Goal: Feedback & Contribution: Contribute content

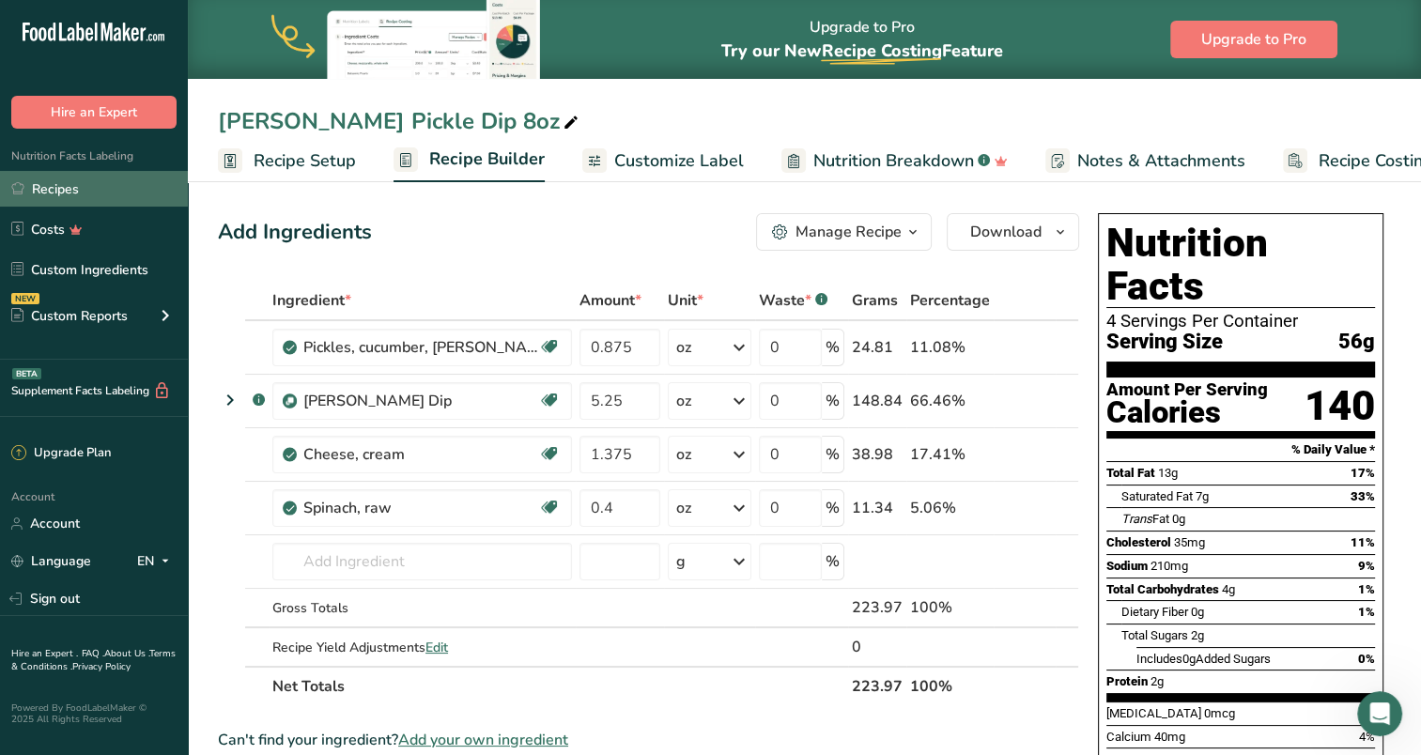
click at [53, 183] on link "Recipes" at bounding box center [94, 189] width 188 height 36
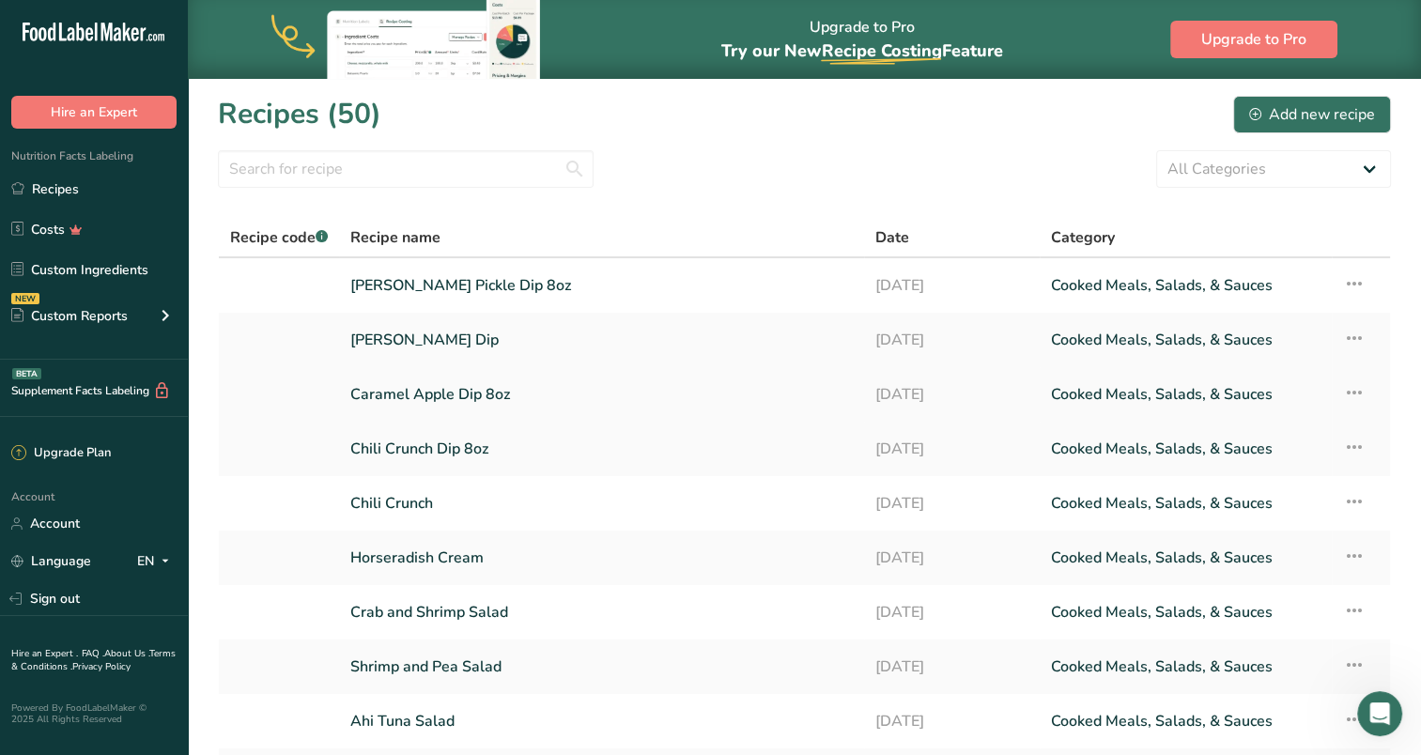
click at [427, 388] on link "Caramel Apple Dip 8oz" at bounding box center [601, 394] width 503 height 39
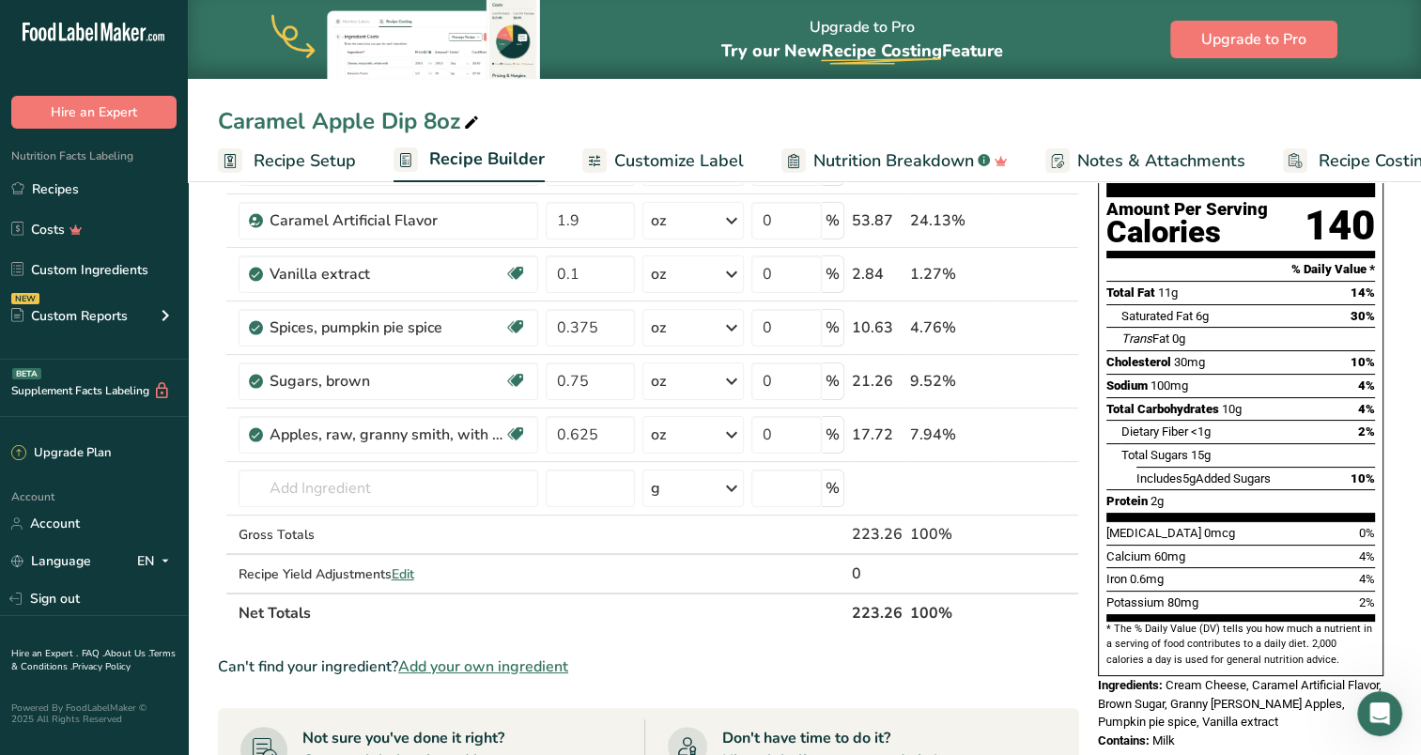
scroll to position [188, 0]
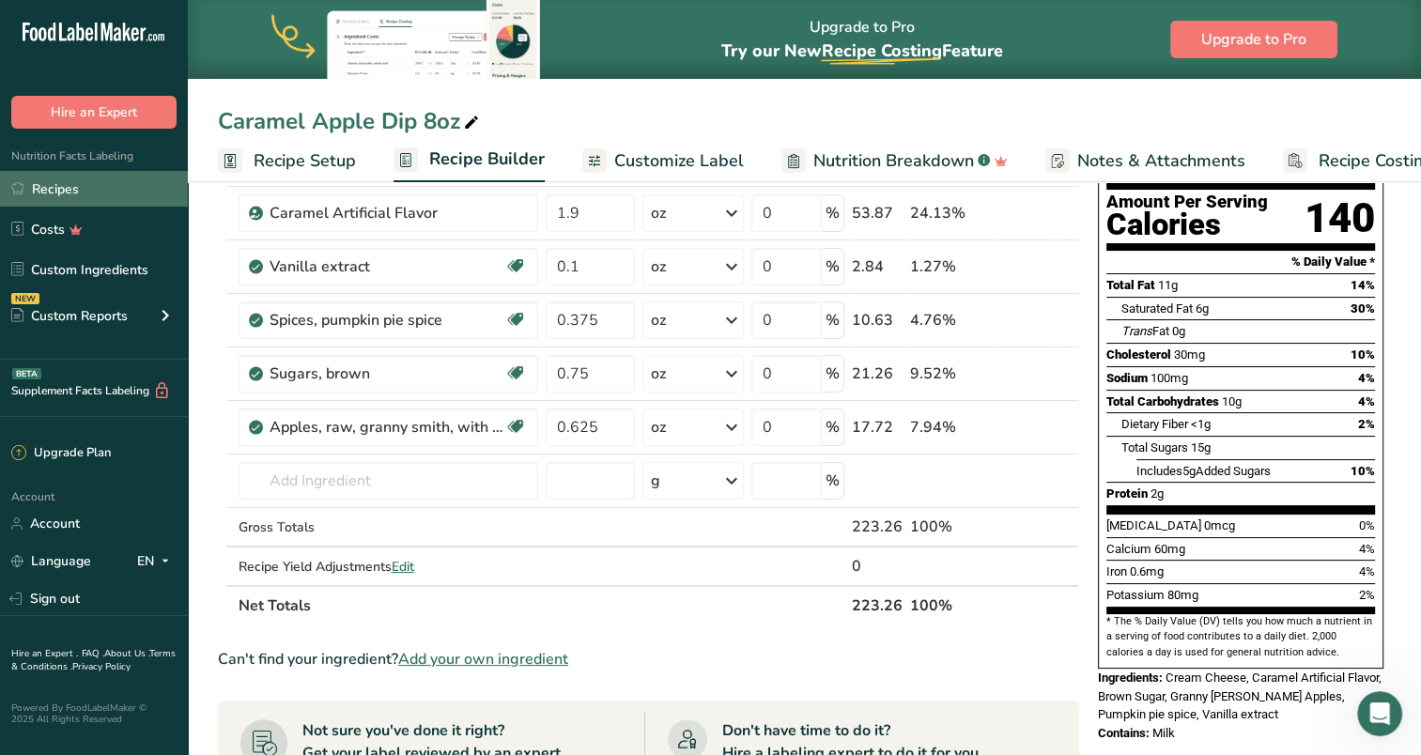
click at [57, 183] on link "Recipes" at bounding box center [94, 189] width 188 height 36
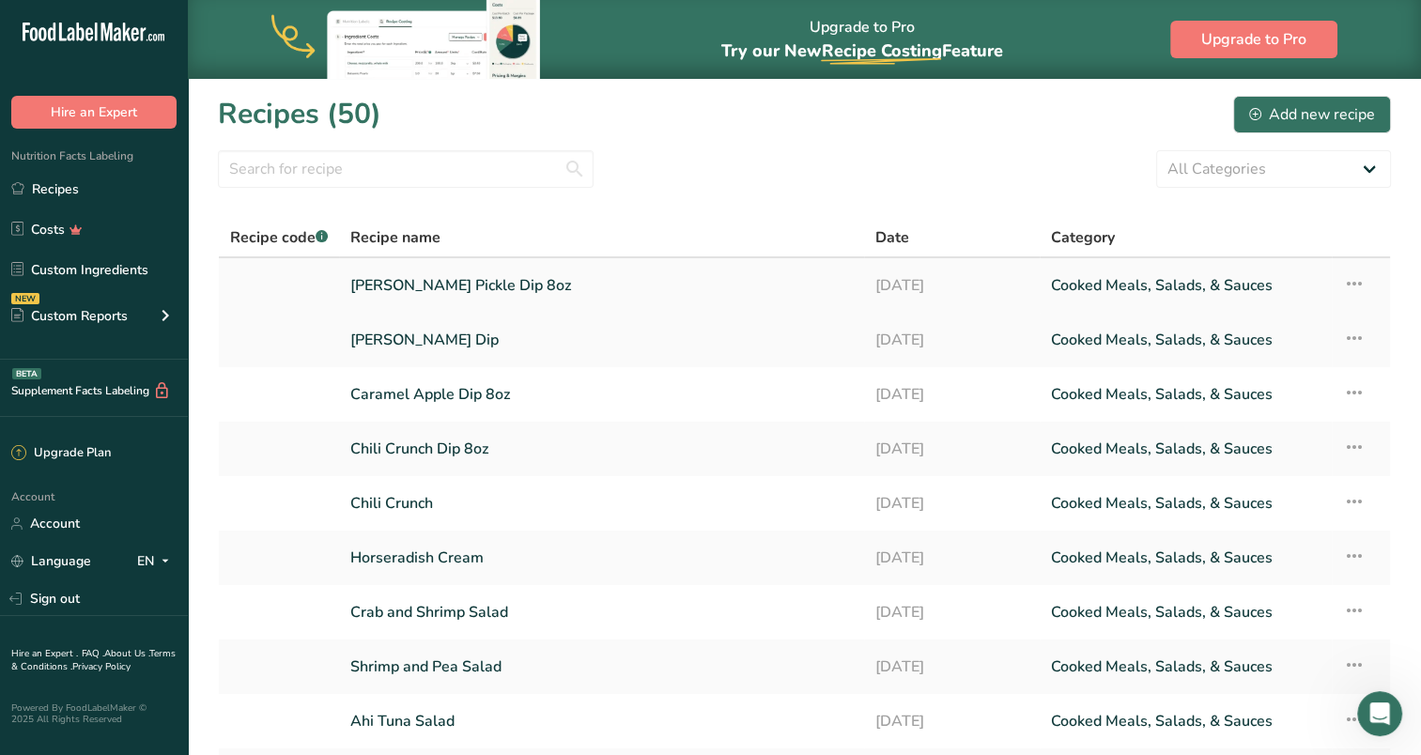
click at [449, 284] on link "[PERSON_NAME] Pickle Dip 8oz" at bounding box center [601, 285] width 503 height 39
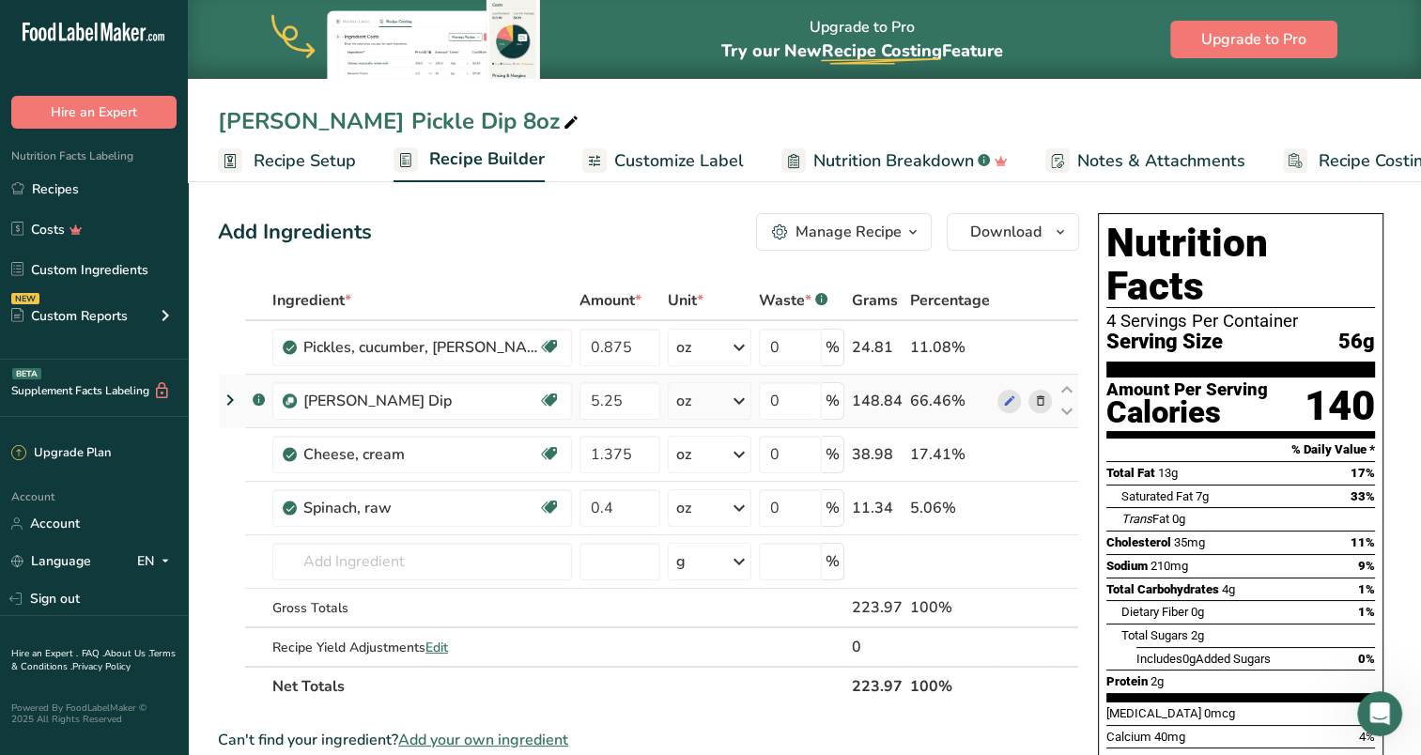
click at [229, 398] on icon at bounding box center [230, 400] width 23 height 34
click at [228, 393] on icon at bounding box center [230, 400] width 23 height 34
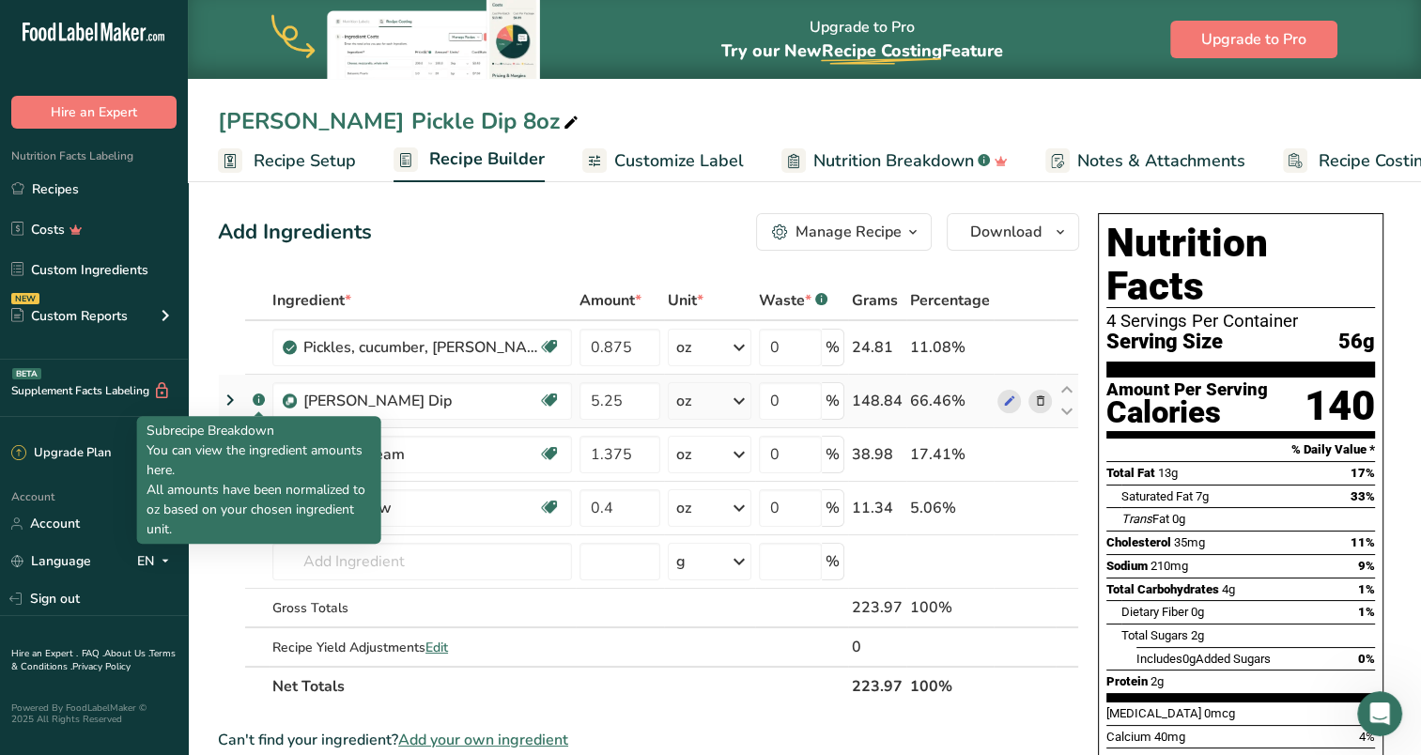
click at [259, 398] on rect at bounding box center [259, 400] width 12 height 12
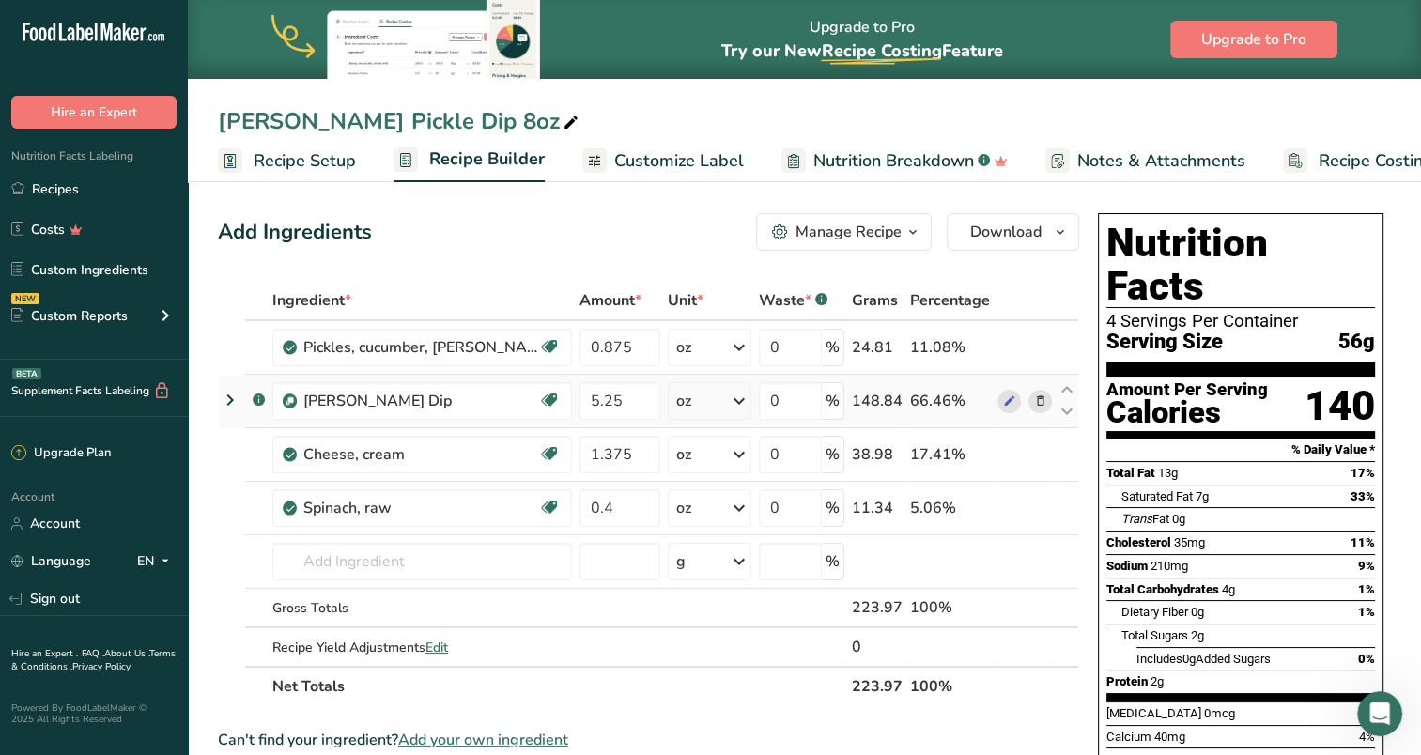
click at [259, 398] on rect at bounding box center [259, 400] width 12 height 12
click at [64, 183] on link "Recipes" at bounding box center [94, 189] width 188 height 36
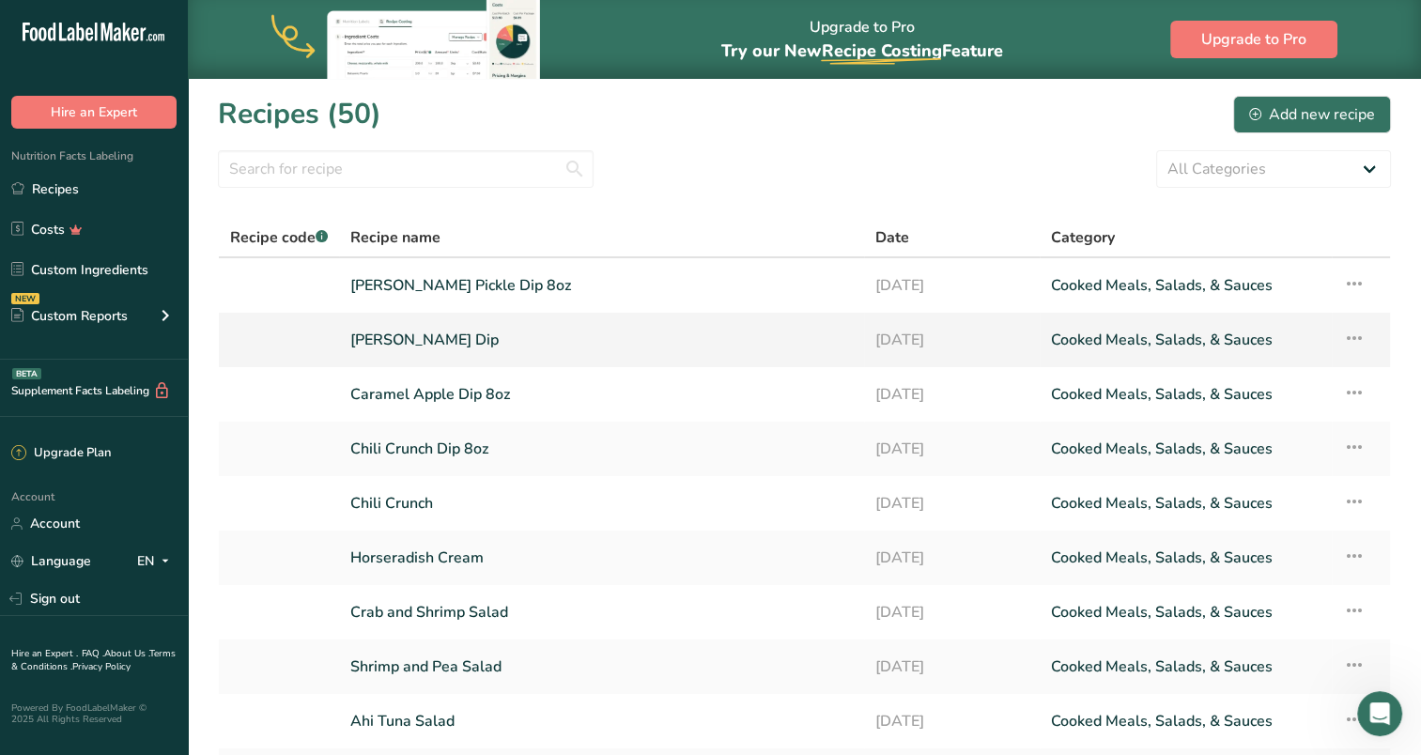
click at [368, 334] on link "[PERSON_NAME] Dip" at bounding box center [601, 339] width 503 height 39
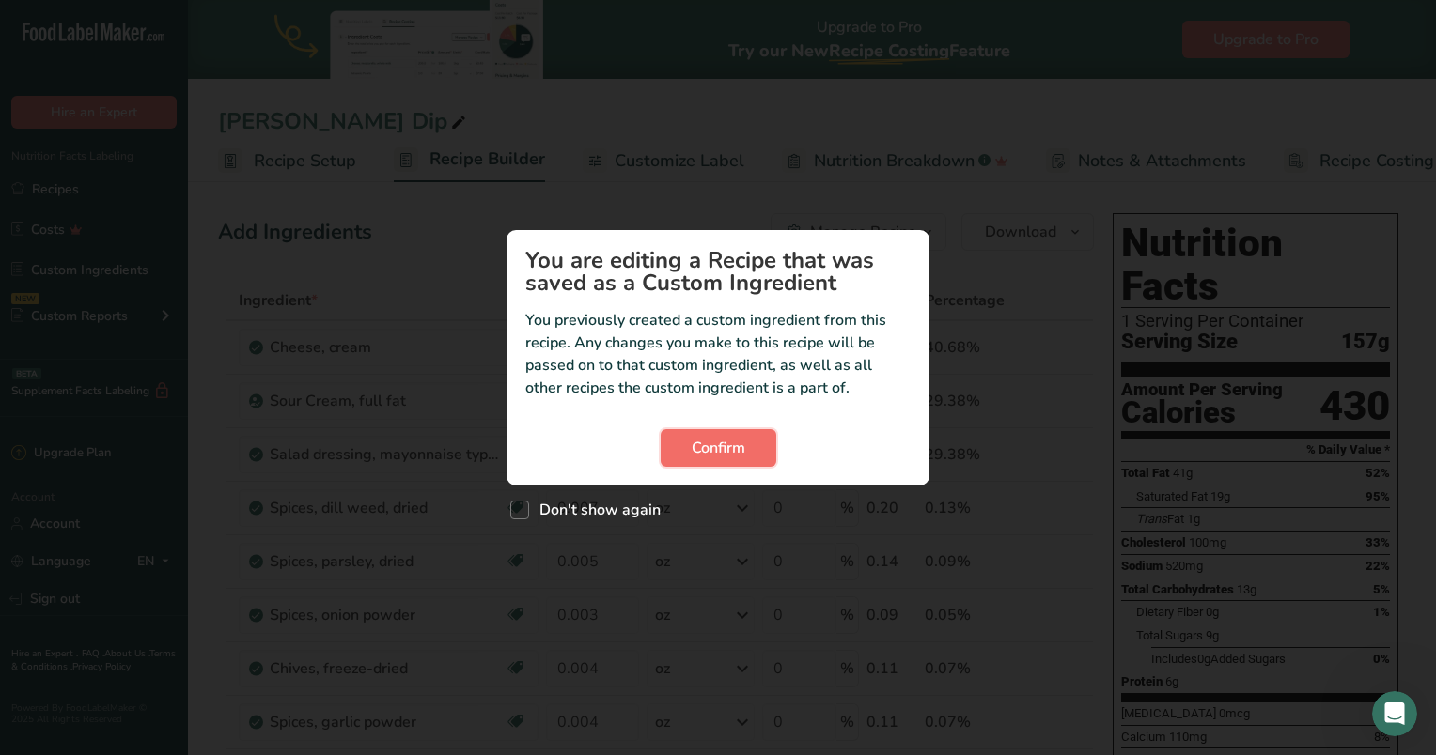
click at [740, 445] on span "Confirm" at bounding box center [718, 448] width 54 height 23
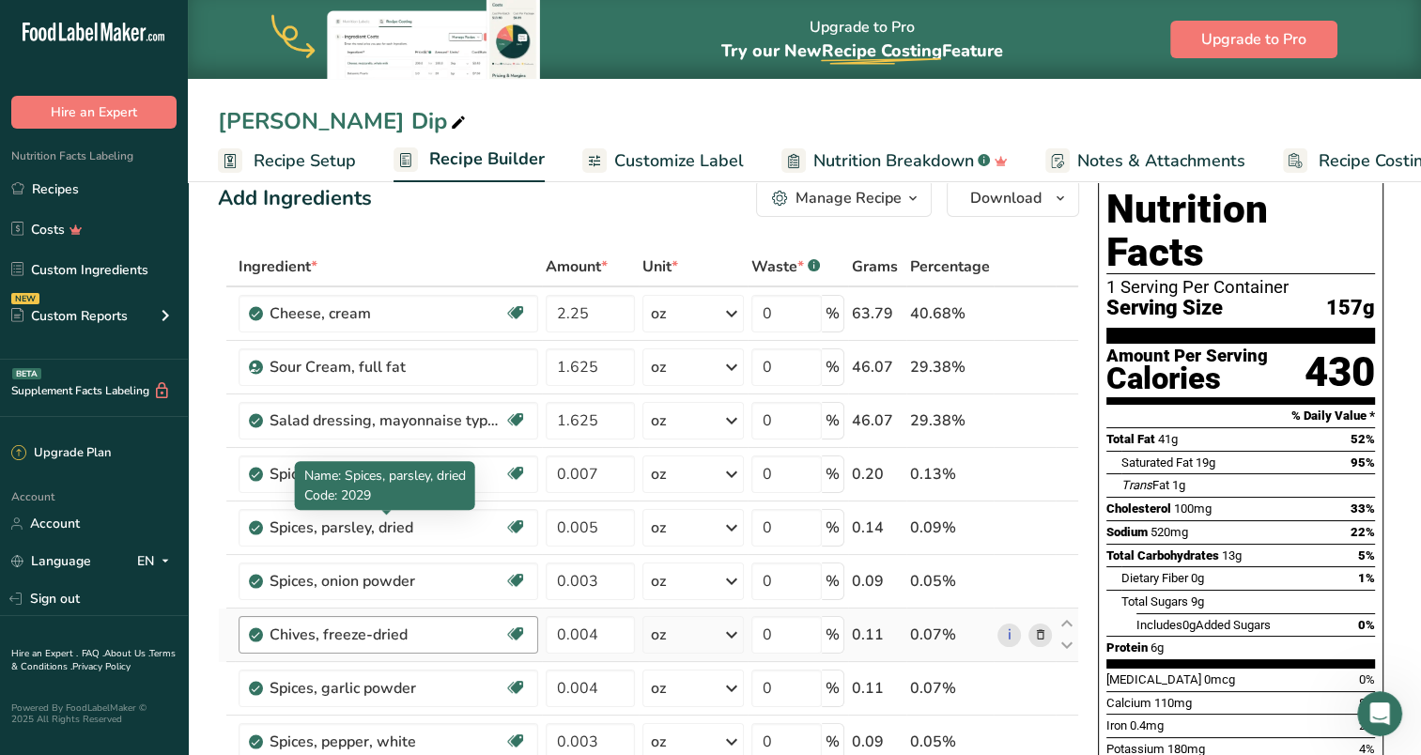
scroll to position [94, 0]
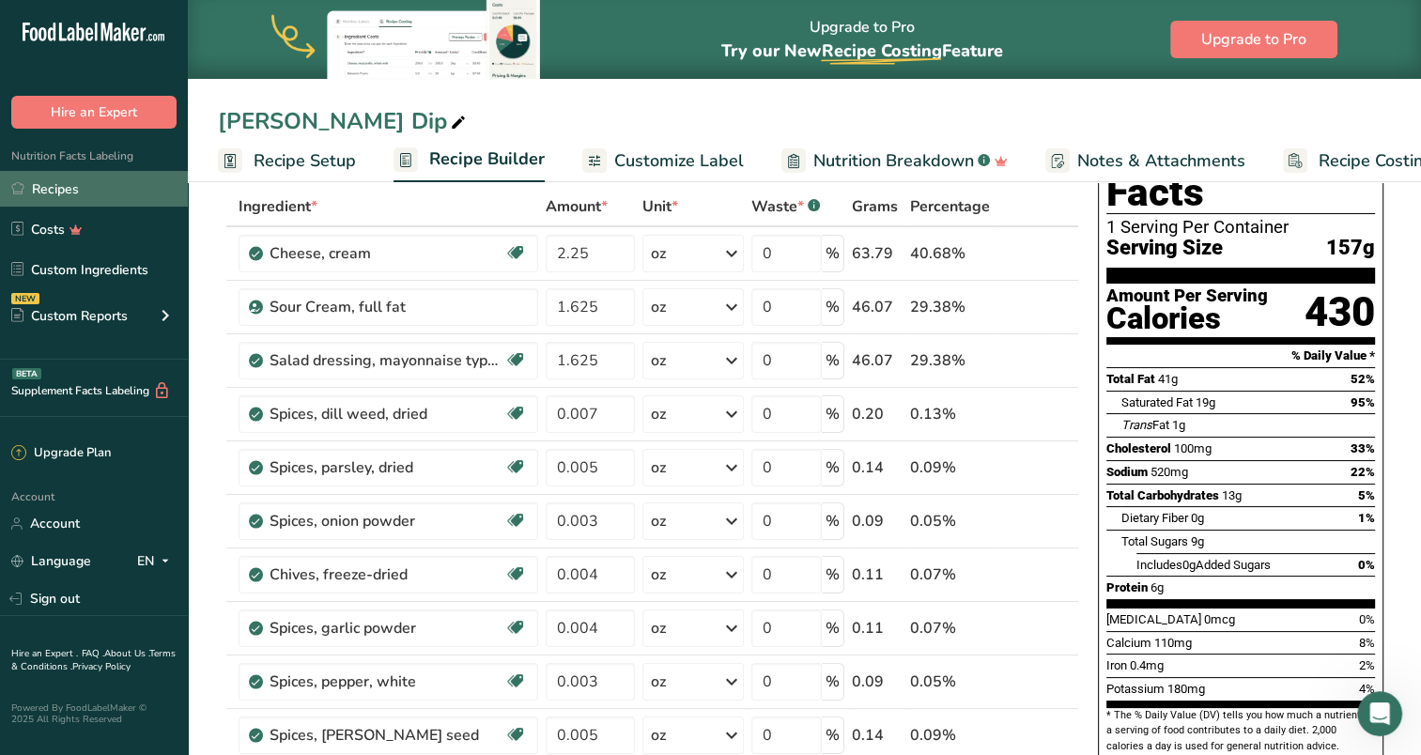
click at [71, 187] on link "Recipes" at bounding box center [94, 189] width 188 height 36
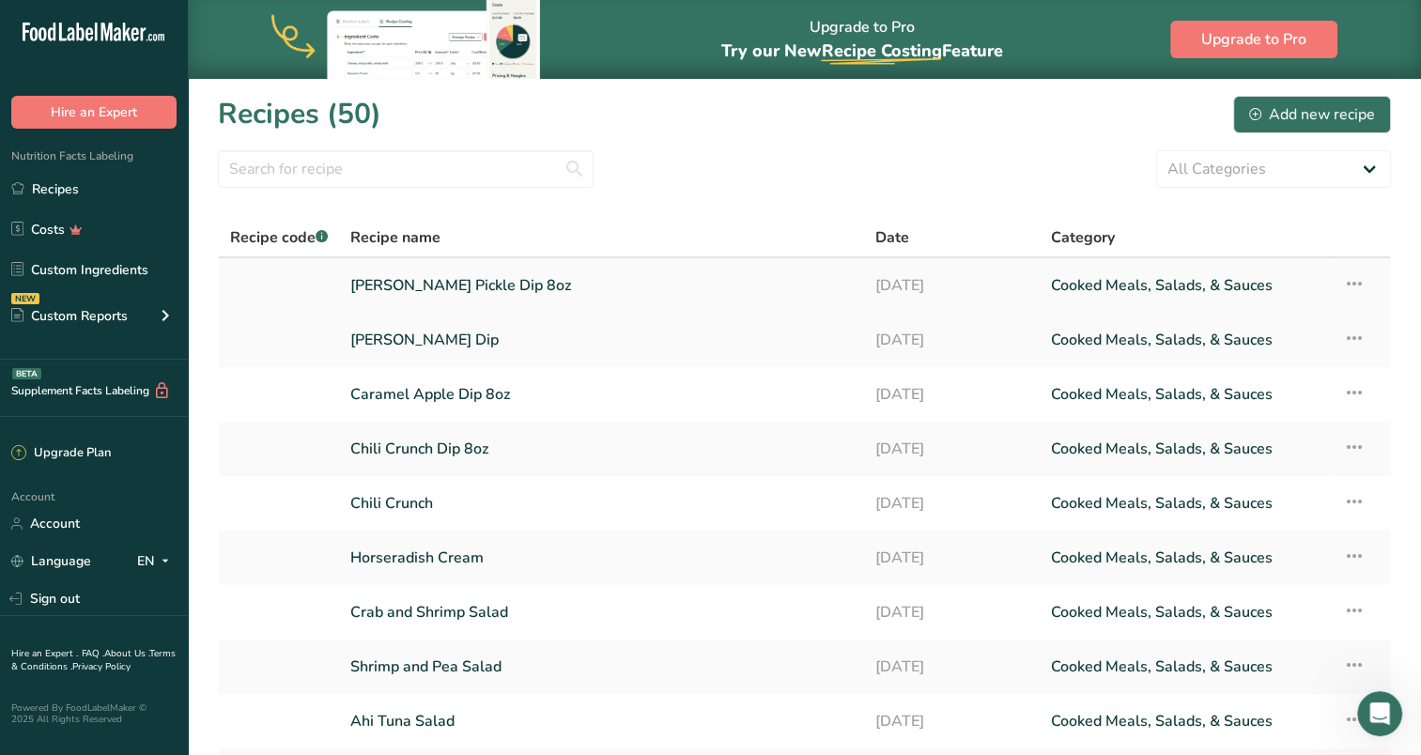
click at [381, 285] on link "[PERSON_NAME] Pickle Dip 8oz" at bounding box center [601, 285] width 503 height 39
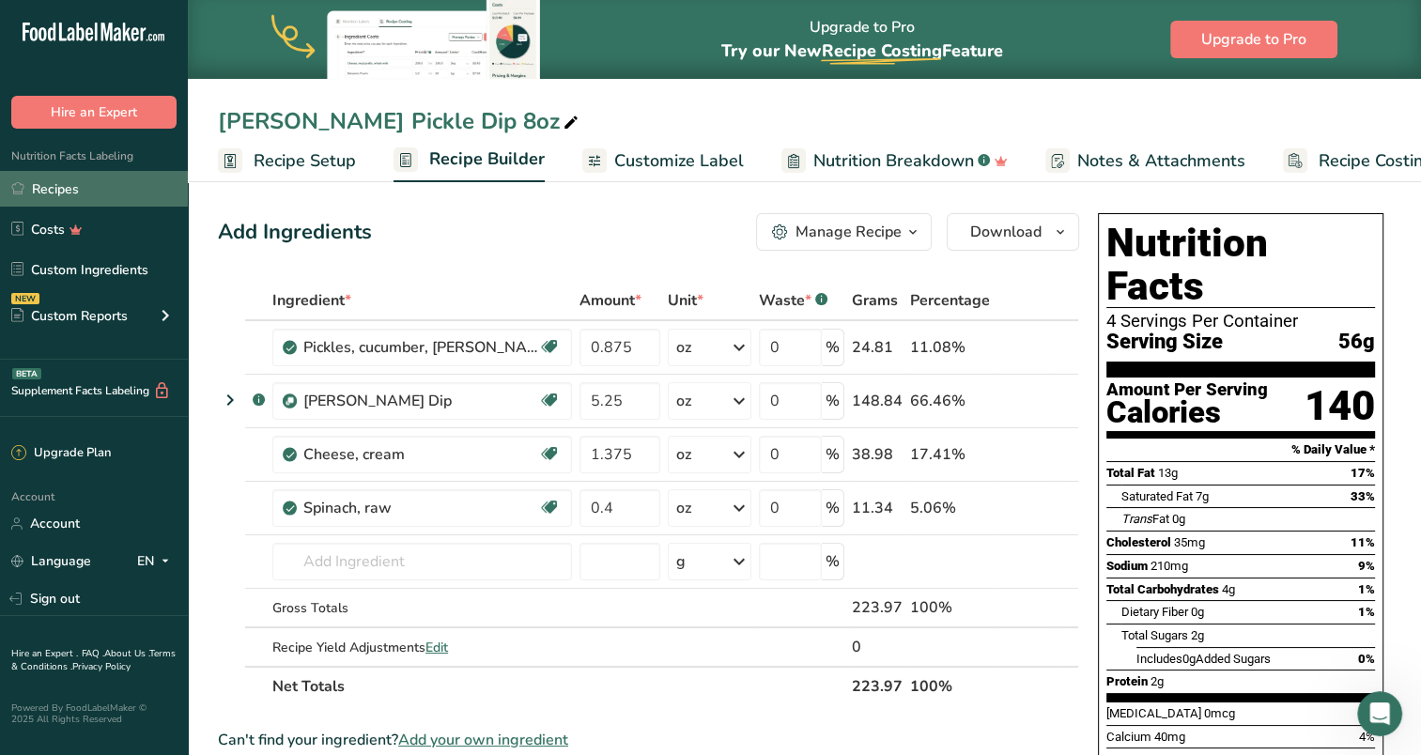
click at [64, 194] on link "Recipes" at bounding box center [94, 189] width 188 height 36
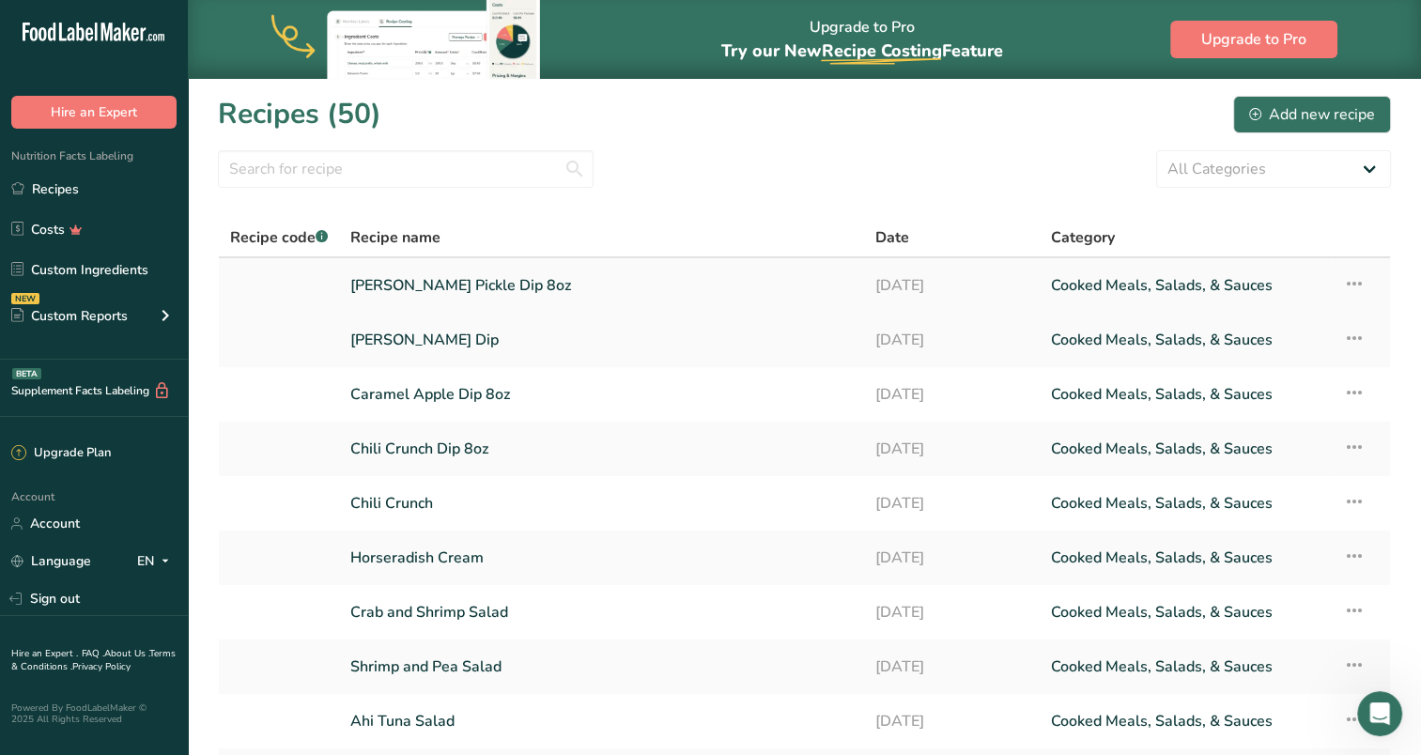
click at [417, 286] on link "[PERSON_NAME] Pickle Dip 8oz" at bounding box center [601, 285] width 503 height 39
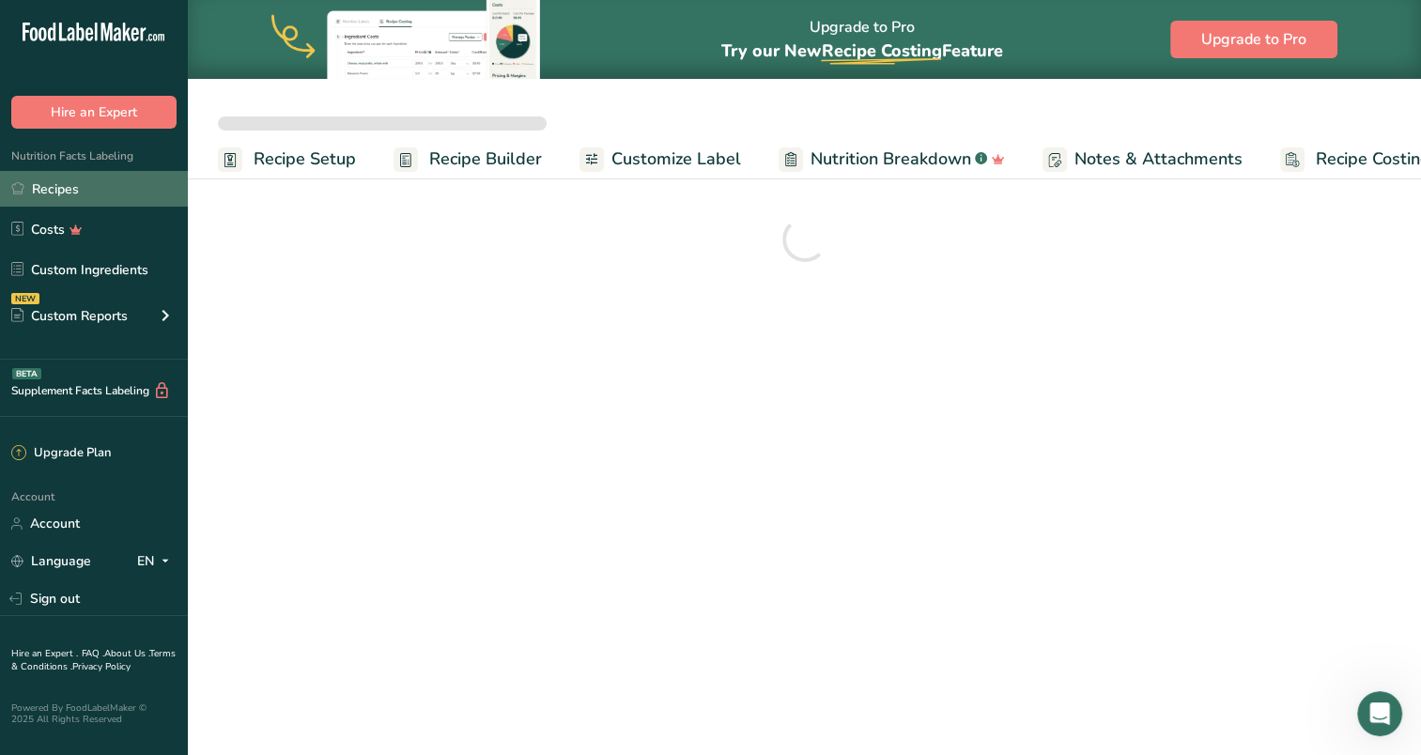
click at [71, 192] on link "Recipes" at bounding box center [94, 189] width 188 height 36
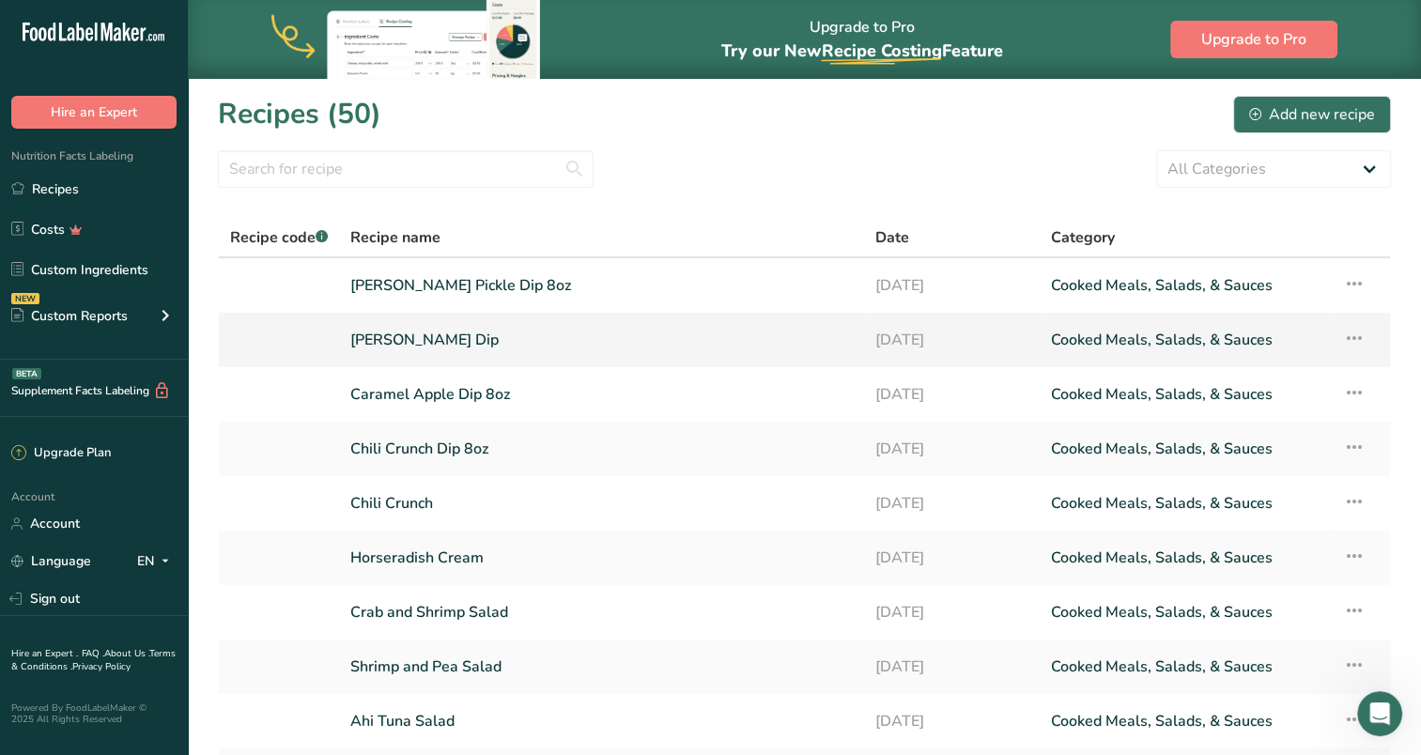
click at [378, 334] on link "[PERSON_NAME] Dip" at bounding box center [601, 339] width 503 height 39
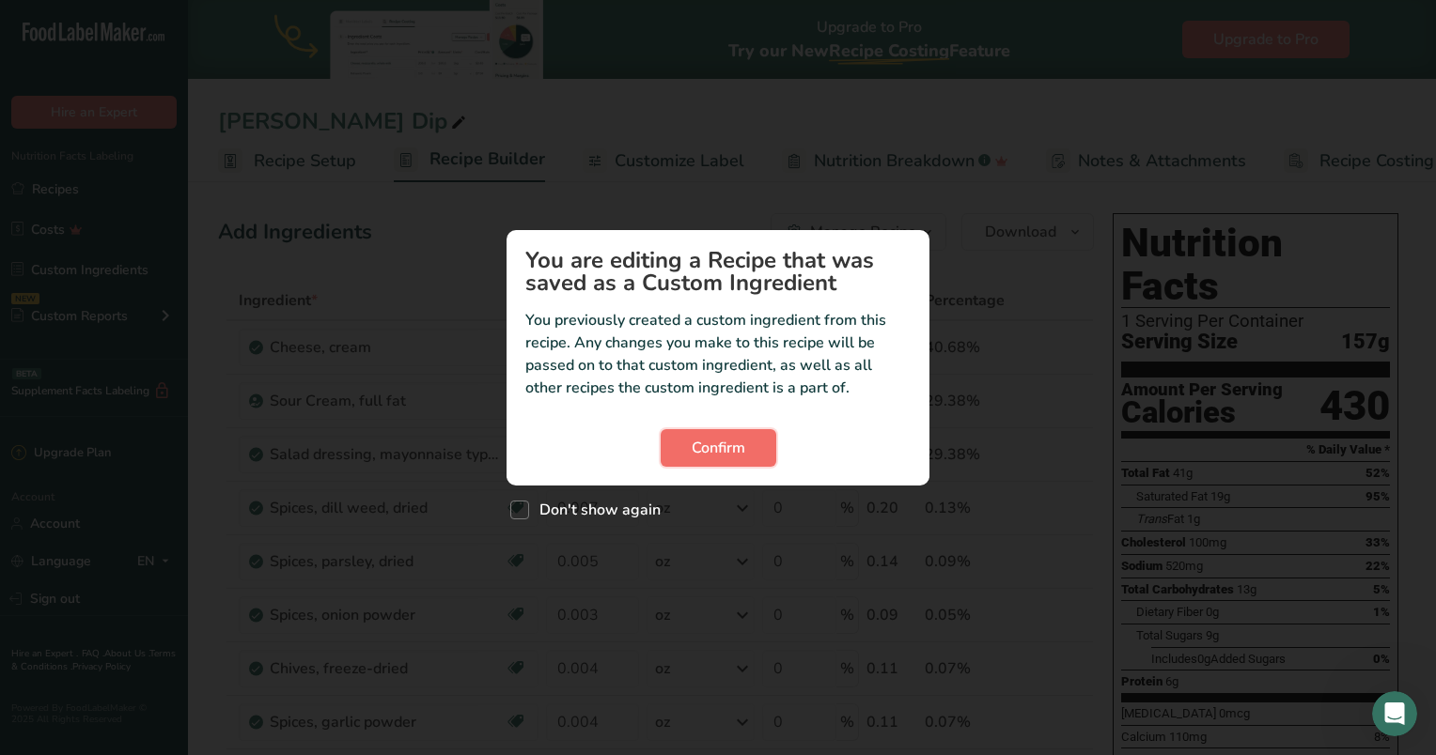
click at [729, 450] on span "Confirm" at bounding box center [718, 448] width 54 height 23
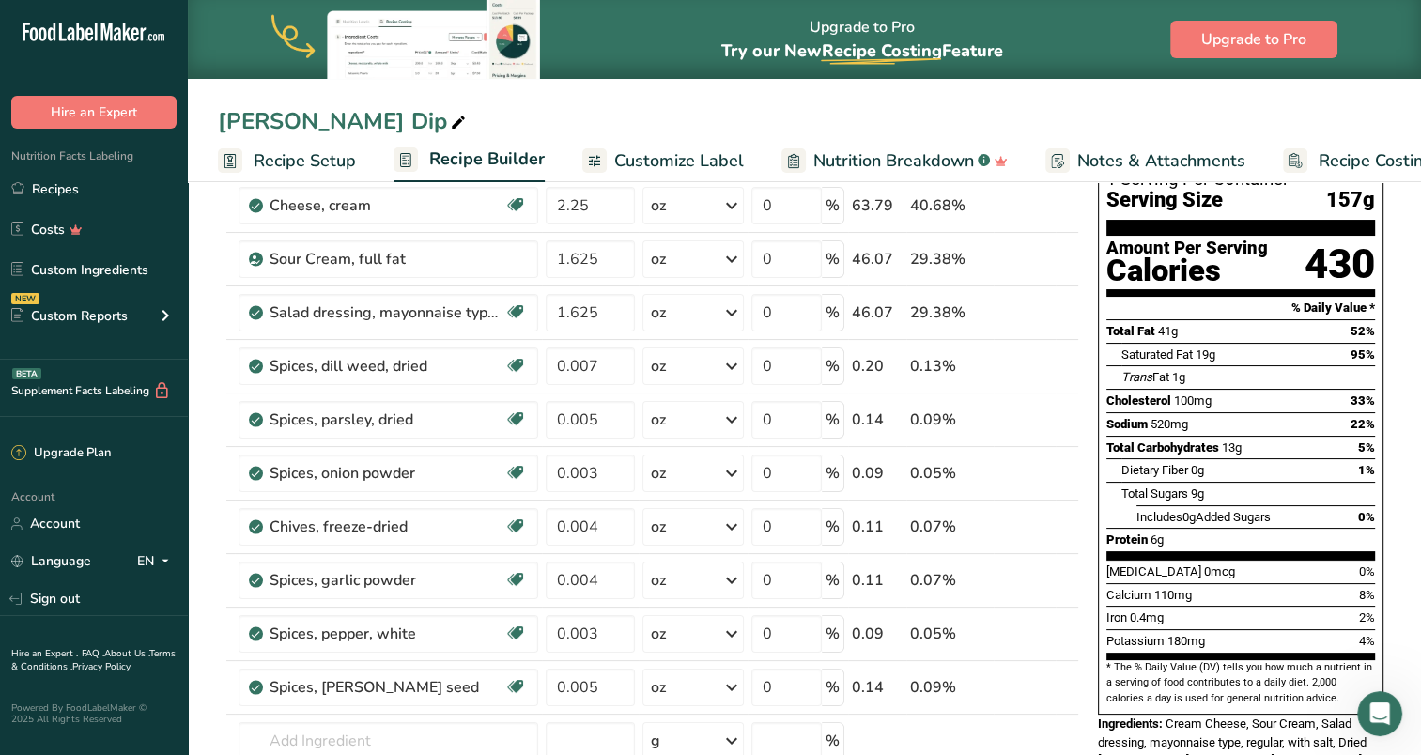
scroll to position [188, 0]
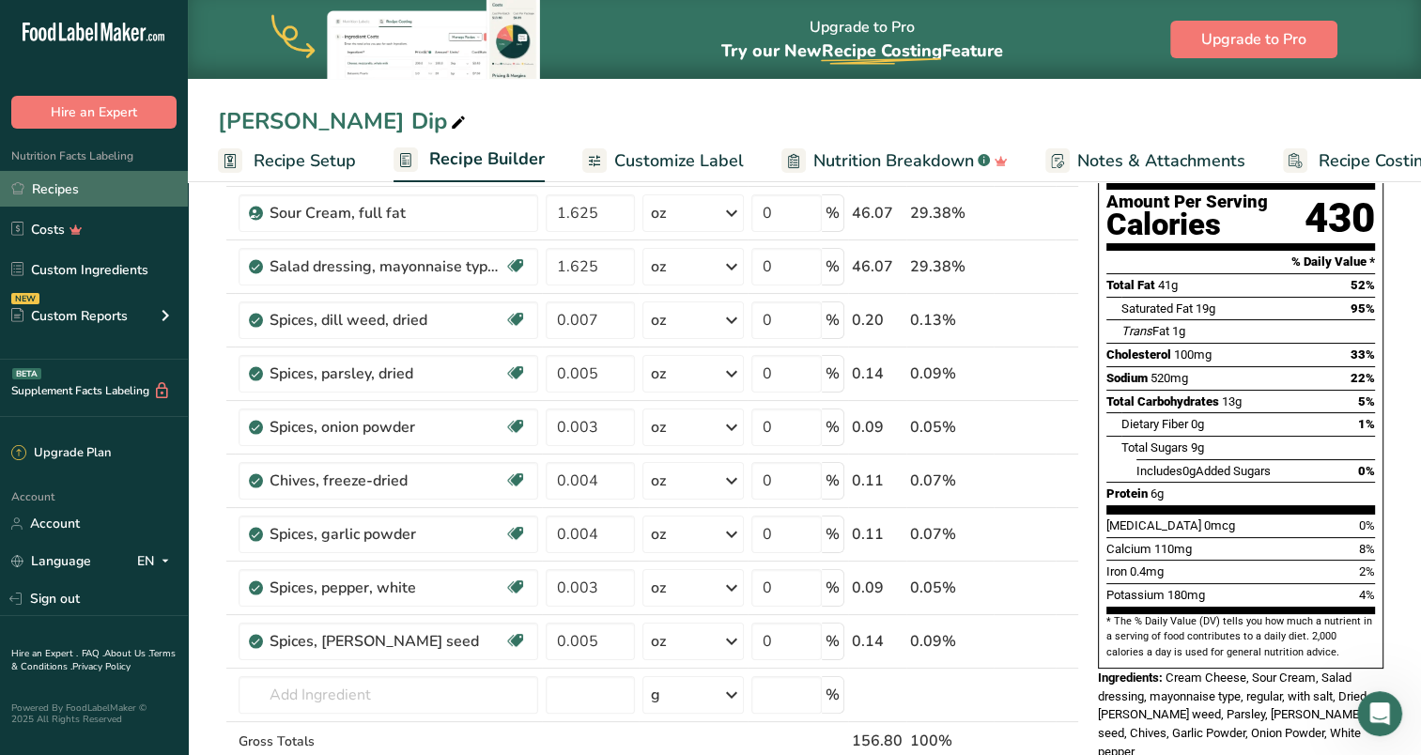
click at [70, 194] on link "Recipes" at bounding box center [94, 189] width 188 height 36
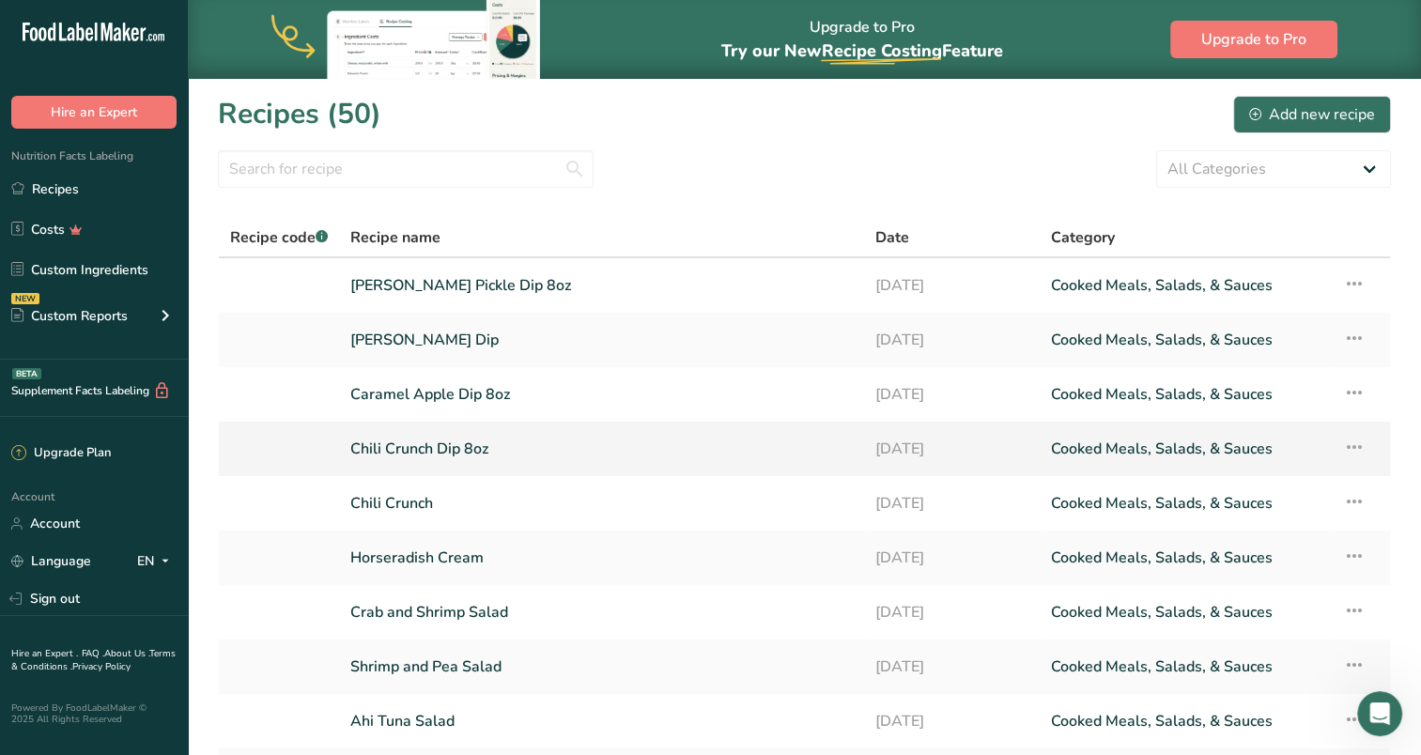
click at [456, 451] on link "Chili Crunch Dip 8oz" at bounding box center [601, 448] width 503 height 39
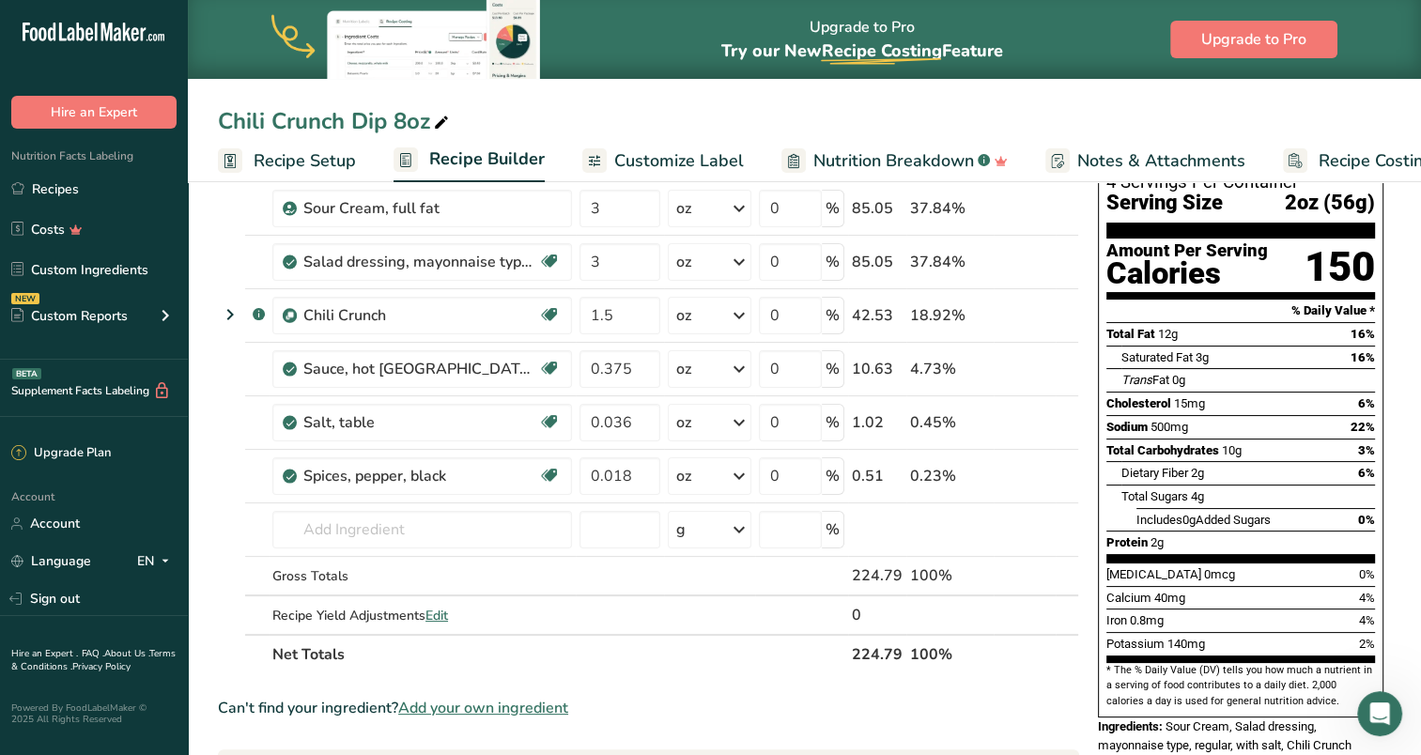
scroll to position [248, 0]
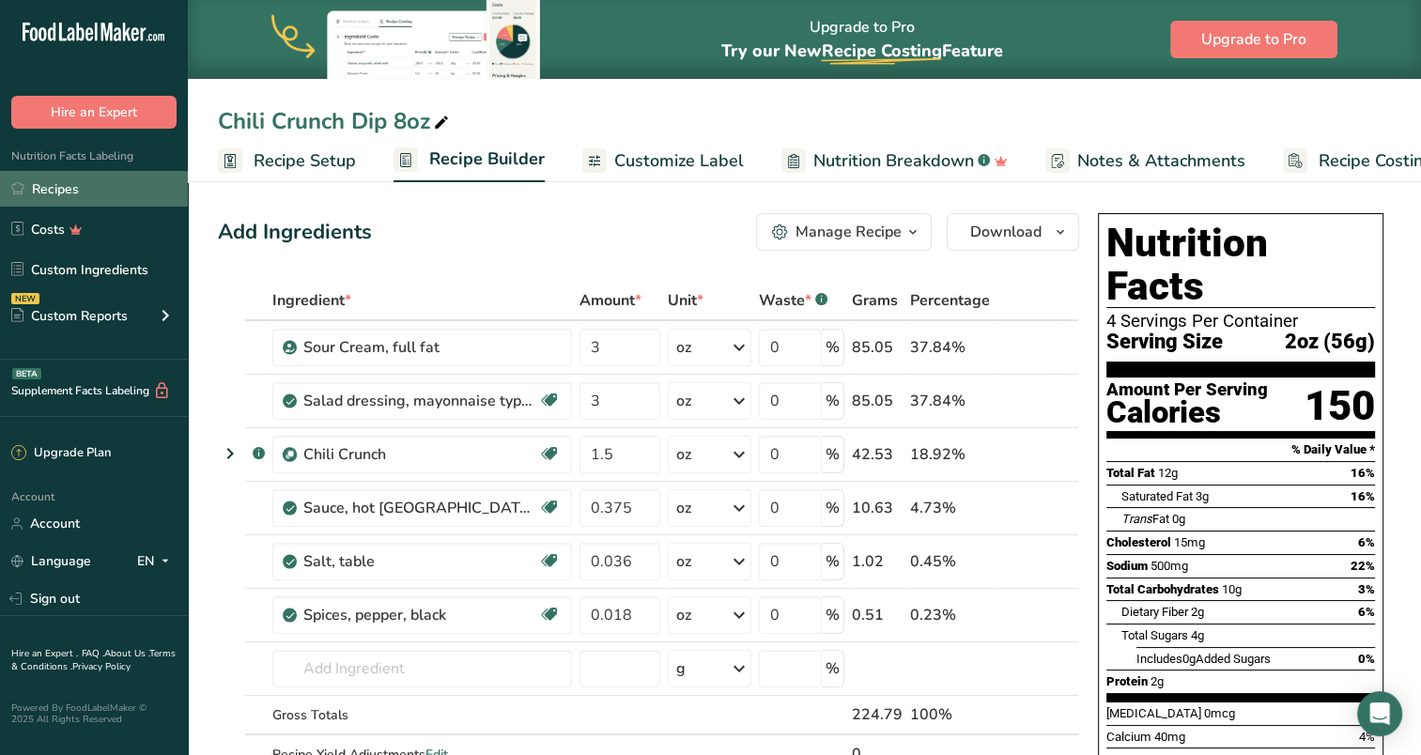
click at [66, 192] on link "Recipes" at bounding box center [94, 189] width 188 height 36
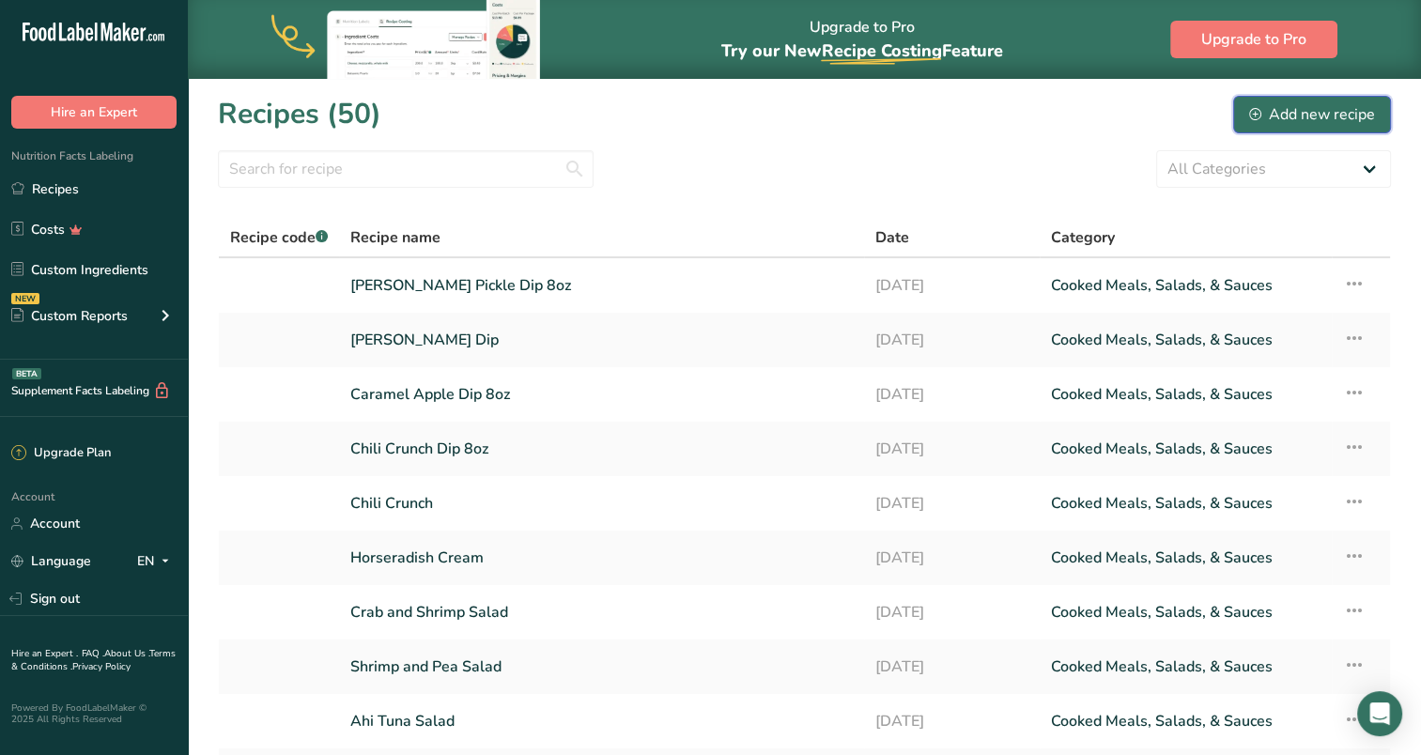
click at [1307, 107] on div "Add new recipe" at bounding box center [1313, 114] width 126 height 23
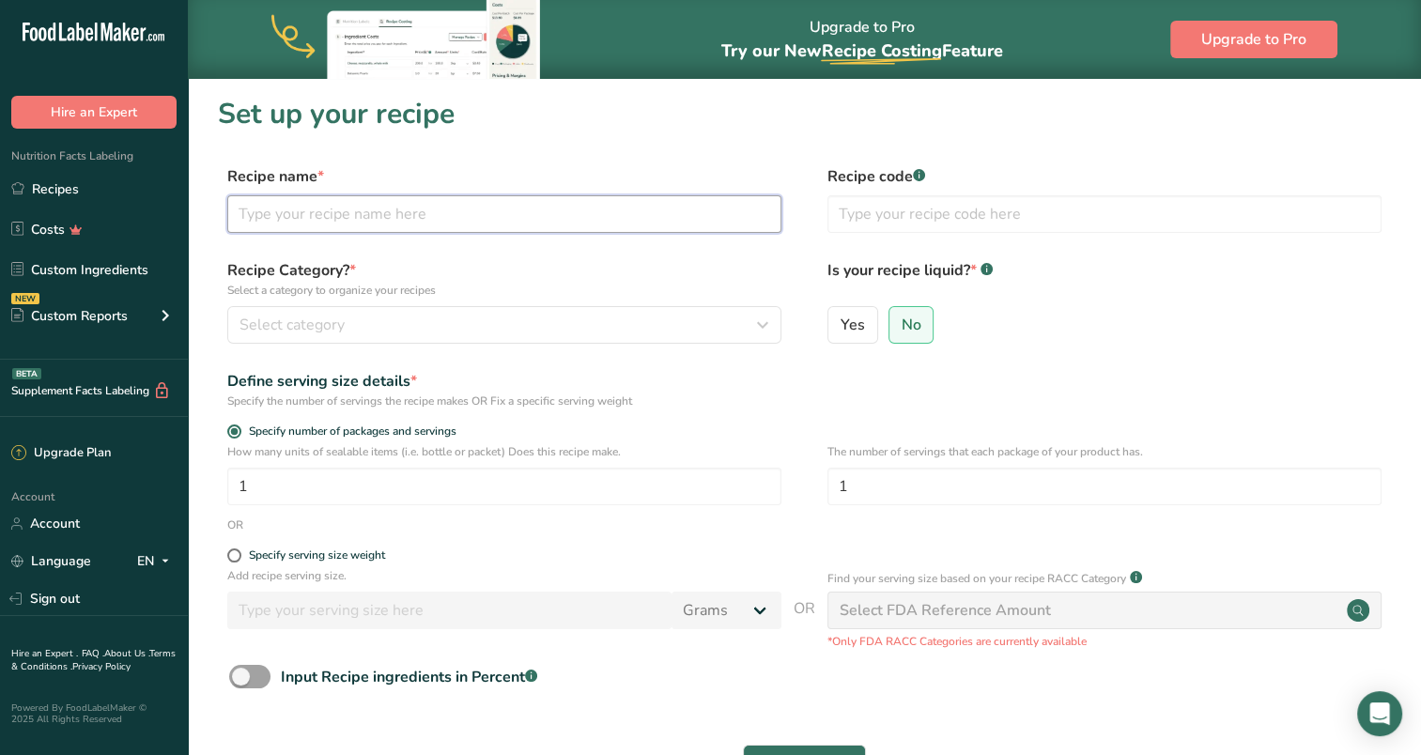
click at [433, 214] on input "text" at bounding box center [504, 214] width 554 height 38
type input "AJ's Cocktail Sauce 8oz"
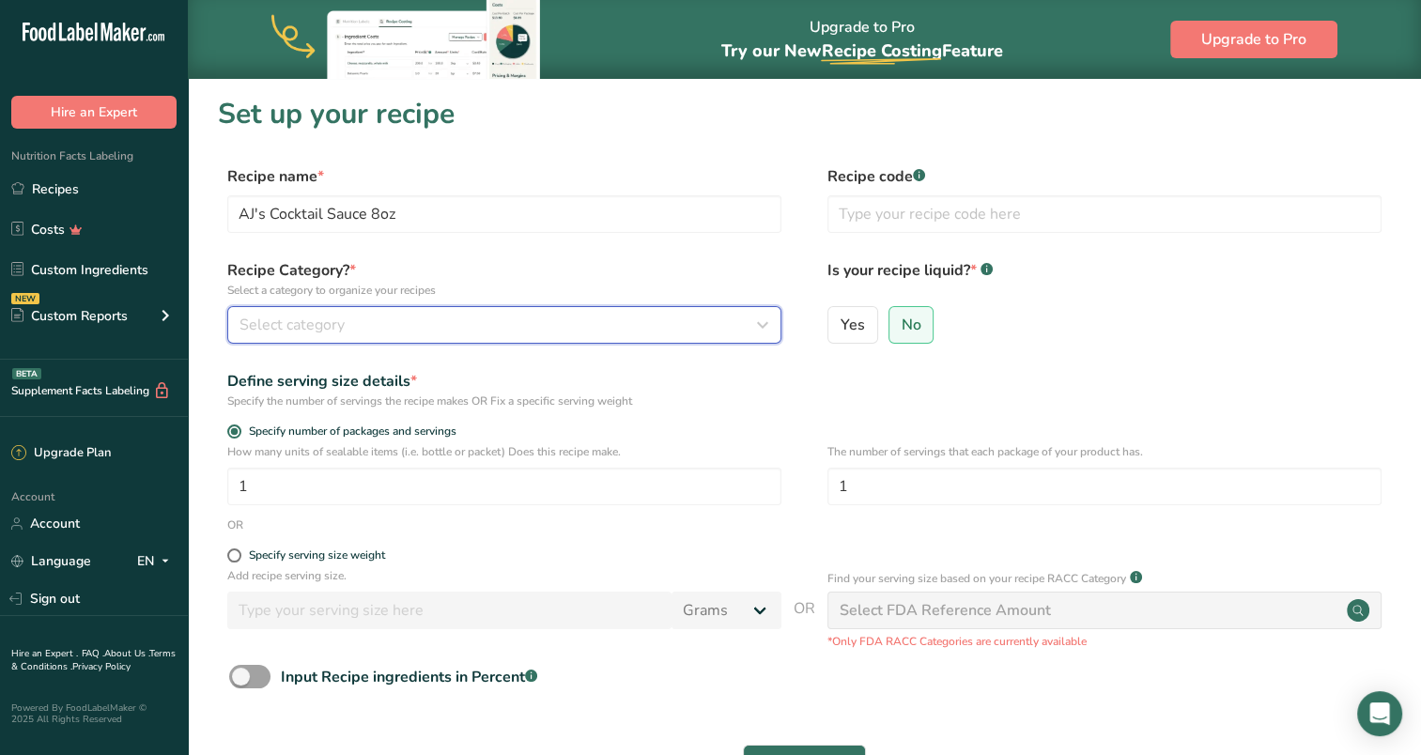
click at [681, 318] on div "Select category" at bounding box center [499, 325] width 519 height 23
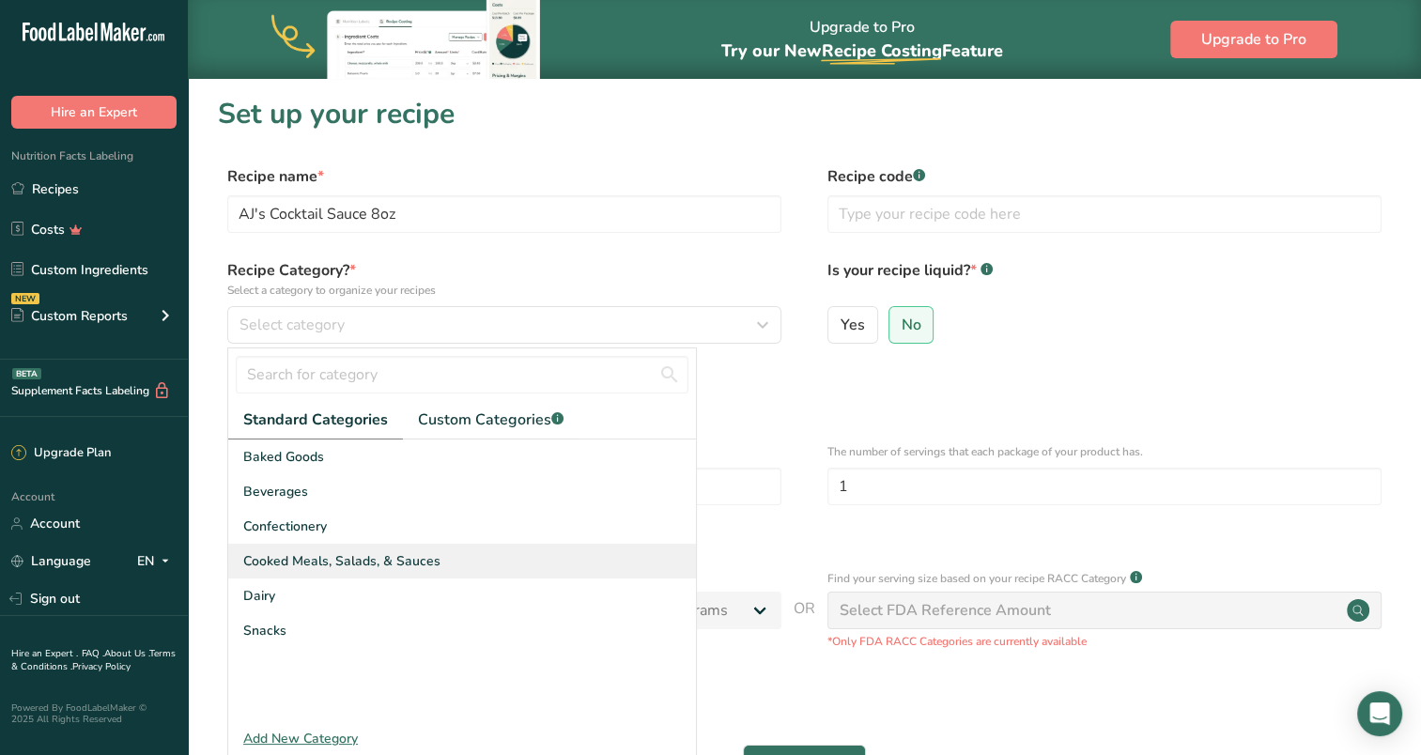
click at [346, 553] on span "Cooked Meals, Salads, & Sauces" at bounding box center [341, 561] width 197 height 20
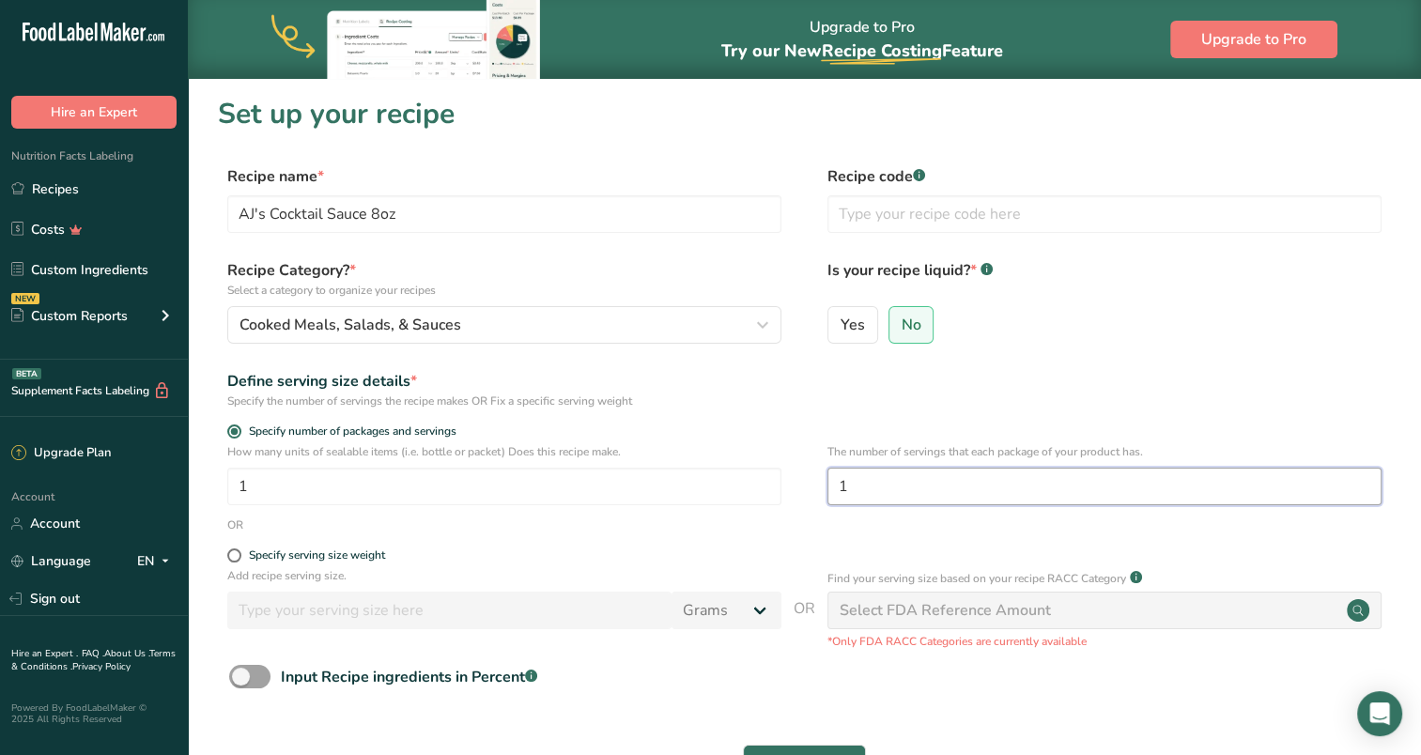
drag, startPoint x: 876, startPoint y: 489, endPoint x: 816, endPoint y: 484, distance: 59.4
click at [816, 484] on div "How many units of sealable items (i.e. bottle or packet) Does this recipe make.…" at bounding box center [804, 479] width 1173 height 73
type input "4"
click at [1199, 348] on div "Yes No" at bounding box center [1105, 330] width 554 height 49
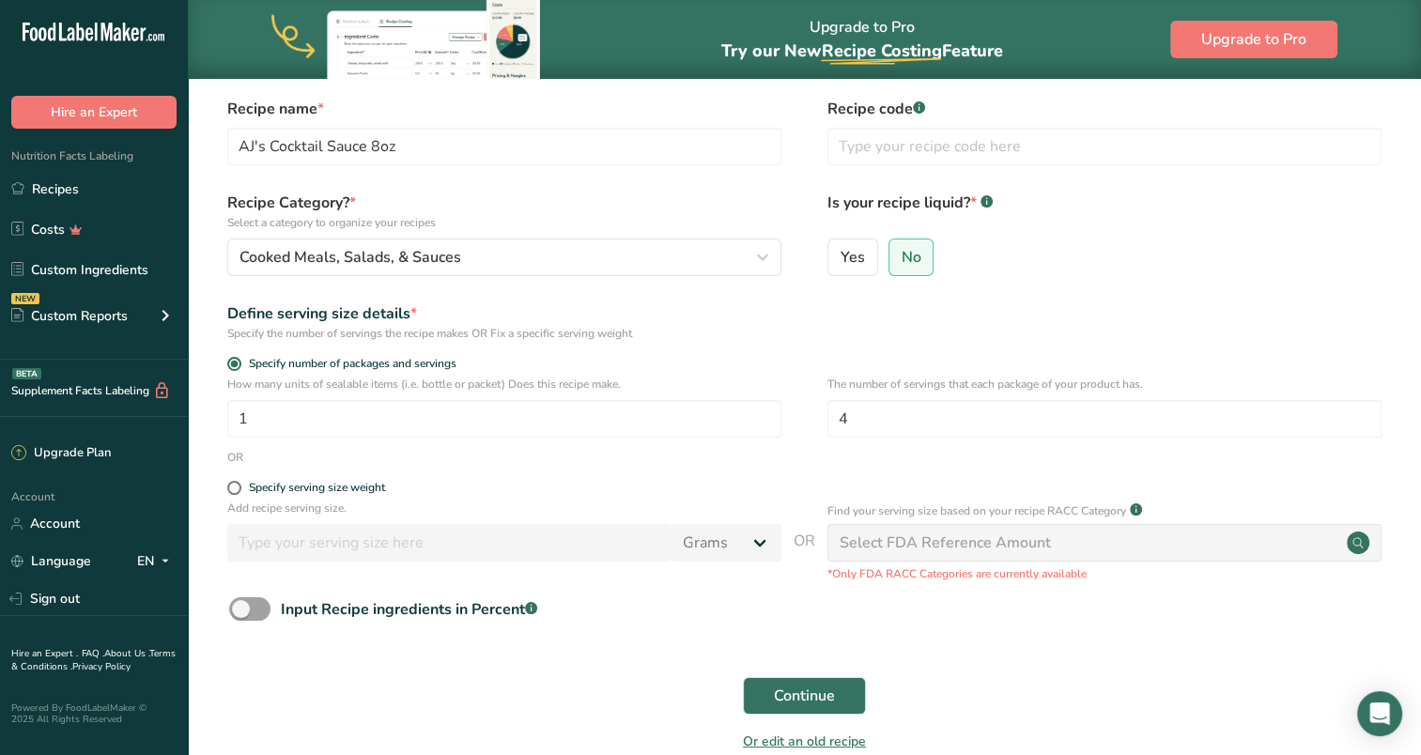
scroll to position [166, 0]
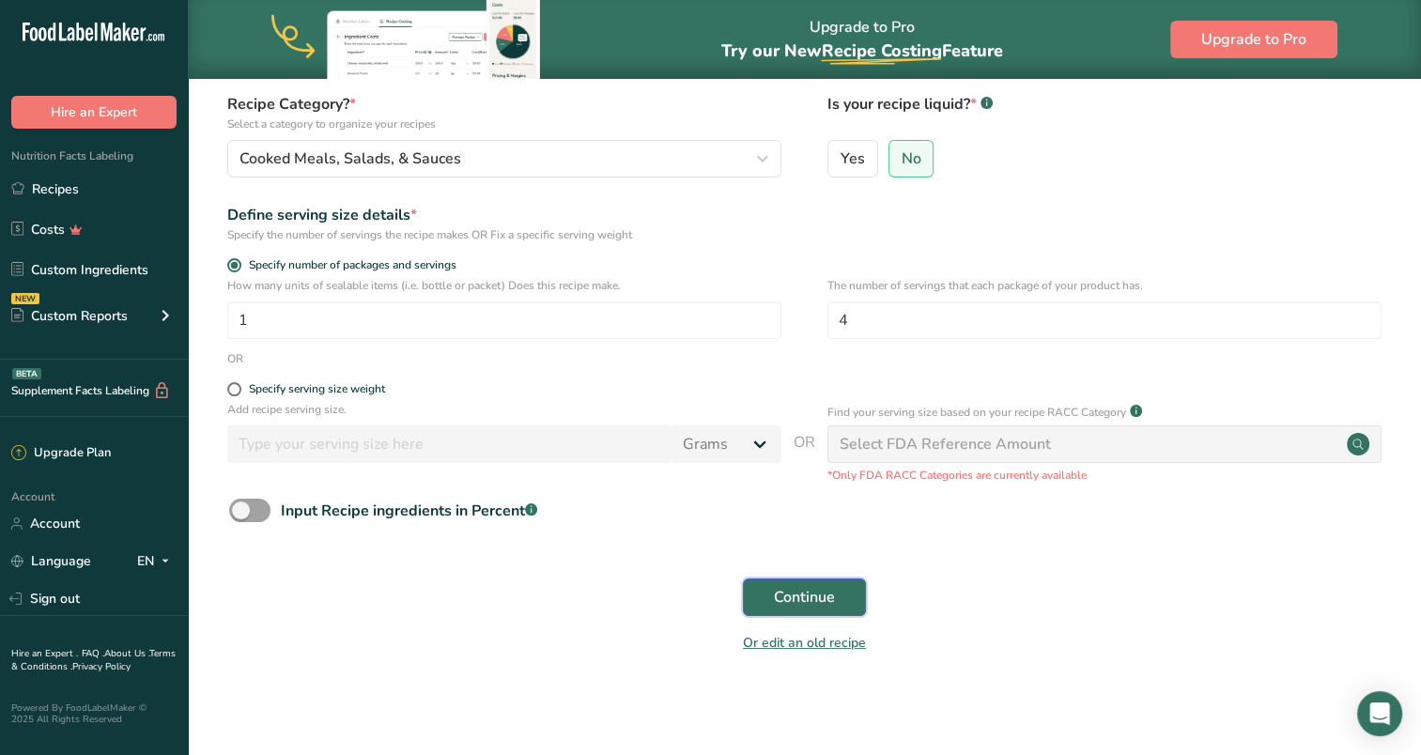
click at [809, 594] on span "Continue" at bounding box center [804, 597] width 61 height 23
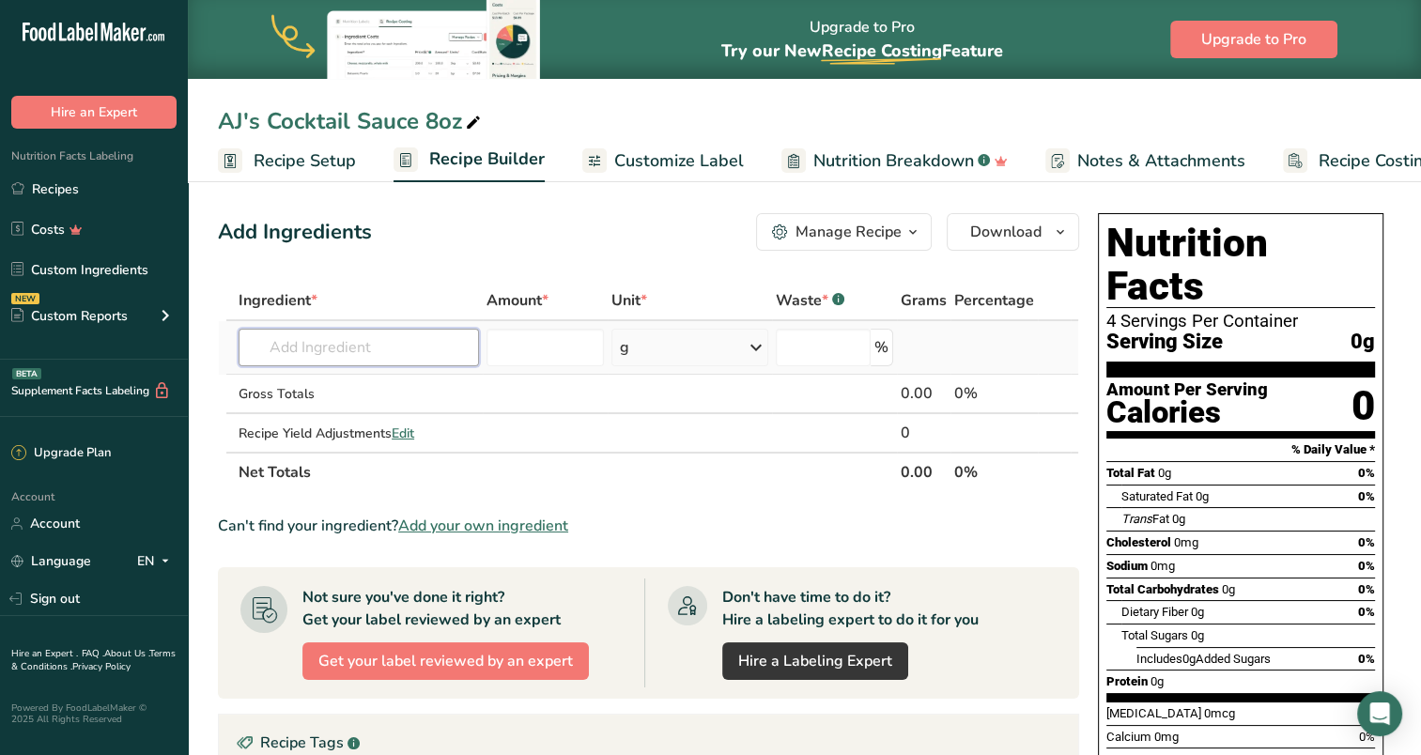
click at [355, 355] on input "text" at bounding box center [359, 348] width 241 height 38
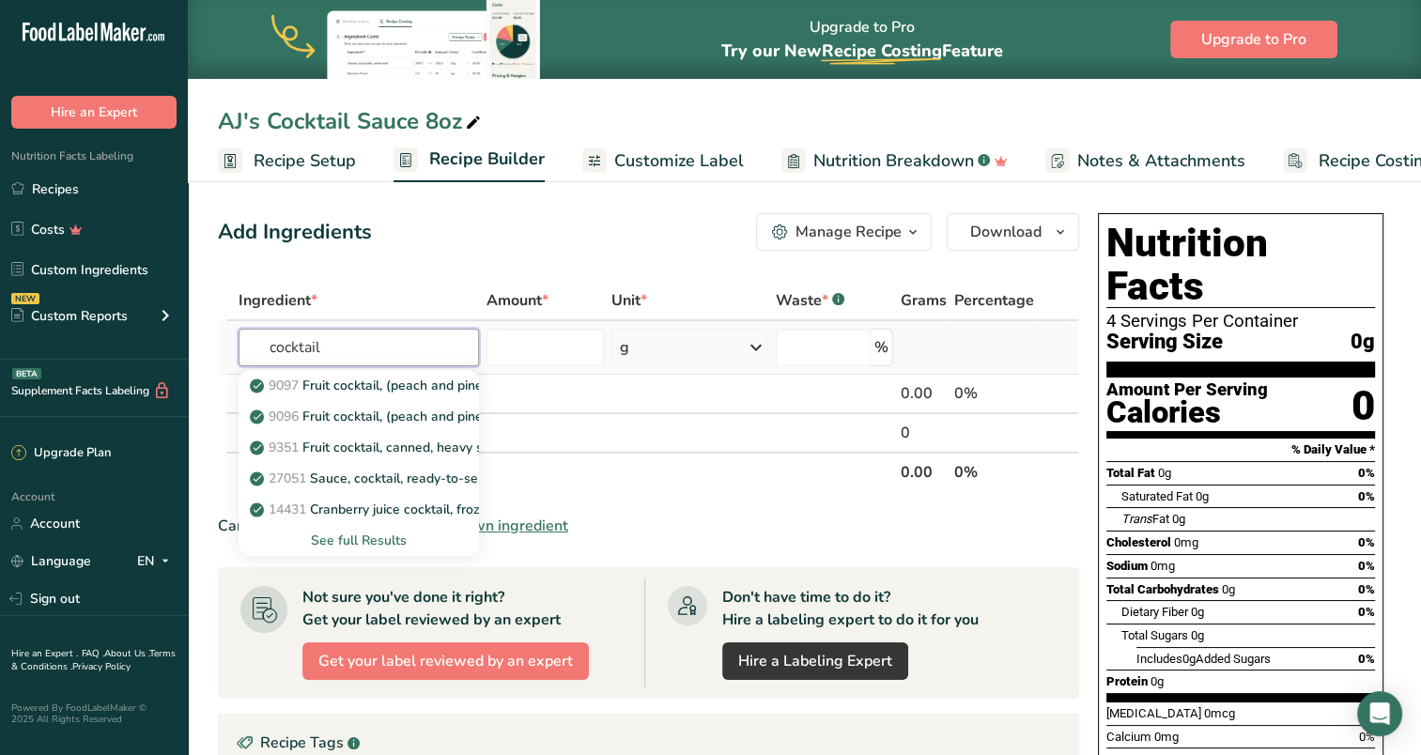
type input "cocktail"
click at [365, 541] on div "See full Results" at bounding box center [359, 541] width 210 height 20
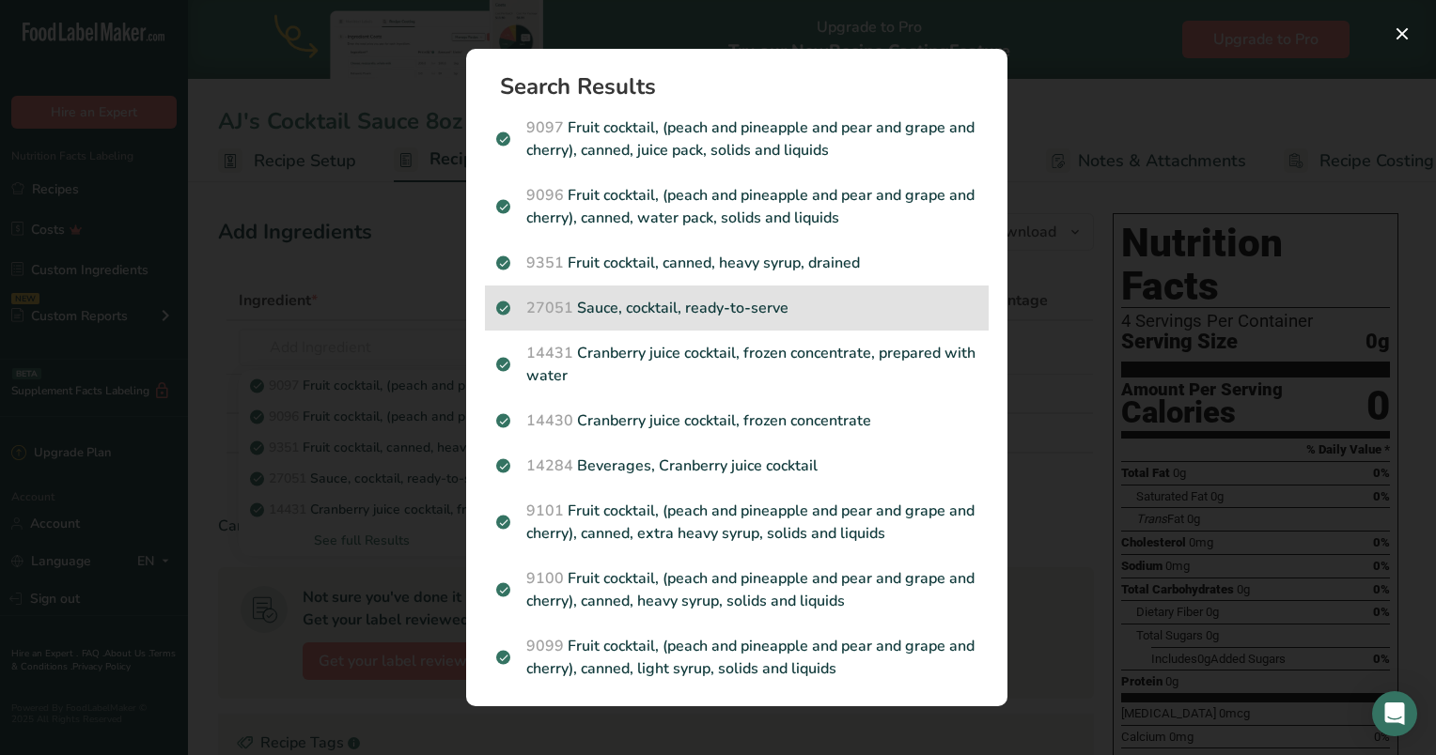
click at [667, 295] on div "27051 Sauce, cocktail, ready-to-serve" at bounding box center [737, 308] width 504 height 45
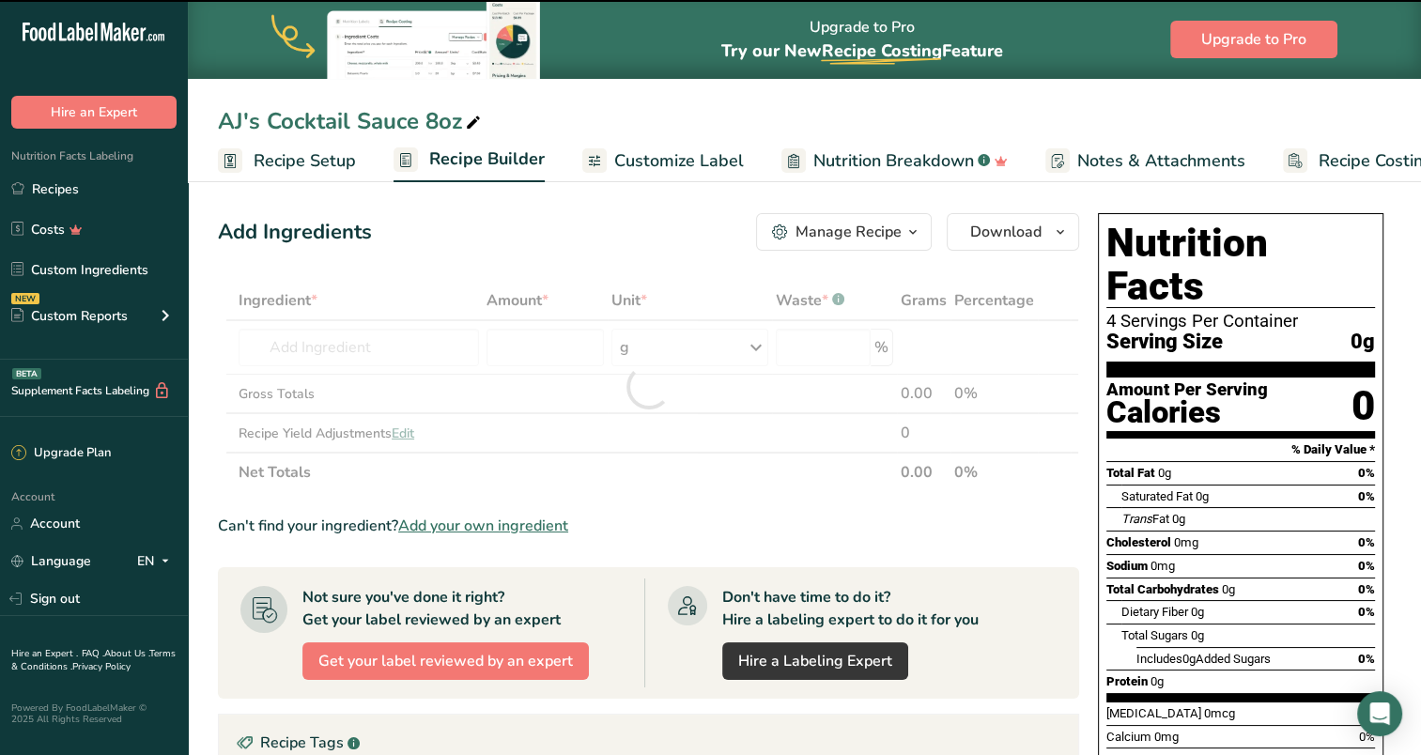
type input "0"
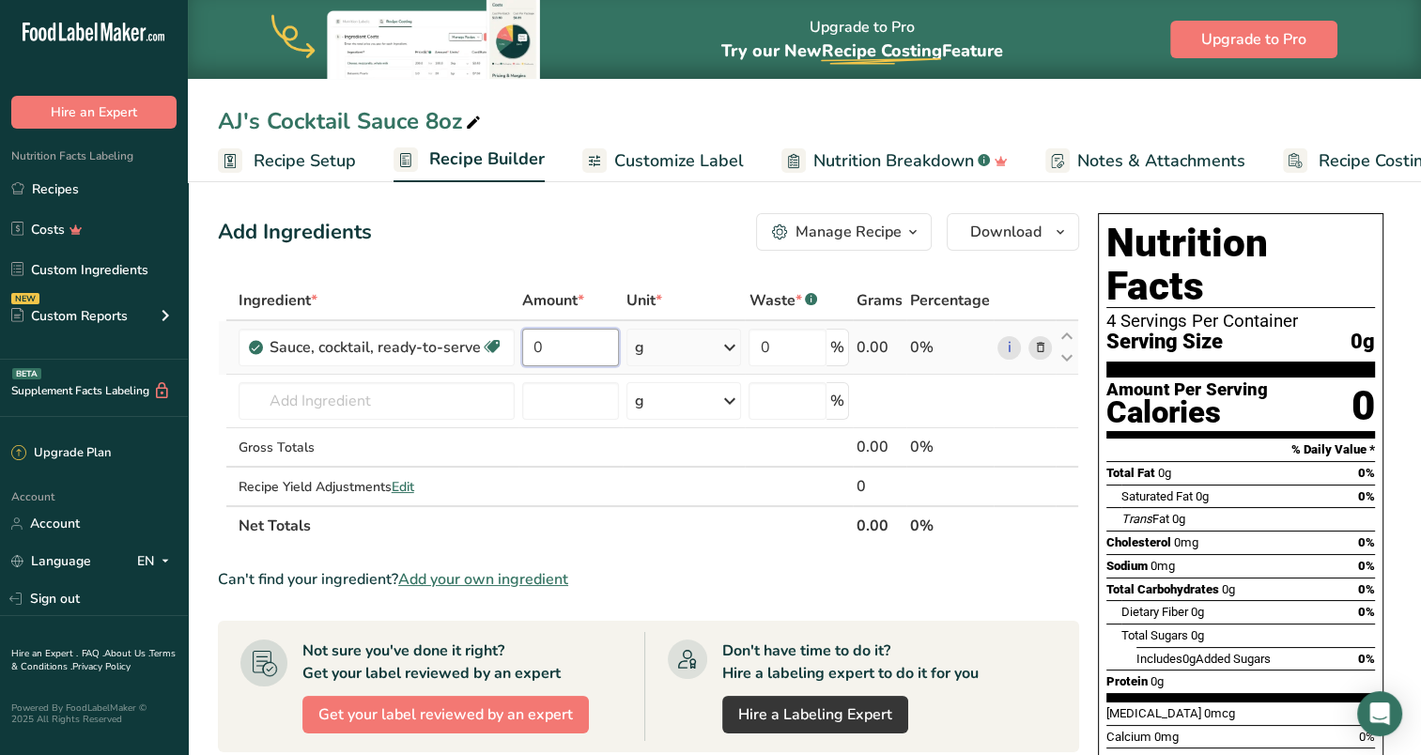
click at [586, 345] on input "0" at bounding box center [571, 348] width 98 height 38
type input "7.125"
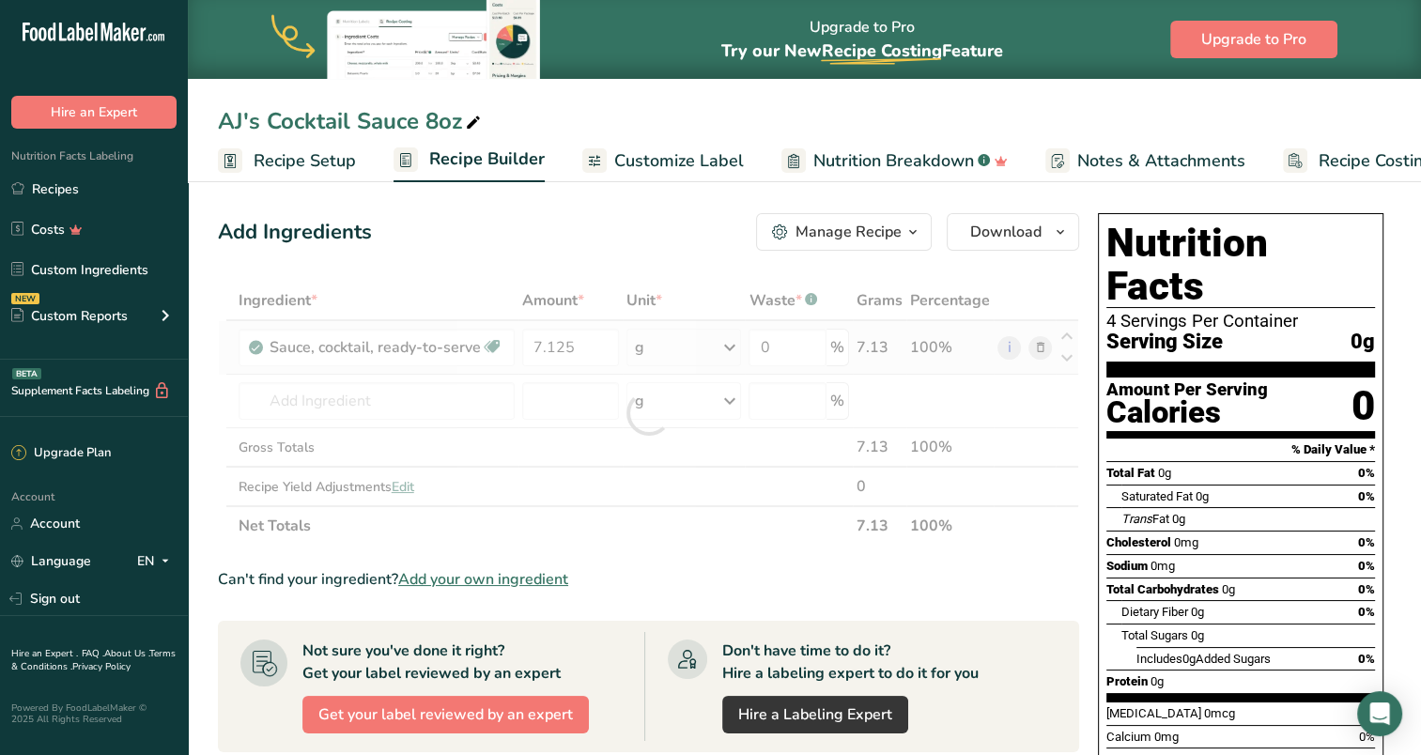
click at [694, 350] on div "Ingredient * Amount * Unit * Waste * .a-a{fill:#347362;}.b-a{fill:#fff;} Grams …" at bounding box center [649, 413] width 862 height 265
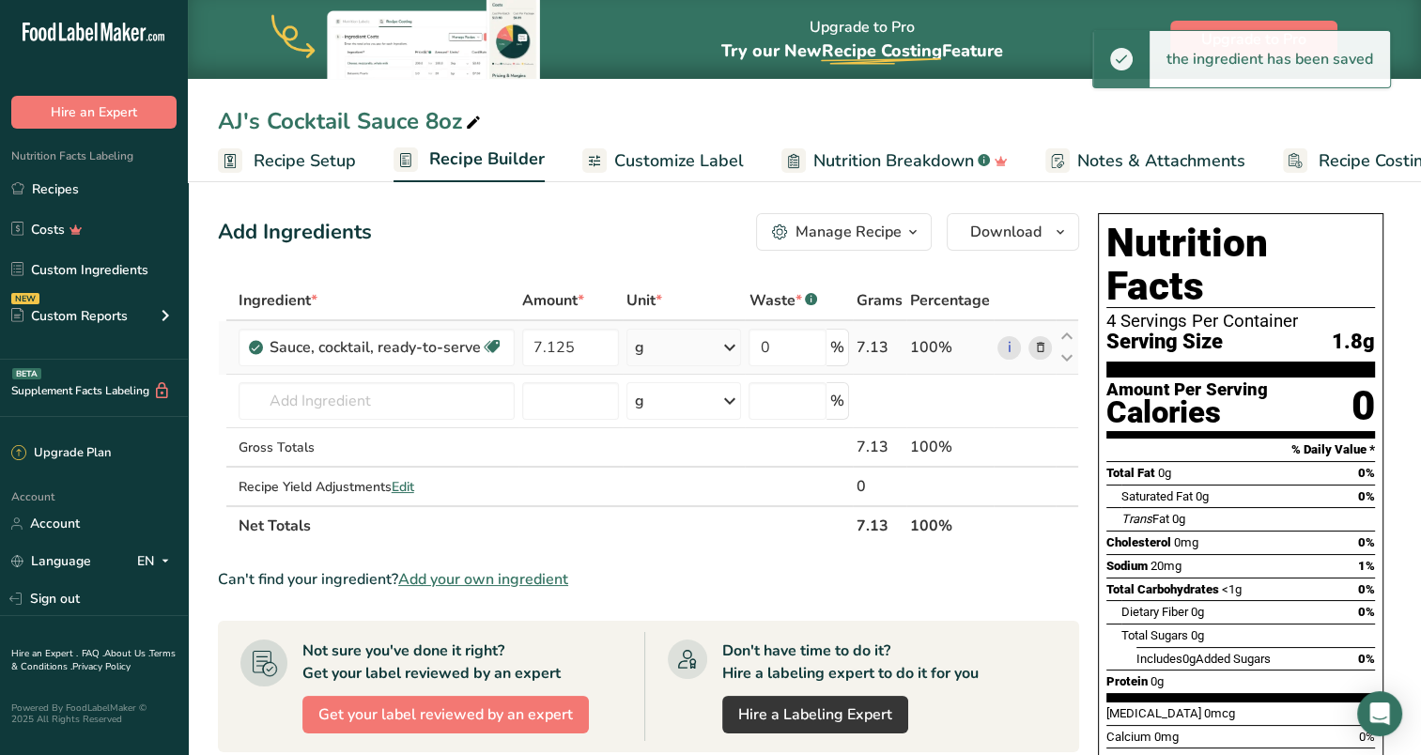
click at [722, 345] on icon at bounding box center [729, 348] width 23 height 34
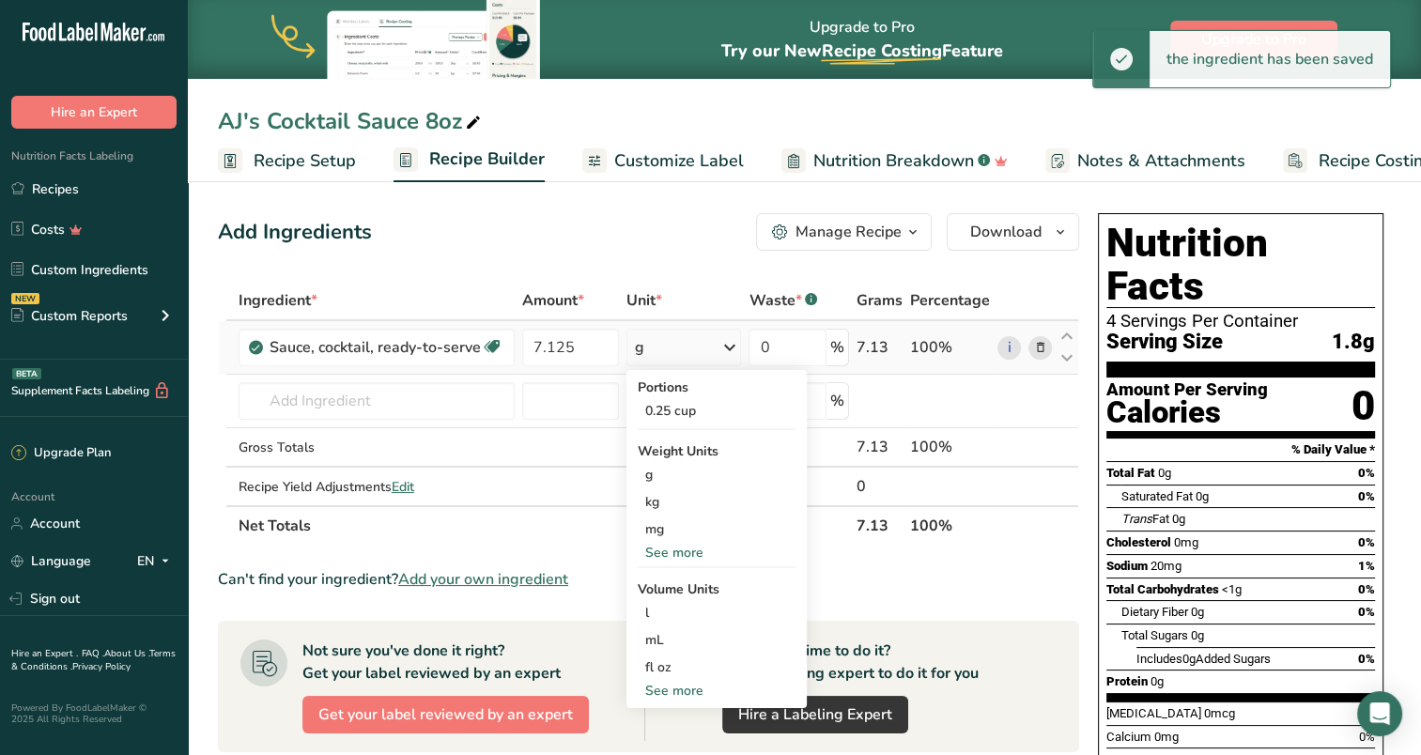
click at [683, 551] on div "See more" at bounding box center [717, 553] width 158 height 20
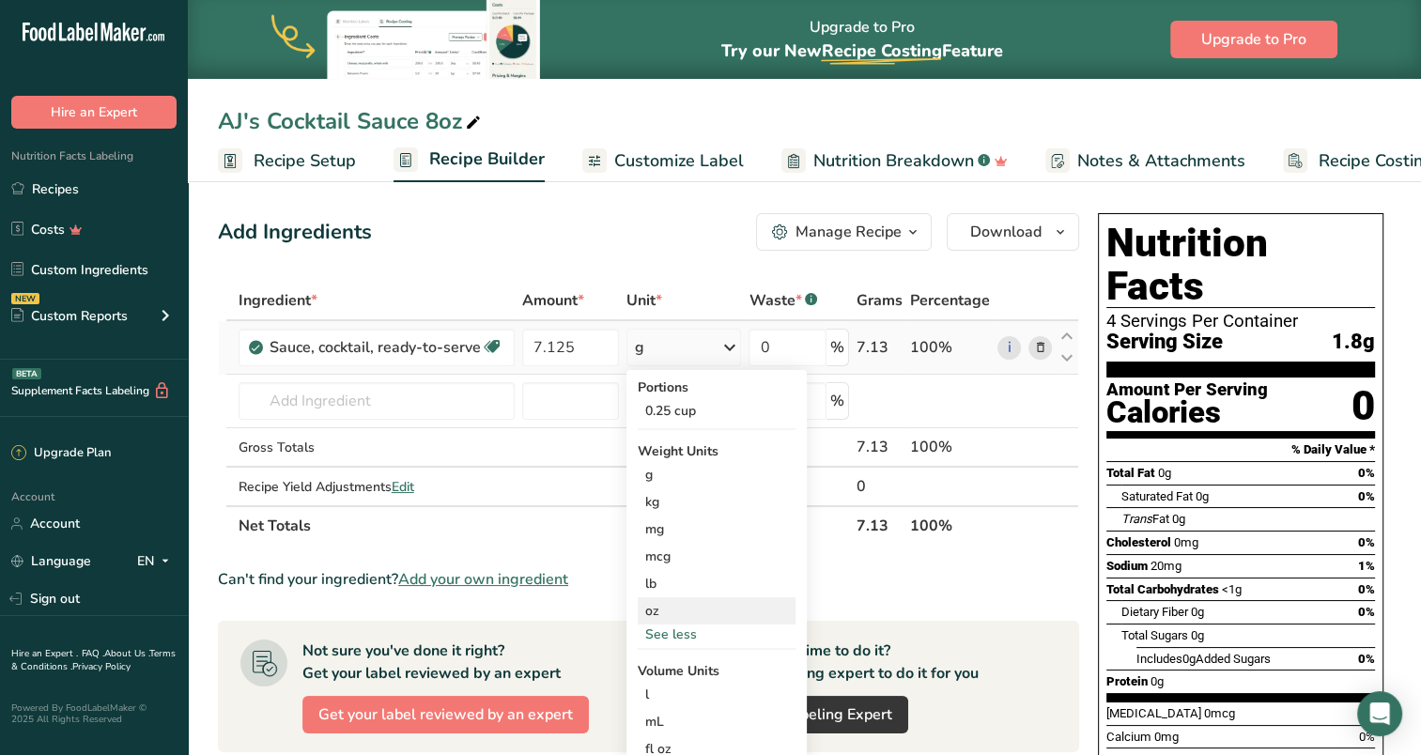
click at [676, 611] on div "oz" at bounding box center [717, 611] width 158 height 27
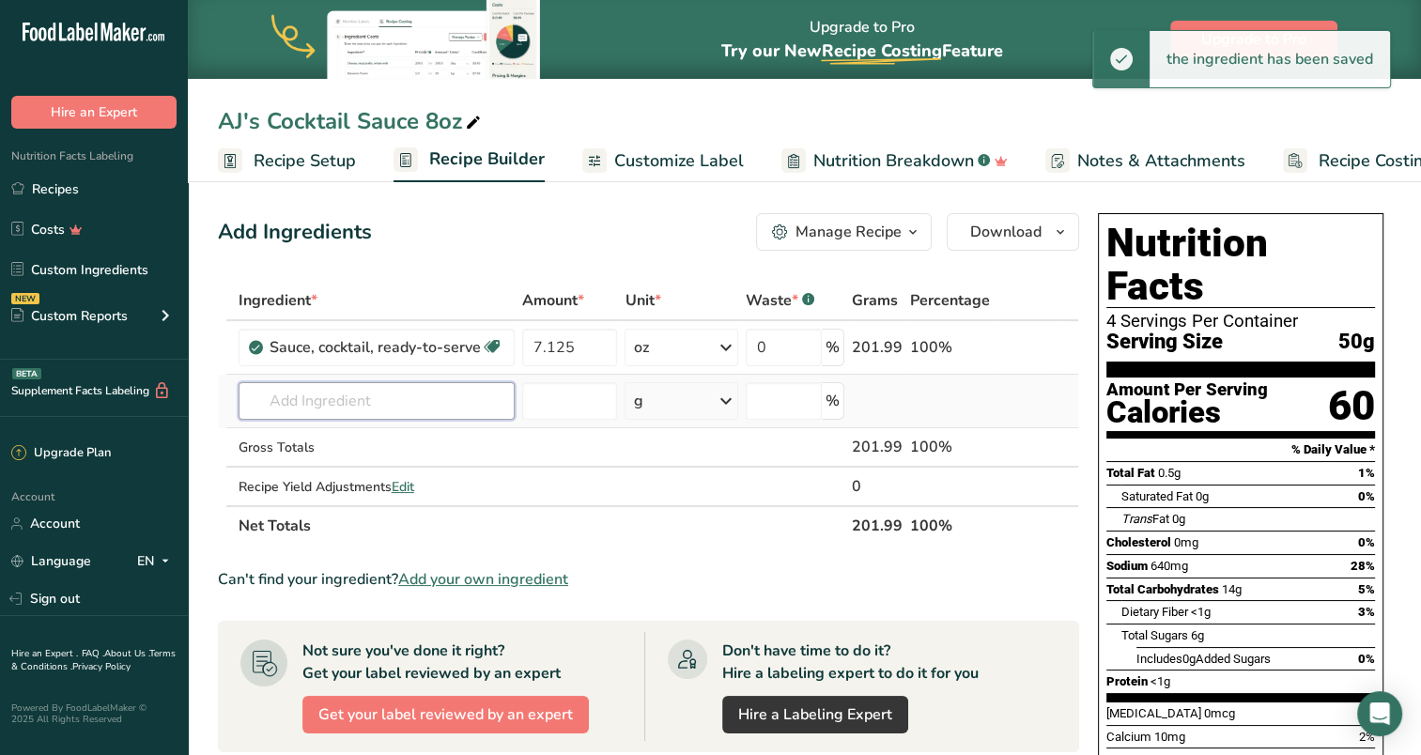
click at [331, 406] on input "text" at bounding box center [377, 401] width 276 height 38
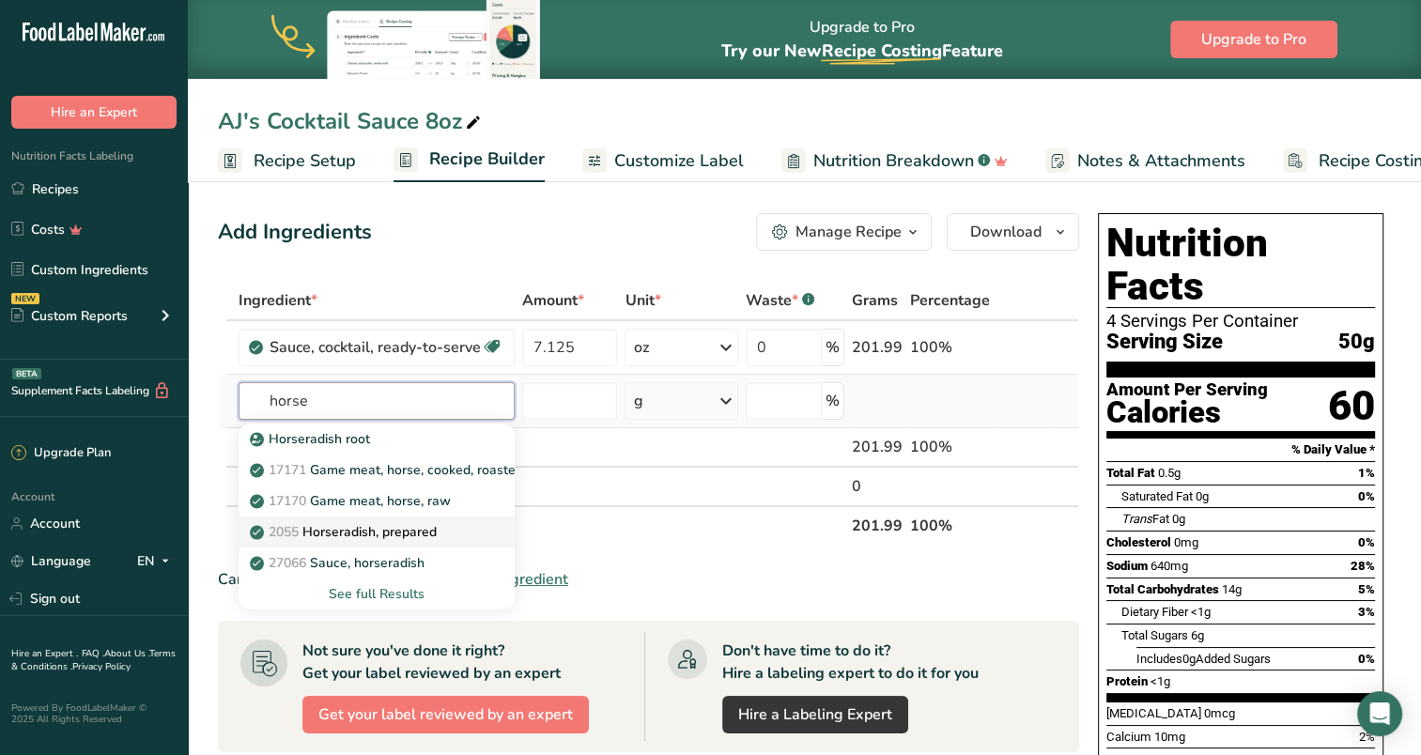
type input "horse"
click at [403, 534] on p "2055 Horseradish, prepared" at bounding box center [345, 532] width 183 height 20
type input "Horseradish, prepared"
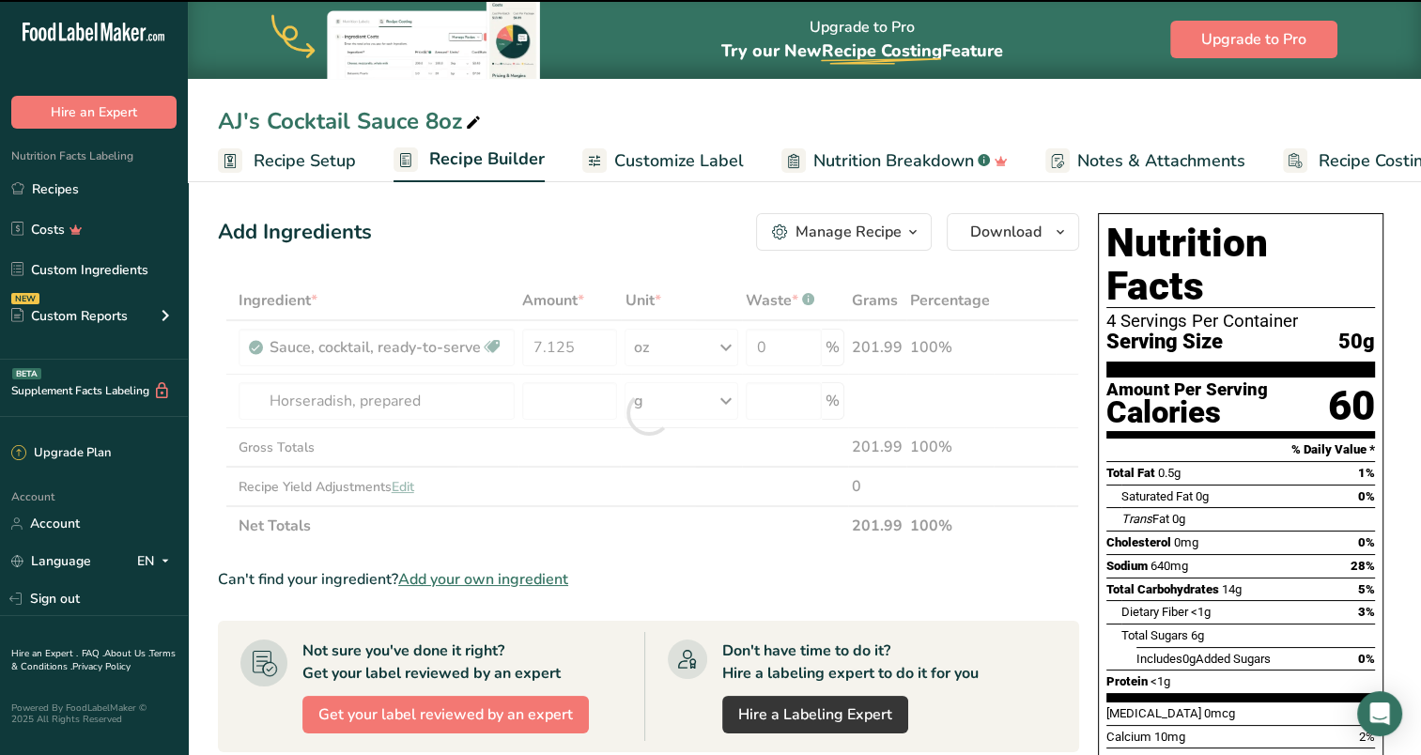
type input "0"
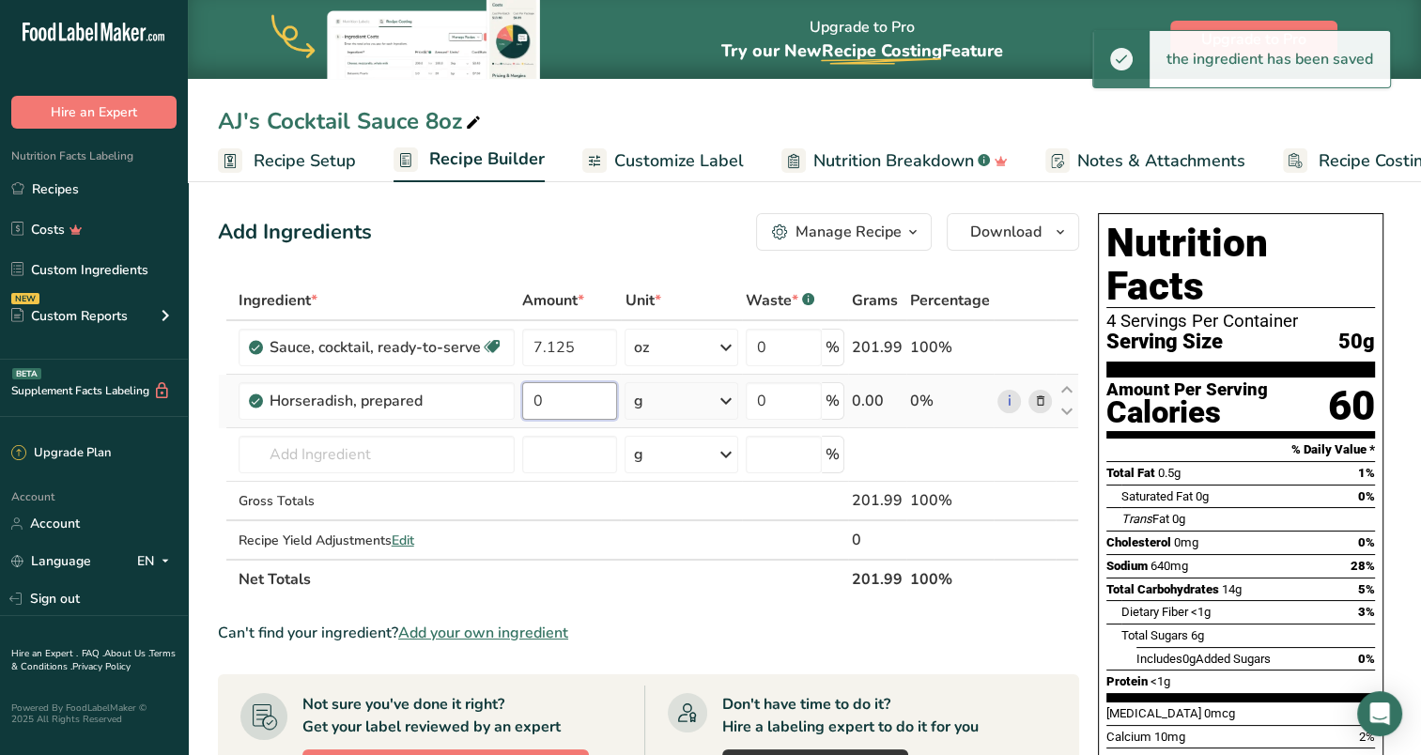
click at [582, 400] on input "0" at bounding box center [570, 401] width 96 height 38
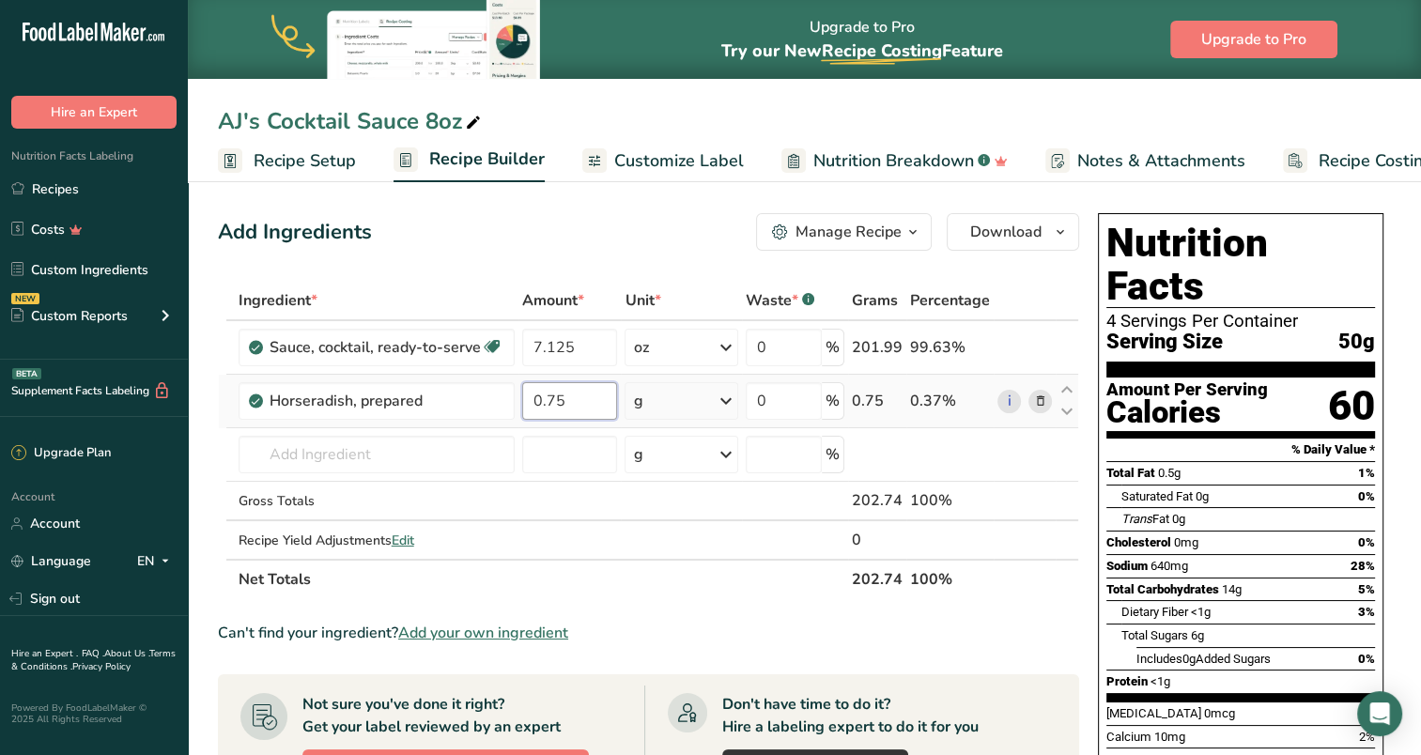
type input "0.75"
click at [725, 393] on div "Ingredient * Amount * Unit * Waste * .a-a{fill:#347362;}.b-a{fill:#fff;} Grams …" at bounding box center [649, 440] width 862 height 318
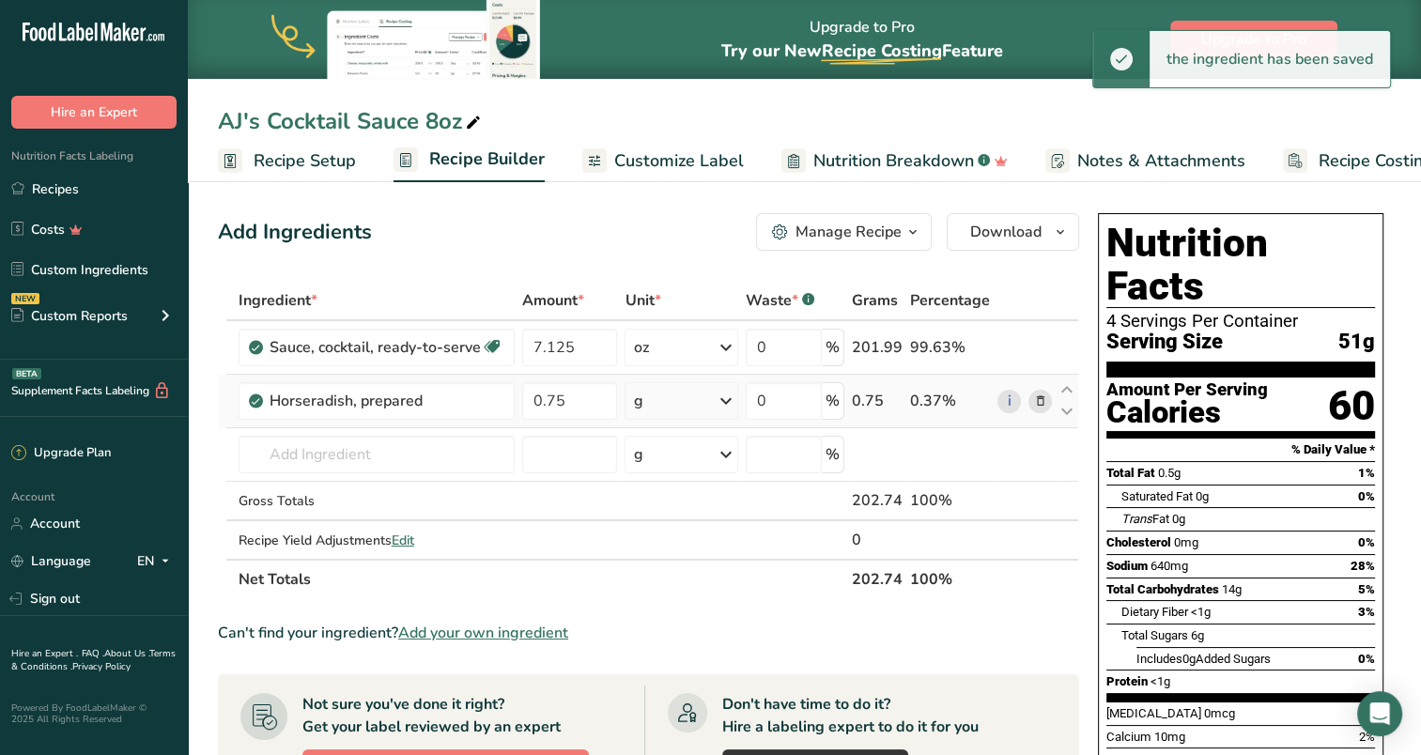
click at [728, 396] on icon at bounding box center [726, 401] width 23 height 34
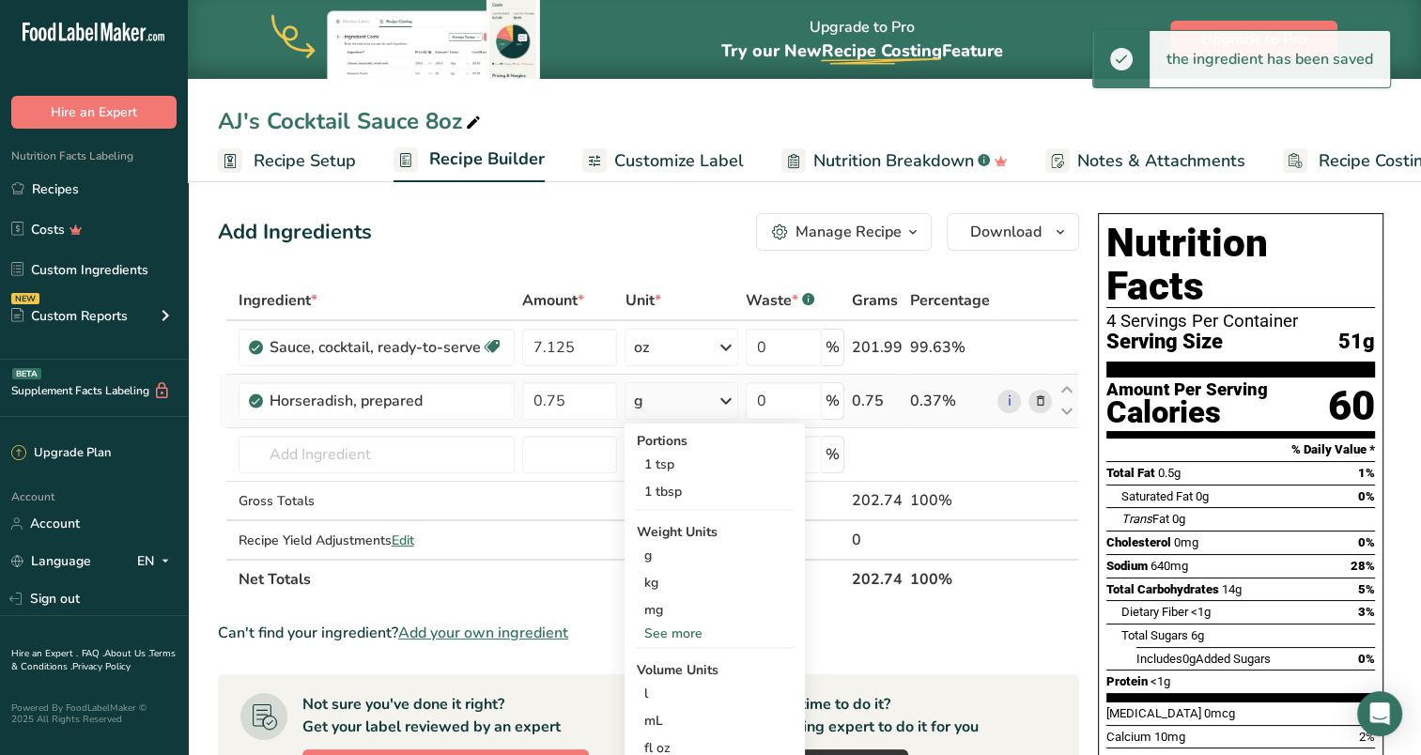
click at [677, 627] on div "See more" at bounding box center [715, 634] width 158 height 20
click at [665, 691] on div "oz" at bounding box center [715, 691] width 158 height 27
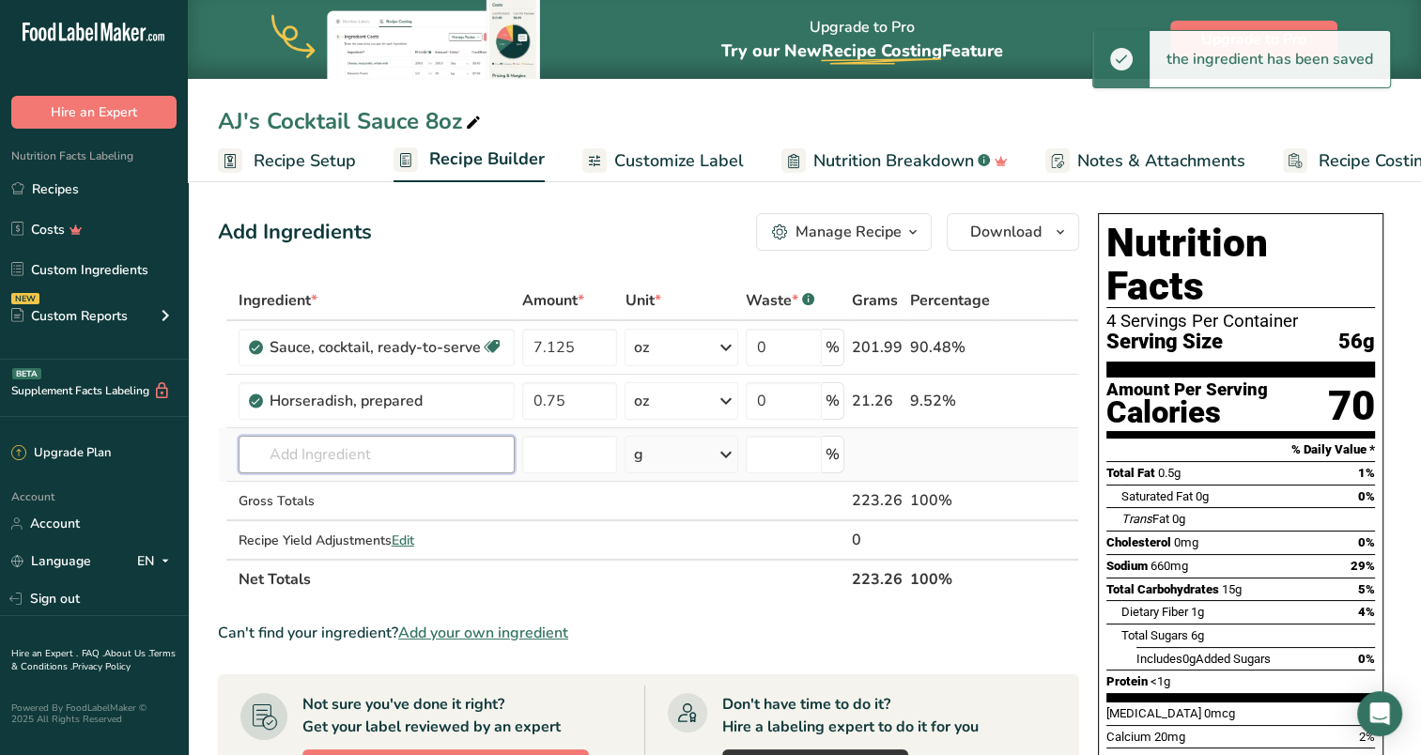
click at [326, 455] on input "text" at bounding box center [377, 455] width 276 height 38
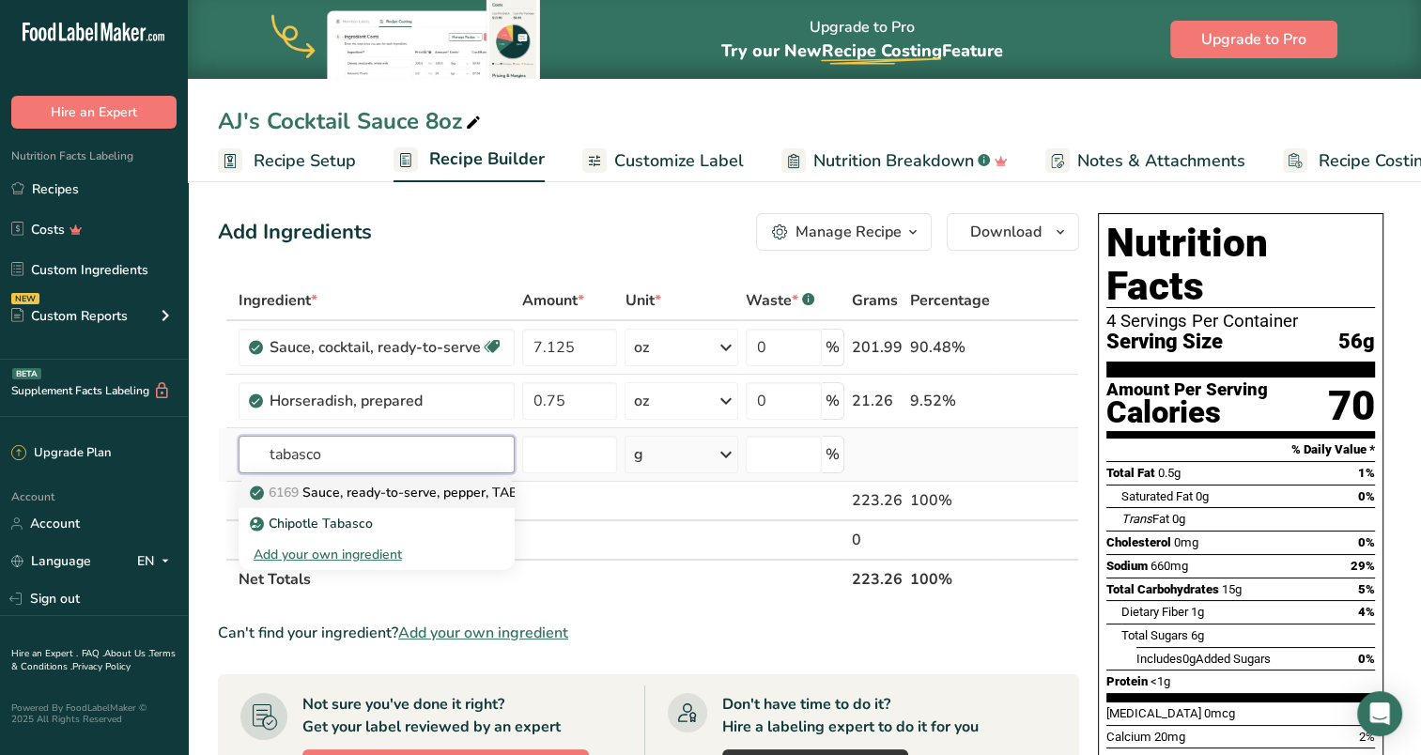
type input "tabasco"
click at [357, 491] on p "6169 Sauce, ready-to-serve, pepper, TABASCO" at bounding box center [405, 493] width 302 height 20
type input "Sauce, ready-to-serve, pepper, TABASCO"
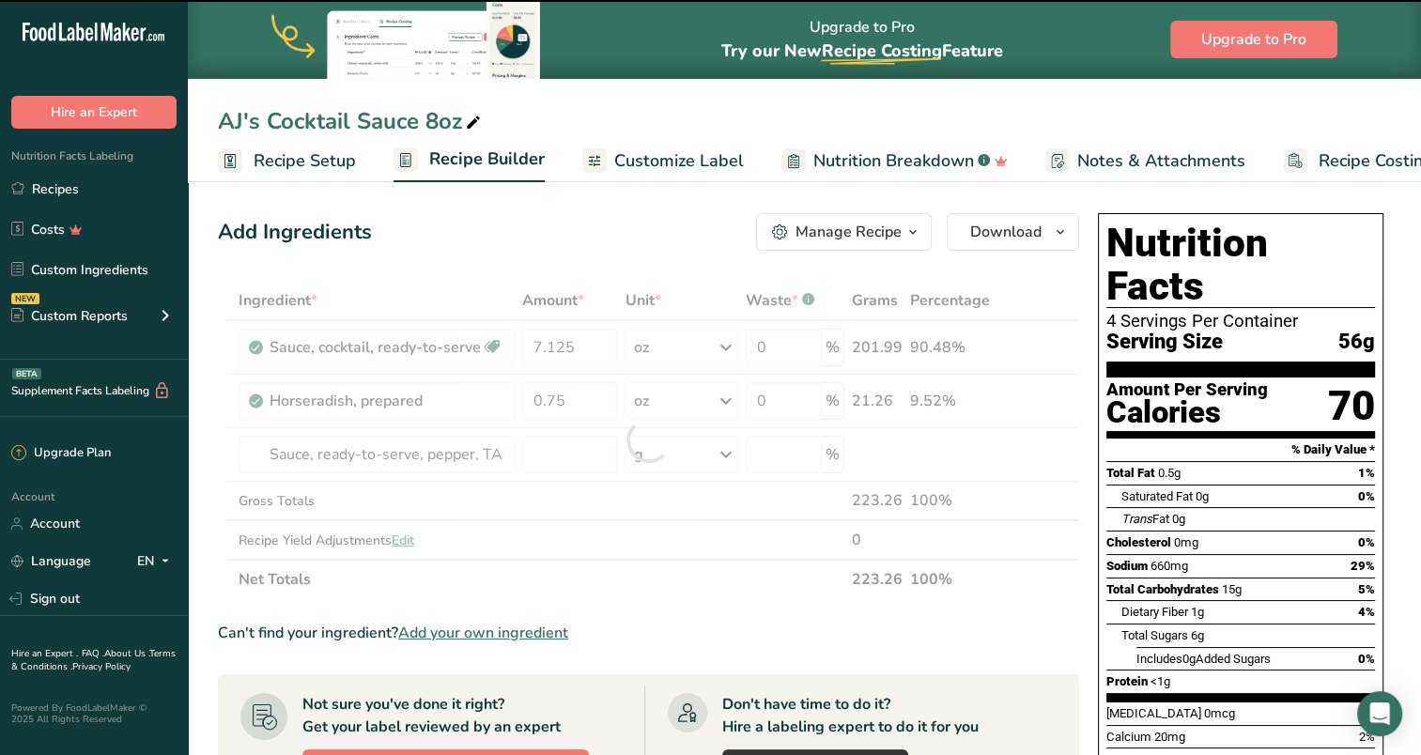
type input "0"
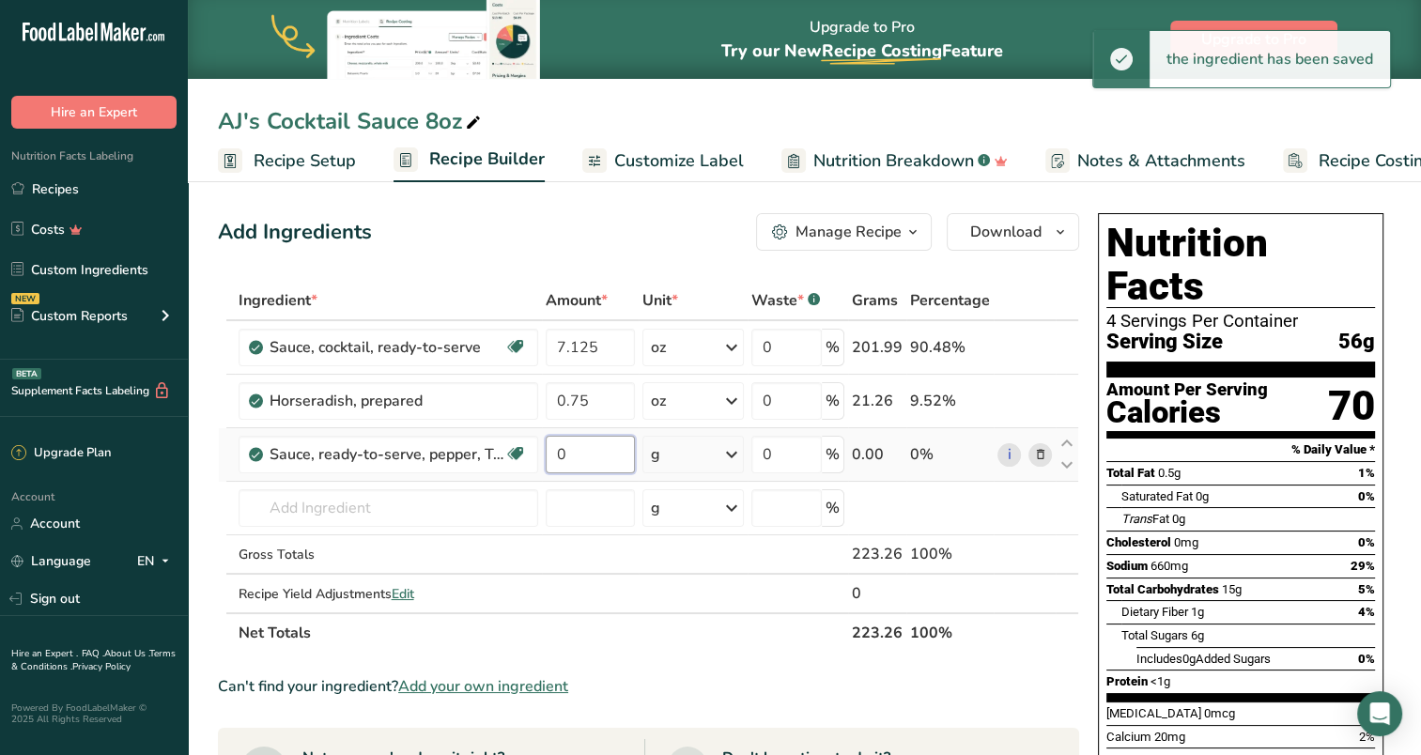
click at [589, 450] on input "0" at bounding box center [590, 455] width 89 height 38
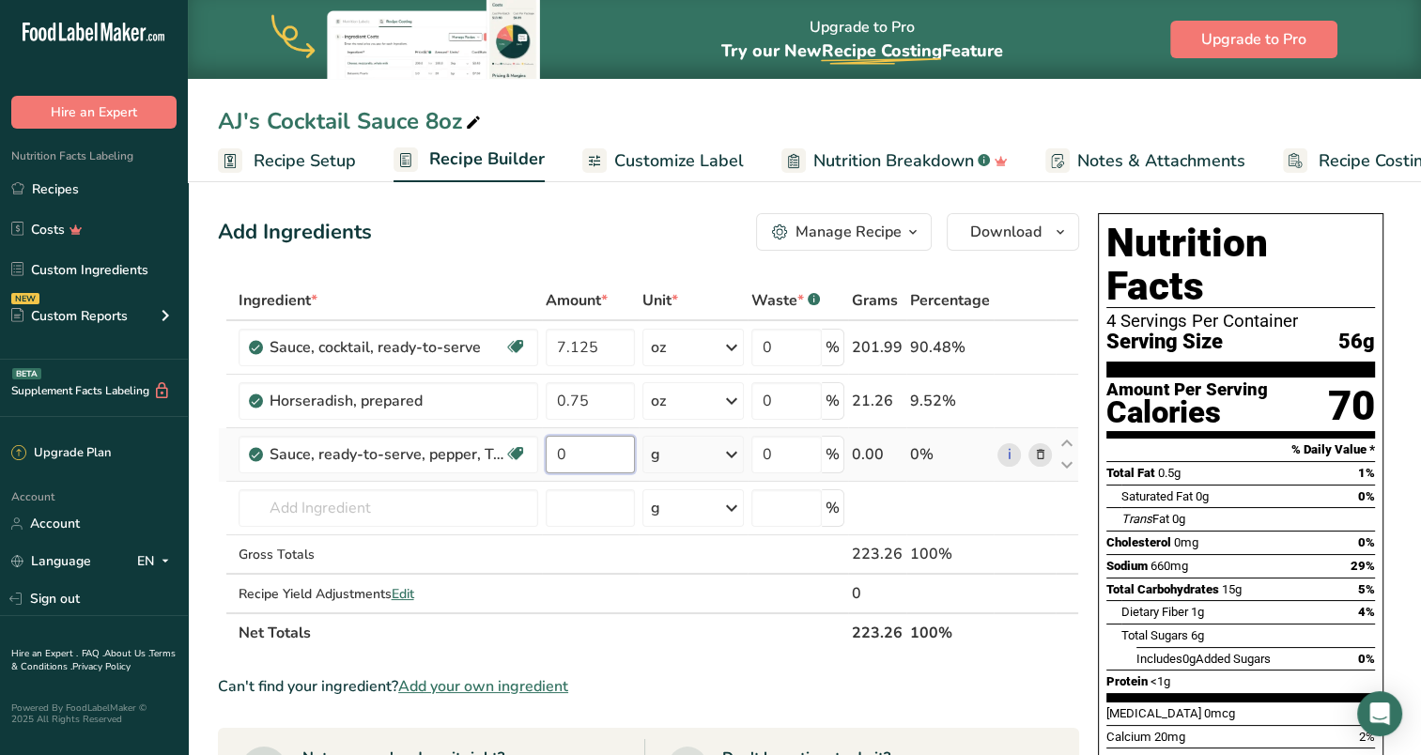
click at [604, 458] on input "0" at bounding box center [590, 455] width 89 height 38
type input "0.02"
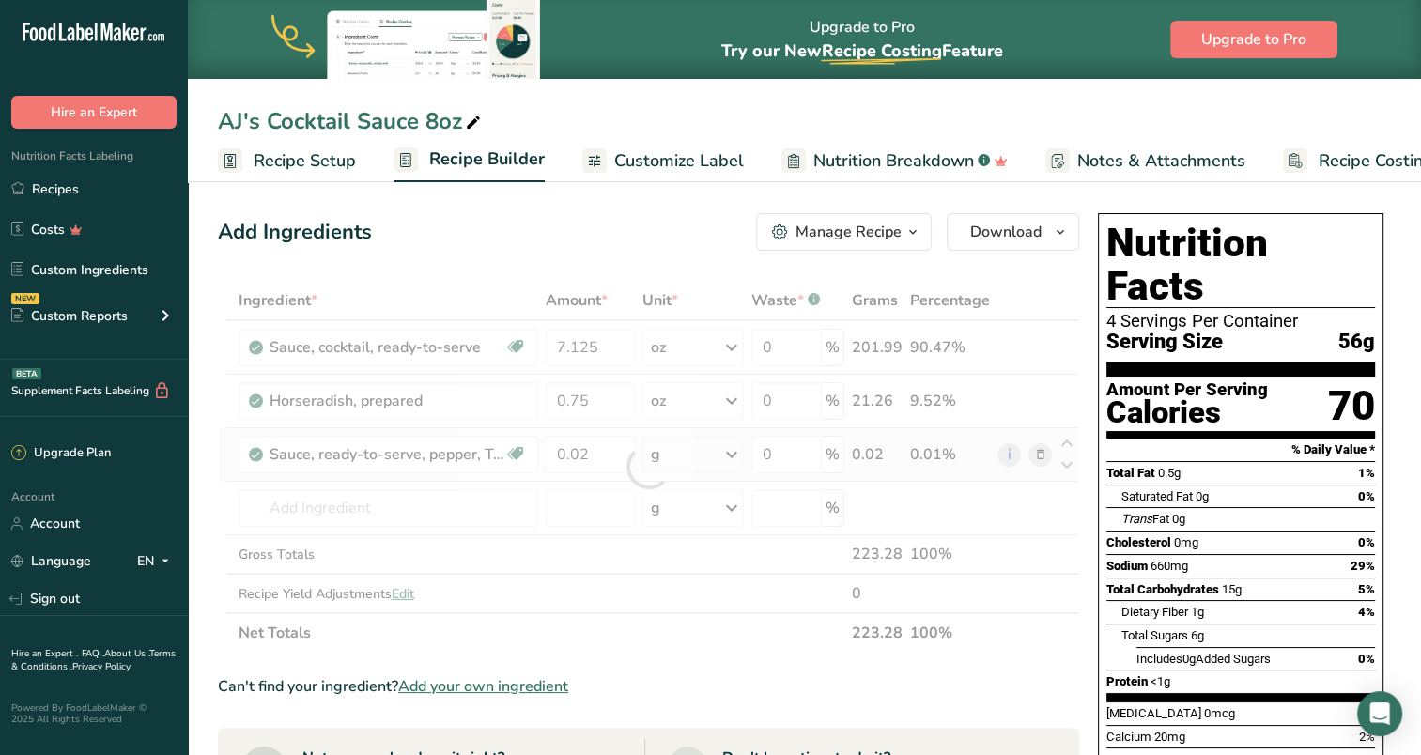
click at [731, 453] on div "Ingredient * Amount * Unit * Waste * .a-a{fill:#347362;}.b-a{fill:#fff;} Grams …" at bounding box center [649, 467] width 862 height 372
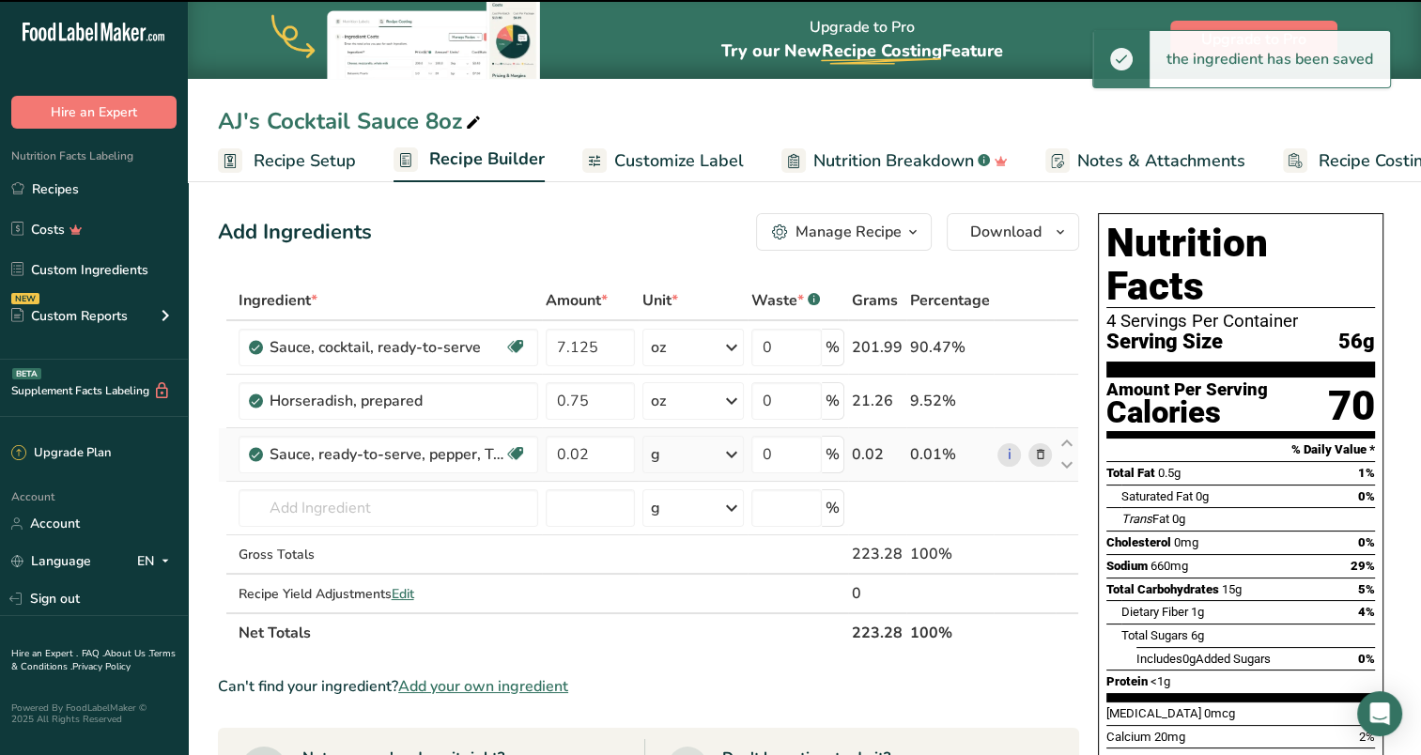
click at [733, 454] on icon at bounding box center [732, 455] width 23 height 34
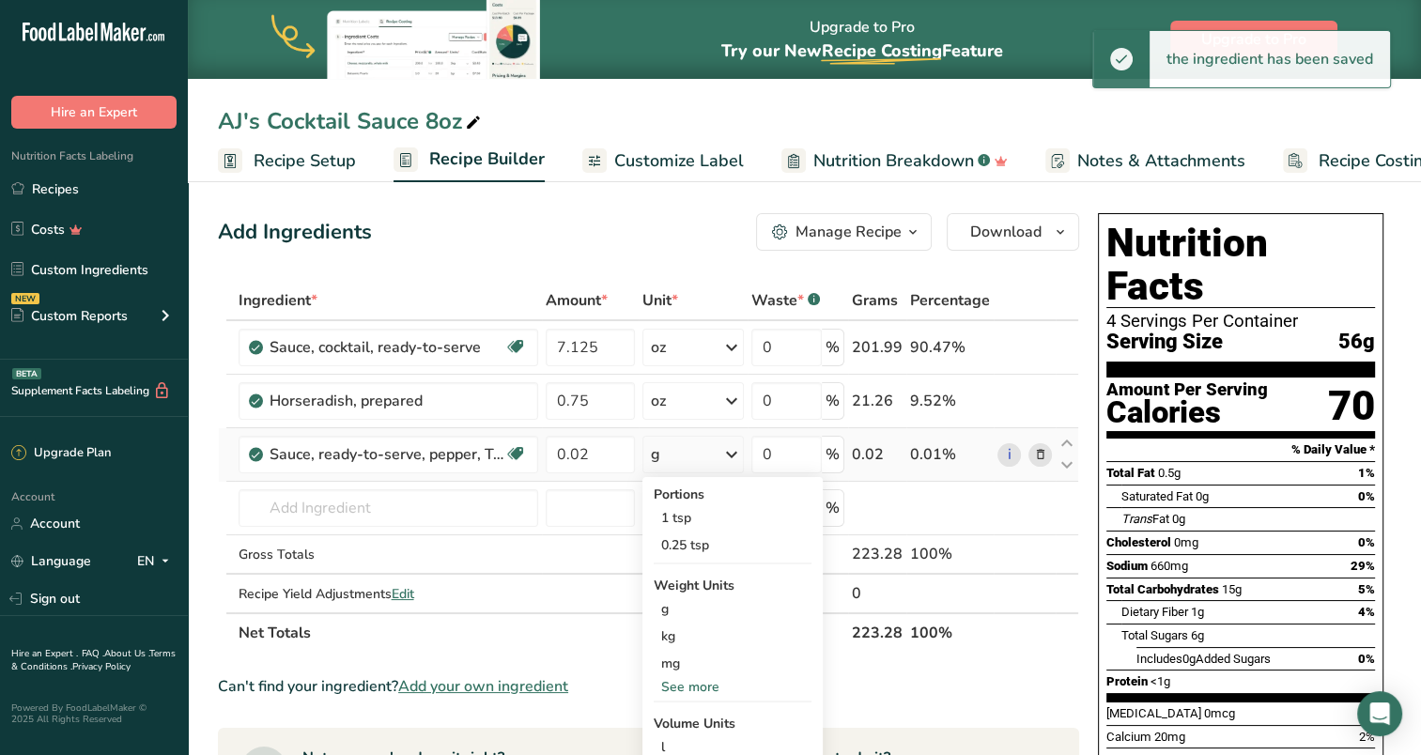
click at [706, 685] on div "See more" at bounding box center [733, 687] width 158 height 20
click at [679, 746] on div "oz" at bounding box center [733, 745] width 158 height 27
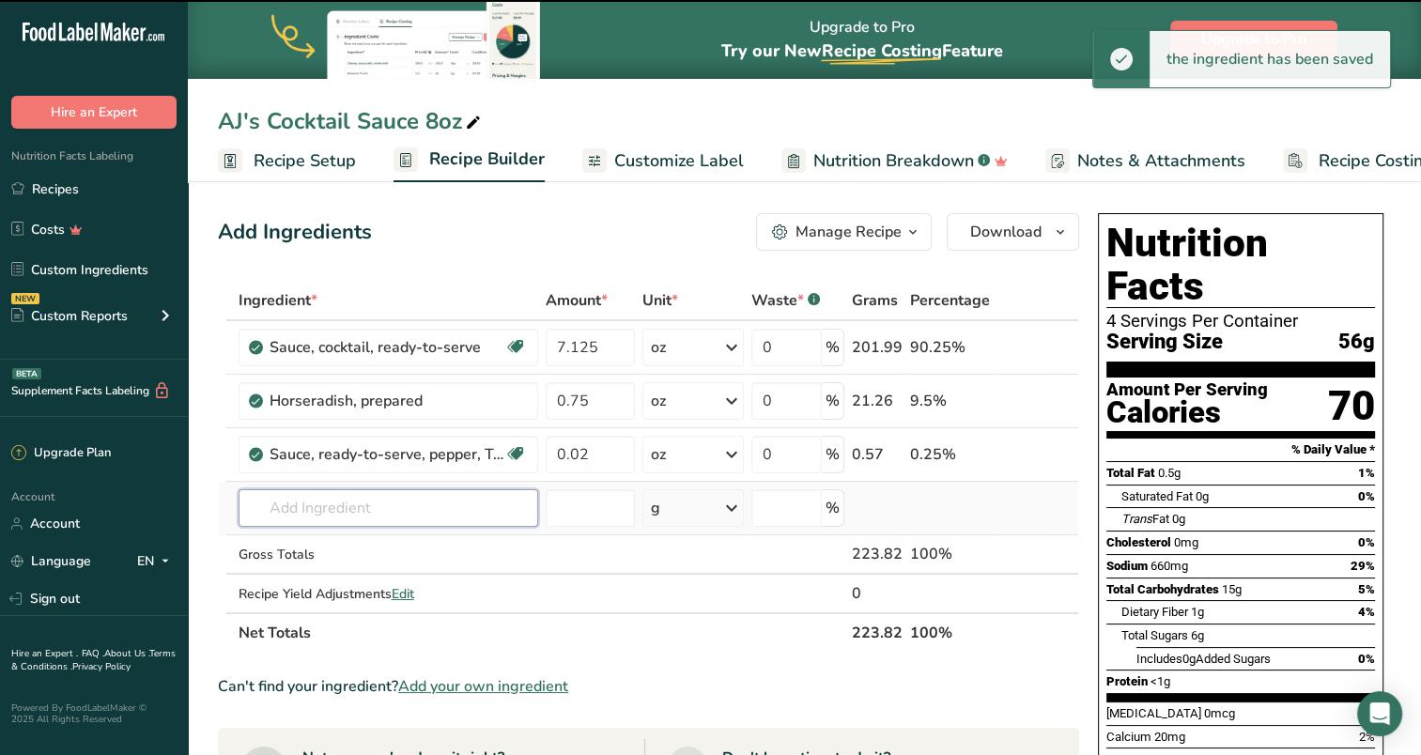
click at [408, 507] on input "text" at bounding box center [389, 508] width 300 height 38
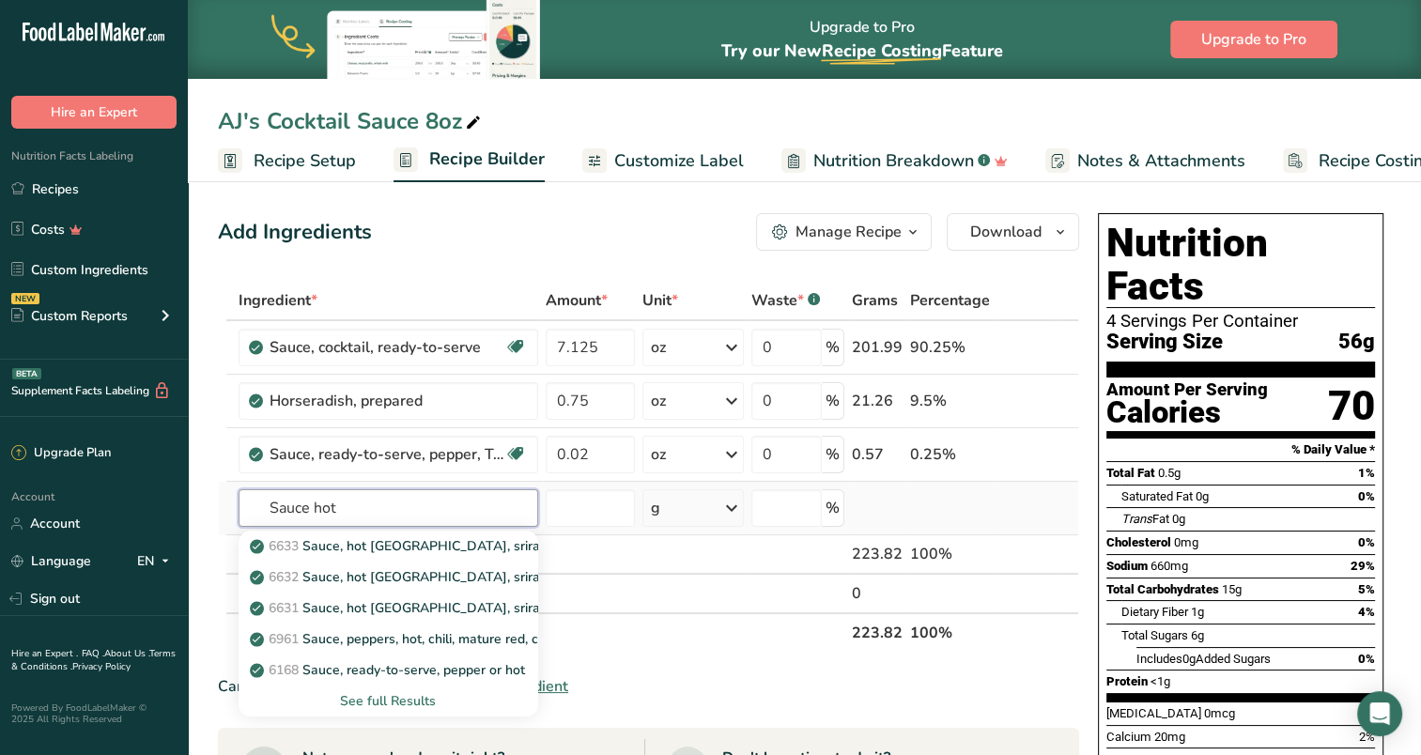
type input "Sauce hot"
click at [412, 701] on div "See full Results" at bounding box center [389, 701] width 270 height 20
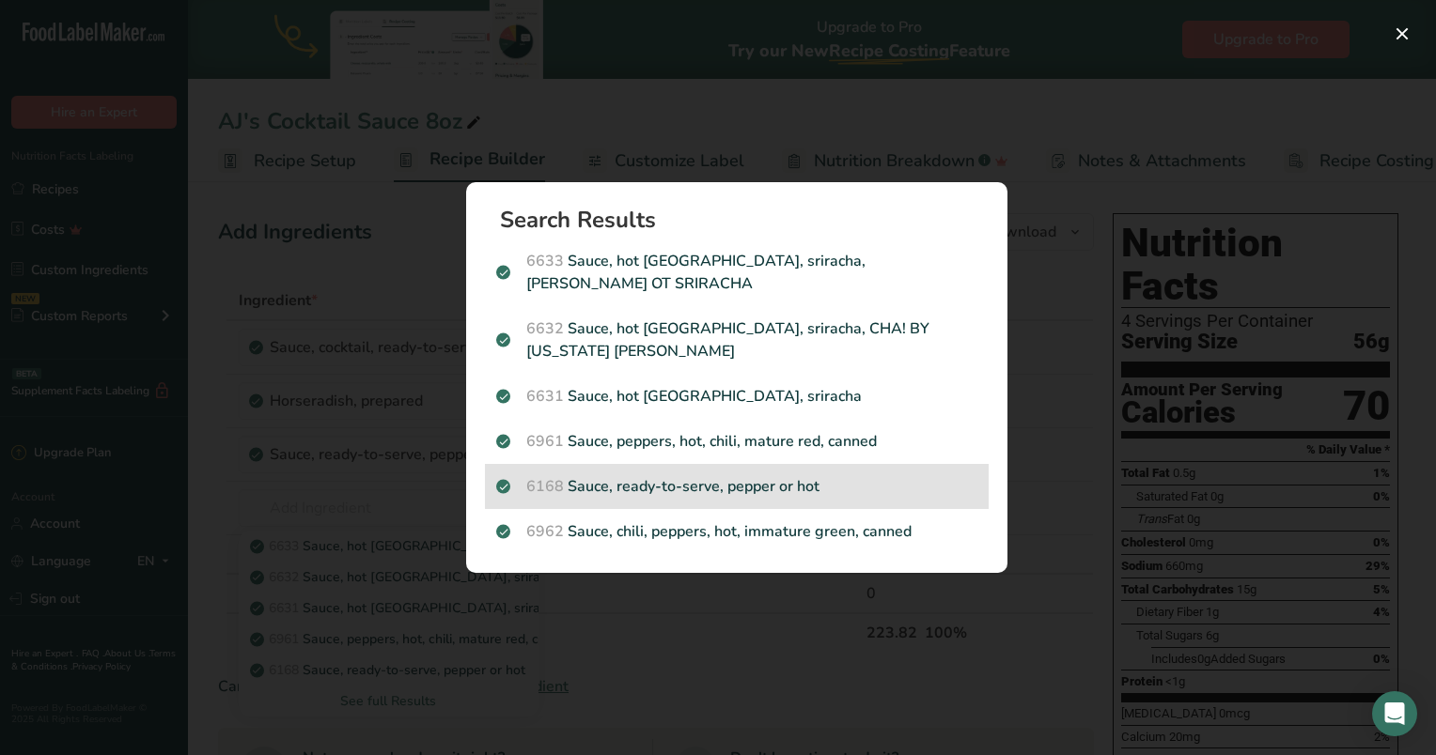
click at [755, 475] on p "6168 Sauce, ready-to-serve, pepper or hot" at bounding box center [736, 486] width 481 height 23
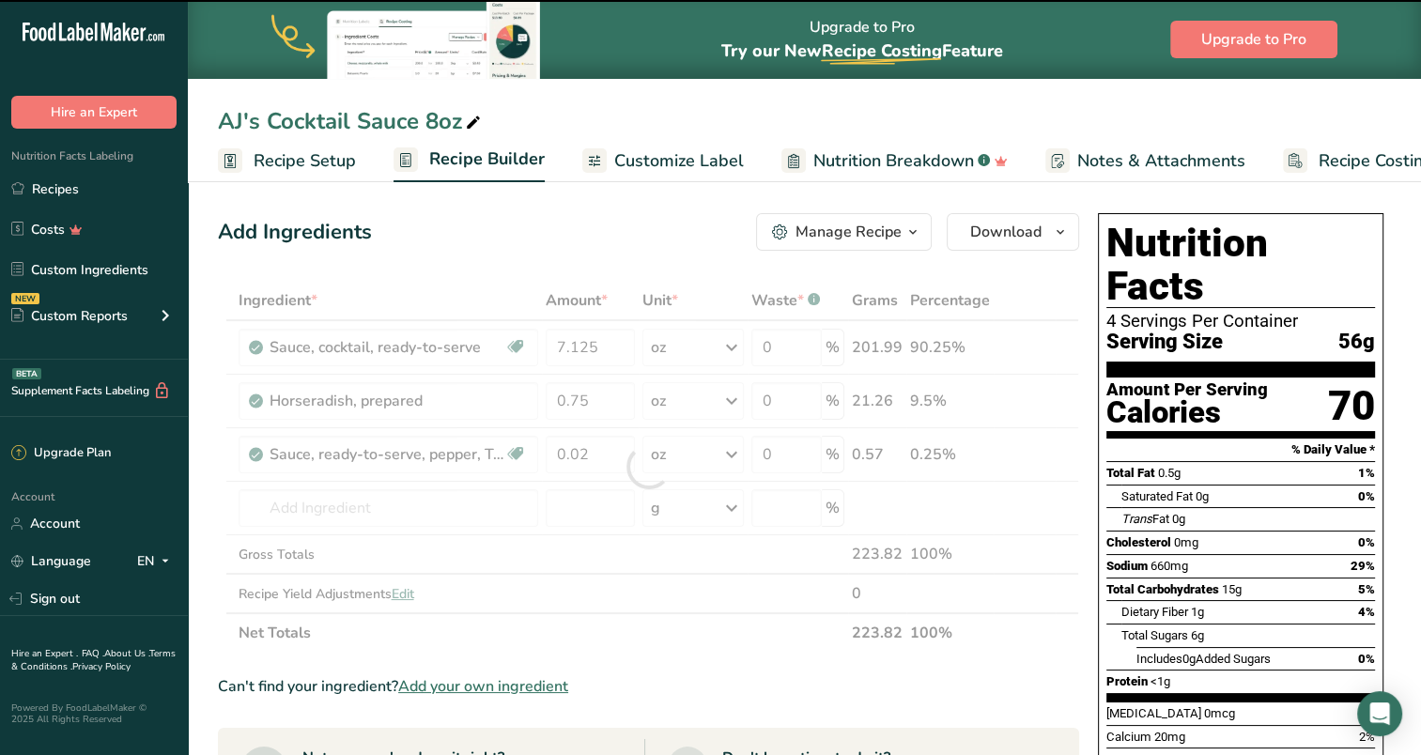
type input "0"
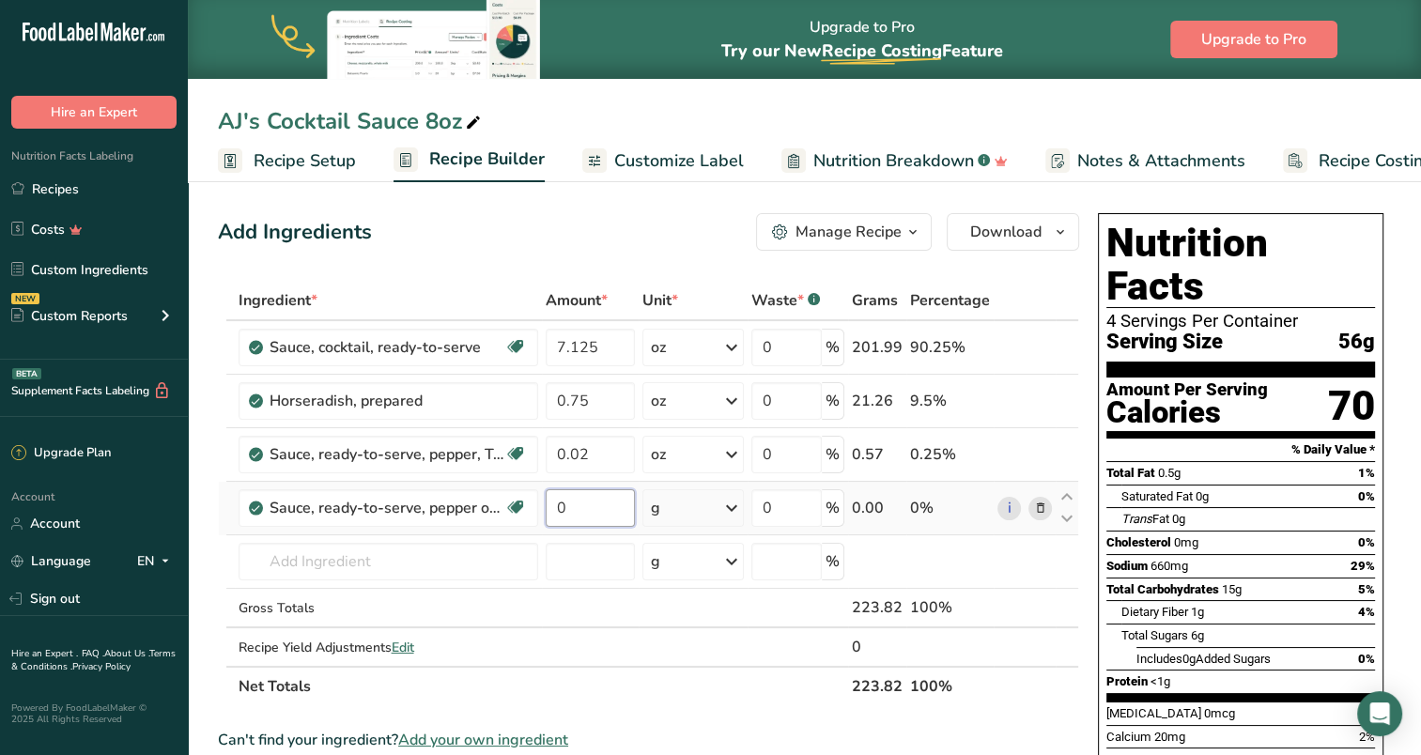
click at [590, 504] on input "0" at bounding box center [590, 508] width 89 height 38
type input "0.125"
click at [732, 501] on div "Ingredient * Amount * Unit * Waste * .a-a{fill:#347362;}.b-a{fill:#fff;} Grams …" at bounding box center [649, 494] width 862 height 426
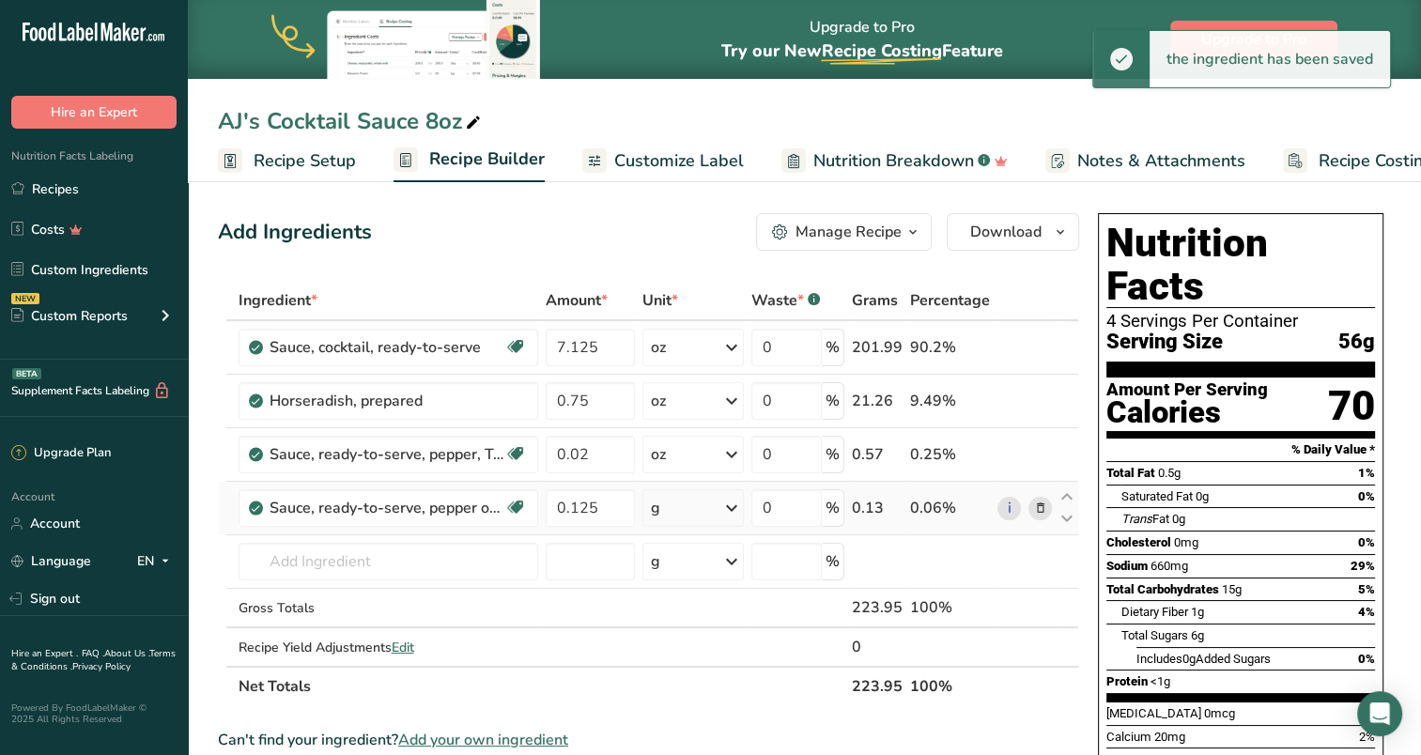
click at [734, 505] on icon at bounding box center [732, 508] width 23 height 34
click at [699, 738] on div "See more" at bounding box center [733, 741] width 158 height 20
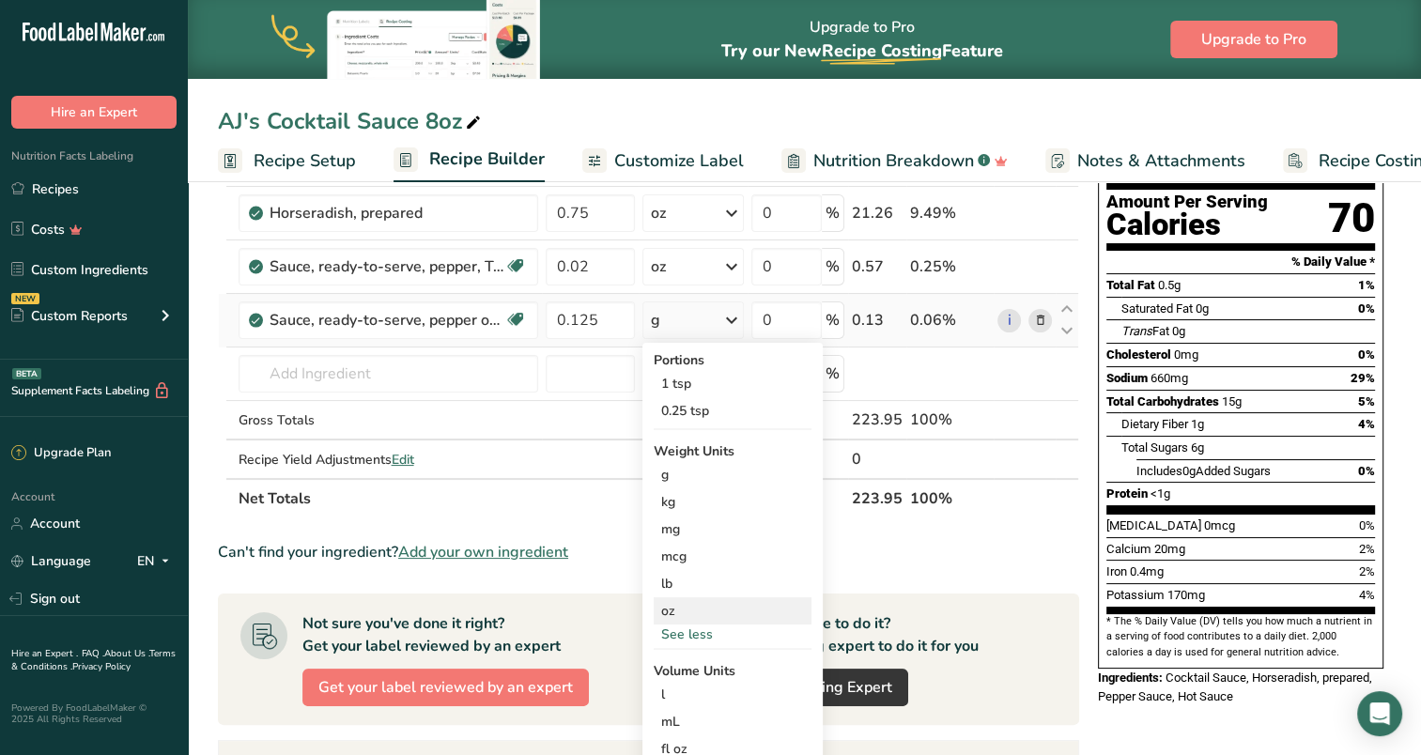
click at [691, 610] on div "oz" at bounding box center [733, 611] width 158 height 27
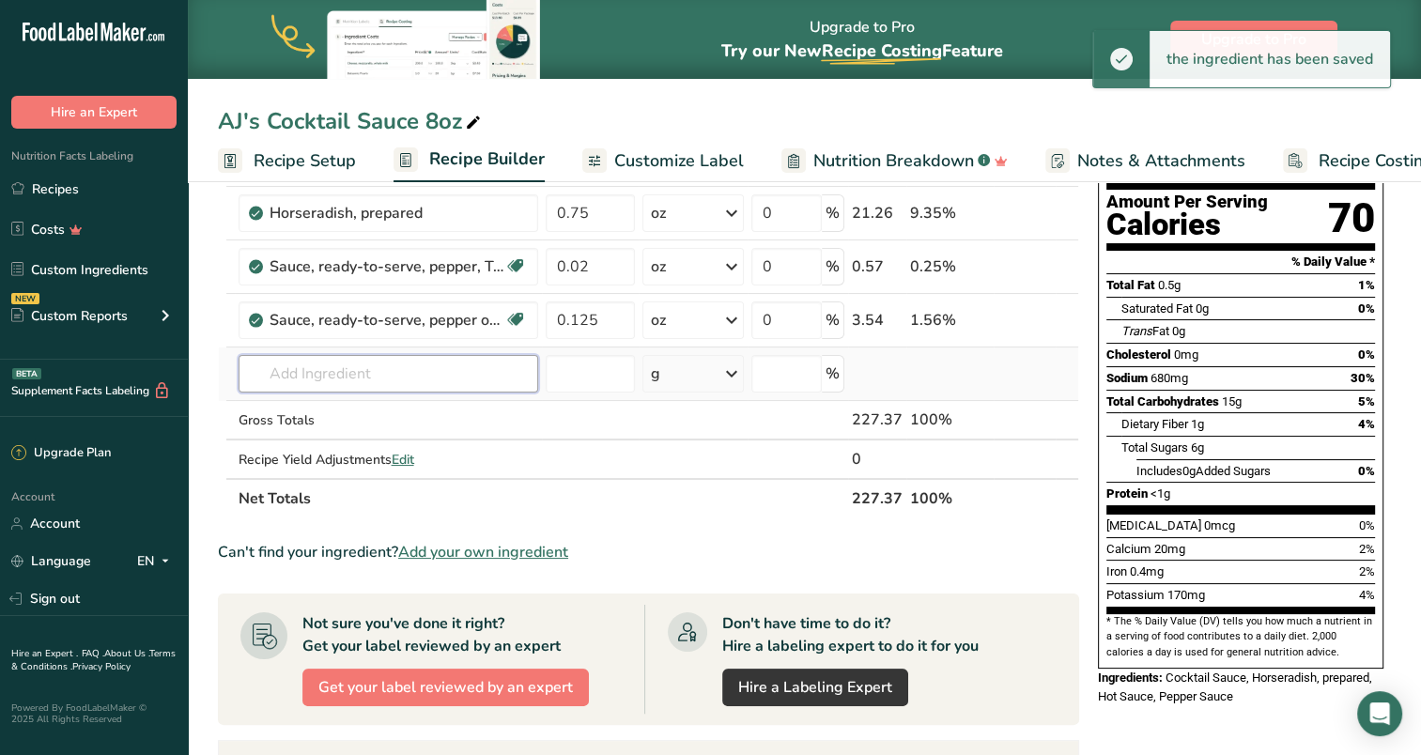
click at [338, 376] on input "text" at bounding box center [389, 374] width 300 height 38
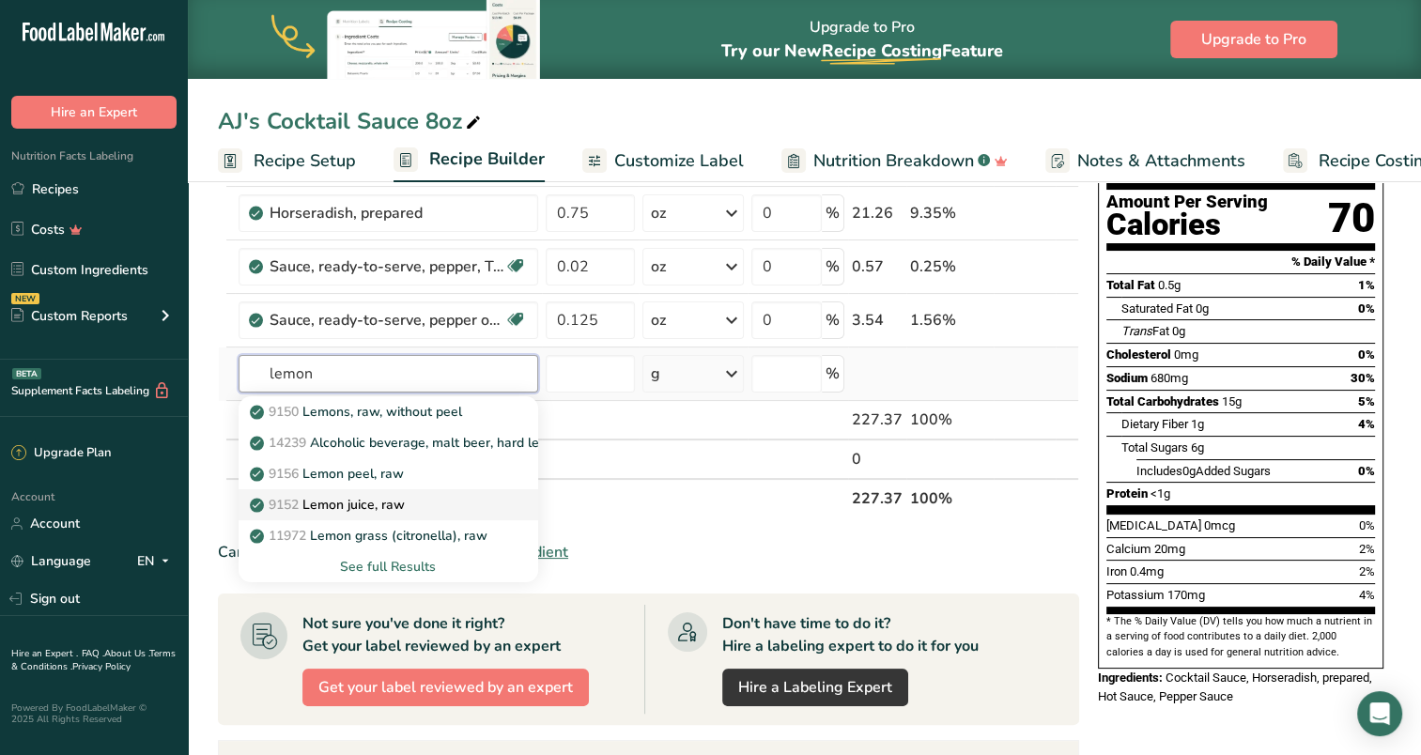
type input "lemon"
click at [357, 504] on p "9152 Lemon juice, raw" at bounding box center [329, 505] width 151 height 20
type input "Lemon juice, raw"
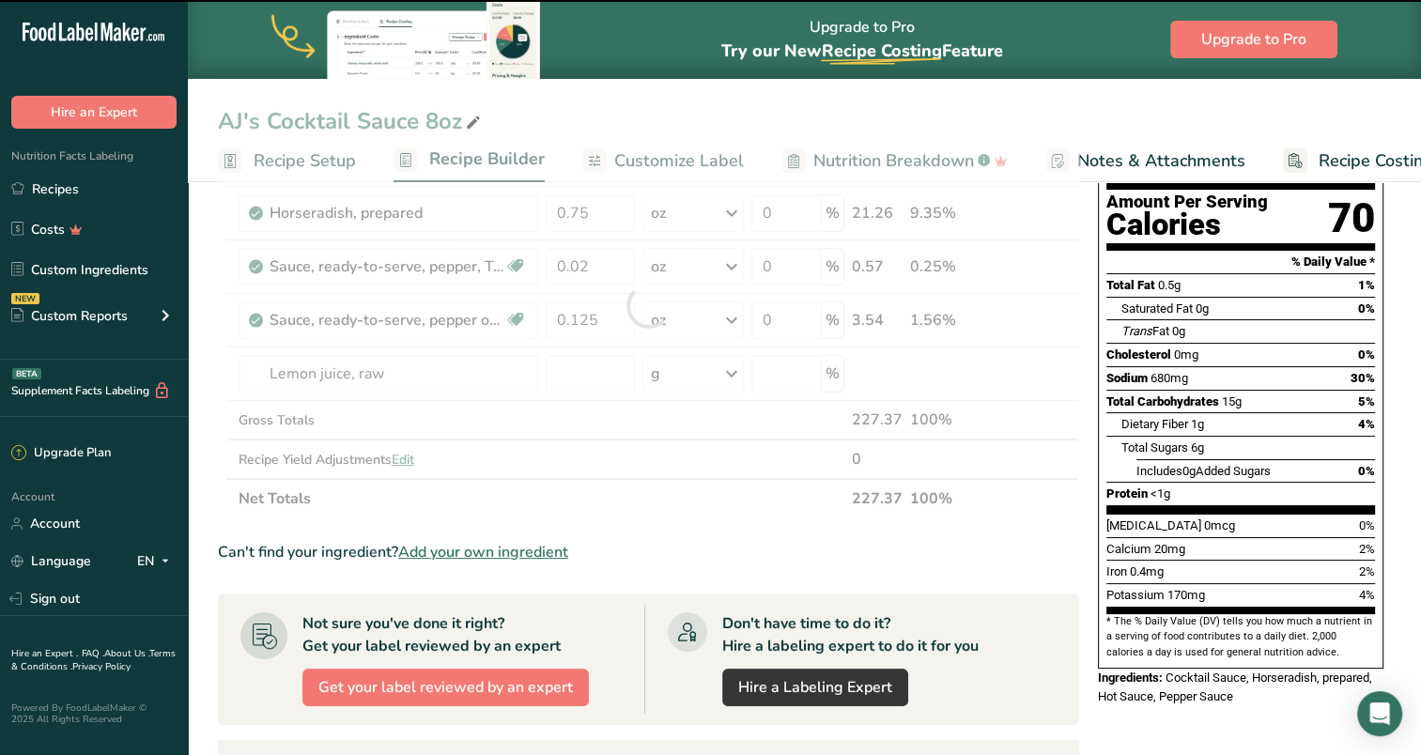
type input "0"
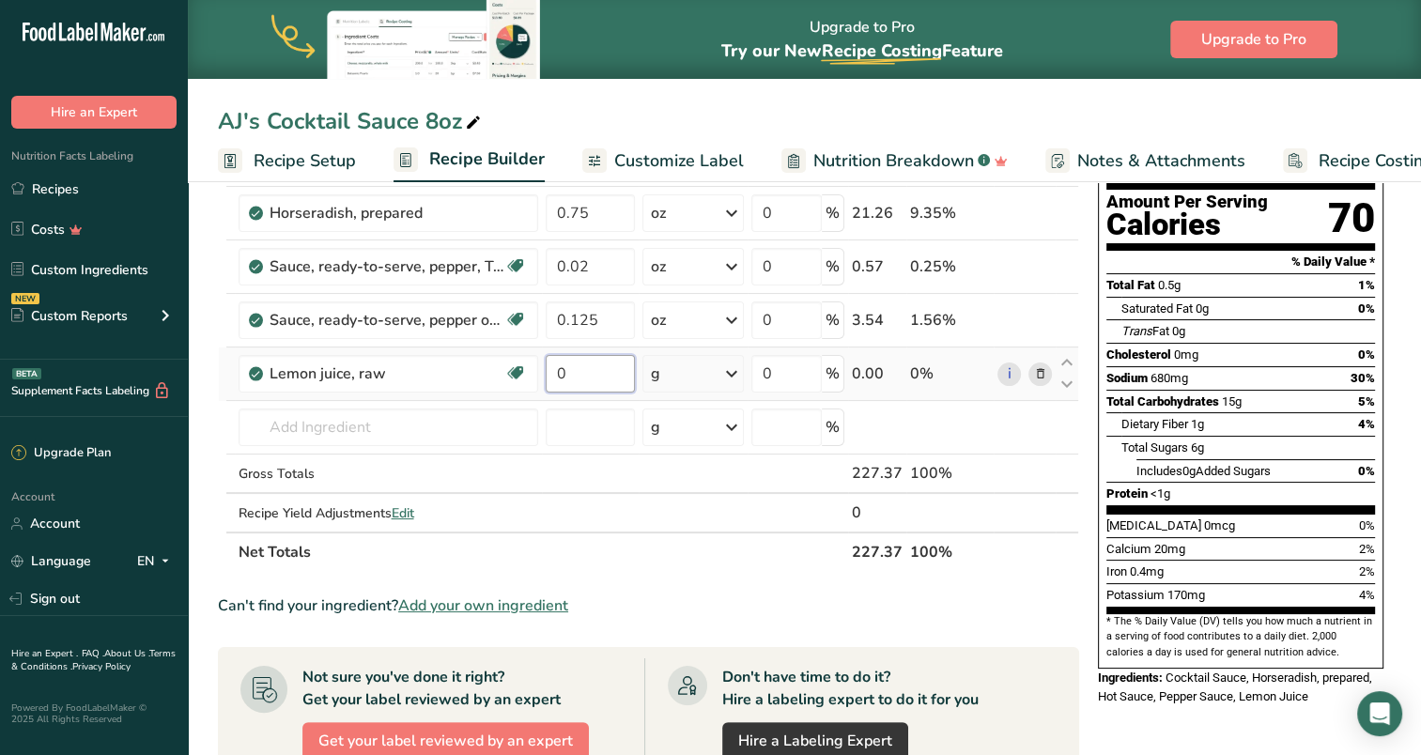
click at [592, 370] on input "0" at bounding box center [590, 374] width 89 height 38
type input "0.04"
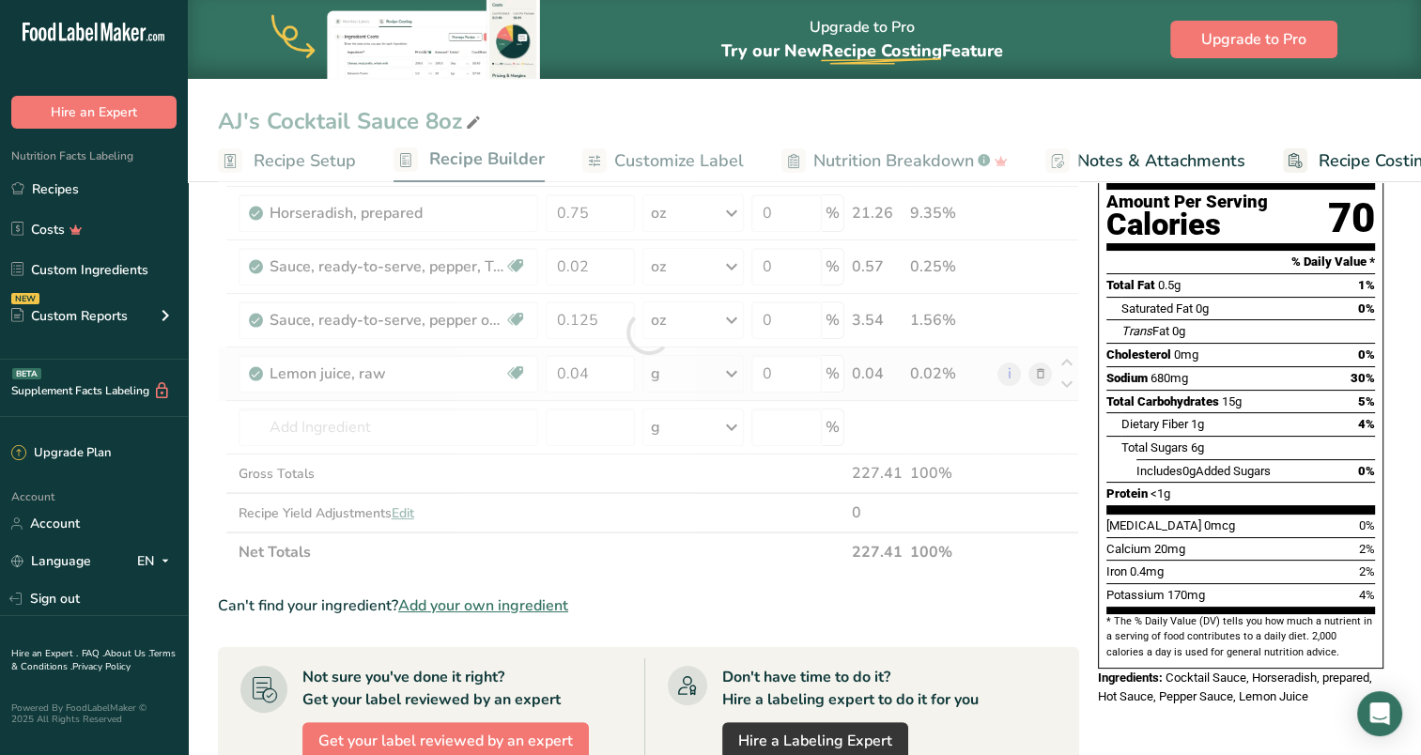
click at [731, 371] on div "Ingredient * Amount * Unit * Waste * .a-a{fill:#347362;}.b-a{fill:#fff;} Grams …" at bounding box center [649, 332] width 862 height 479
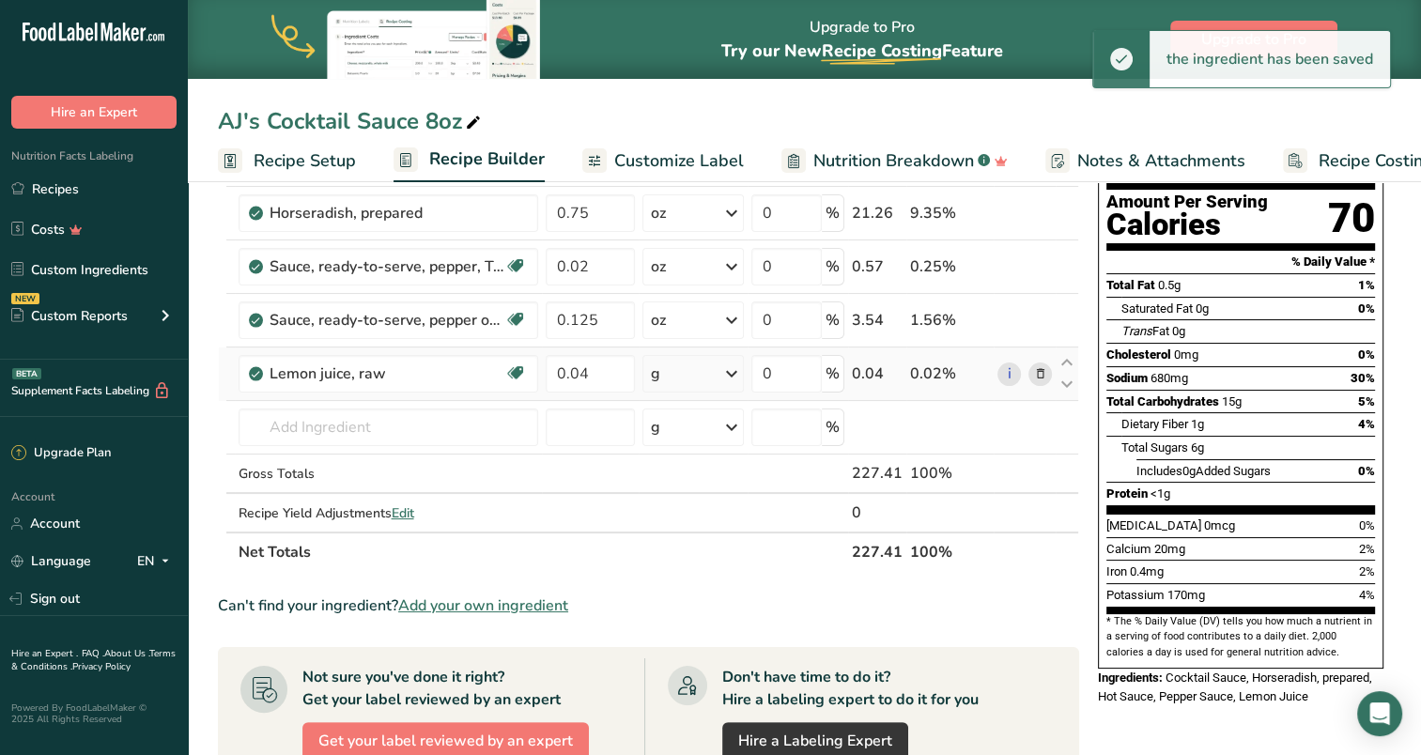
click at [734, 372] on icon at bounding box center [732, 374] width 23 height 34
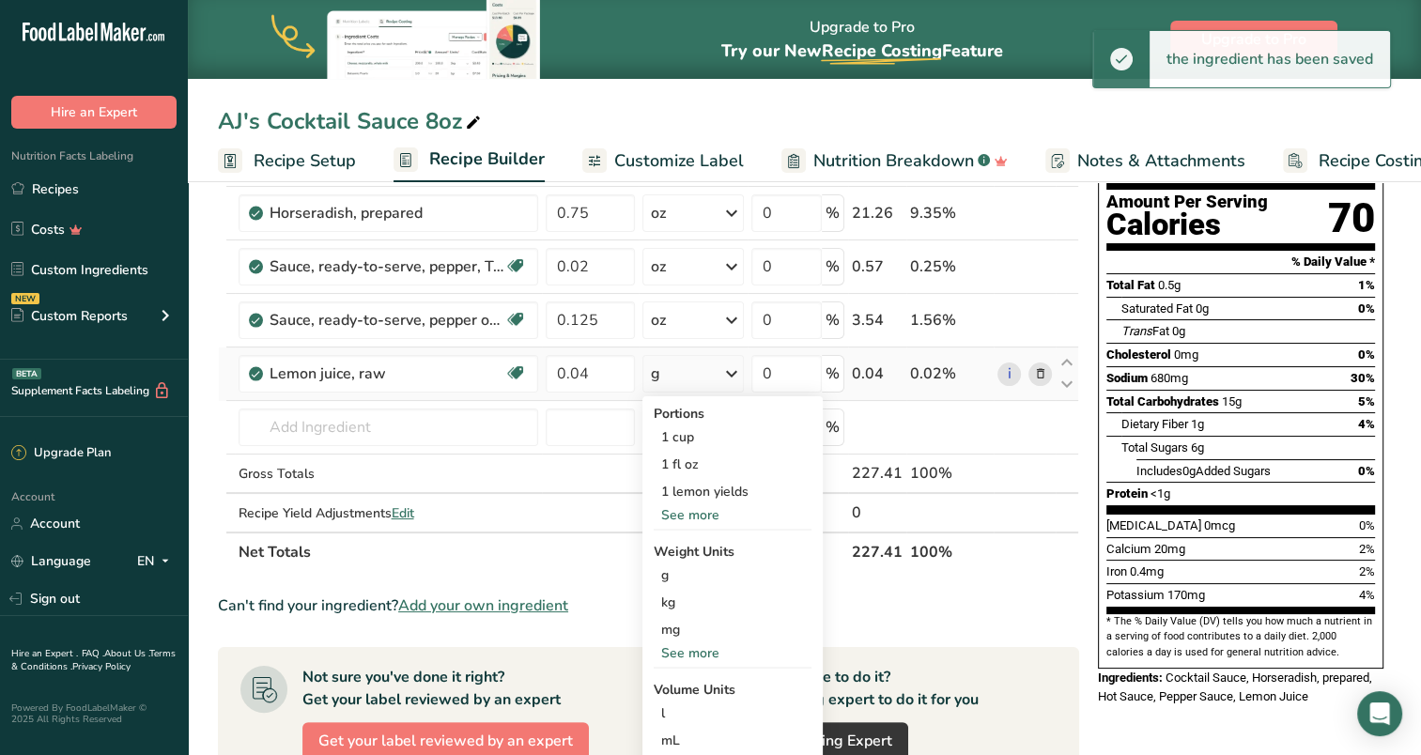
click at [691, 650] on div "See more" at bounding box center [733, 654] width 158 height 20
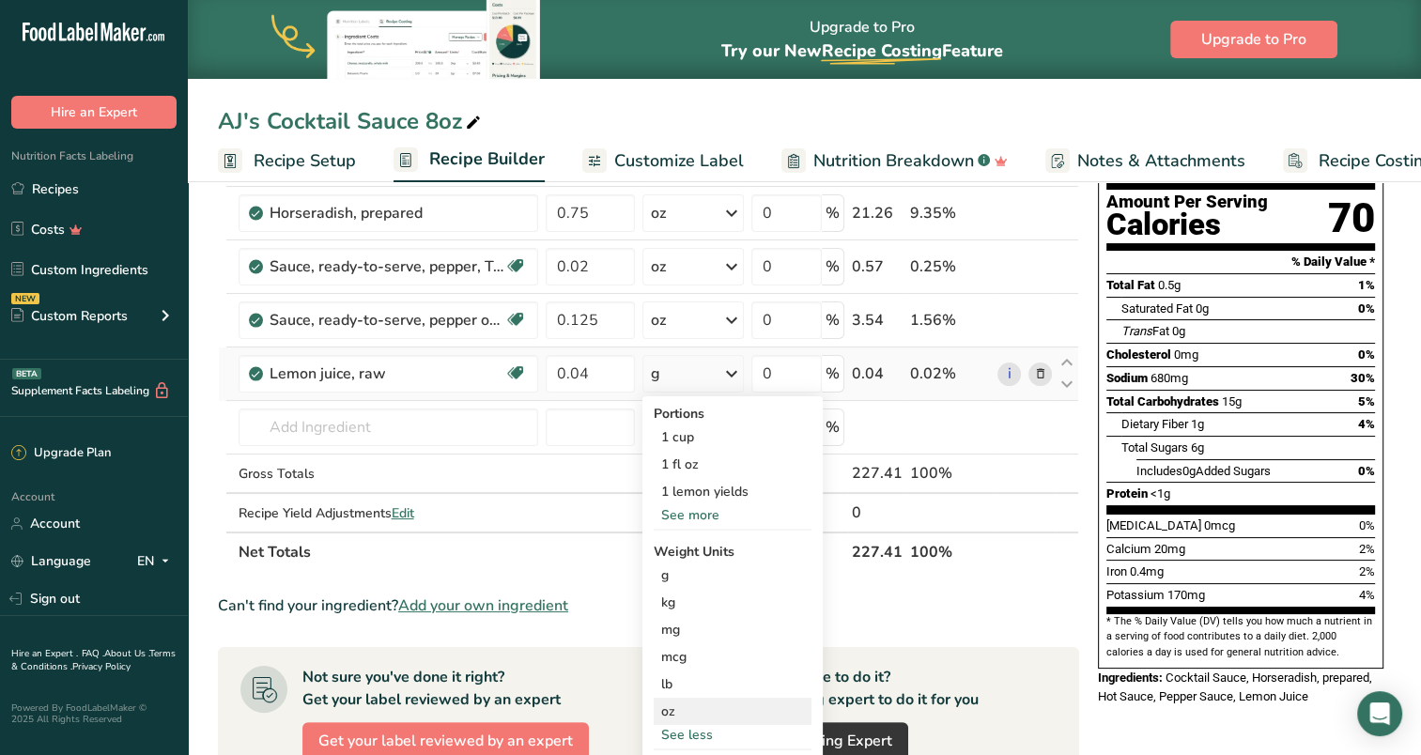
click at [680, 707] on div "oz" at bounding box center [733, 711] width 158 height 27
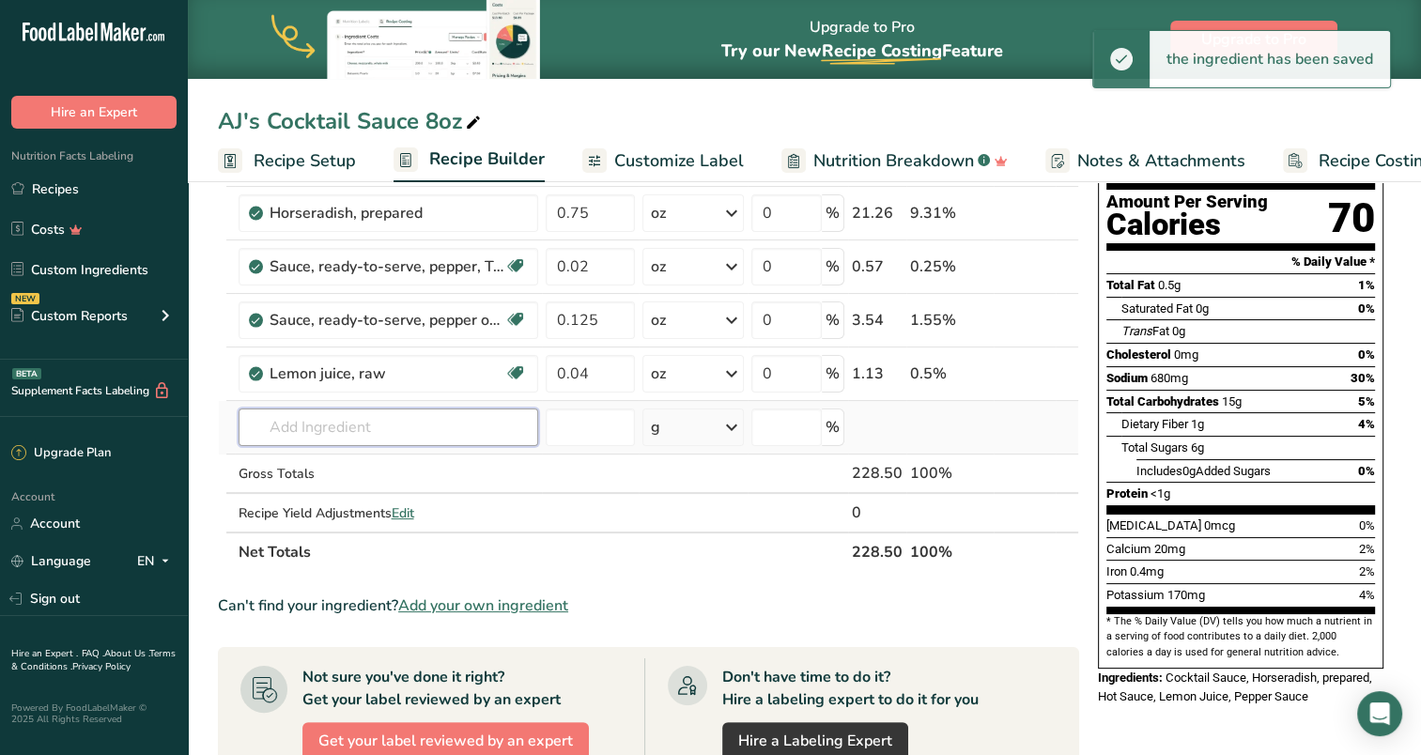
click at [328, 428] on input "text" at bounding box center [389, 428] width 300 height 38
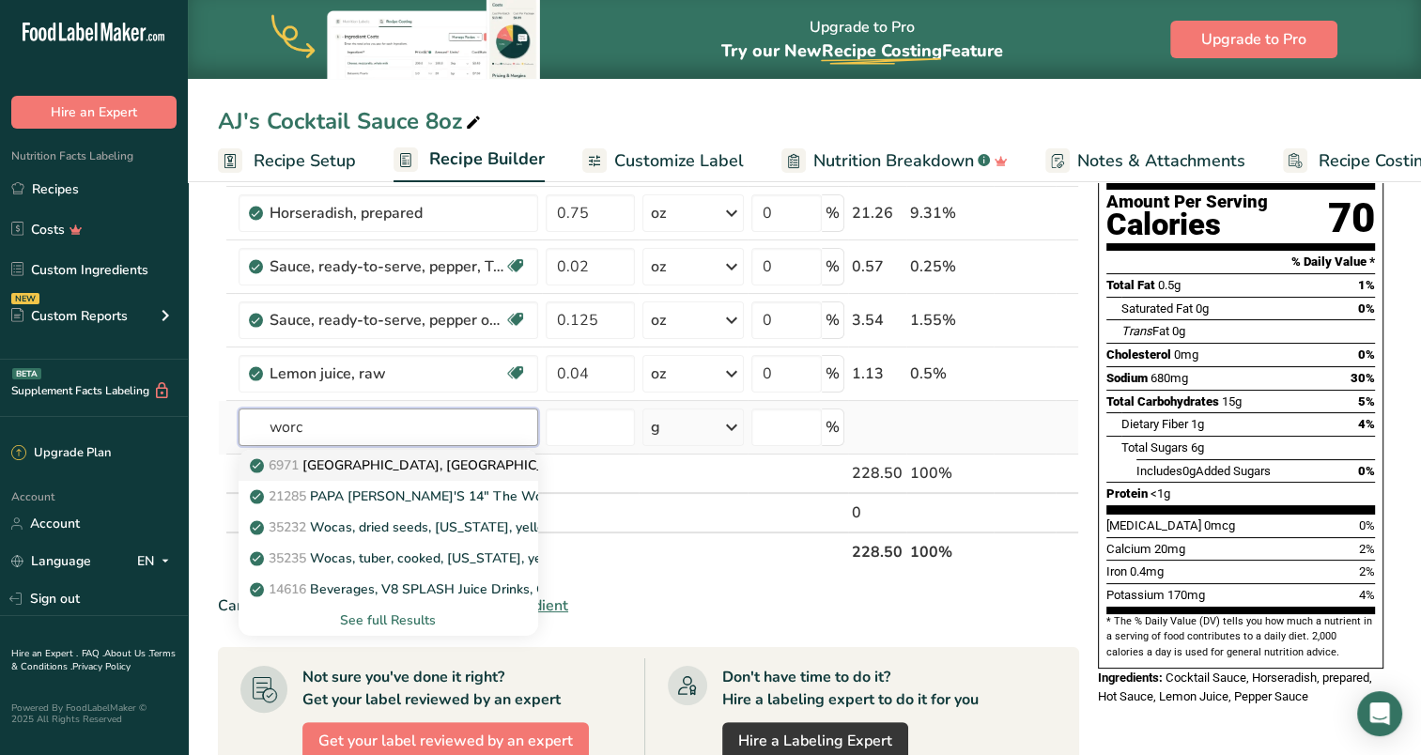
type input "worc"
click at [322, 461] on p "6971 [GEOGRAPHIC_DATA], [GEOGRAPHIC_DATA]" at bounding box center [419, 466] width 330 height 20
type input "[GEOGRAPHIC_DATA], [GEOGRAPHIC_DATA]"
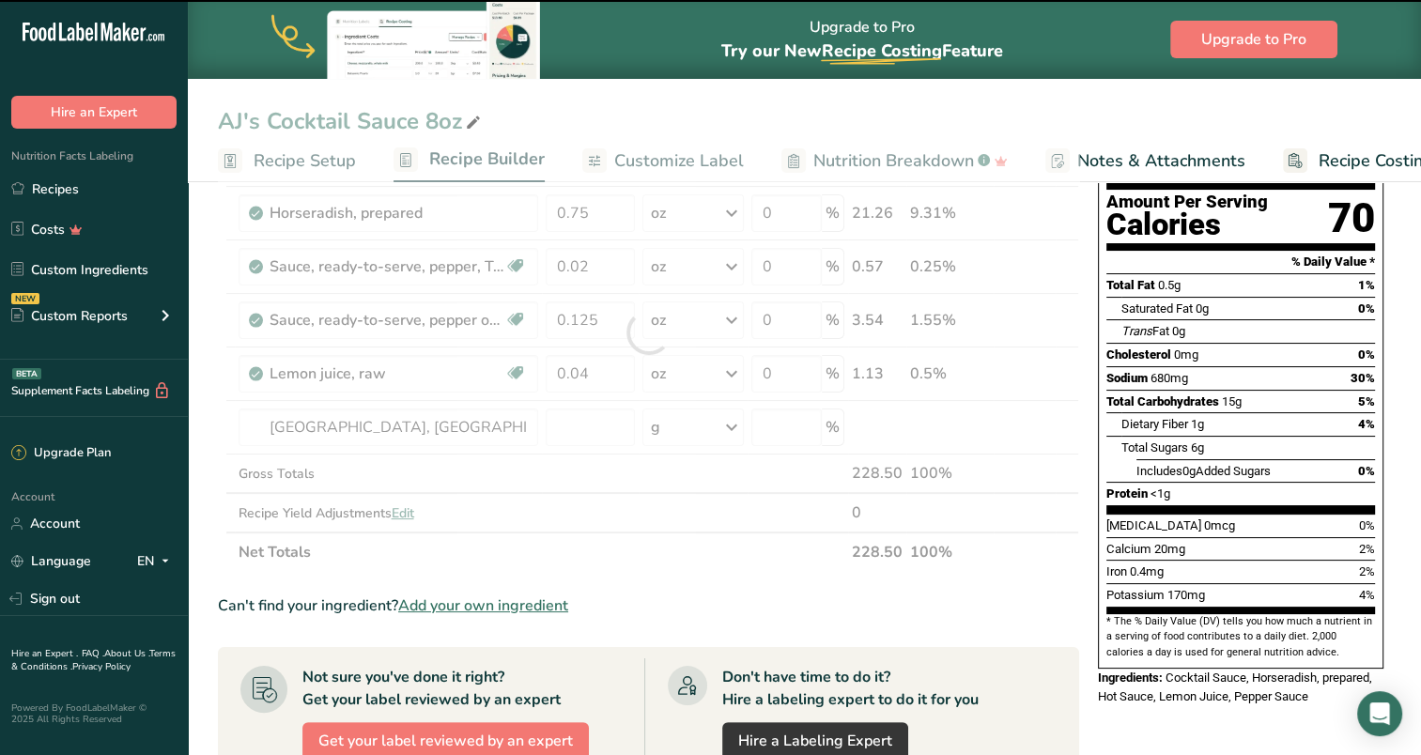
type input "0"
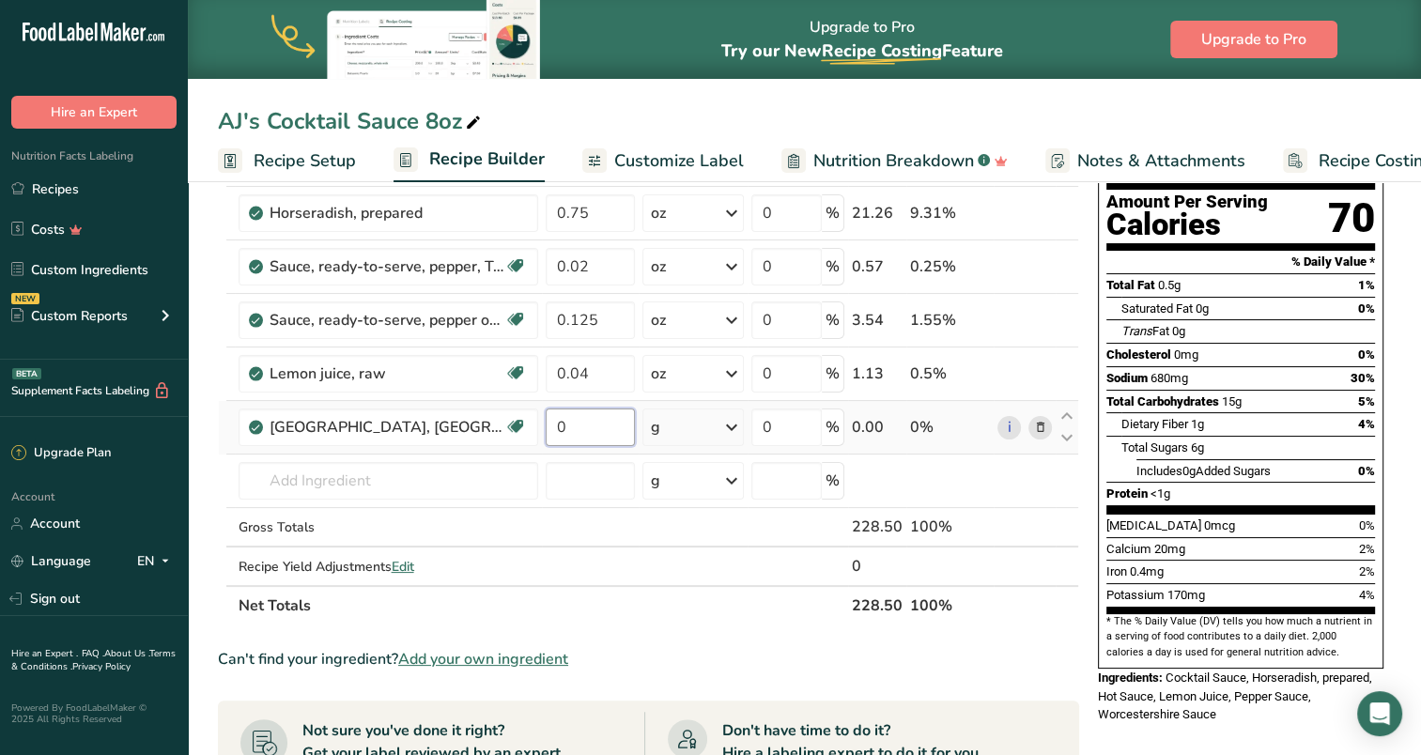
click at [592, 422] on input "0" at bounding box center [590, 428] width 89 height 38
type input "0.04"
click at [733, 418] on div "Ingredient * Amount * Unit * Waste * .a-a{fill:#347362;}.b-a{fill:#fff;} Grams …" at bounding box center [649, 359] width 862 height 533
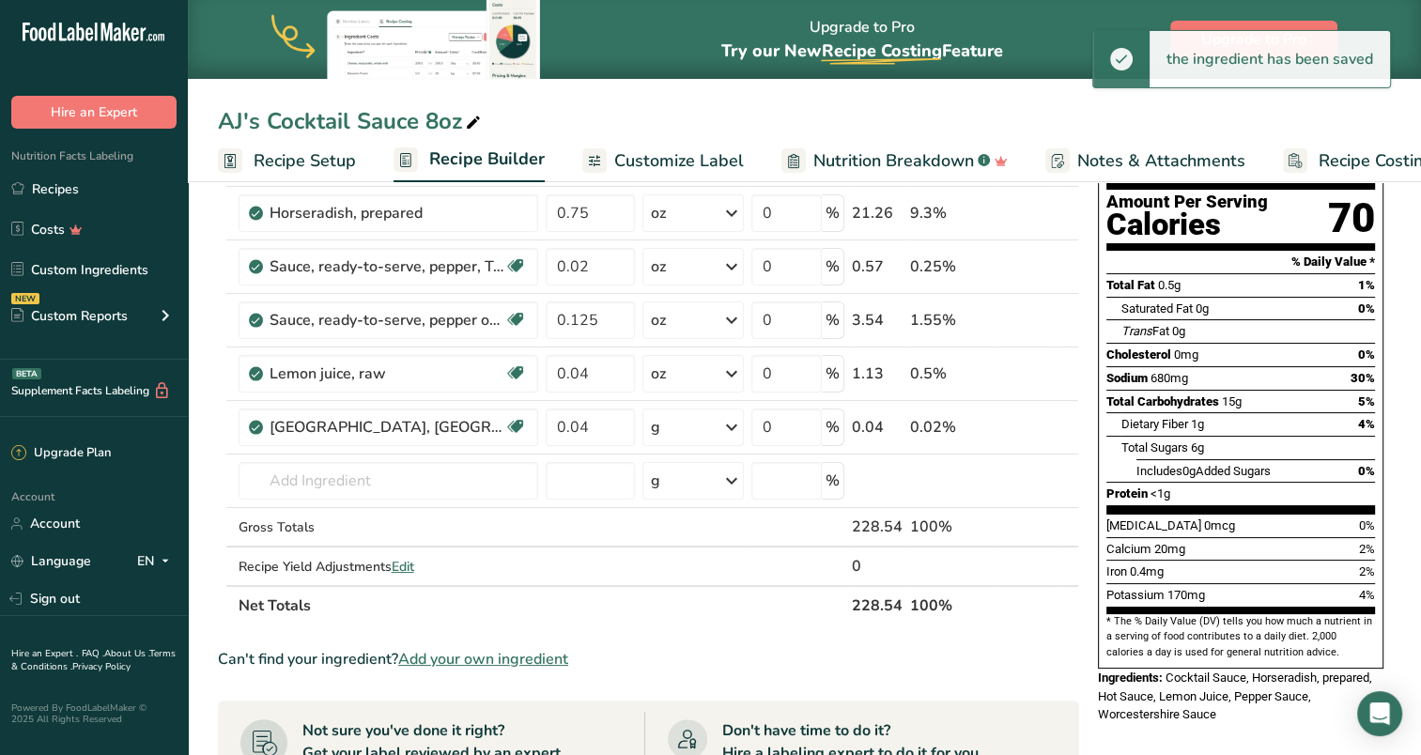
click at [737, 423] on icon at bounding box center [732, 428] width 23 height 34
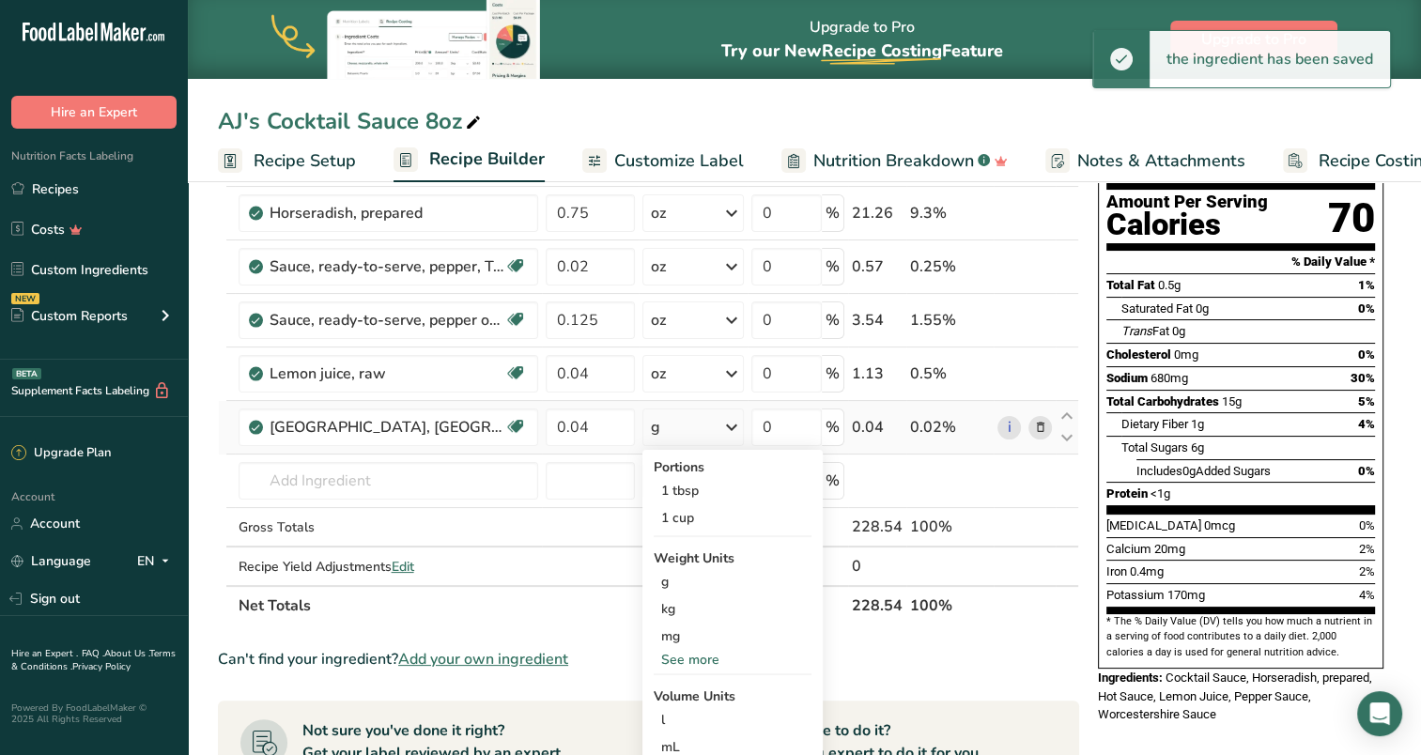
click at [711, 655] on div "See more" at bounding box center [733, 660] width 158 height 20
click at [680, 720] on div "oz" at bounding box center [733, 718] width 158 height 27
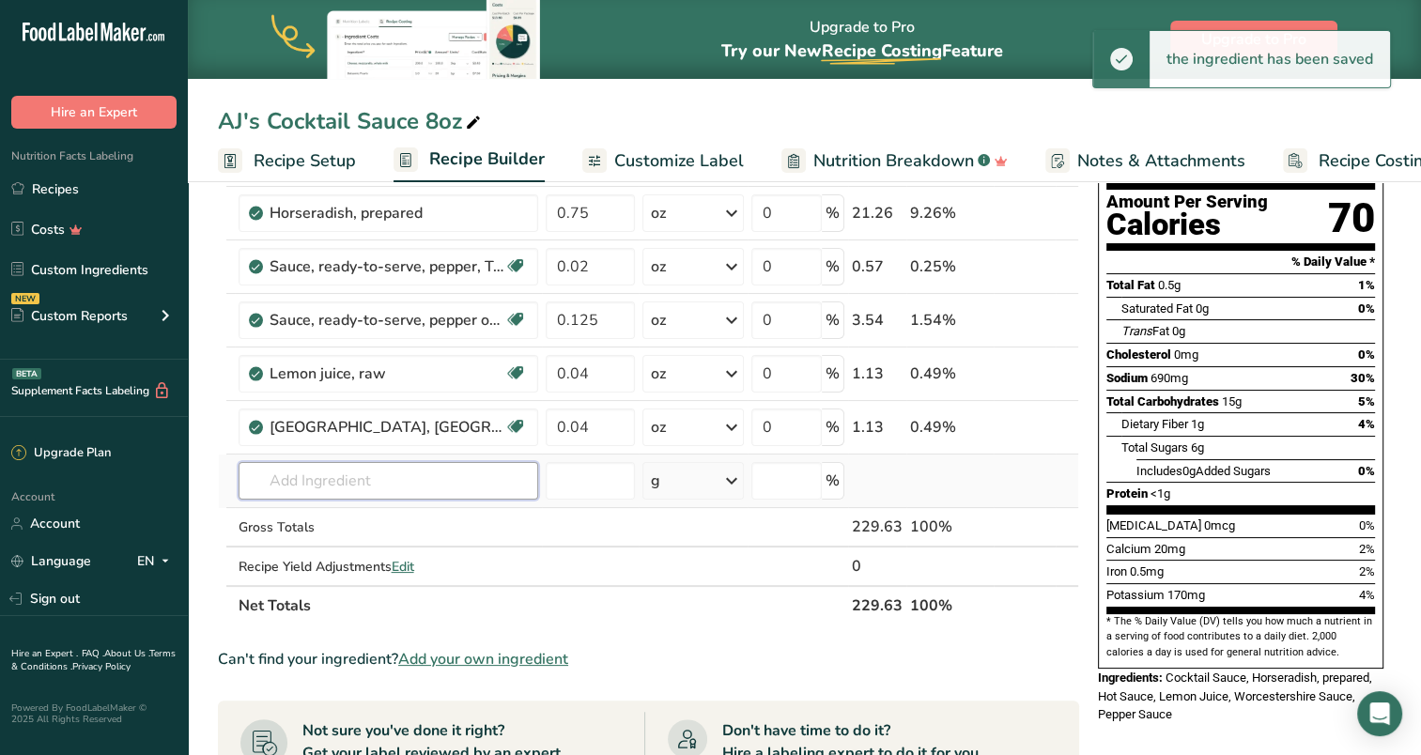
click at [276, 476] on input "text" at bounding box center [389, 481] width 300 height 38
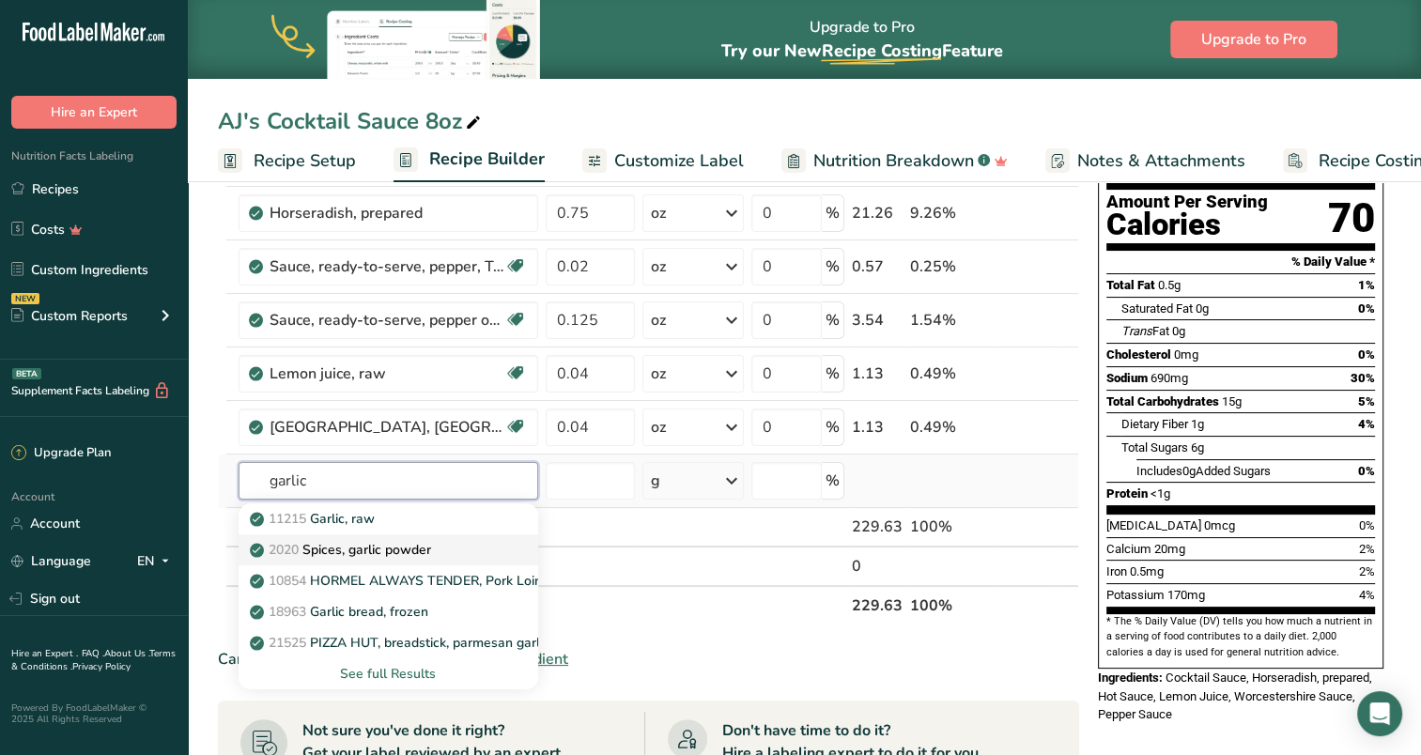
type input "garlic"
click at [343, 551] on p "2020 Spices, garlic powder" at bounding box center [343, 550] width 178 height 20
type input "Spices, garlic powder"
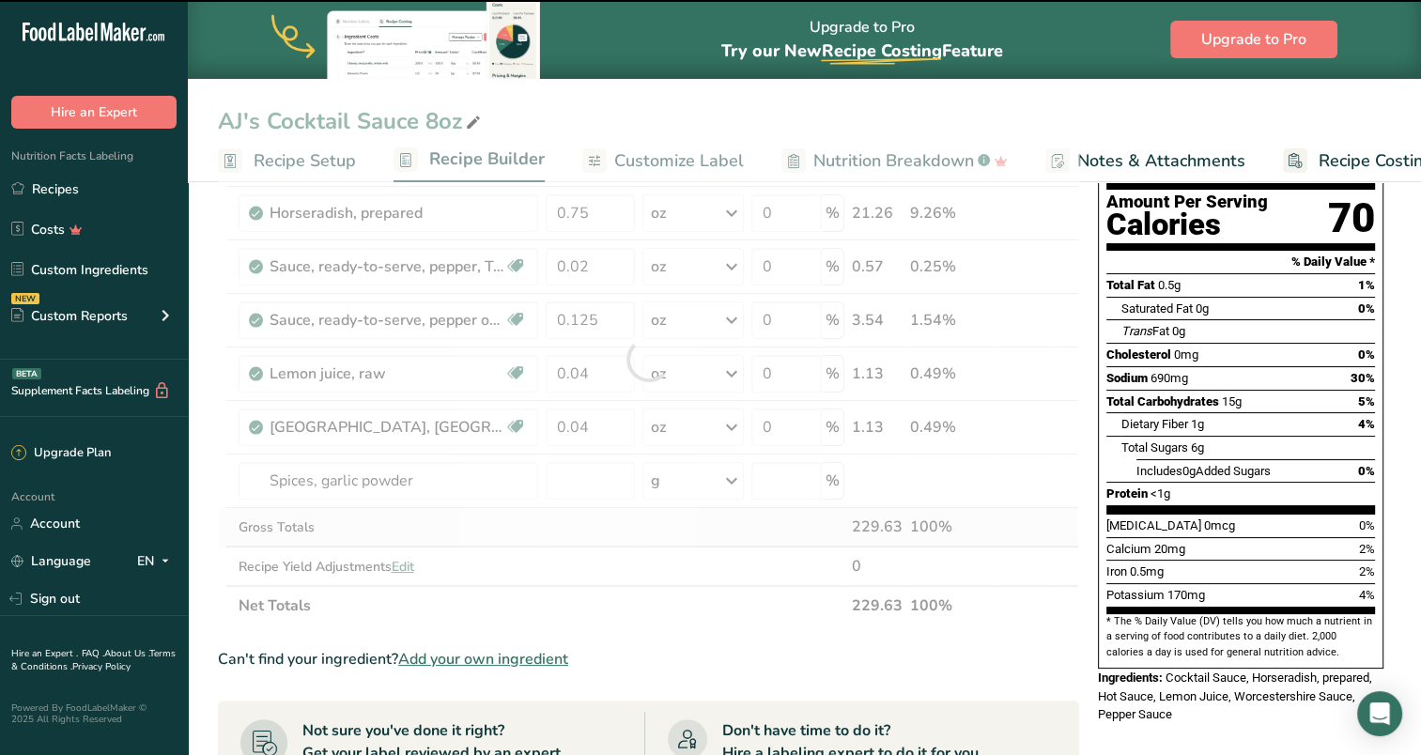
type input "0"
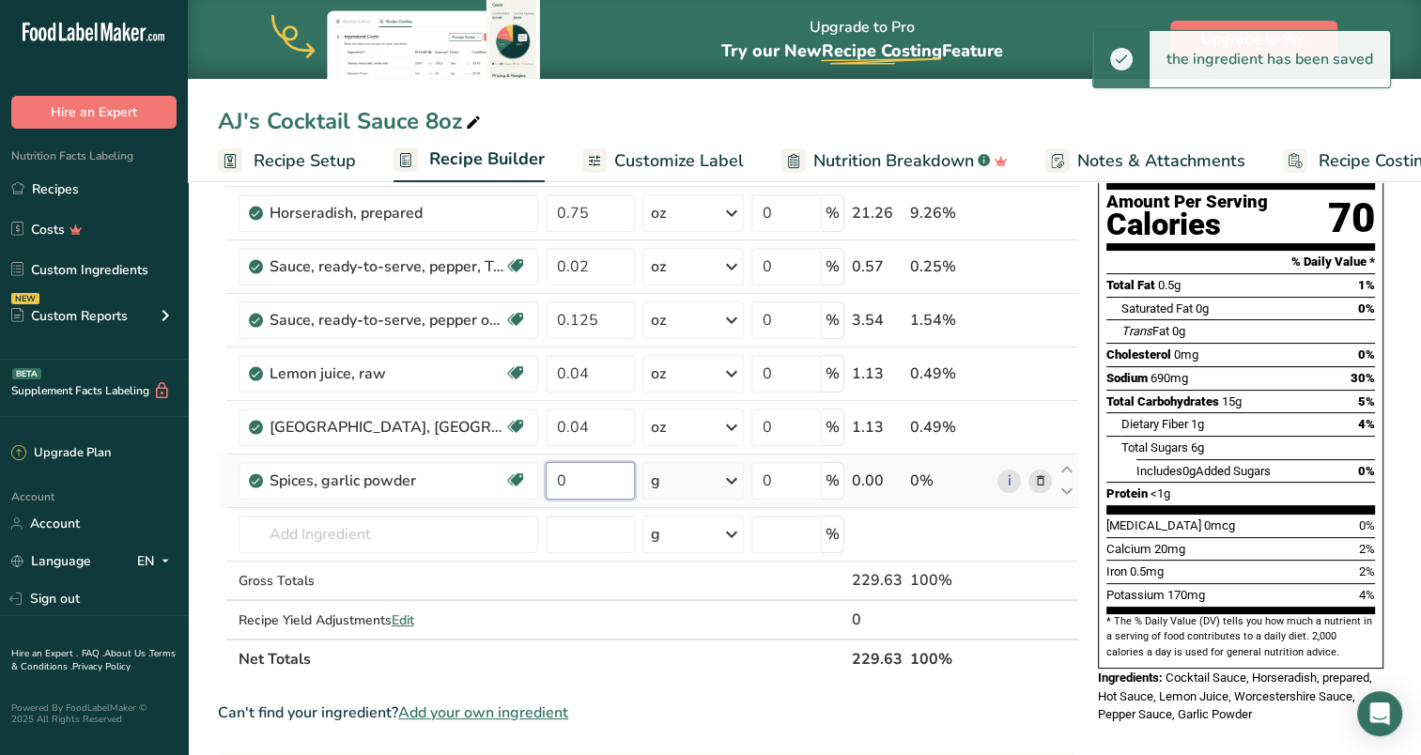
click at [587, 482] on input "0" at bounding box center [590, 481] width 89 height 38
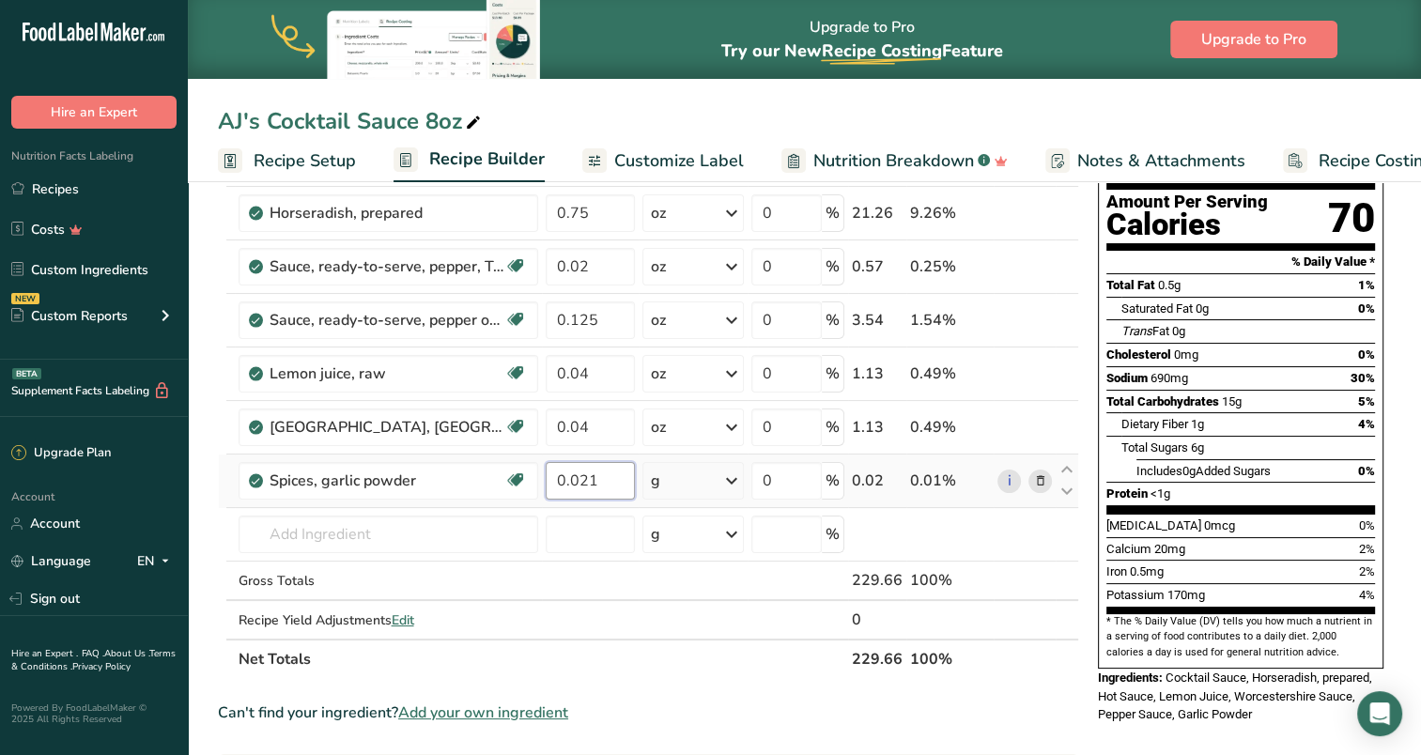
type input "0.021"
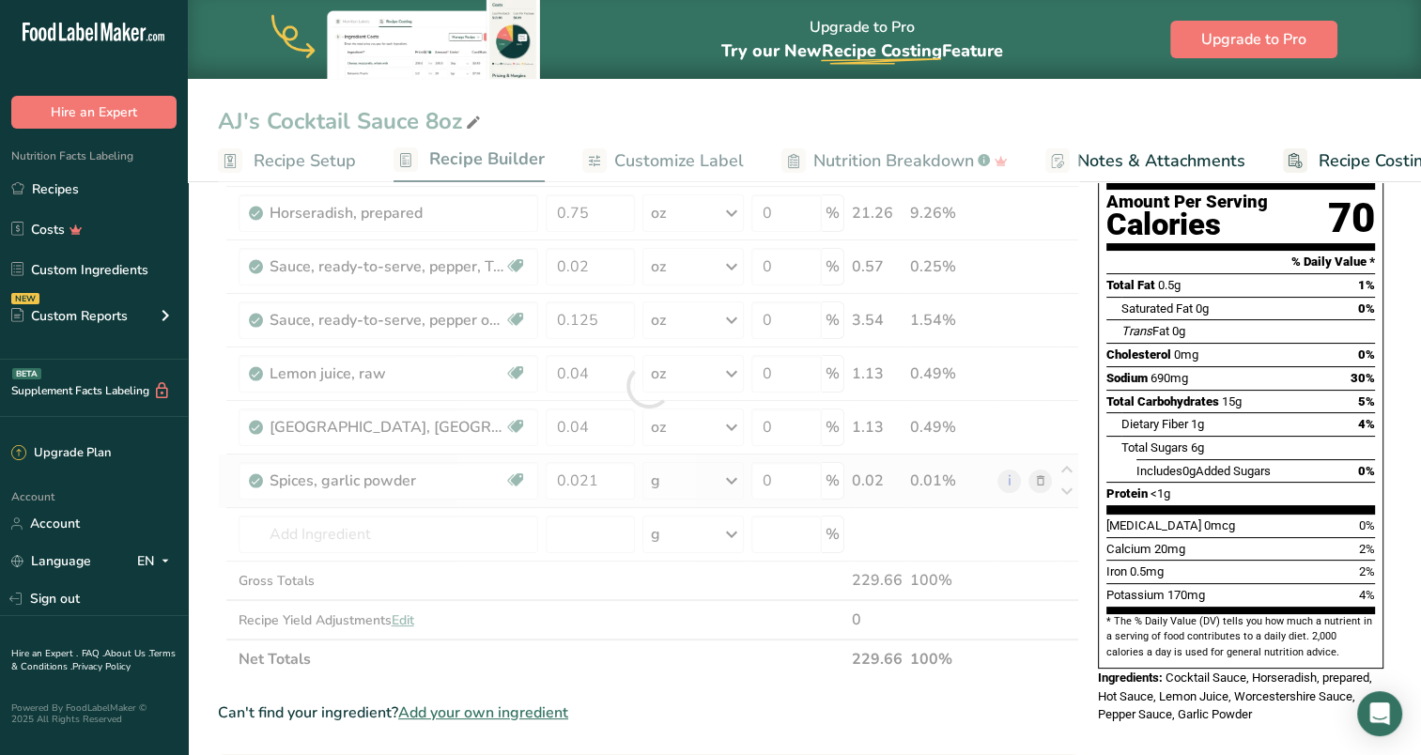
click at [729, 479] on div "Ingredient * Amount * Unit * Waste * .a-a{fill:#347362;}.b-a{fill:#fff;} Grams …" at bounding box center [649, 386] width 862 height 586
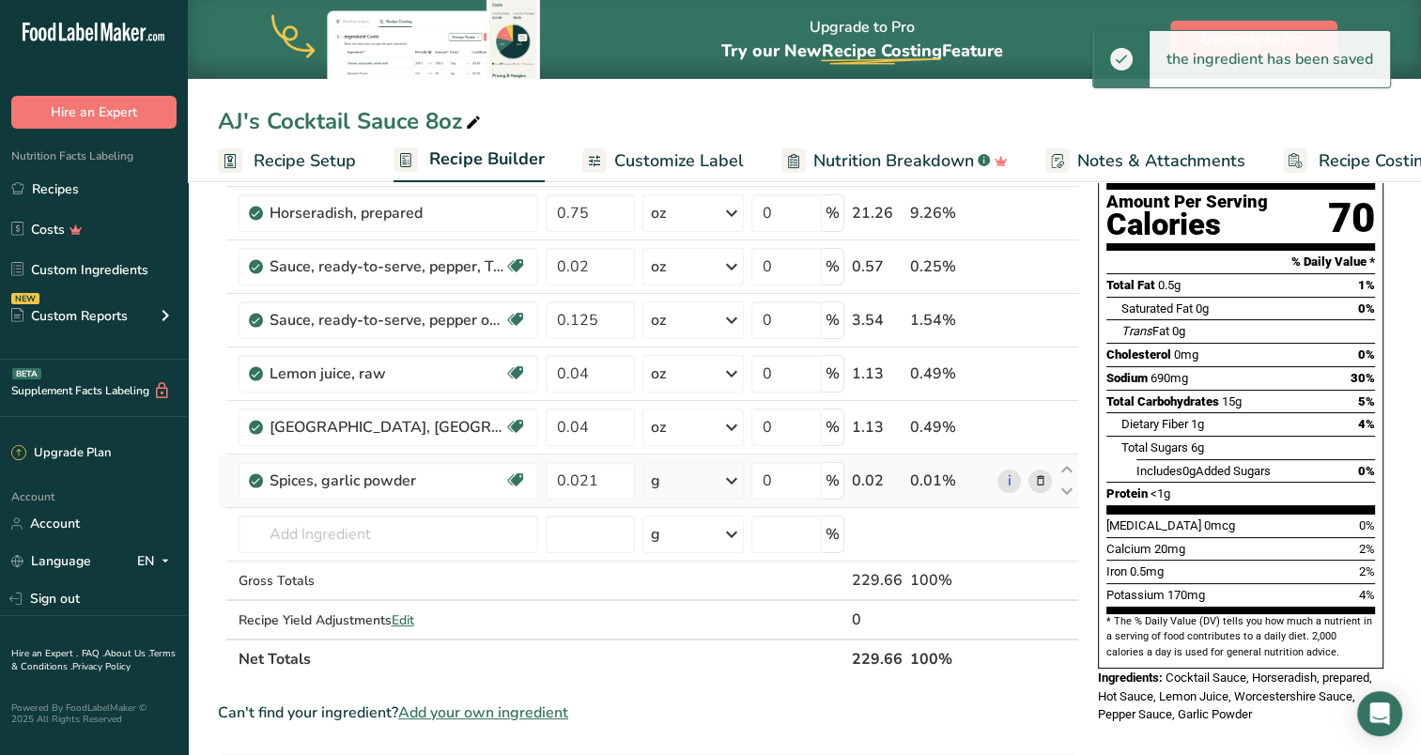
click at [737, 479] on icon at bounding box center [732, 481] width 23 height 34
click at [703, 708] on div "See more" at bounding box center [733, 714] width 158 height 20
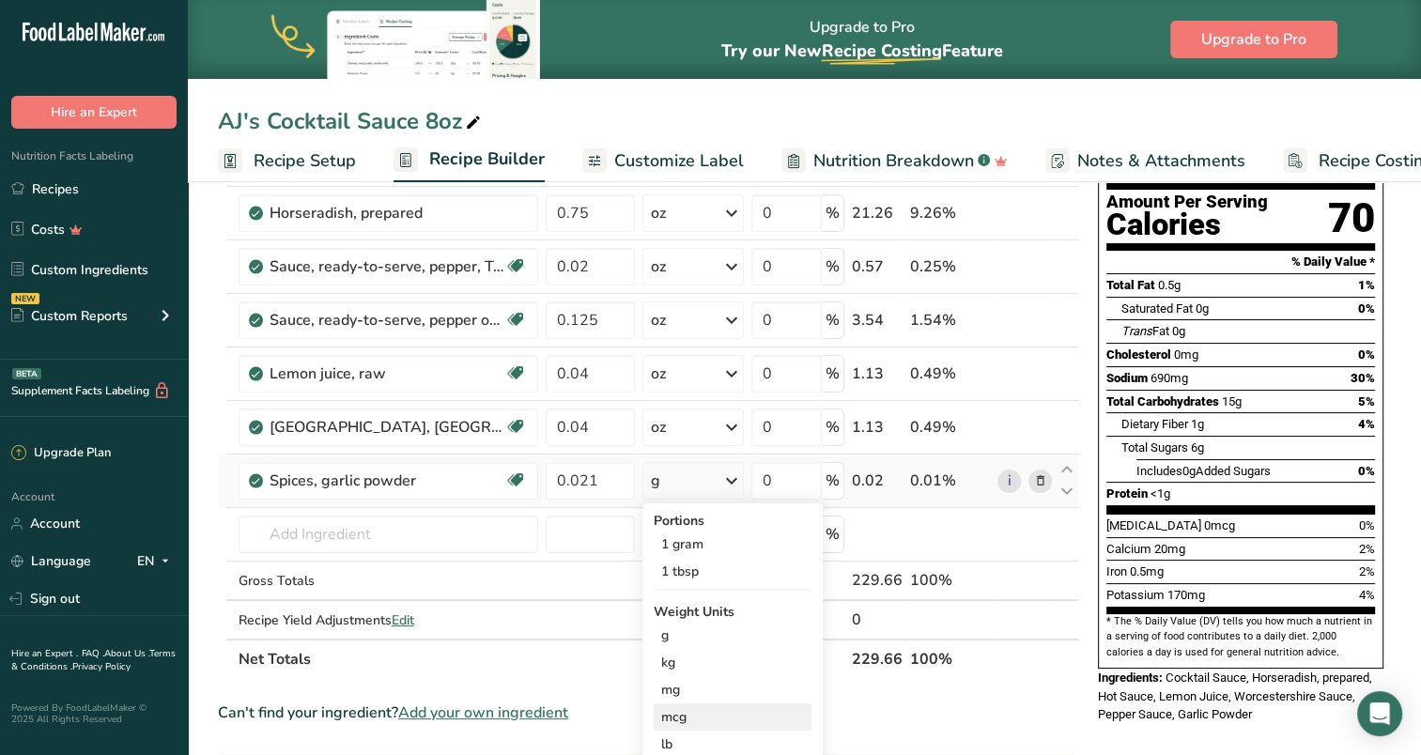
scroll to position [282, 0]
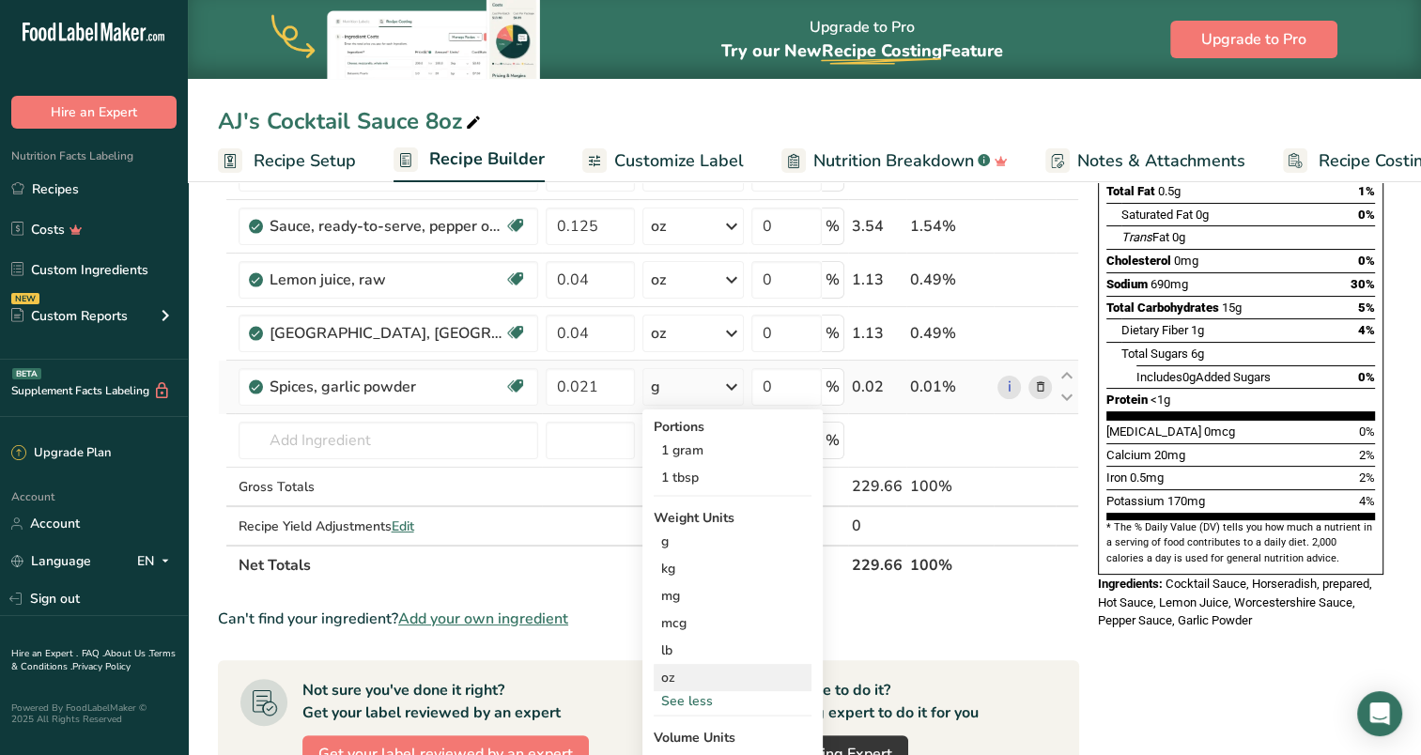
click at [674, 676] on div "oz" at bounding box center [733, 677] width 158 height 27
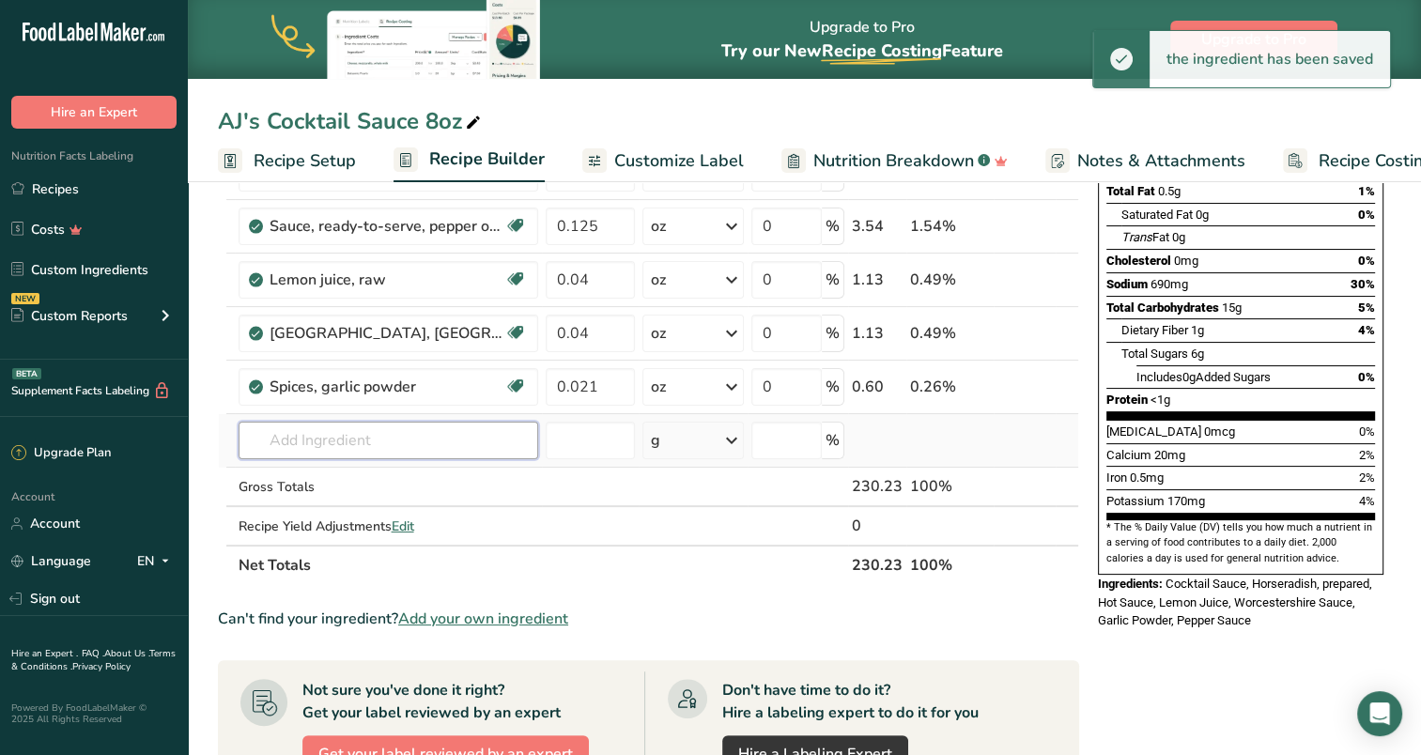
click at [319, 443] on input "text" at bounding box center [389, 441] width 300 height 38
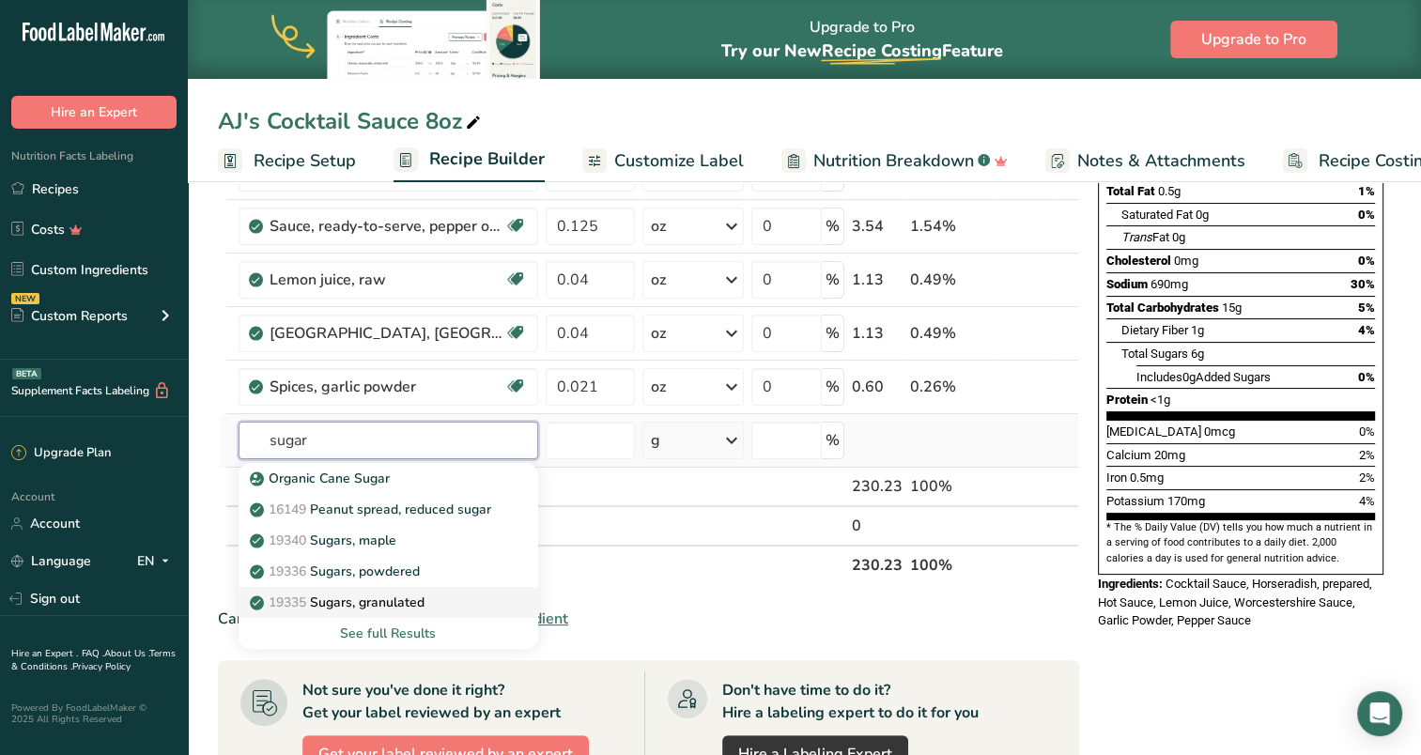
type input "sugar"
click at [402, 601] on p "19335 [GEOGRAPHIC_DATA], granulated" at bounding box center [339, 603] width 171 height 20
type input "Sugars, granulated"
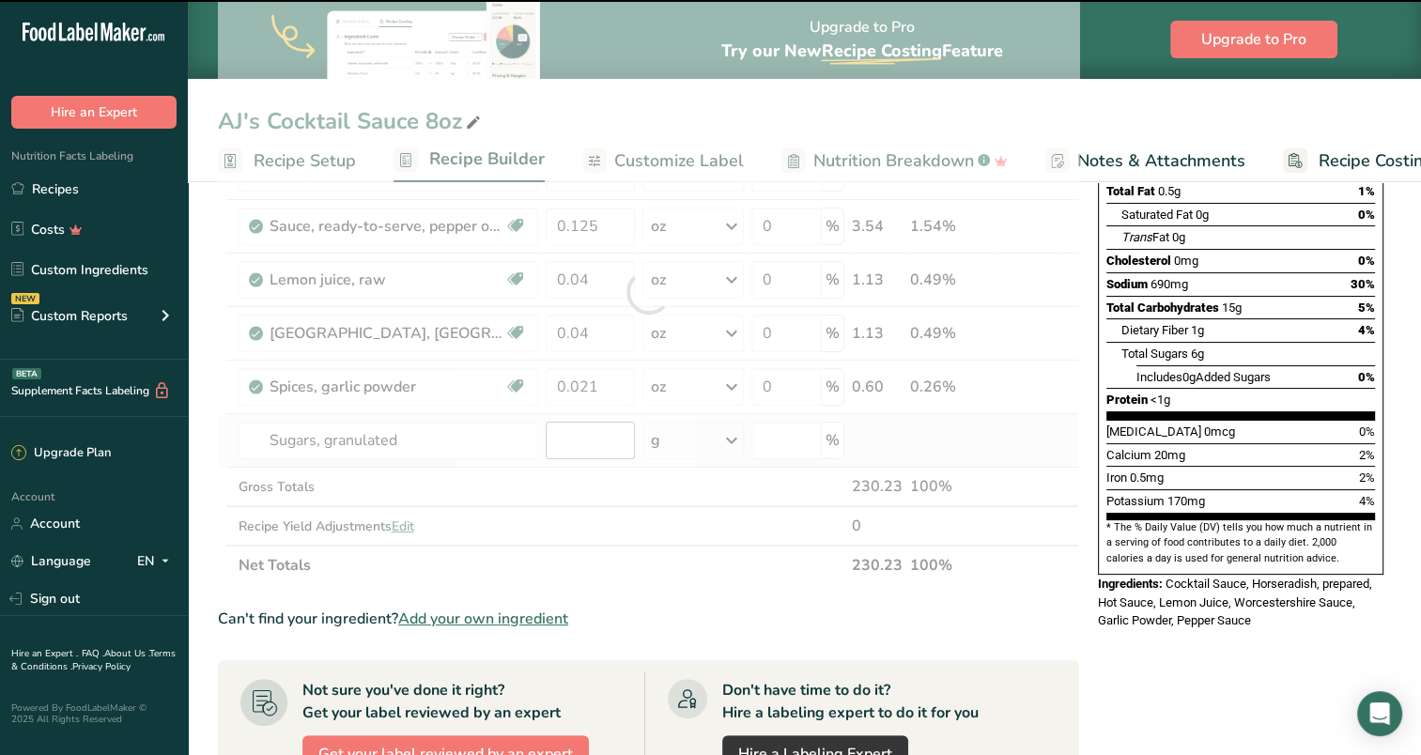
type input "0"
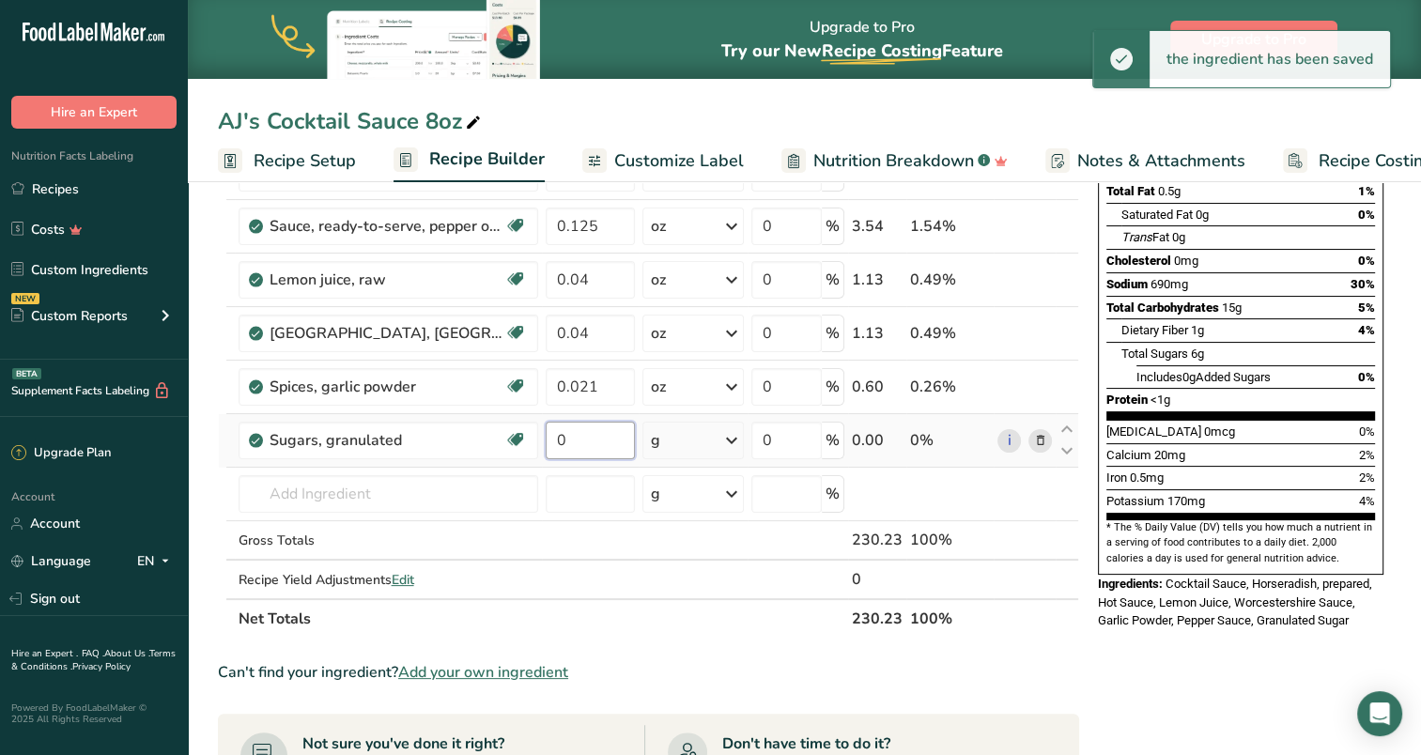
click at [584, 440] on input "0" at bounding box center [590, 441] width 89 height 38
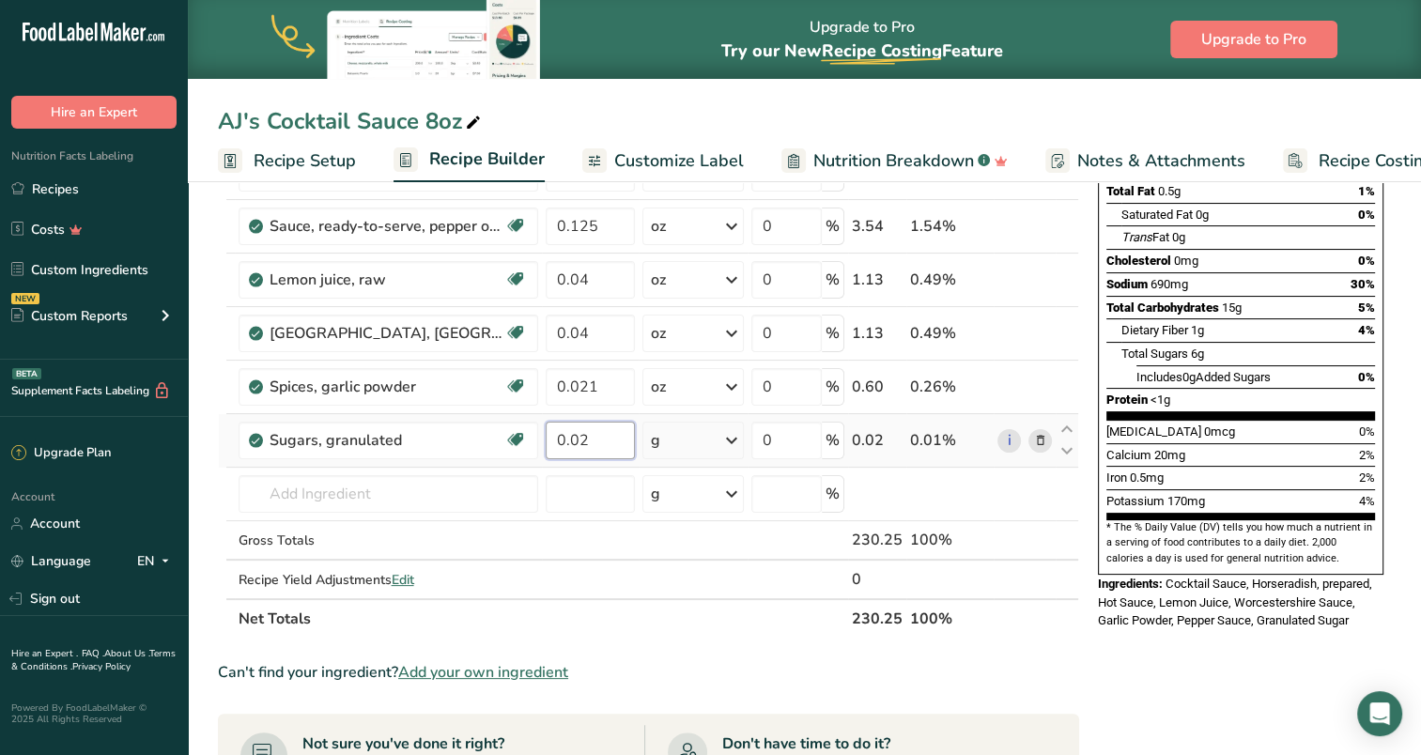
type input "0.02"
click at [737, 443] on div "Ingredient * Amount * Unit * Waste * .a-a{fill:#347362;}.b-a{fill:#fff;} Grams …" at bounding box center [649, 319] width 862 height 640
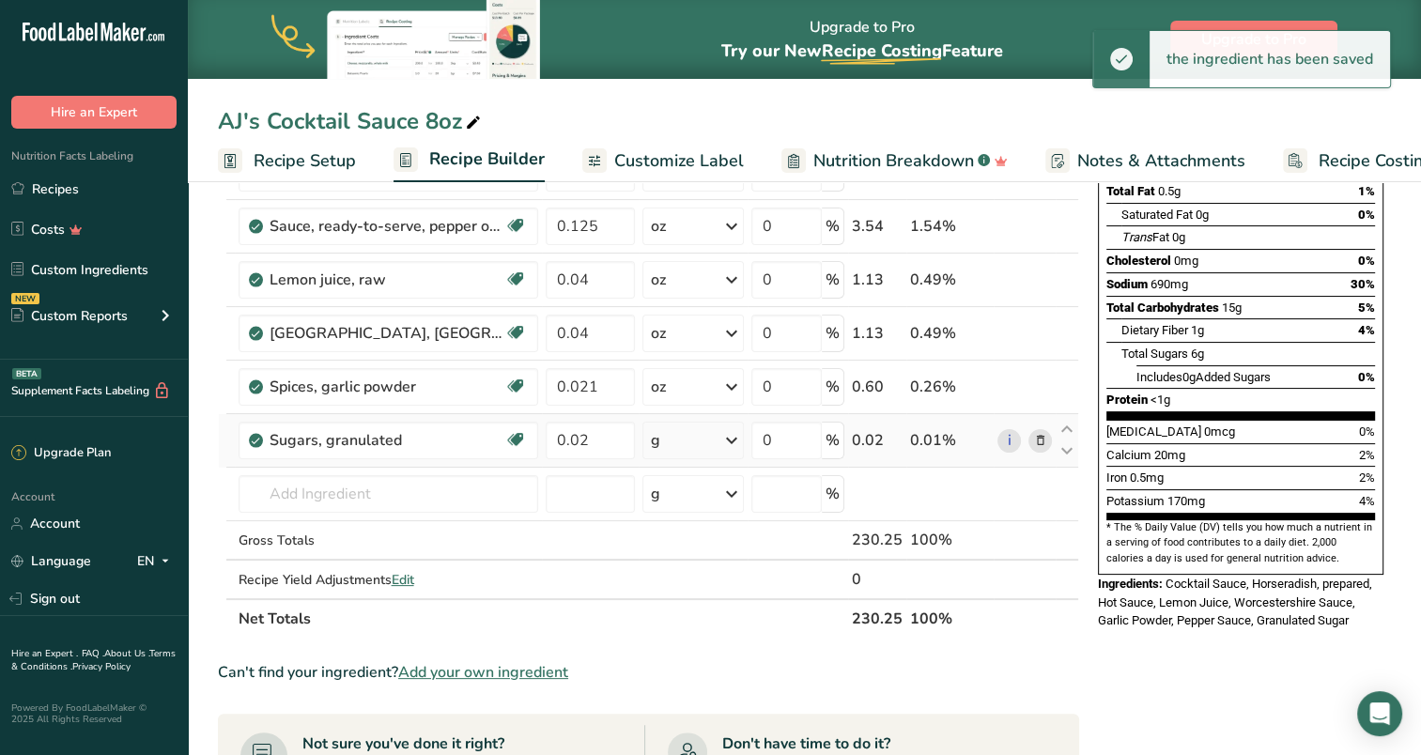
click at [740, 440] on icon at bounding box center [732, 441] width 23 height 34
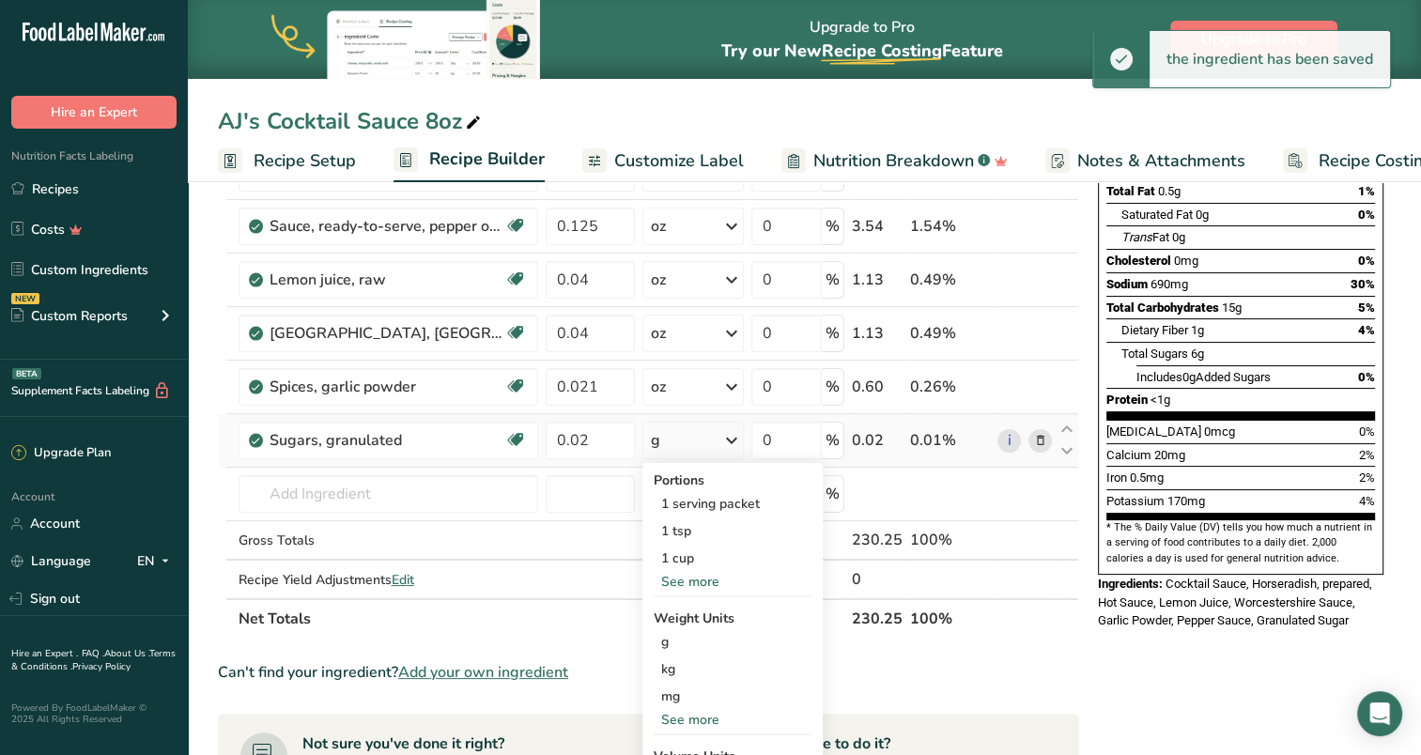
click at [702, 715] on div "See more" at bounding box center [733, 720] width 158 height 20
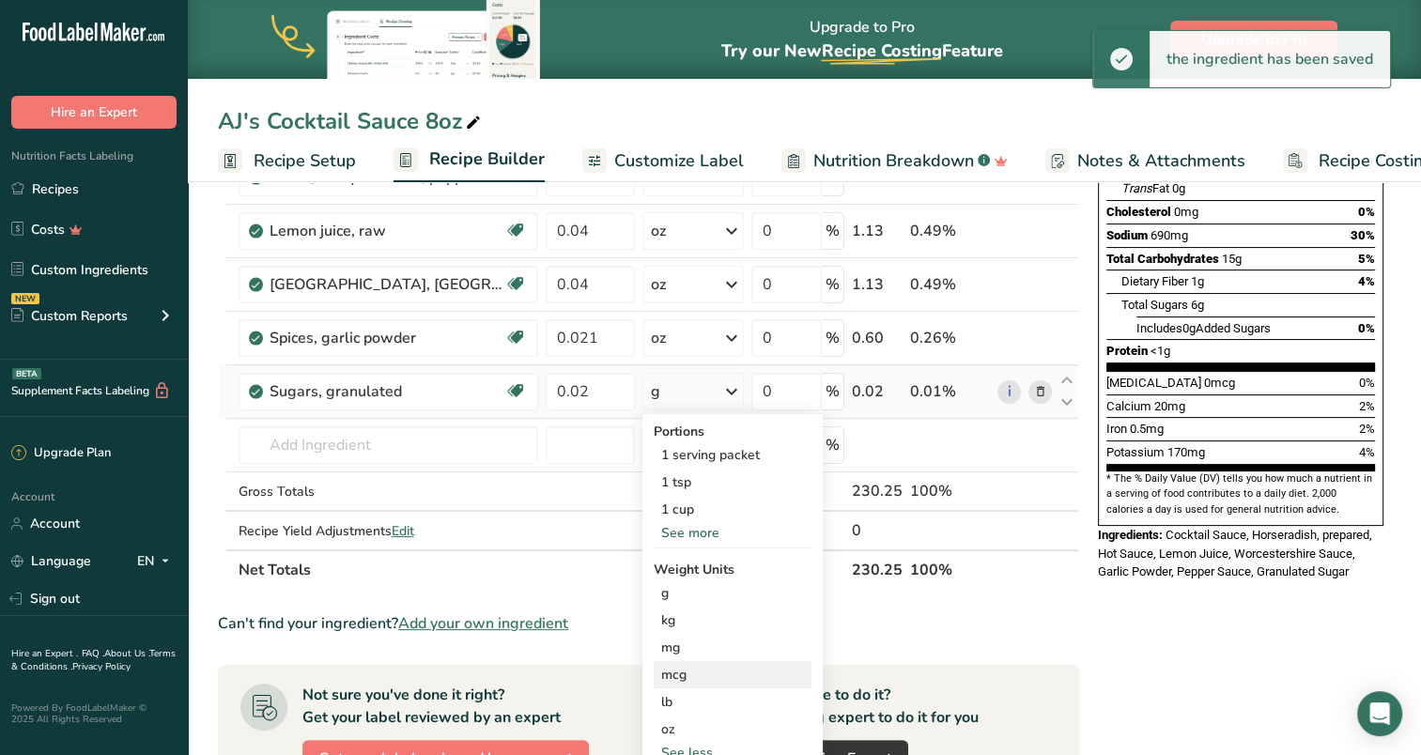
scroll to position [376, 0]
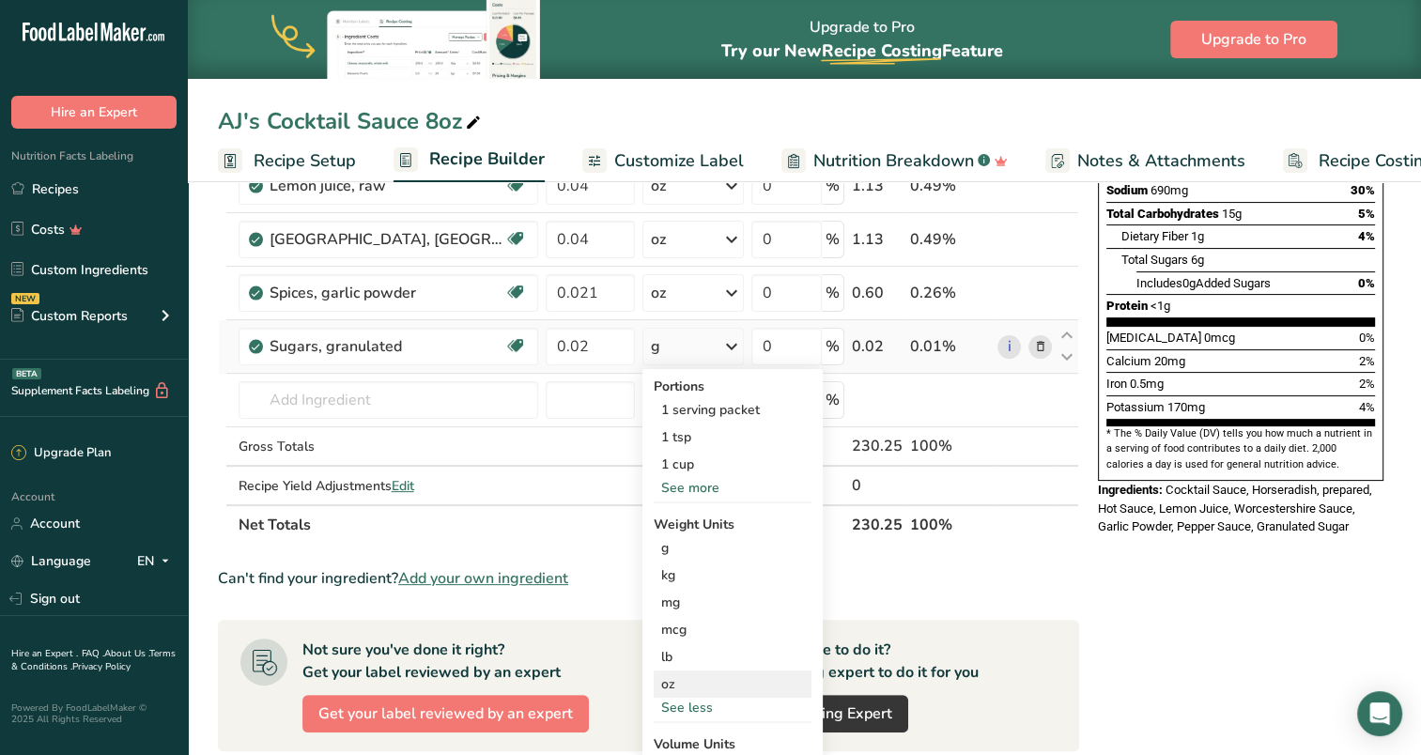
click at [685, 682] on div "oz" at bounding box center [733, 684] width 158 height 27
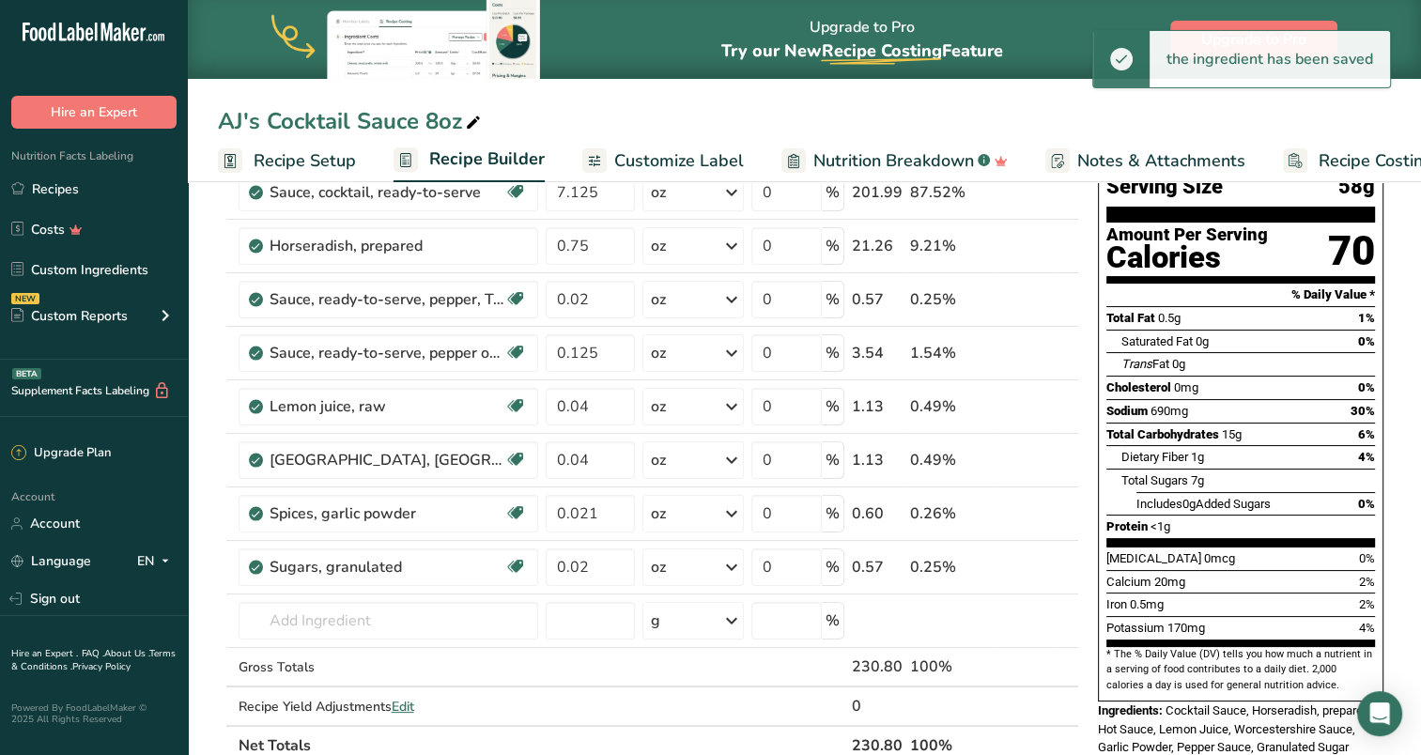
scroll to position [0, 0]
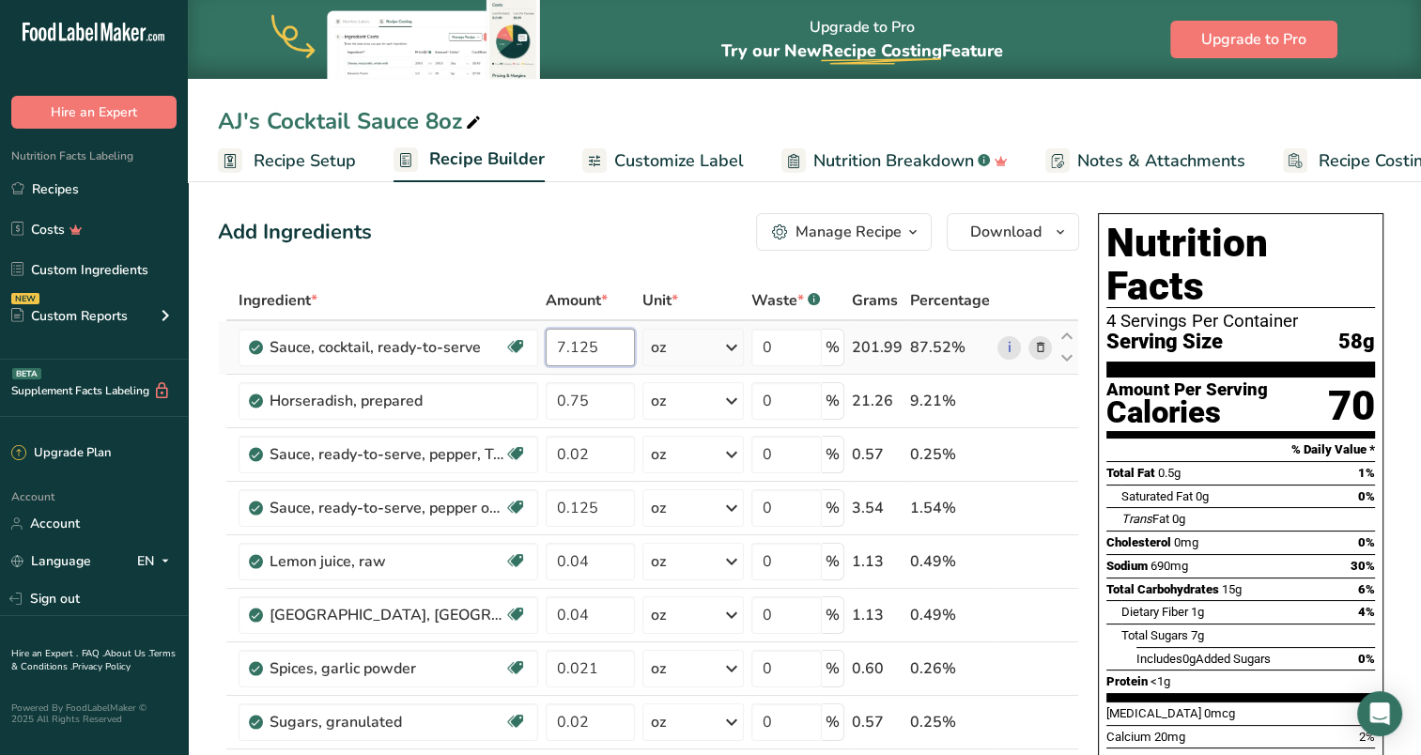
click at [597, 342] on input "7.125" at bounding box center [590, 348] width 89 height 38
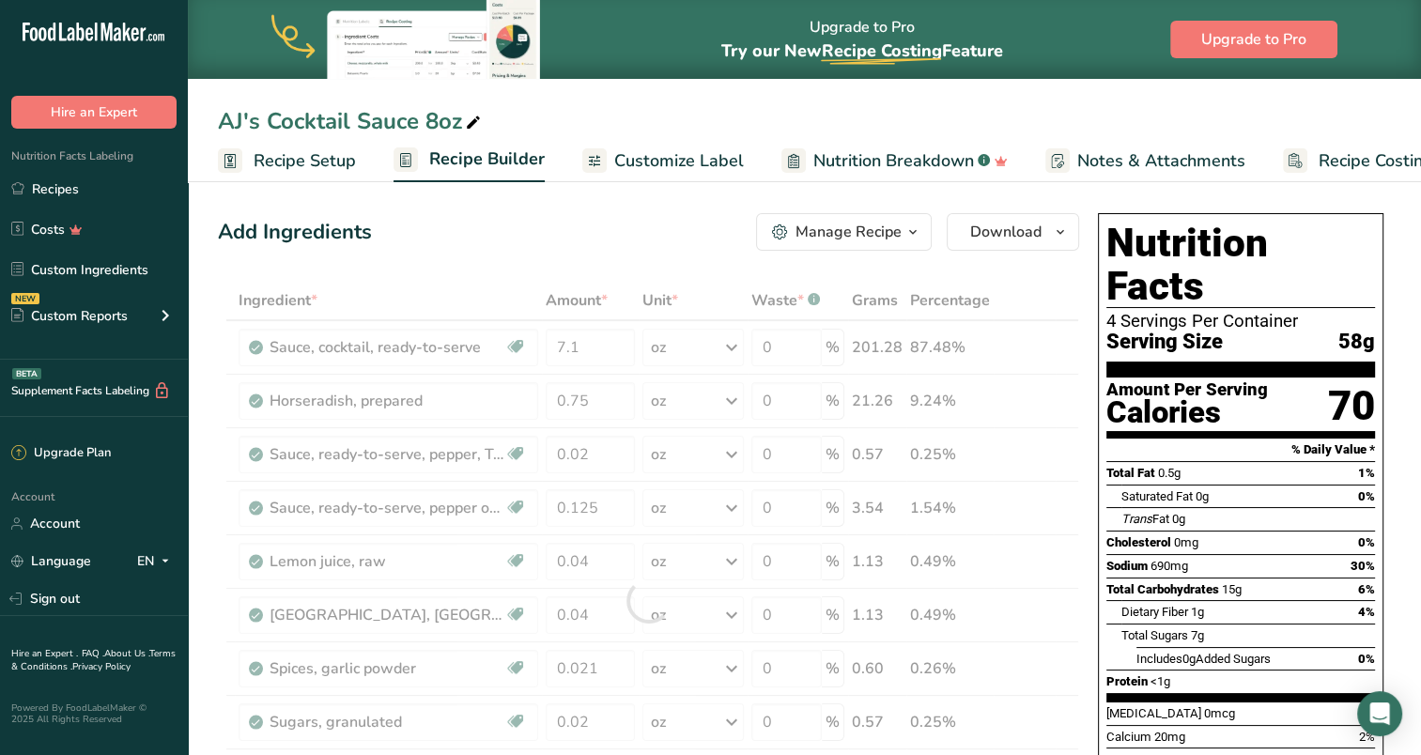
click at [657, 232] on div "Add Ingredients Manage Recipe Delete Recipe Duplicate Recipe Scale Recipe Save …" at bounding box center [649, 232] width 862 height 38
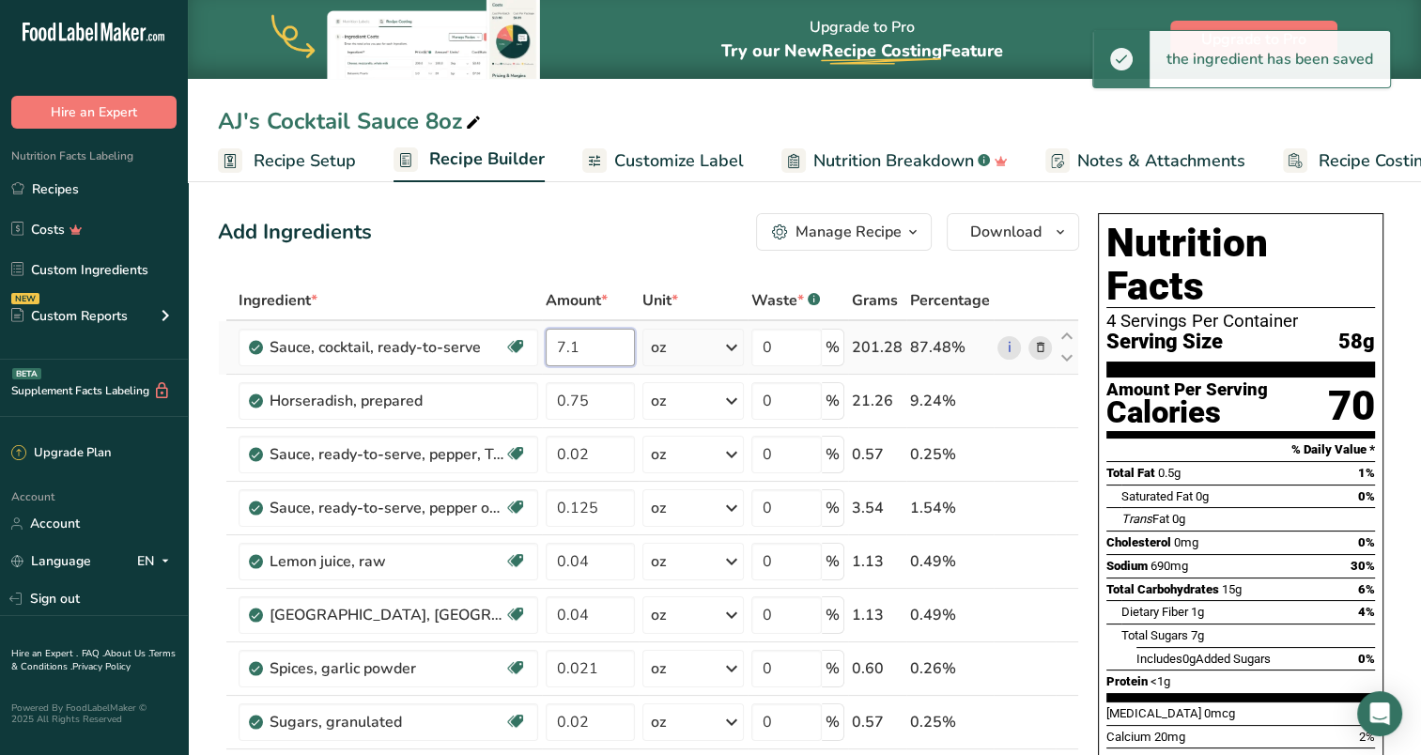
click at [595, 347] on input "7.1" at bounding box center [590, 348] width 89 height 38
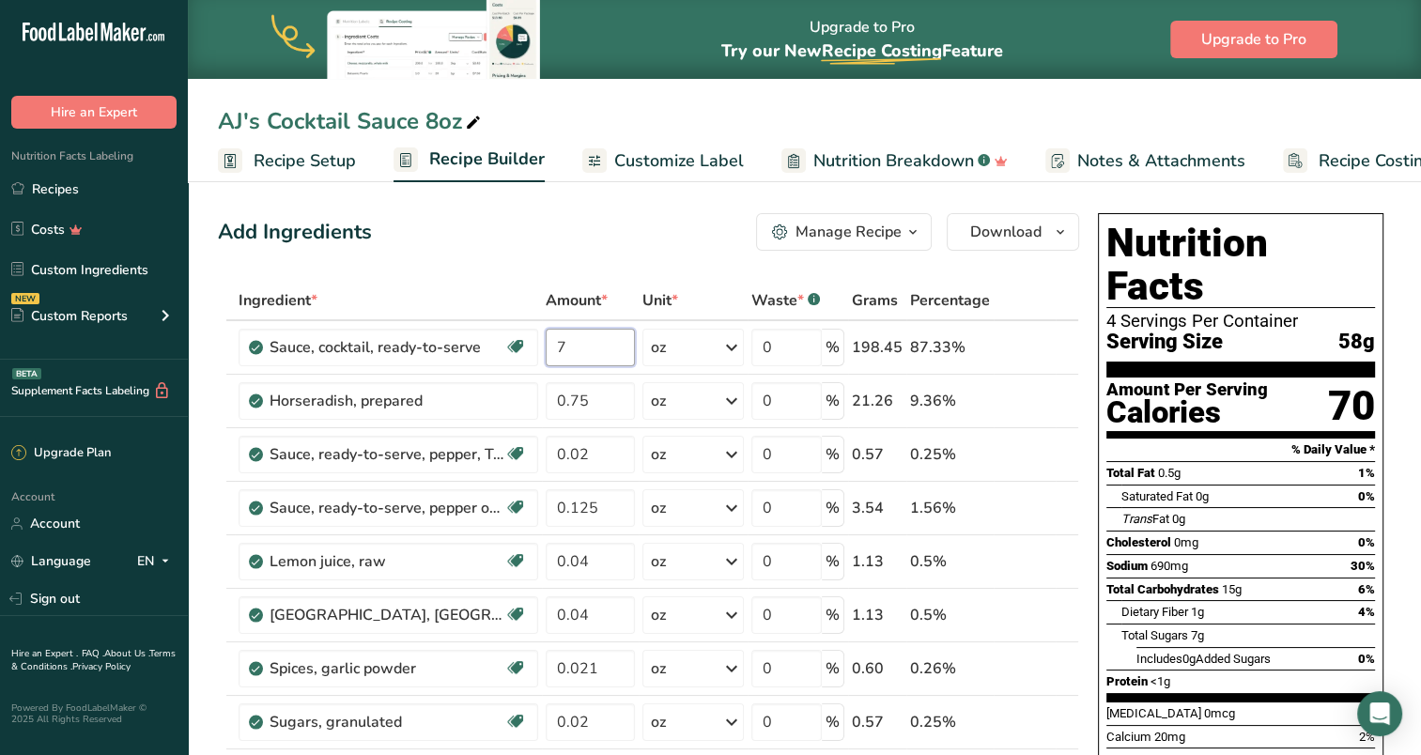
type input "7"
click at [581, 348] on input "7" at bounding box center [590, 348] width 89 height 38
click at [597, 402] on div "Ingredient * Amount * Unit * Waste * .a-a{fill:#347362;}.b-a{fill:#fff;} Grams …" at bounding box center [649, 601] width 862 height 640
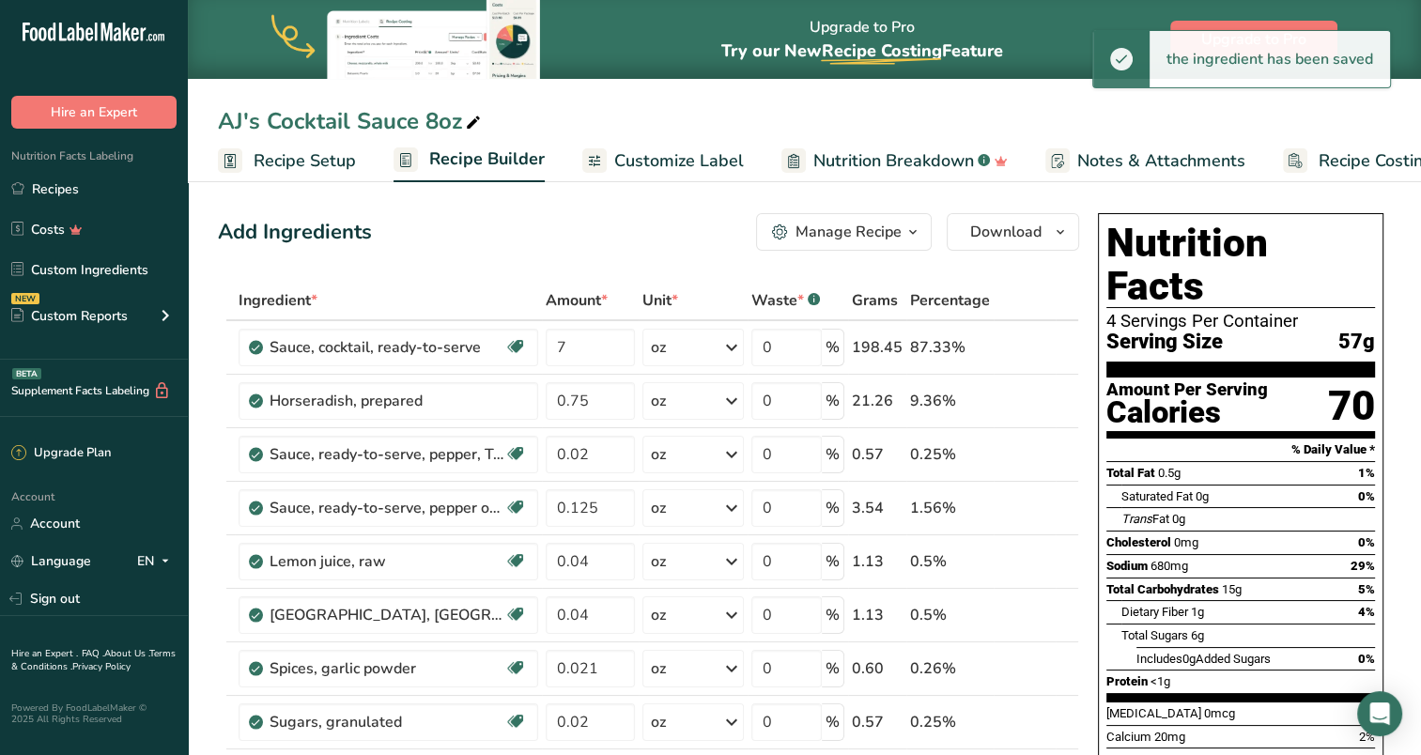
click at [620, 223] on div "Add Ingredients Manage Recipe Delete Recipe Duplicate Recipe Scale Recipe Save …" at bounding box center [649, 232] width 862 height 38
click at [605, 405] on input "0.75" at bounding box center [590, 401] width 89 height 38
type input "0.7"
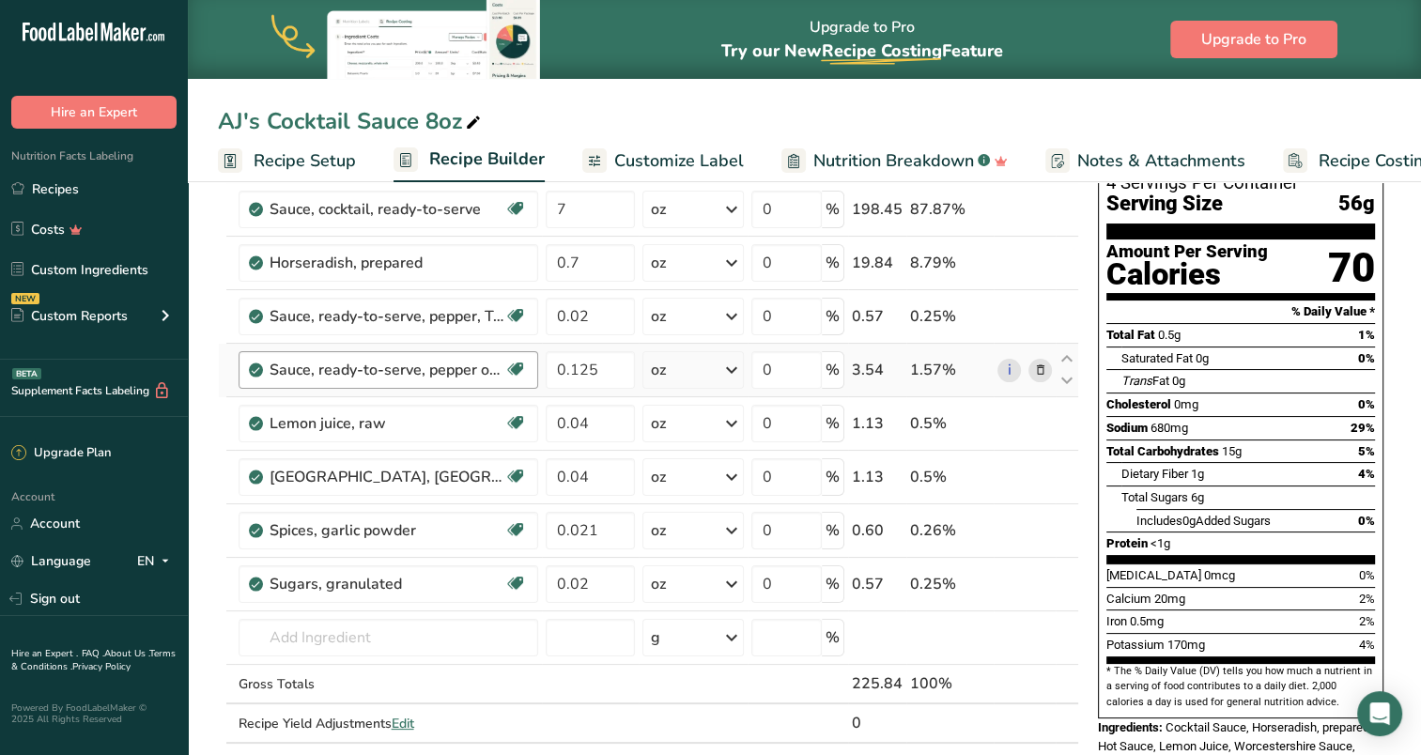
scroll to position [94, 0]
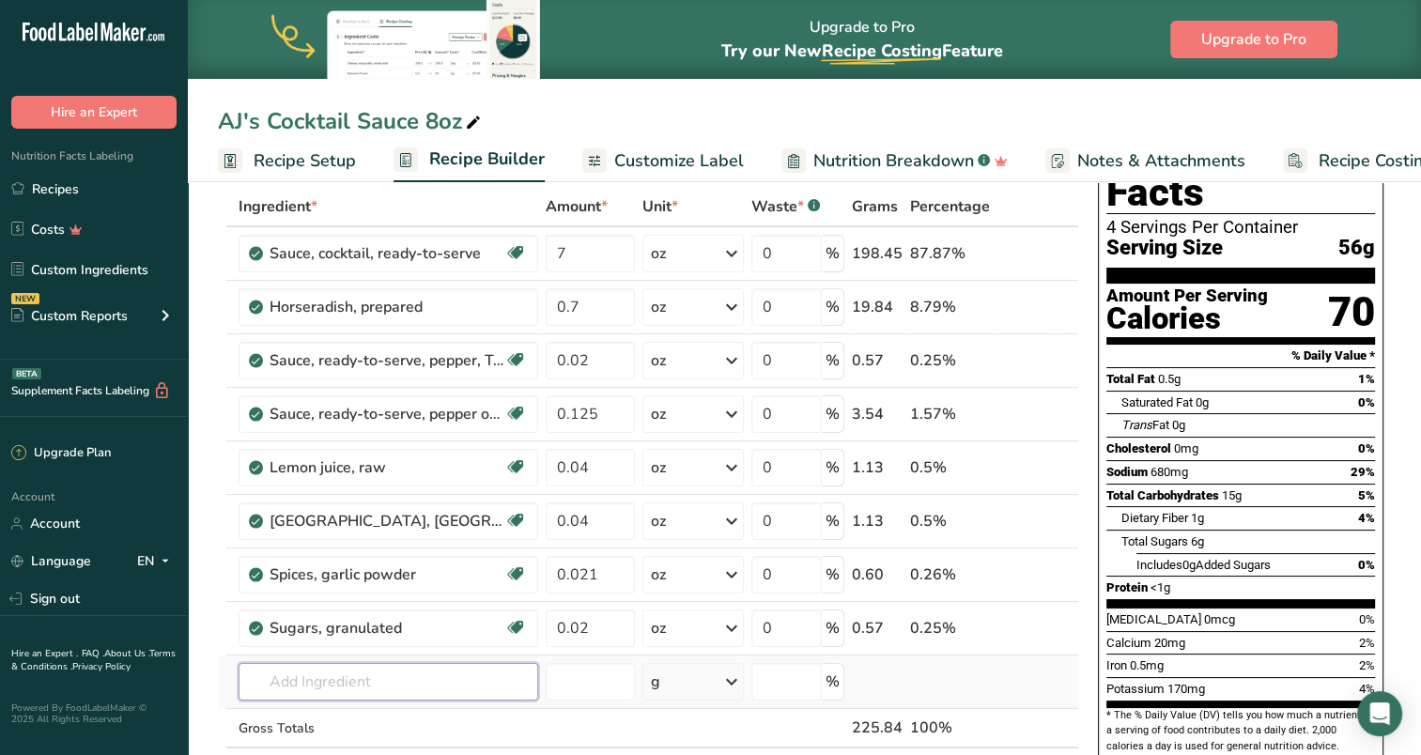
click at [359, 680] on input "text" at bounding box center [389, 682] width 300 height 38
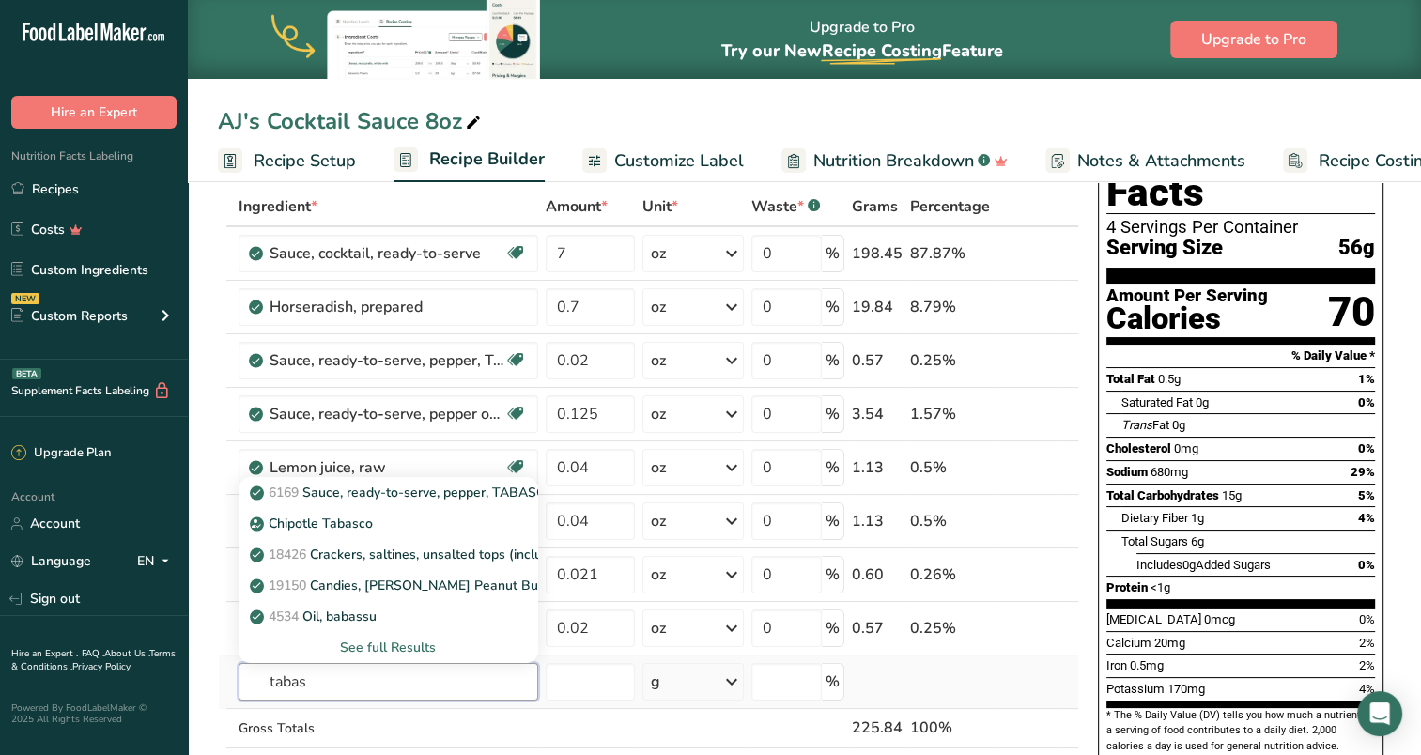
type input "tabas"
click at [386, 642] on div "See full Results" at bounding box center [389, 648] width 270 height 20
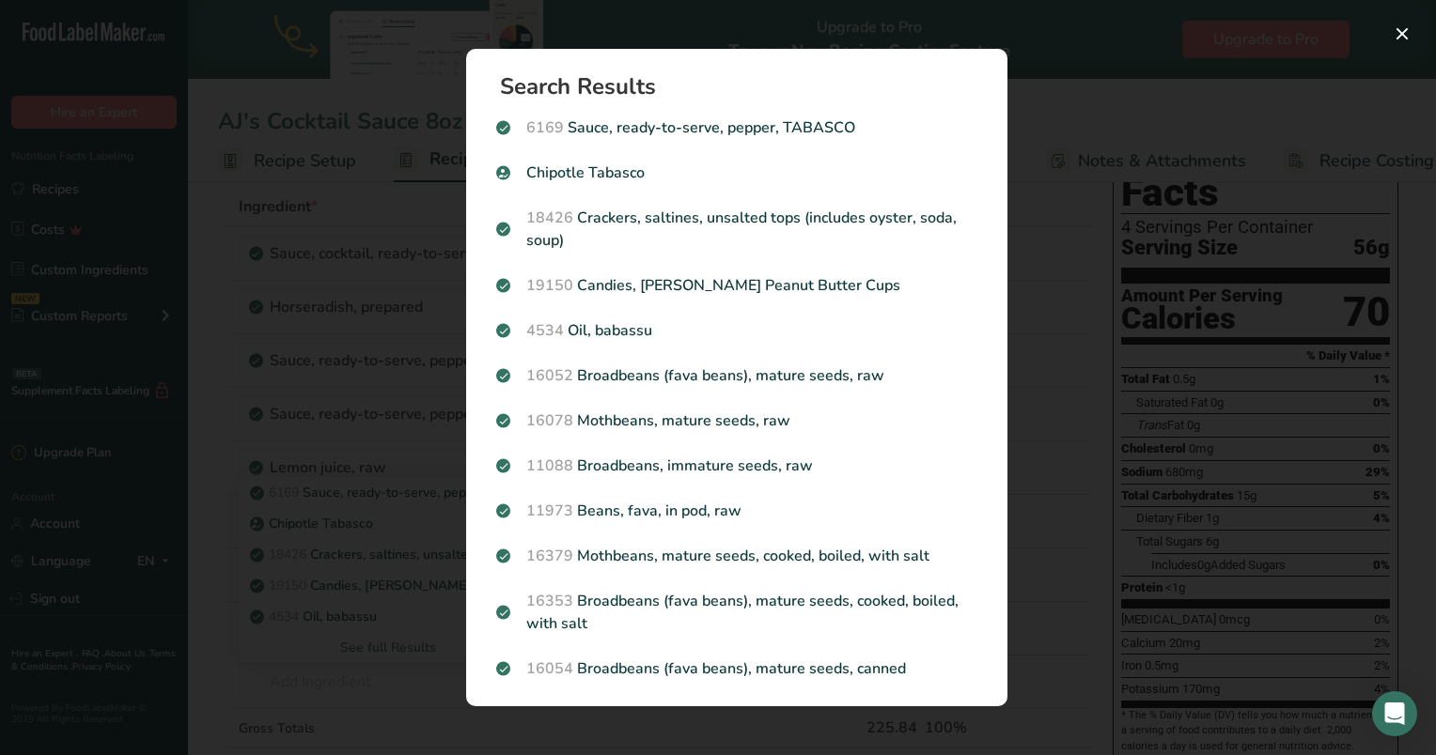
click at [1112, 522] on div "Search results modal" at bounding box center [718, 377] width 1436 height 755
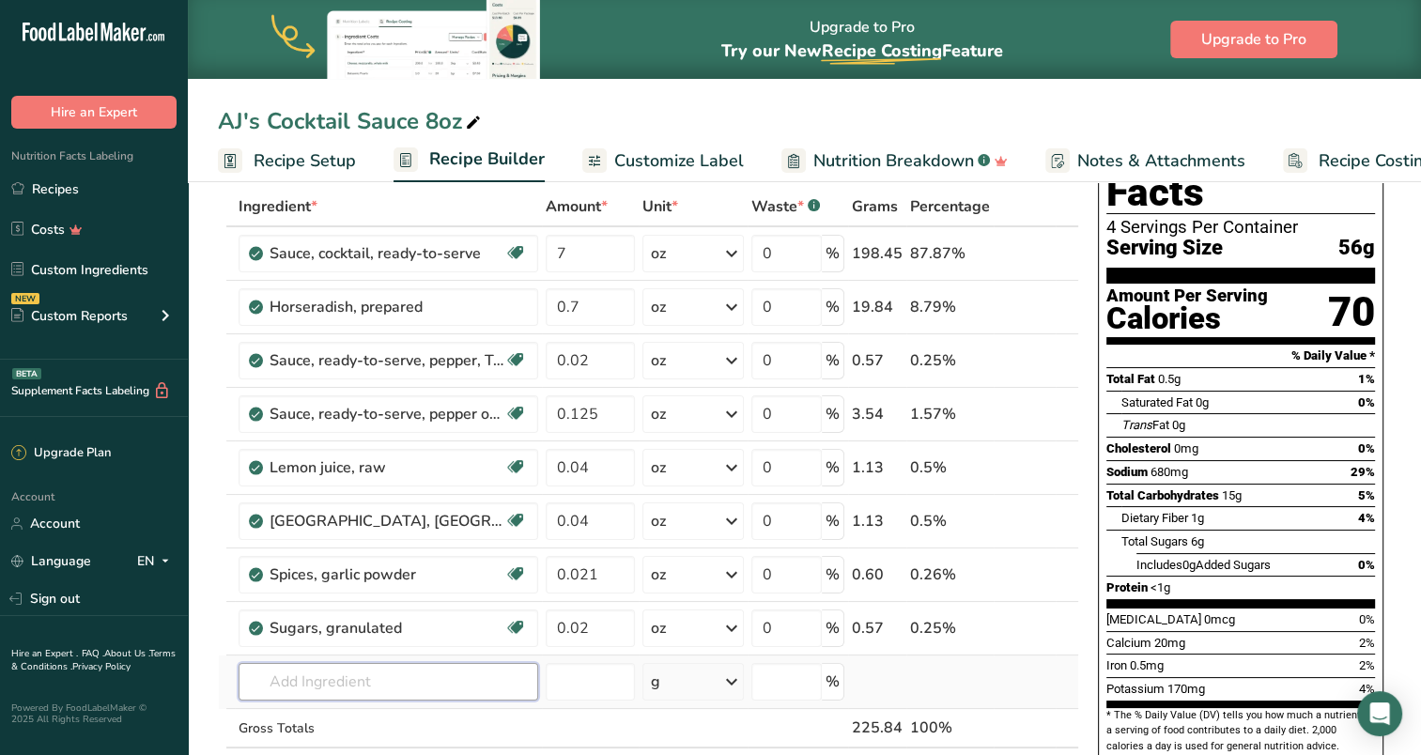
click at [410, 681] on input "text" at bounding box center [389, 682] width 300 height 38
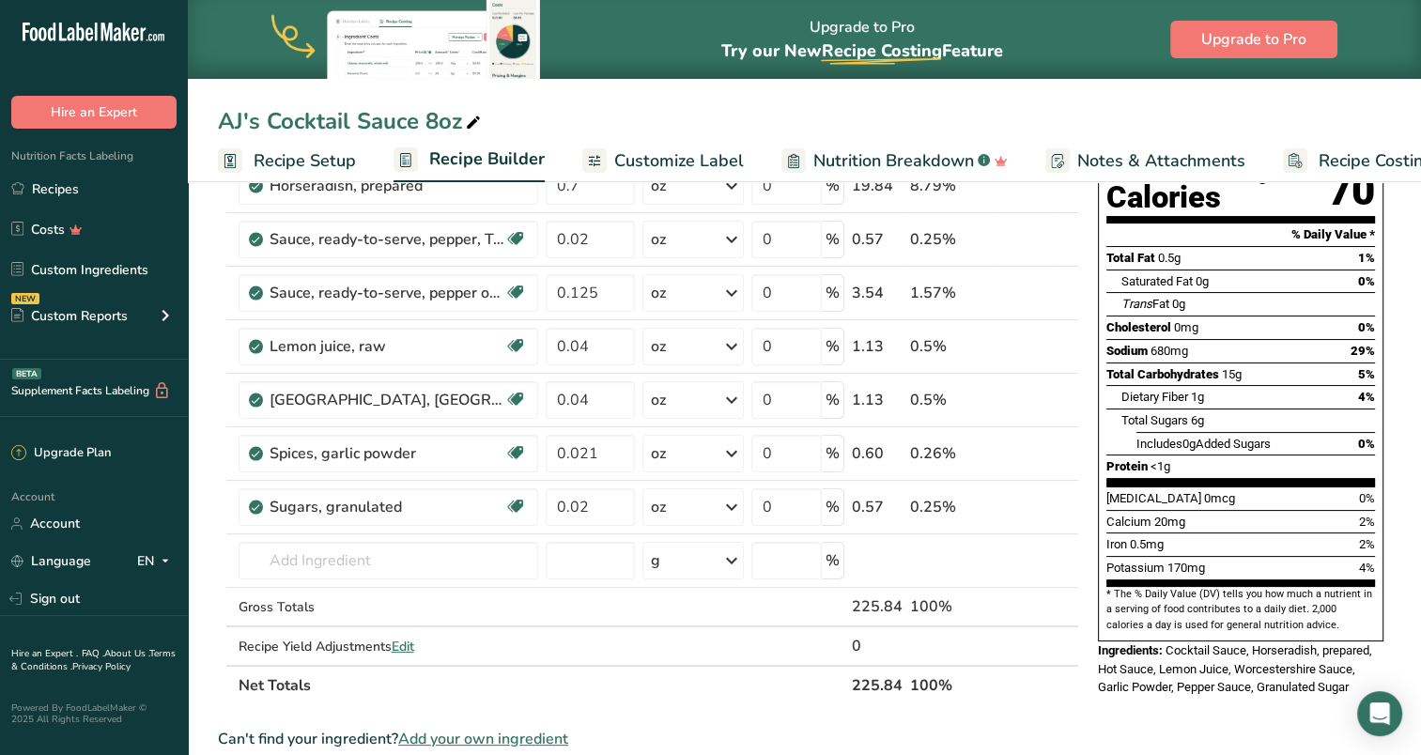
scroll to position [0, 0]
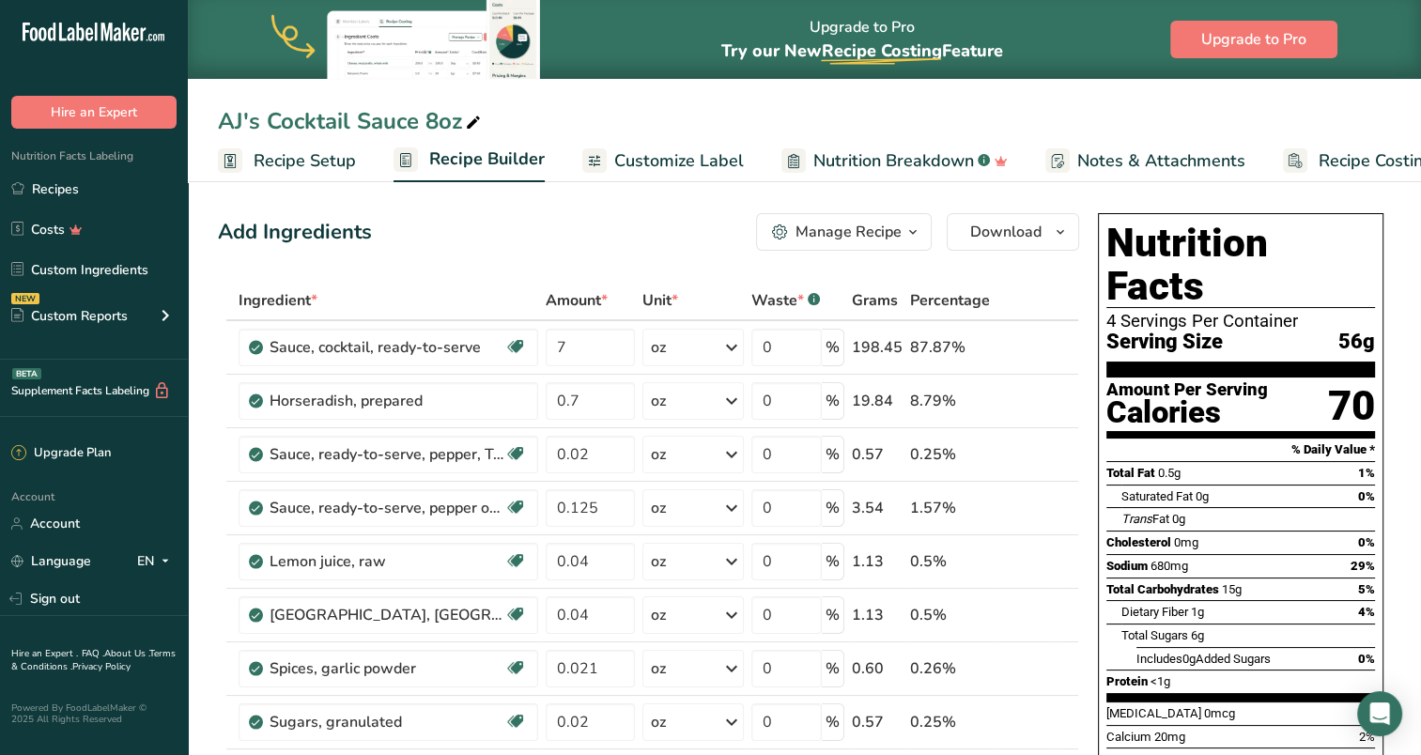
click at [669, 152] on span "Customize Label" at bounding box center [679, 160] width 130 height 25
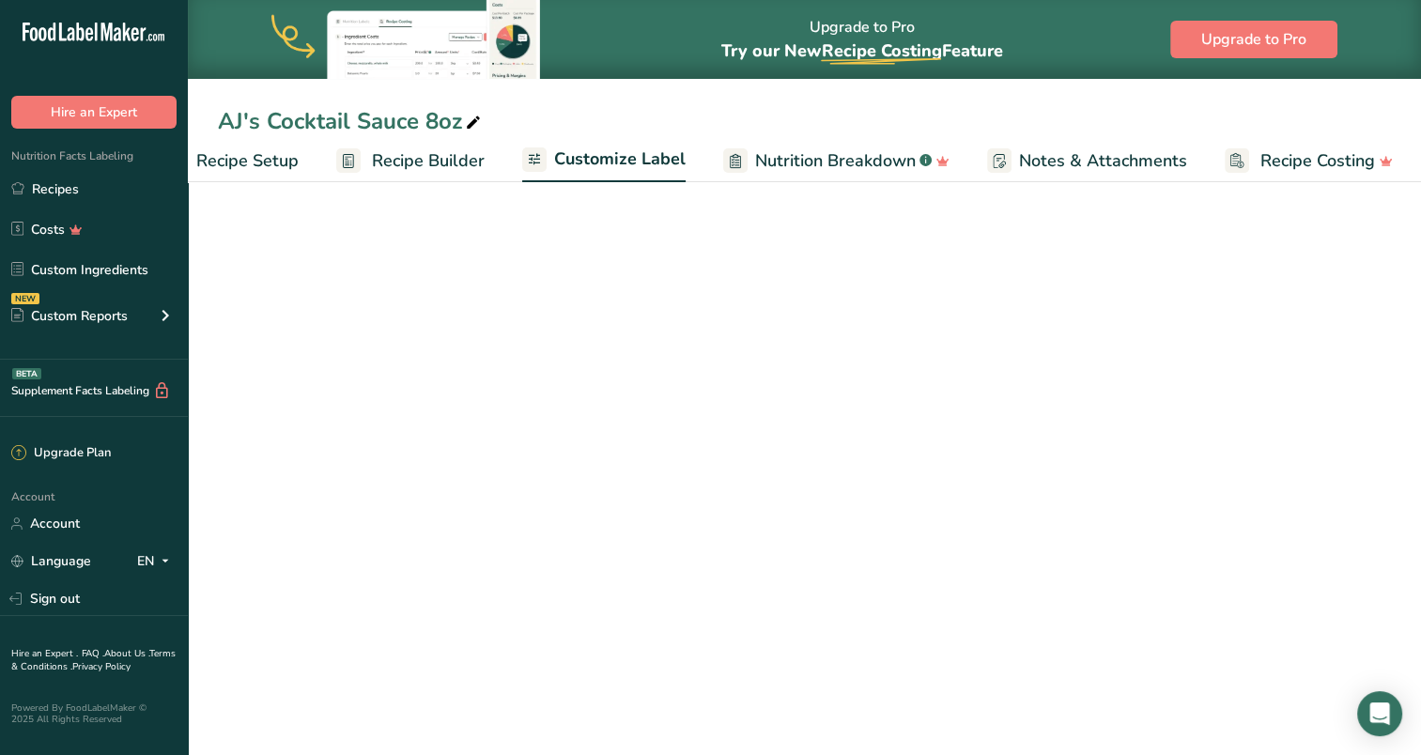
scroll to position [0, 59]
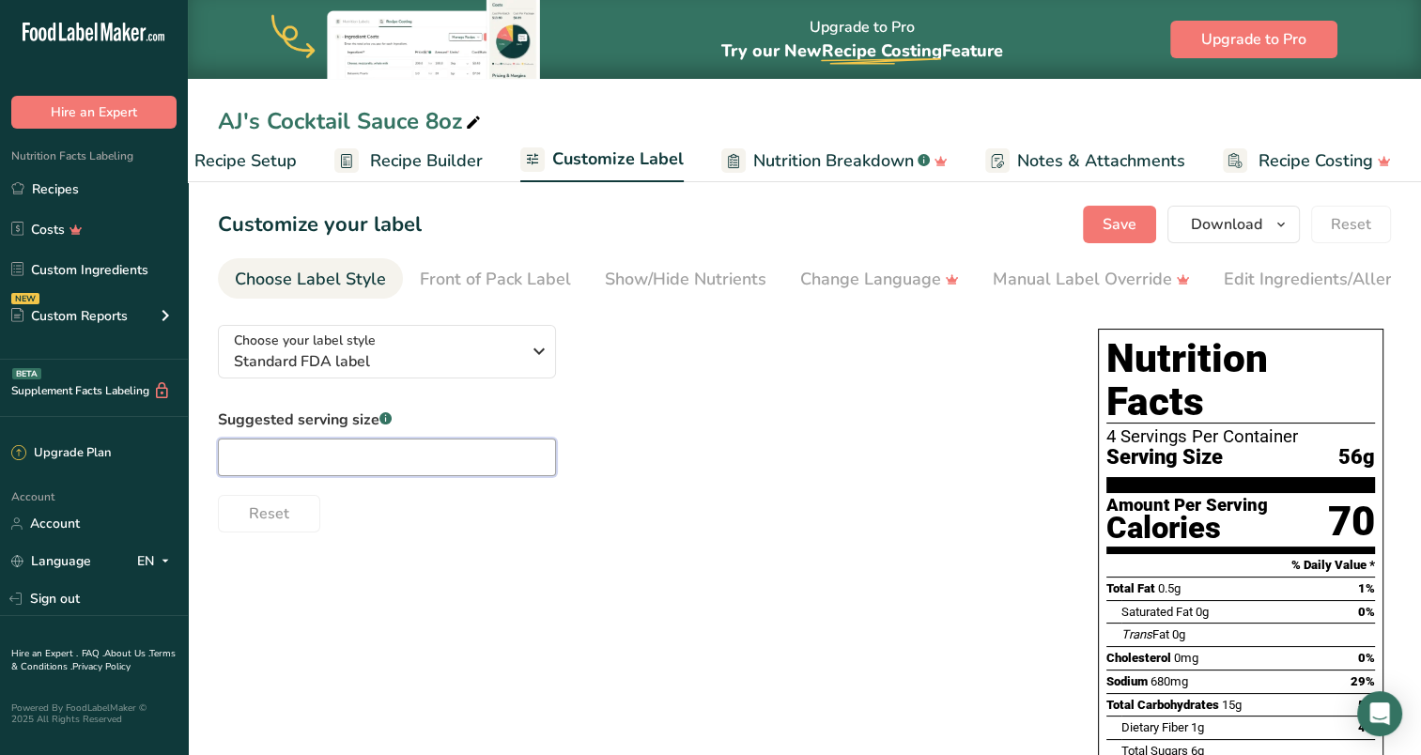
click at [388, 459] on input "text" at bounding box center [387, 458] width 338 height 38
type input "2oz"
click at [718, 351] on div "Choose your label style Standard FDA label USA (FDA) Standard FDA label Tabular…" at bounding box center [639, 421] width 843 height 223
click at [1120, 225] on span "Save" at bounding box center [1120, 224] width 34 height 23
click at [438, 149] on span "Recipe Builder" at bounding box center [426, 160] width 113 height 25
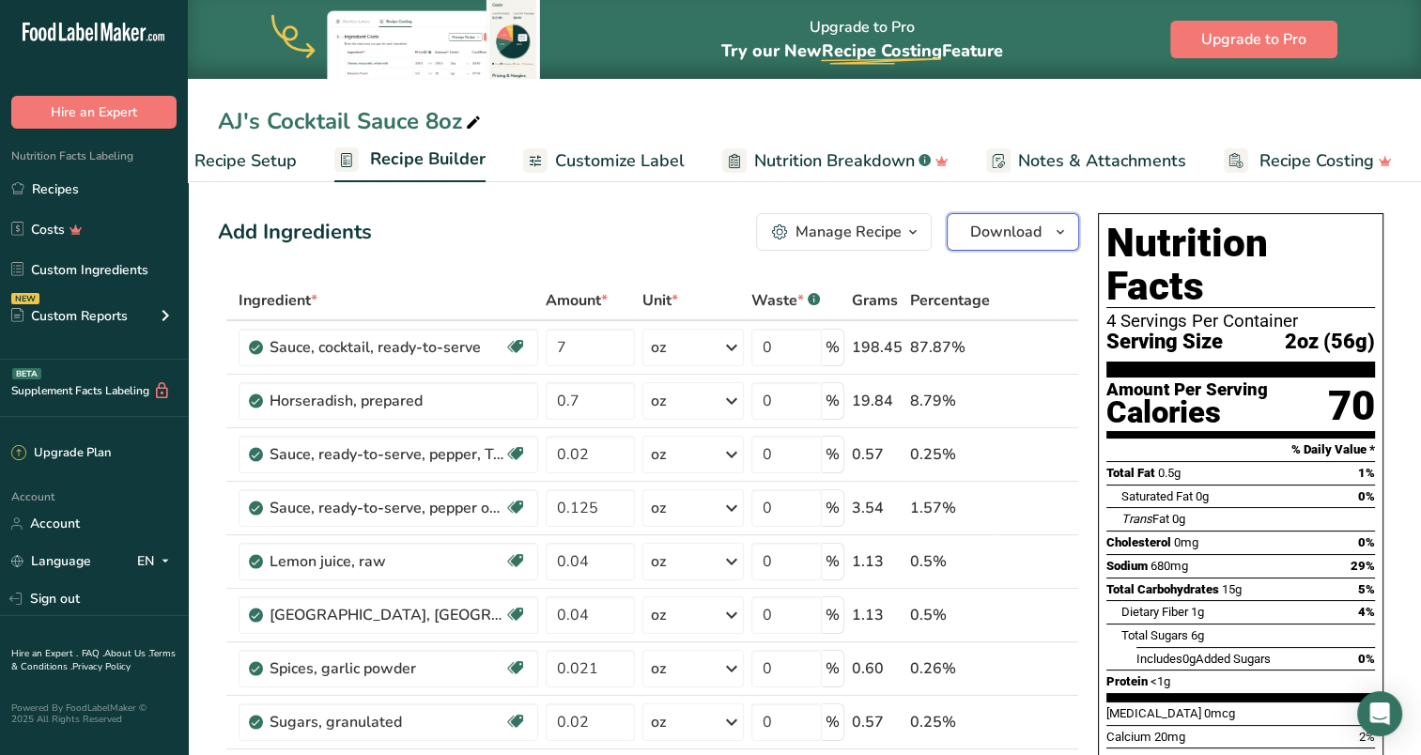
click at [1017, 243] on button "Download" at bounding box center [1013, 232] width 132 height 38
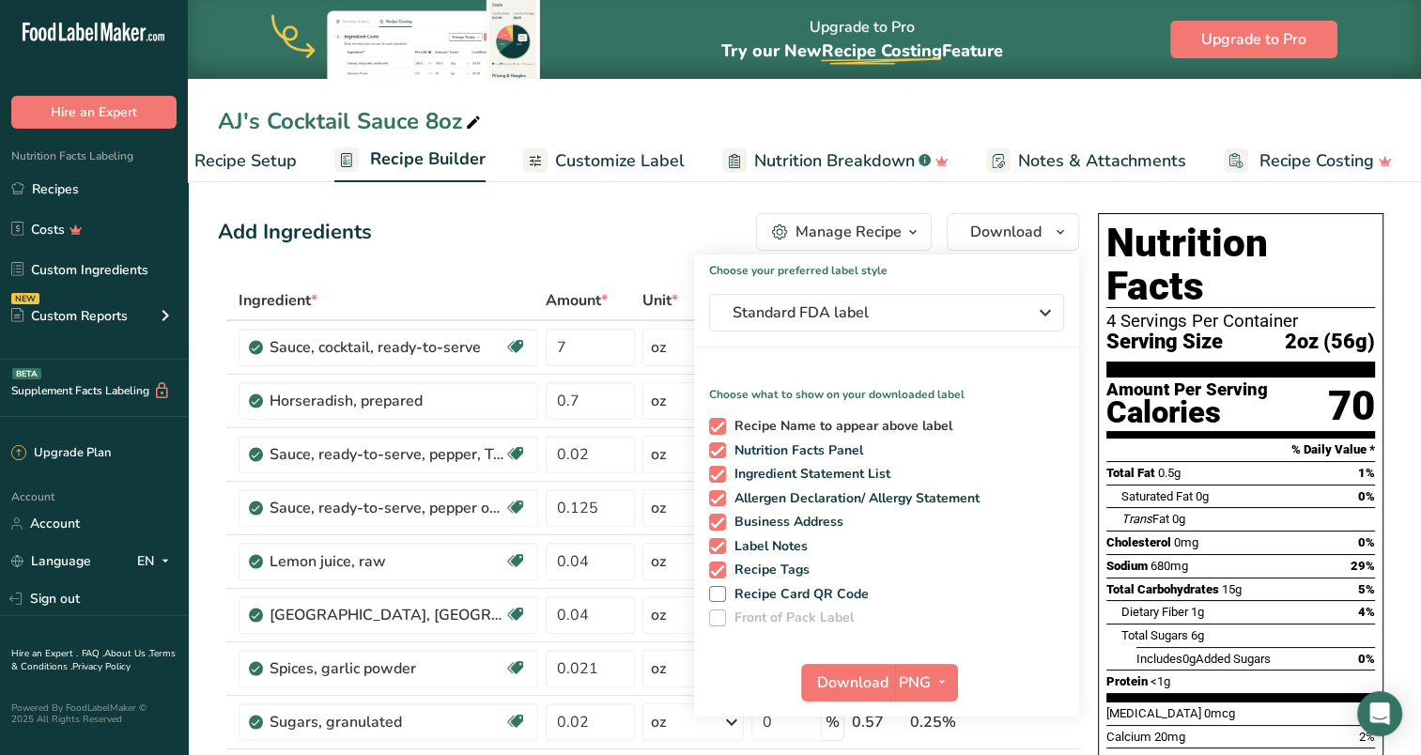
click at [797, 424] on span "Recipe Name to appear above label" at bounding box center [839, 426] width 227 height 17
click at [722, 424] on input "Recipe Name to appear above label" at bounding box center [715, 426] width 12 height 12
checkbox input "false"
click at [834, 308] on span "Standard FDA label" at bounding box center [874, 313] width 282 height 23
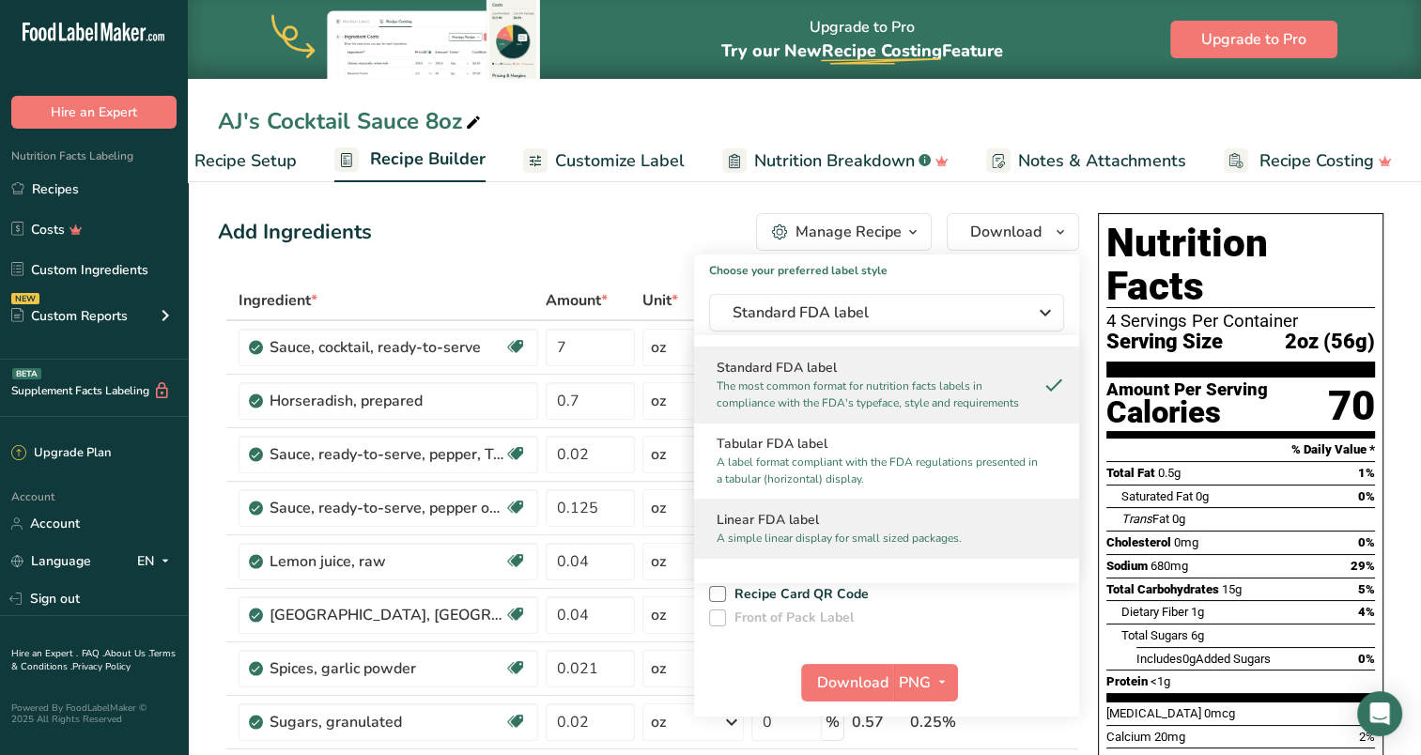
click at [838, 523] on h2 "Linear FDA label" at bounding box center [887, 520] width 340 height 20
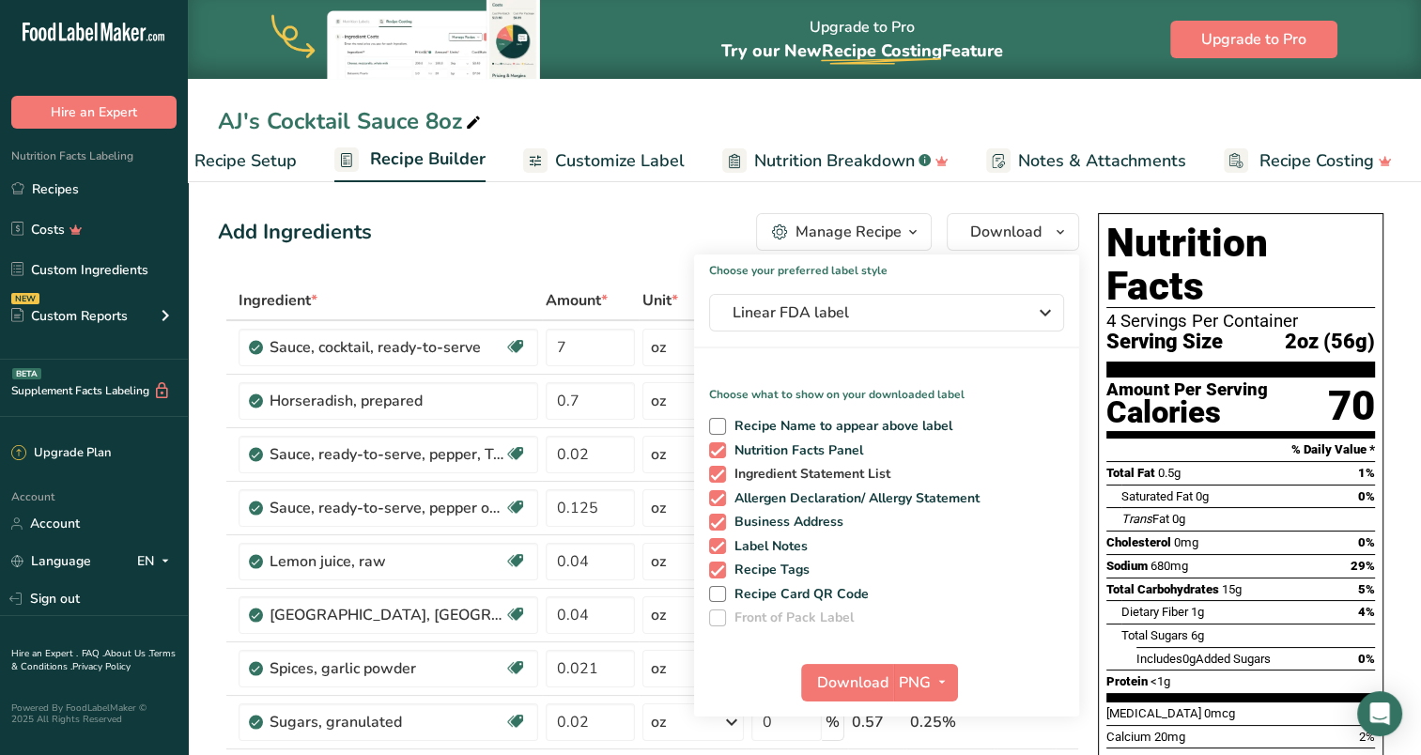
click at [789, 471] on span "Ingredient Statement List" at bounding box center [808, 474] width 165 height 17
click at [722, 471] on input "Ingredient Statement List" at bounding box center [715, 474] width 12 height 12
checkbox input "false"
click at [790, 492] on span "Allergen Declaration/ Allergy Statement" at bounding box center [853, 498] width 255 height 17
click at [722, 492] on input "Allergen Declaration/ Allergy Statement" at bounding box center [715, 498] width 12 height 12
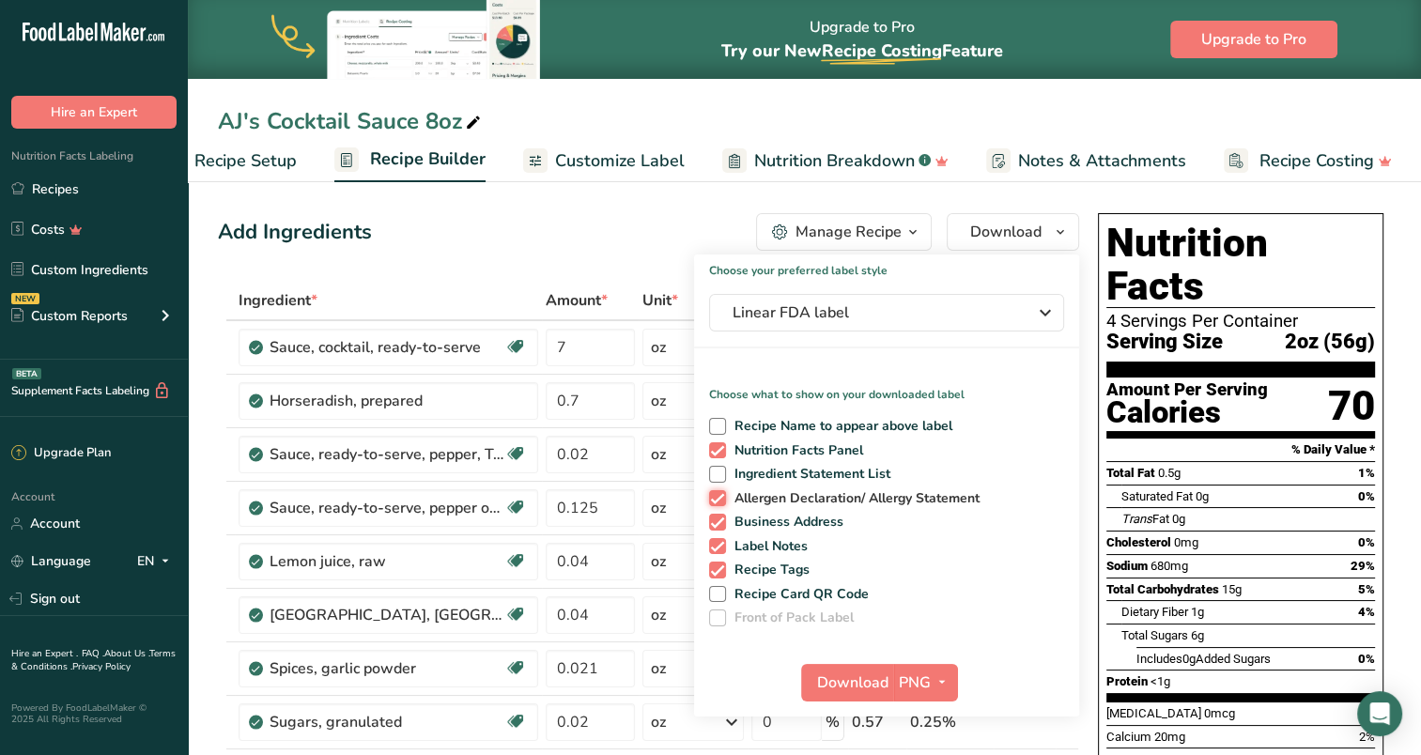
checkbox input "false"
click at [791, 514] on span "Business Address" at bounding box center [785, 522] width 118 height 17
click at [722, 516] on input "Business Address" at bounding box center [715, 522] width 12 height 12
checkbox input "false"
click at [789, 538] on span "Label Notes" at bounding box center [767, 546] width 83 height 17
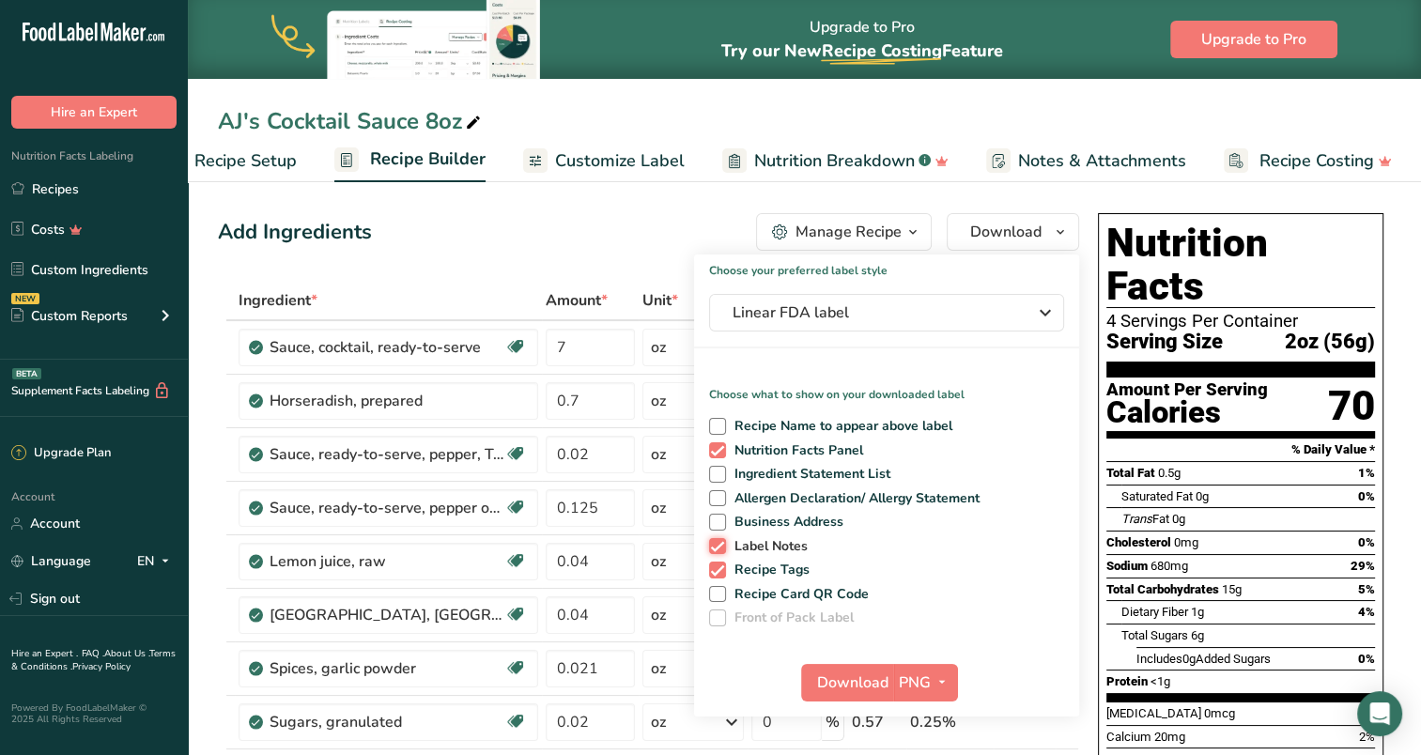
click at [722, 540] on input "Label Notes" at bounding box center [715, 546] width 12 height 12
checkbox input "false"
click at [774, 574] on span "Recipe Tags" at bounding box center [768, 570] width 85 height 17
click at [722, 574] on input "Recipe Tags" at bounding box center [715, 570] width 12 height 12
checkbox input "false"
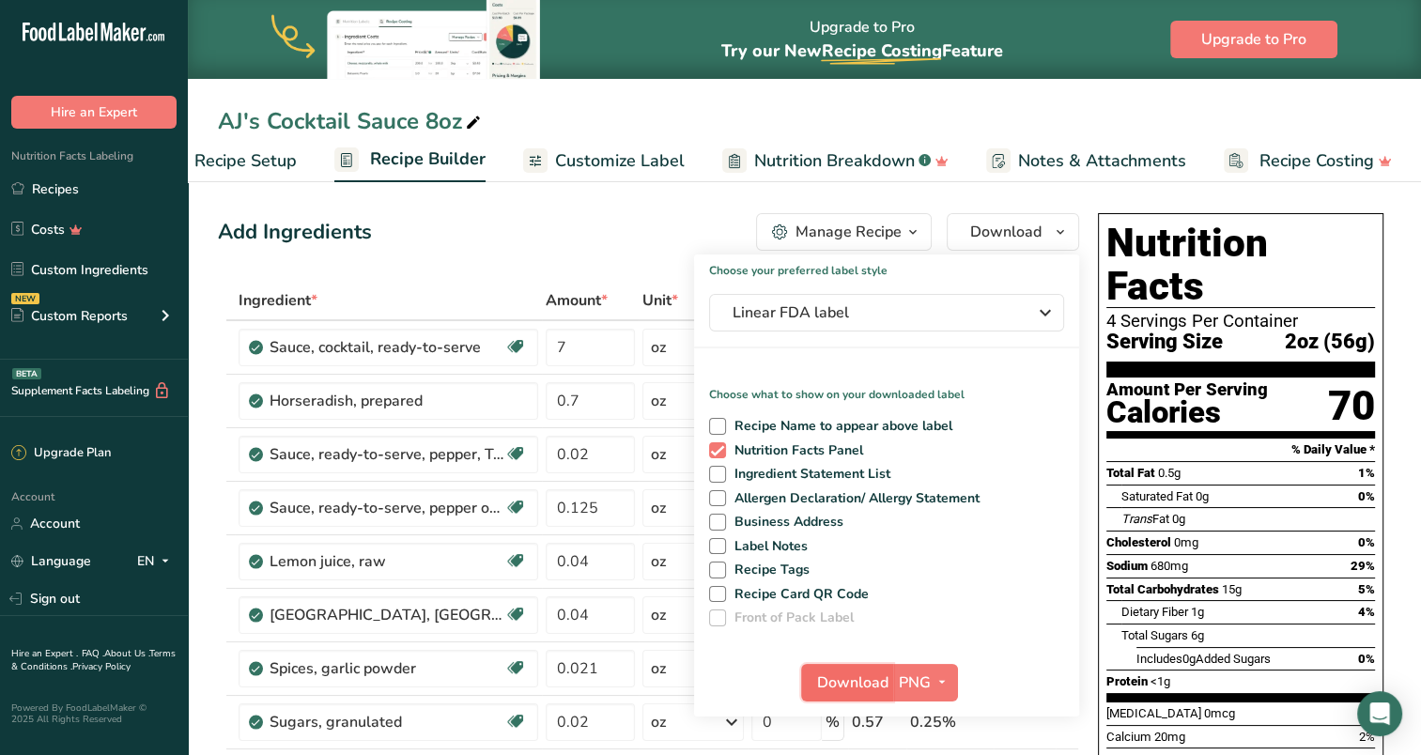
click at [853, 680] on span "Download" at bounding box center [852, 683] width 71 height 23
click at [568, 236] on div "Add Ingredients Manage Recipe Delete Recipe Duplicate Recipe Scale Recipe Save …" at bounding box center [649, 232] width 862 height 38
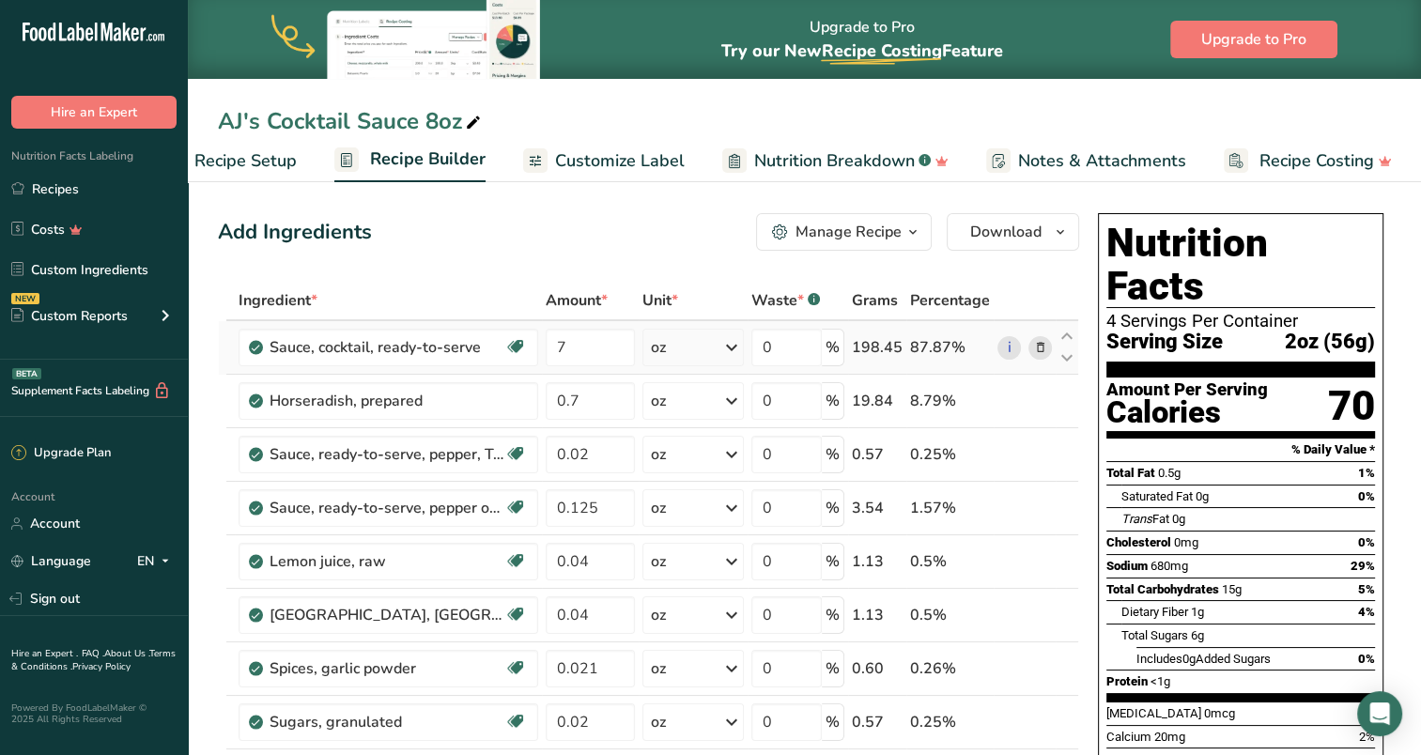
click at [1041, 347] on icon at bounding box center [1039, 348] width 13 height 20
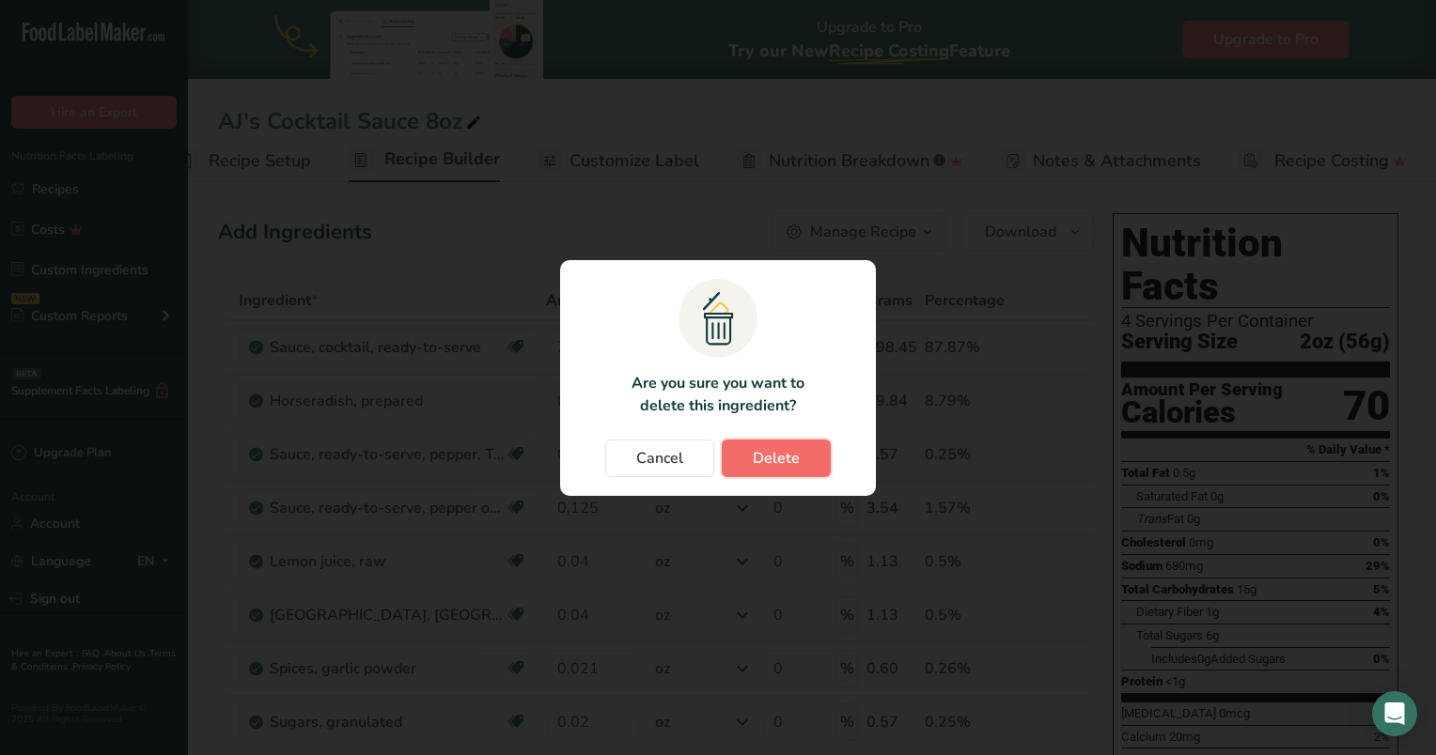
click at [794, 451] on span "Delete" at bounding box center [776, 458] width 47 height 23
type input "0.7"
type input "0.02"
type input "0.125"
type input "0.04"
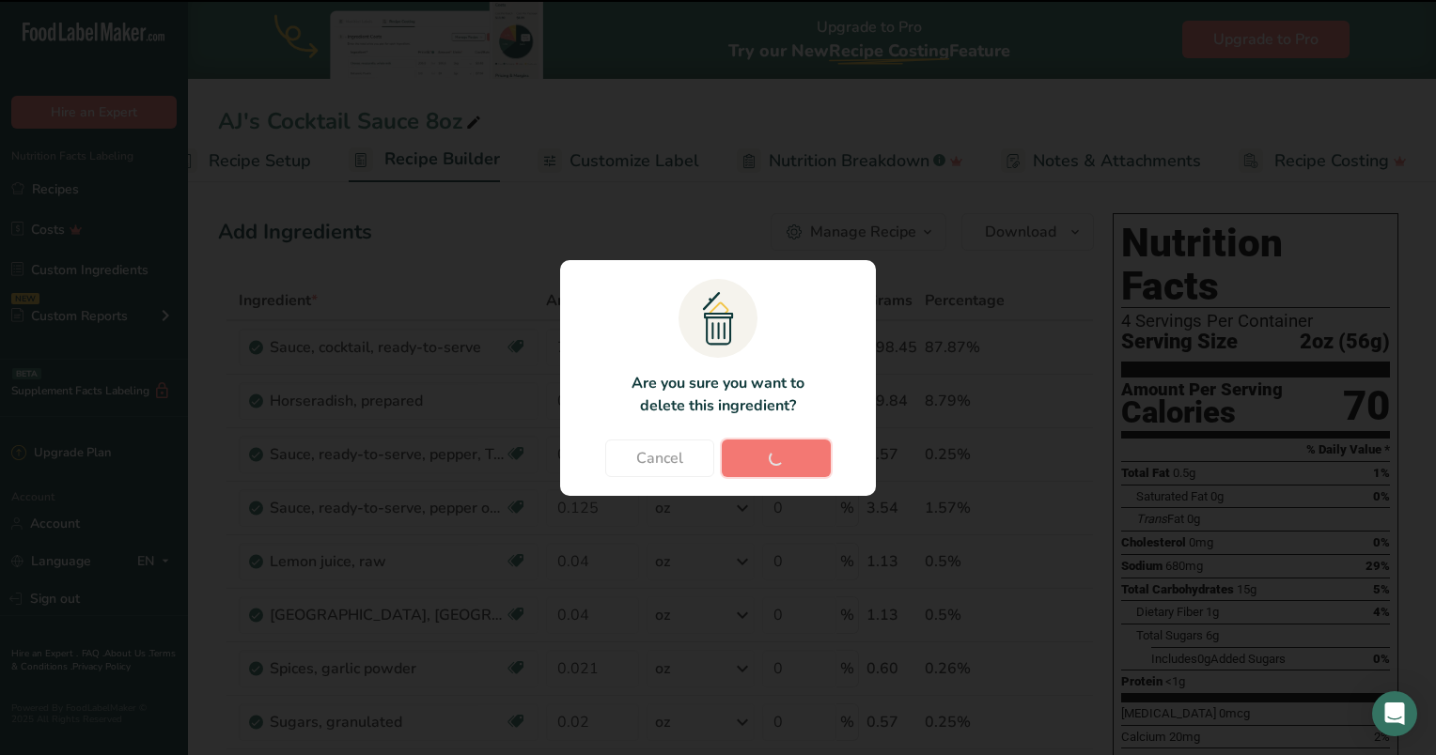
type input "0.021"
type input "0.02"
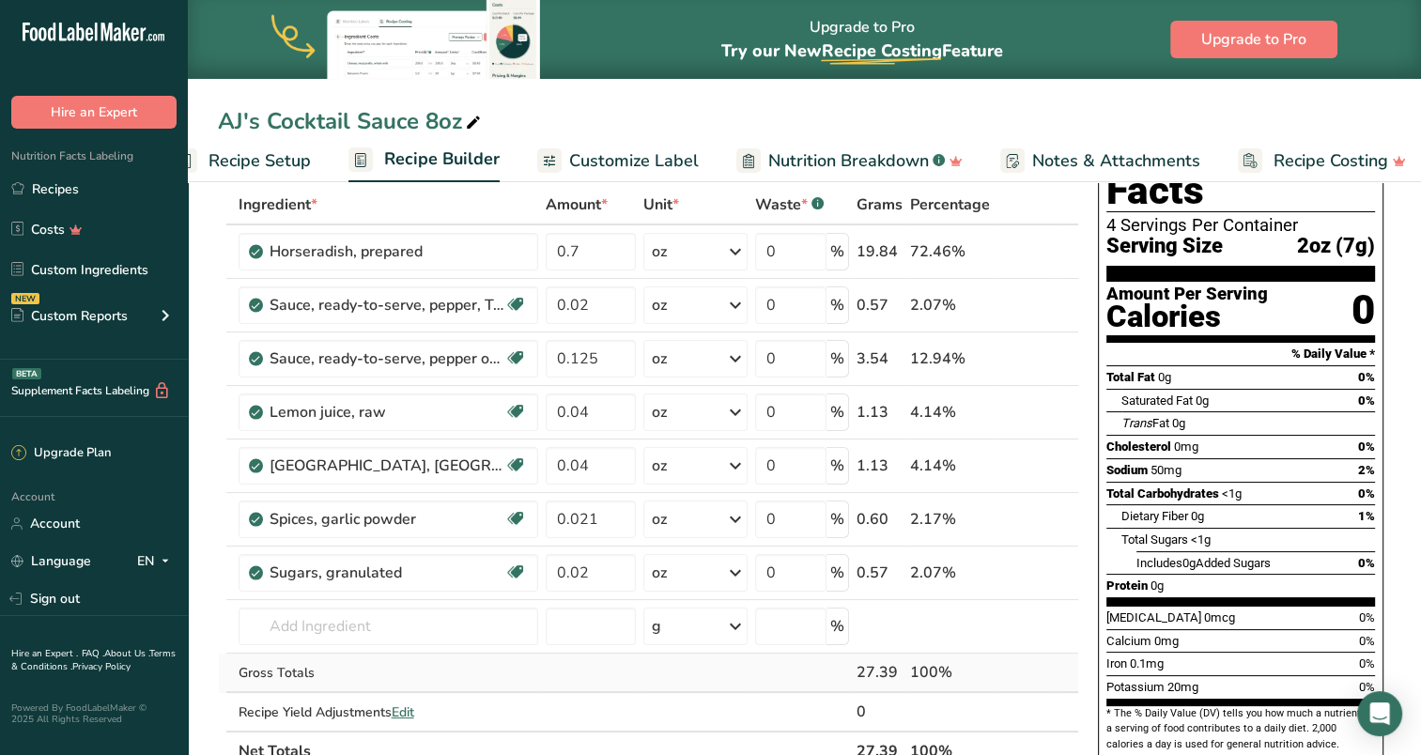
scroll to position [188, 0]
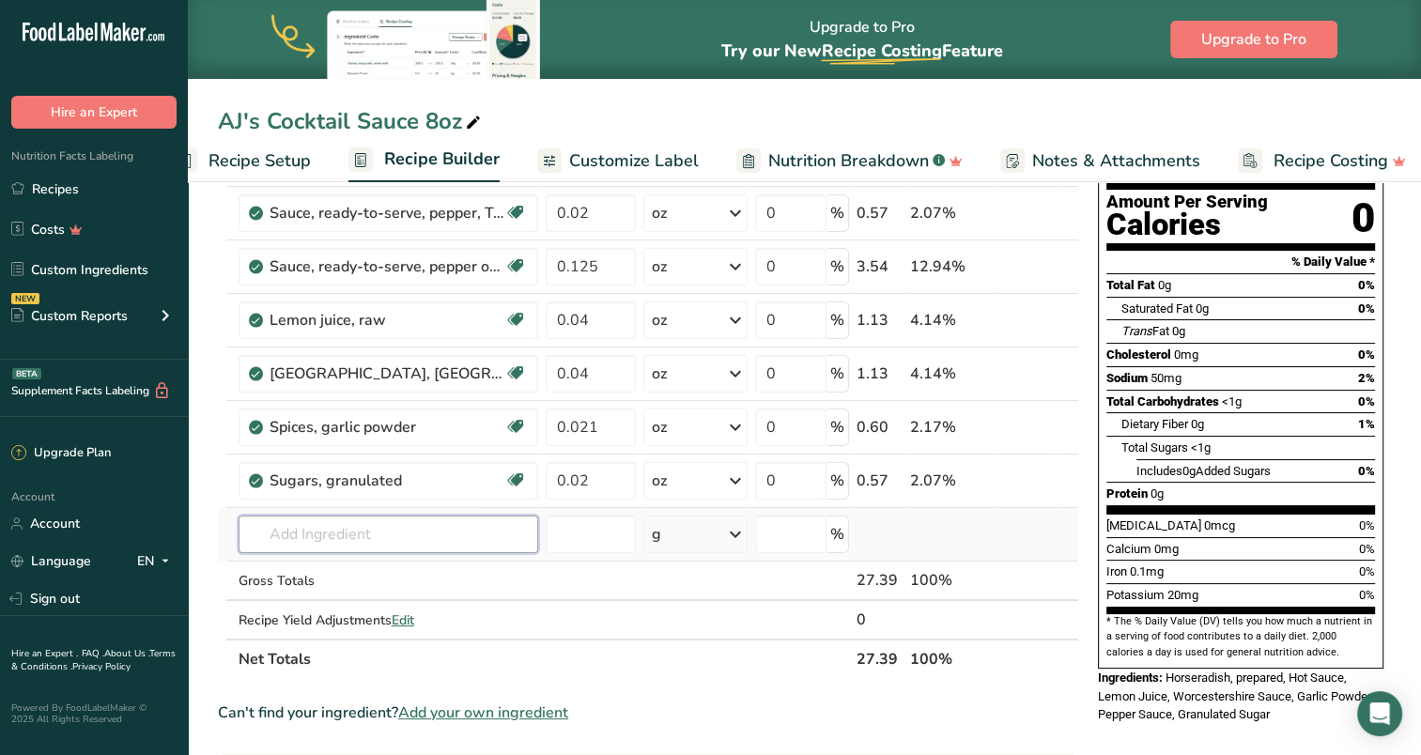
click at [330, 519] on input "text" at bounding box center [389, 535] width 300 height 38
type input "Ketchup"
click at [289, 573] on p "Ketchup I" at bounding box center [290, 573] width 72 height 20
type input "Ketchup I"
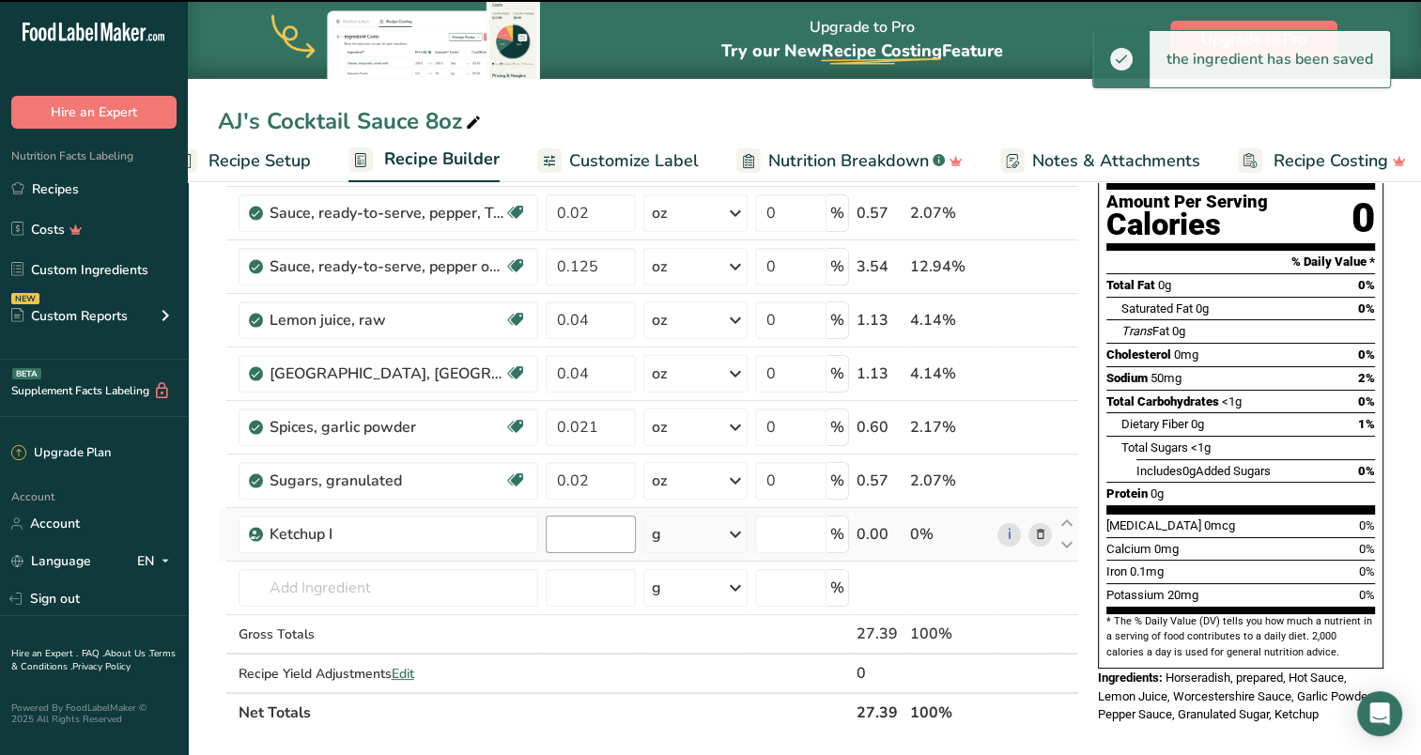
type input "0"
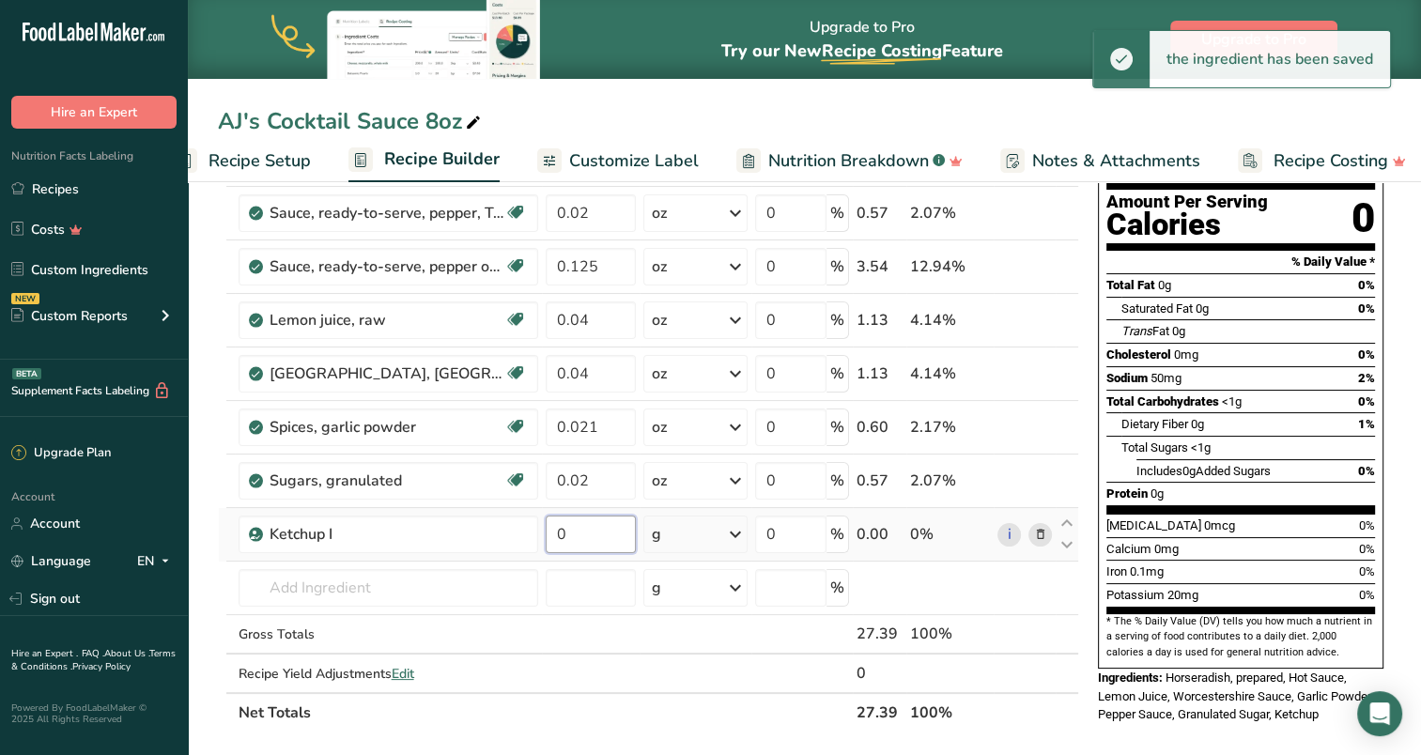
click at [590, 532] on input "0" at bounding box center [591, 535] width 91 height 38
type input "7"
click at [732, 530] on div "Ingredient * Amount * Unit * Waste * .a-a{fill:#347362;}.b-a{fill:#fff;} Grams …" at bounding box center [649, 413] width 862 height 640
click at [738, 532] on icon at bounding box center [735, 535] width 23 height 34
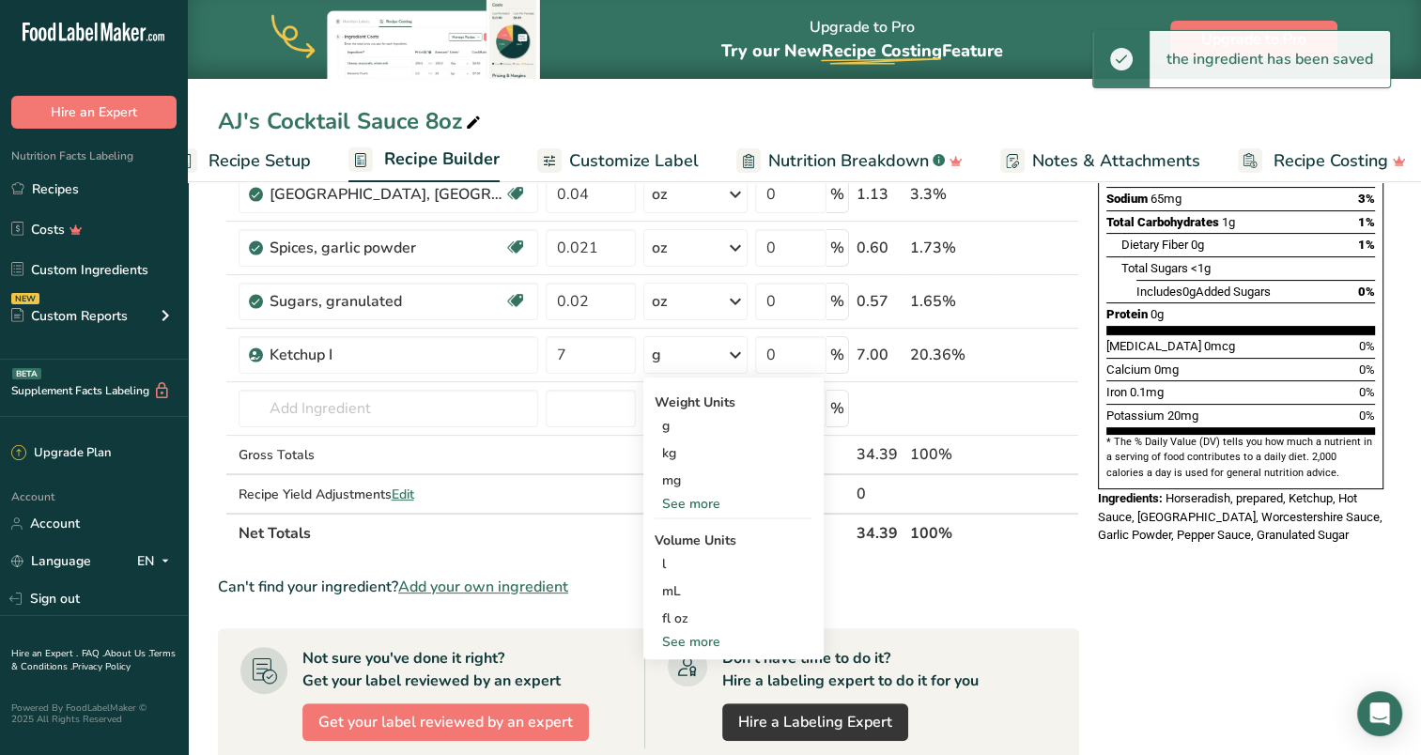
scroll to position [376, 0]
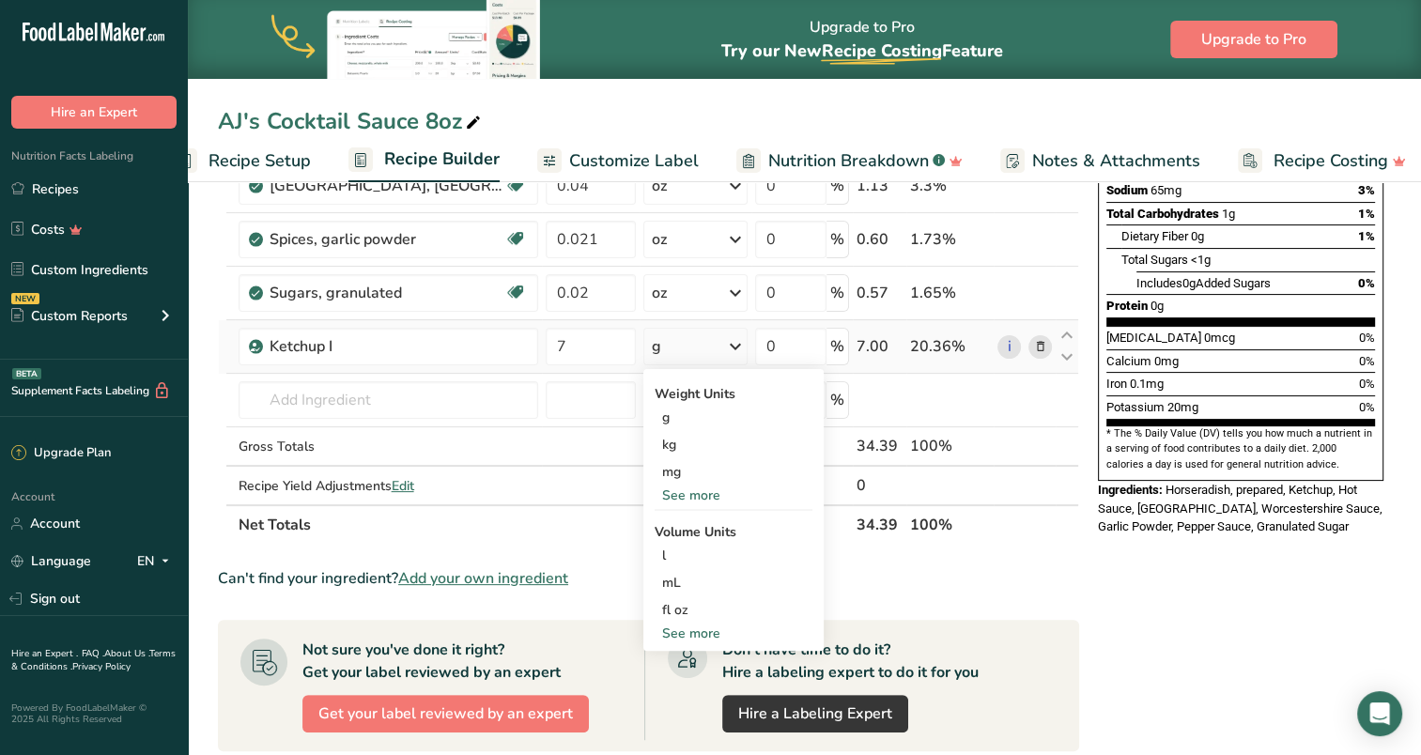
click at [696, 494] on div "See more" at bounding box center [734, 496] width 158 height 20
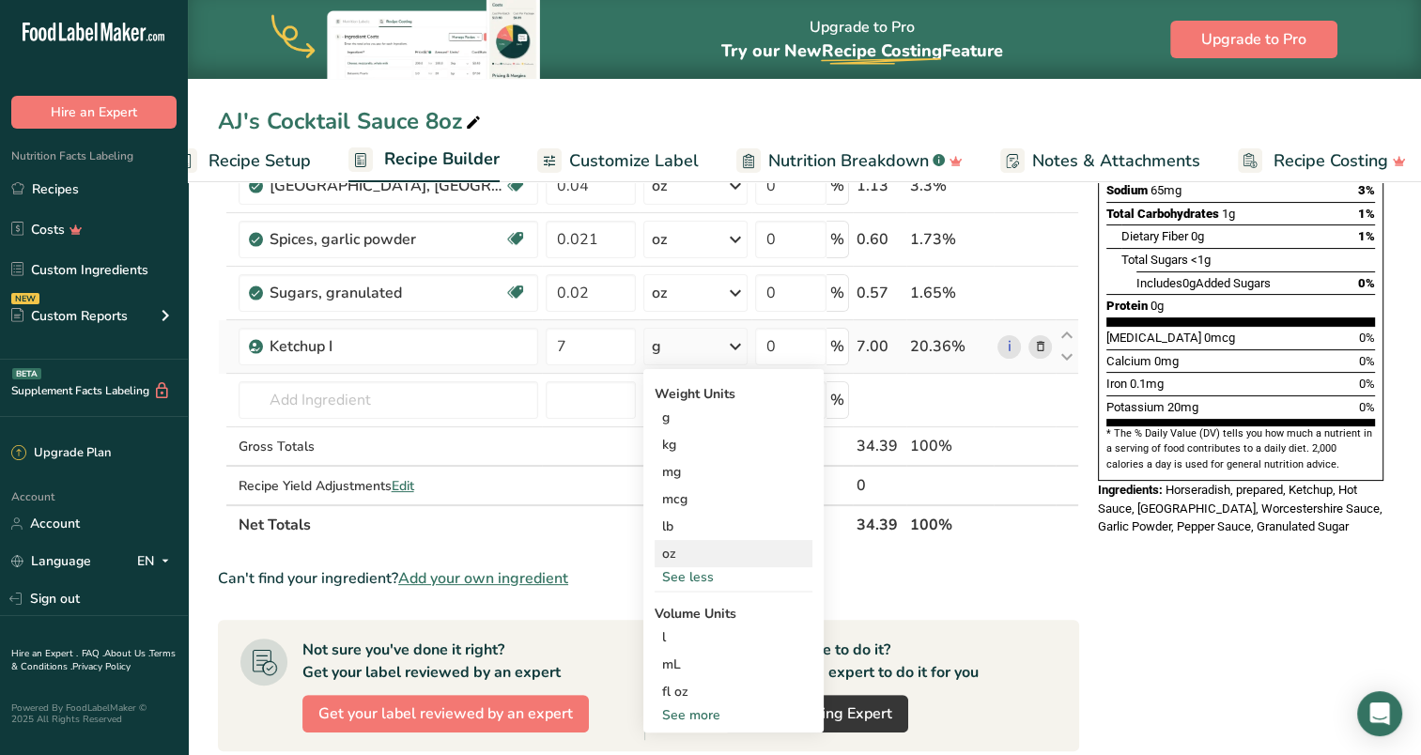
click at [669, 549] on div "oz" at bounding box center [734, 553] width 158 height 27
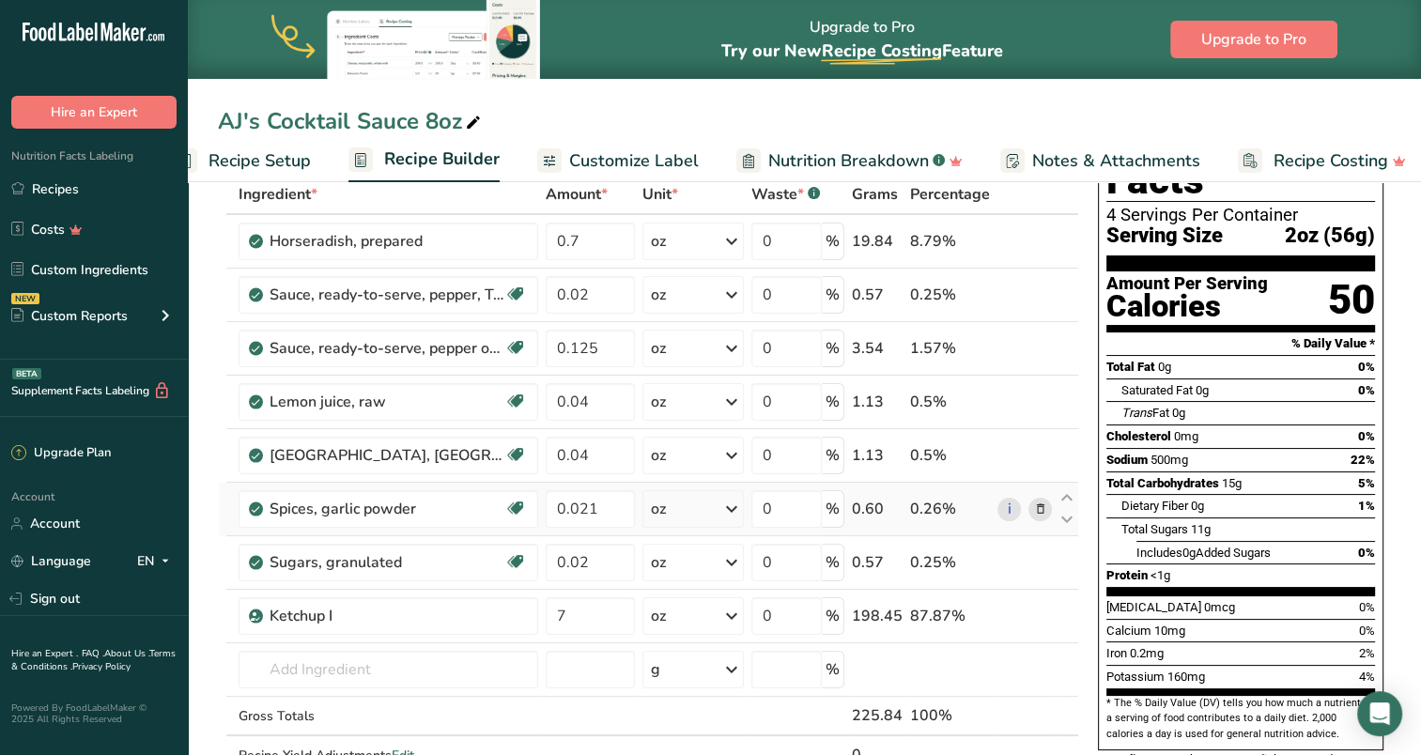
scroll to position [188, 0]
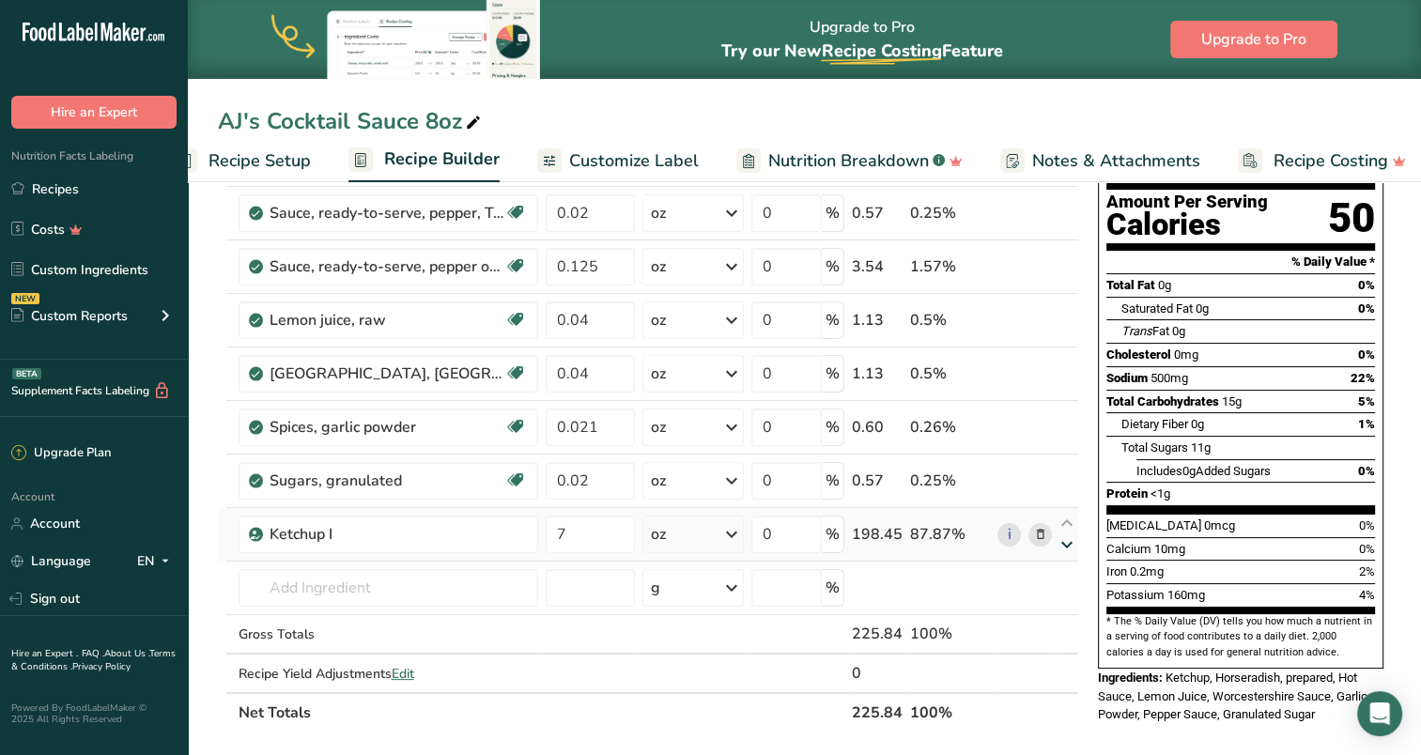
drag, startPoint x: 1069, startPoint y: 523, endPoint x: 1059, endPoint y: 537, distance: 17.5
click at [1059, 537] on div at bounding box center [1067, 535] width 23 height 36
click at [225, 536] on td at bounding box center [223, 535] width 8 height 54
click at [202, 532] on section "Add Ingredients Manage Recipe Delete Recipe Duplicate Recipe Scale Recipe Save …" at bounding box center [805, 692] width 1234 height 1409
click at [1066, 521] on icon at bounding box center [1067, 524] width 23 height 14
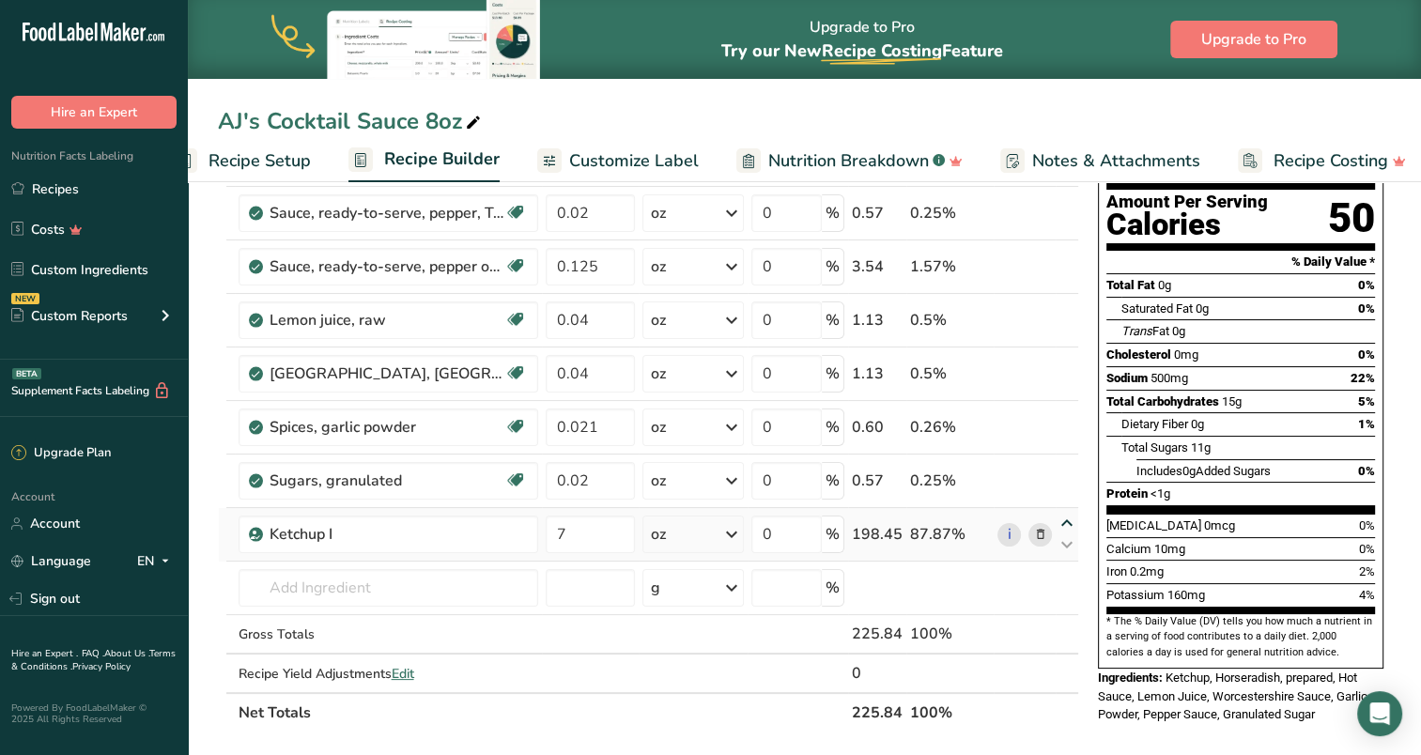
type input "7"
type input "0.02"
click at [1063, 473] on icon at bounding box center [1067, 470] width 23 height 14
type input "7"
type input "0.021"
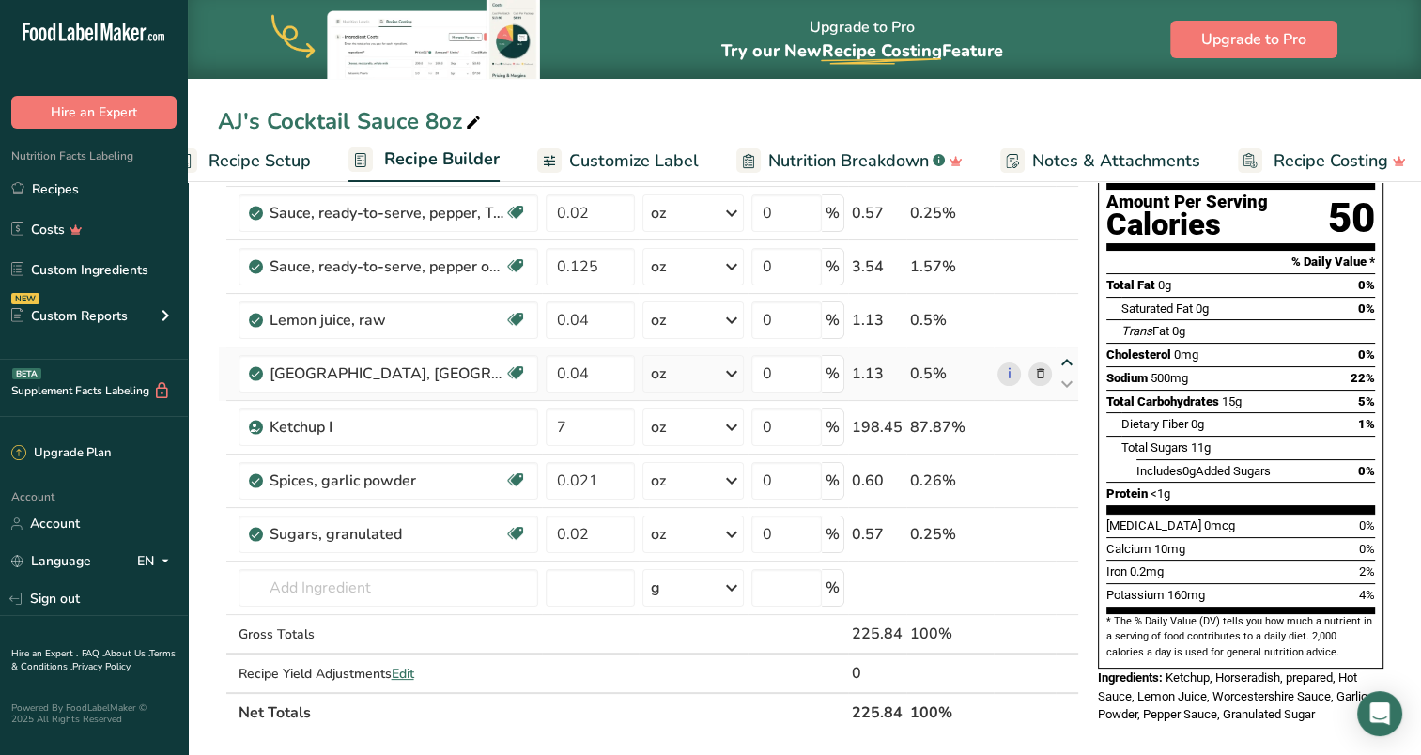
click at [1064, 361] on icon at bounding box center [1067, 363] width 23 height 14
click at [1067, 417] on icon at bounding box center [1067, 417] width 23 height 14
type input "7"
type input "0.04"
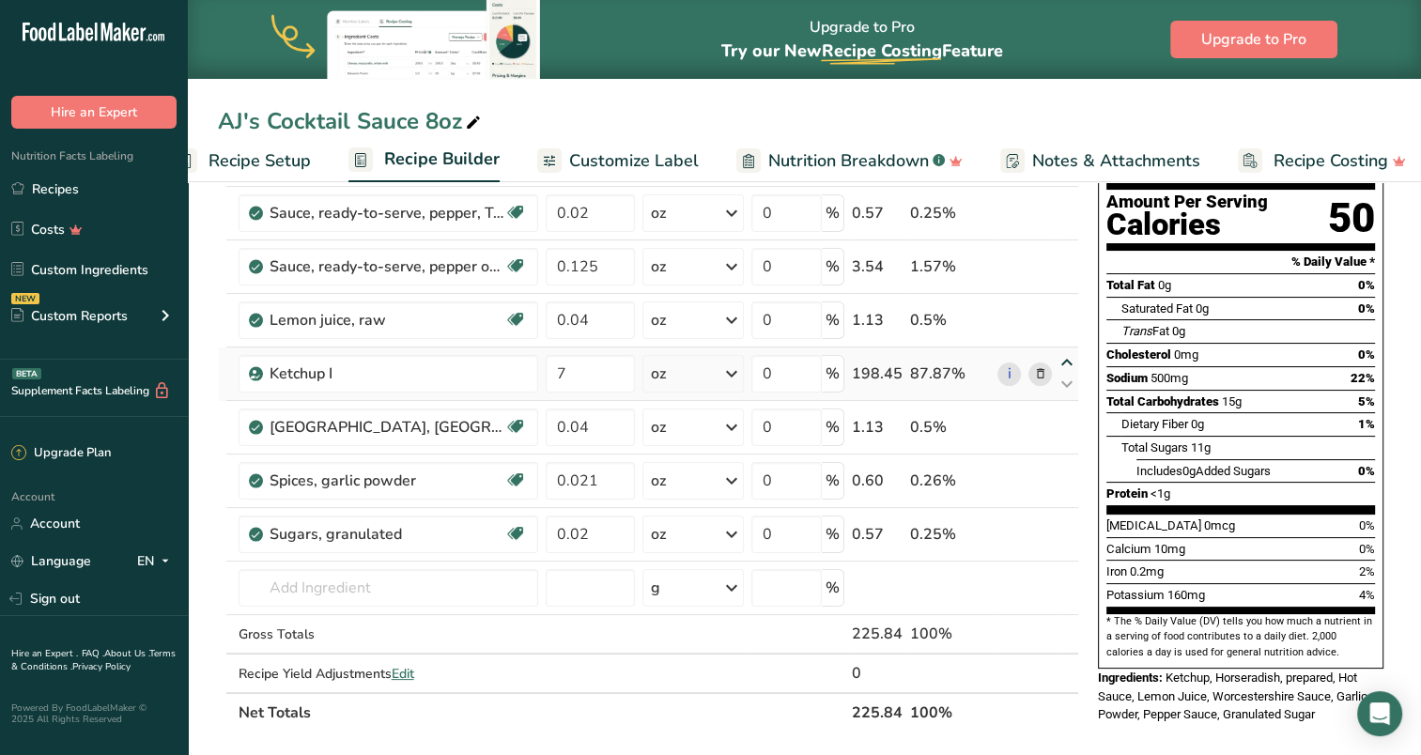
click at [1065, 364] on icon at bounding box center [1067, 363] width 23 height 14
type input "7"
type input "0.04"
click at [1067, 309] on icon at bounding box center [1067, 310] width 23 height 14
type input "7"
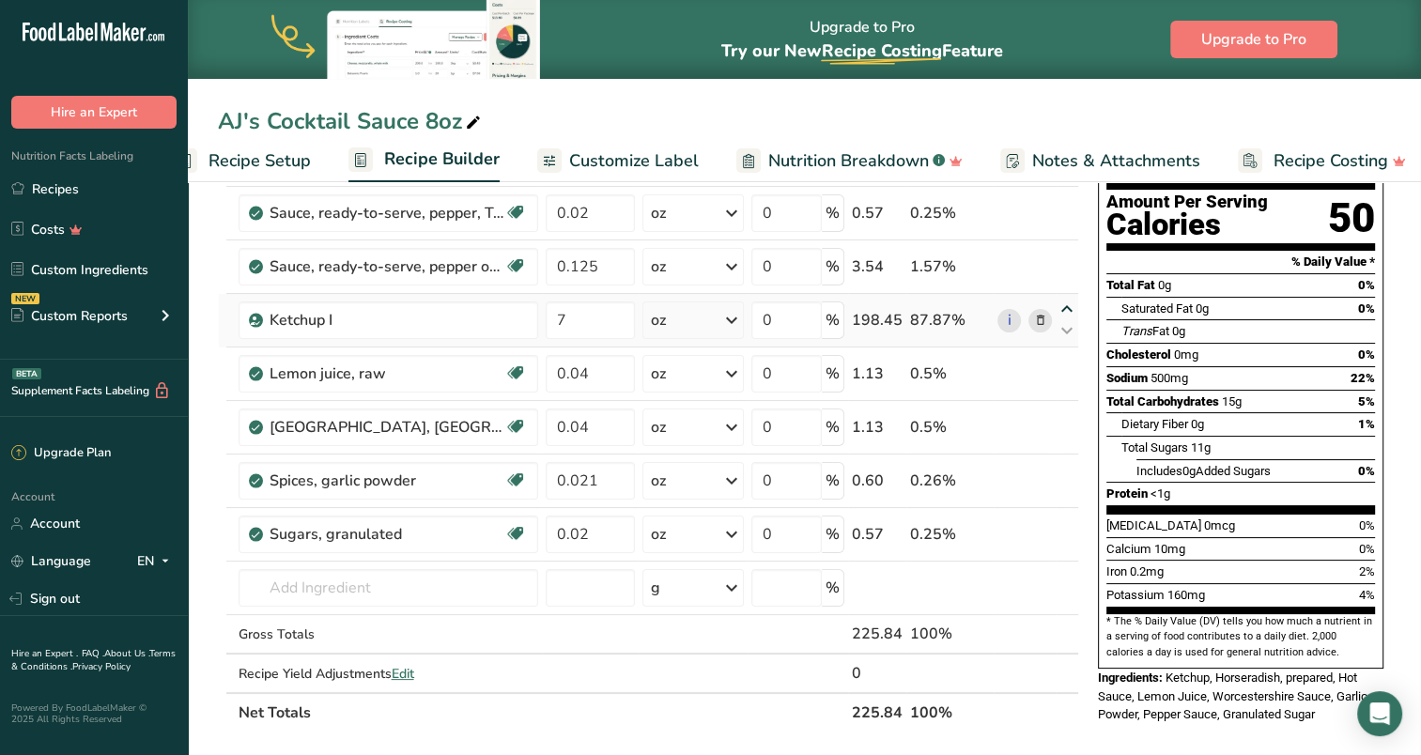
type input "0.125"
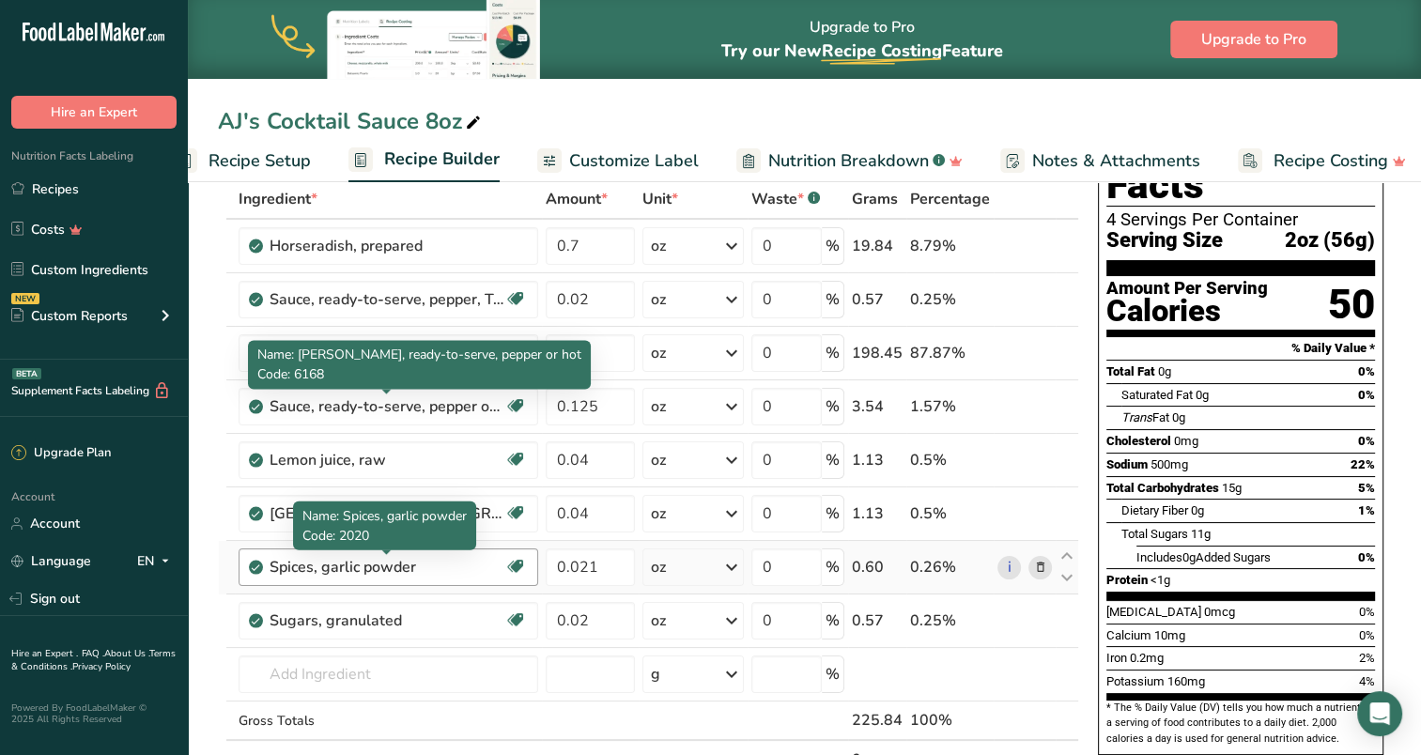
scroll to position [0, 0]
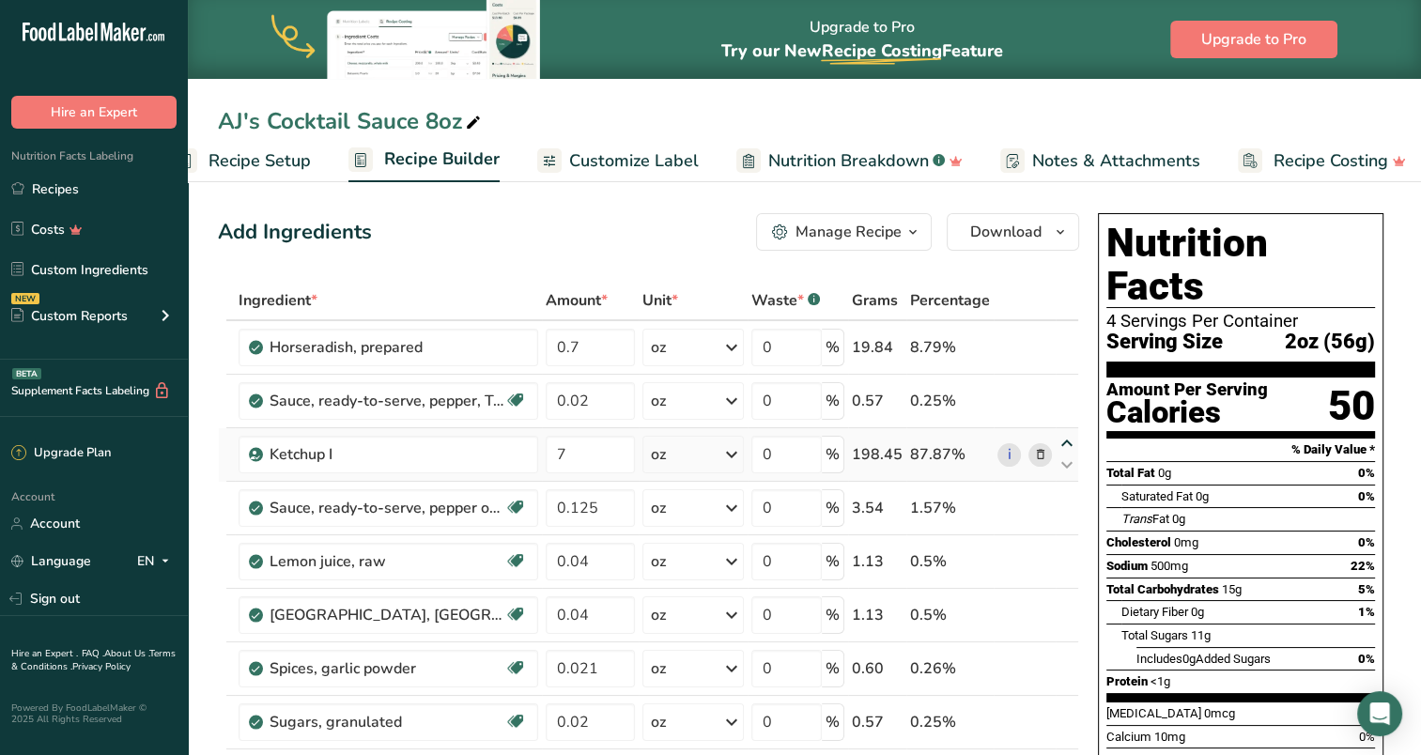
click at [1070, 440] on icon at bounding box center [1067, 444] width 23 height 14
type input "7"
type input "0.02"
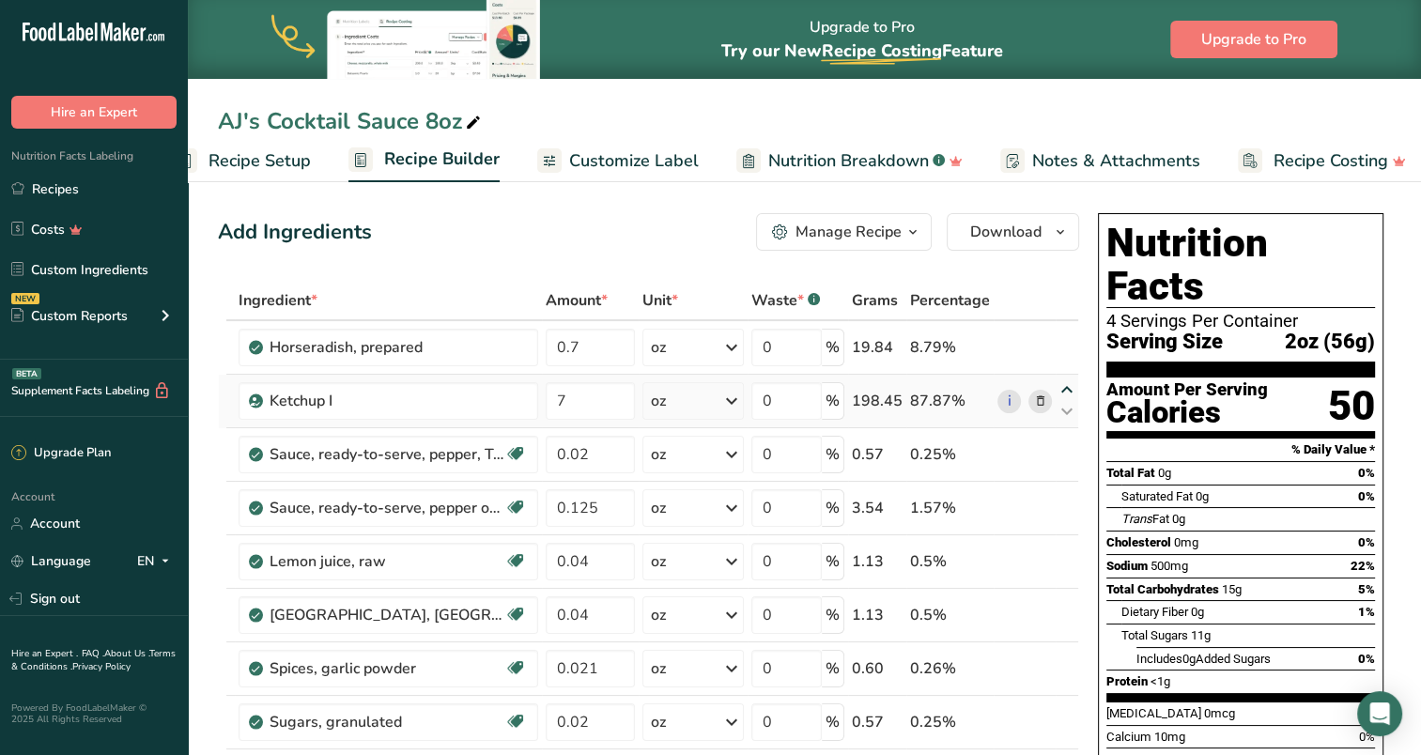
click at [1064, 387] on icon at bounding box center [1067, 390] width 23 height 14
type input "7"
type input "0.7"
click at [597, 153] on span "Customize Label" at bounding box center [634, 160] width 130 height 25
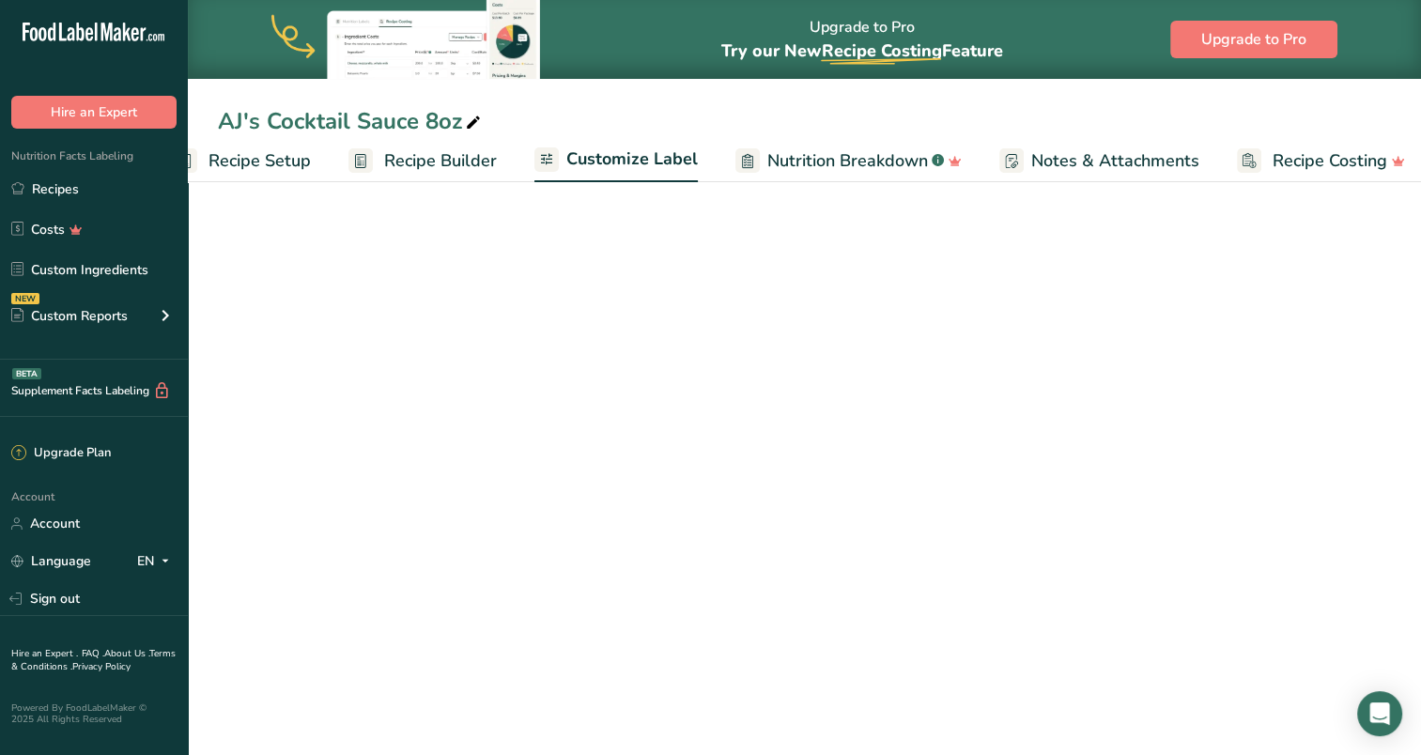
scroll to position [0, 59]
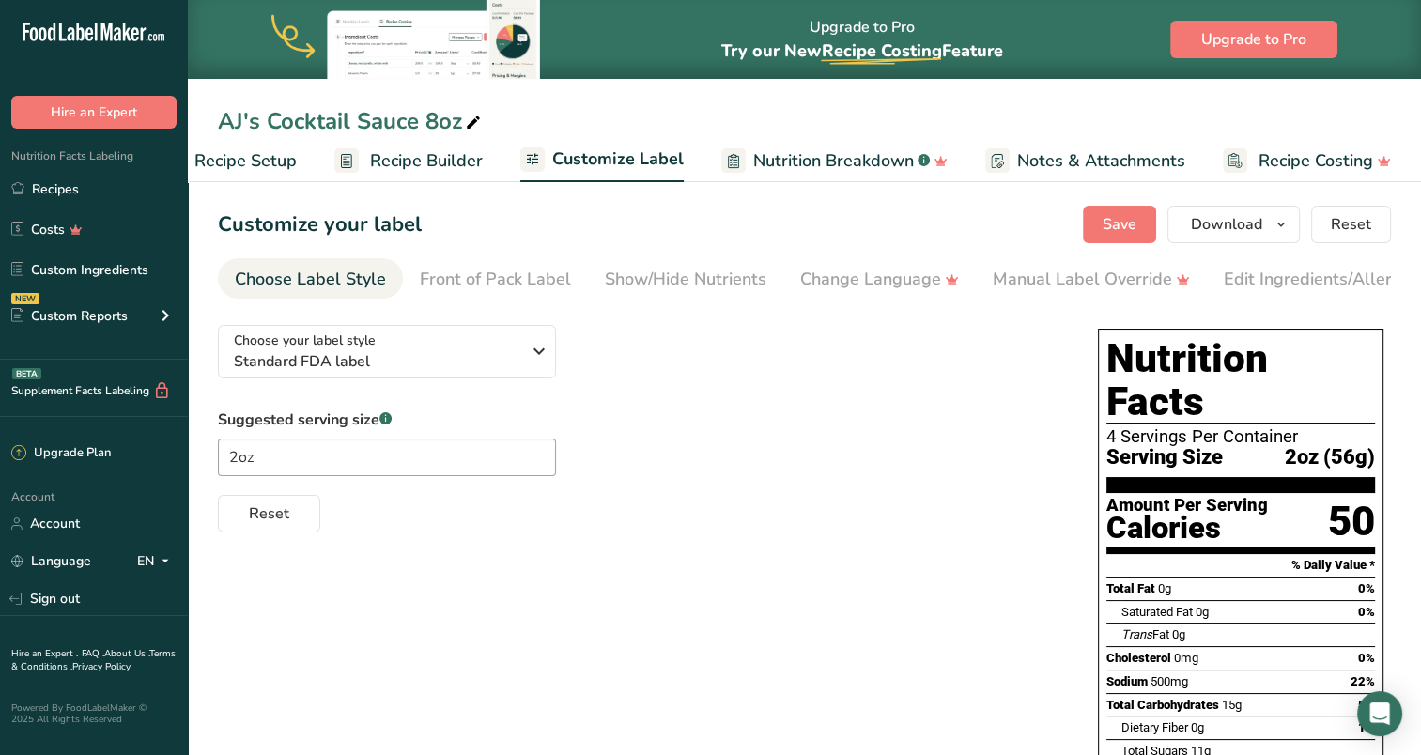
click at [797, 364] on div "Choose your label style Standard FDA label USA (FDA) Standard FDA label Tabular…" at bounding box center [639, 421] width 843 height 223
click at [590, 38] on div "Upgrade to Pro Try our New Recipe Costing .a-29{fill:none;stroke-linecap:round;…" at bounding box center [805, 39] width 1234 height 79
